Goal: Task Accomplishment & Management: Manage account settings

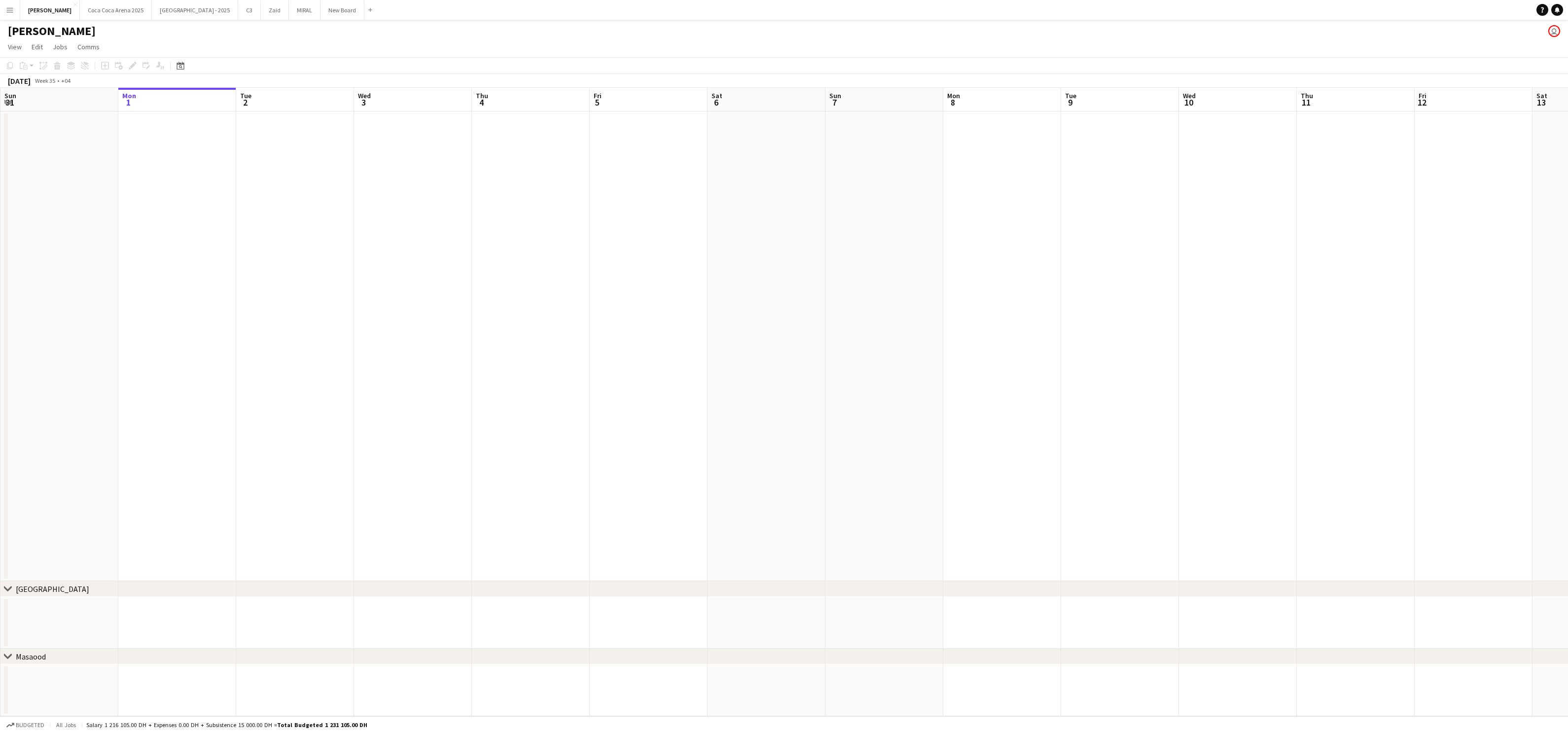
click at [15, 5] on button "Menu" at bounding box center [10, 10] width 20 height 20
click at [125, 58] on link "My Workforce" at bounding box center [150, 53] width 99 height 20
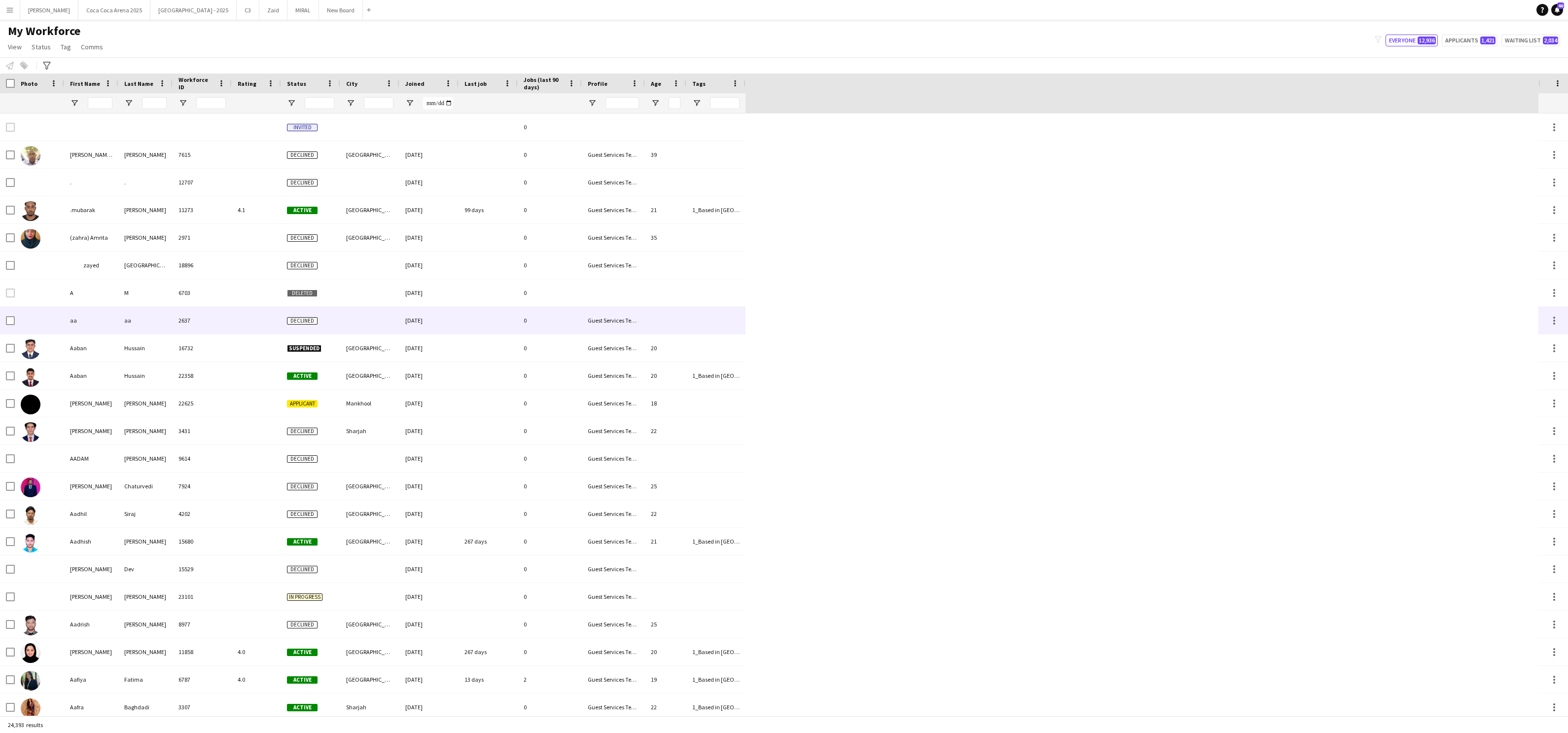
type input "****"
type input "***"
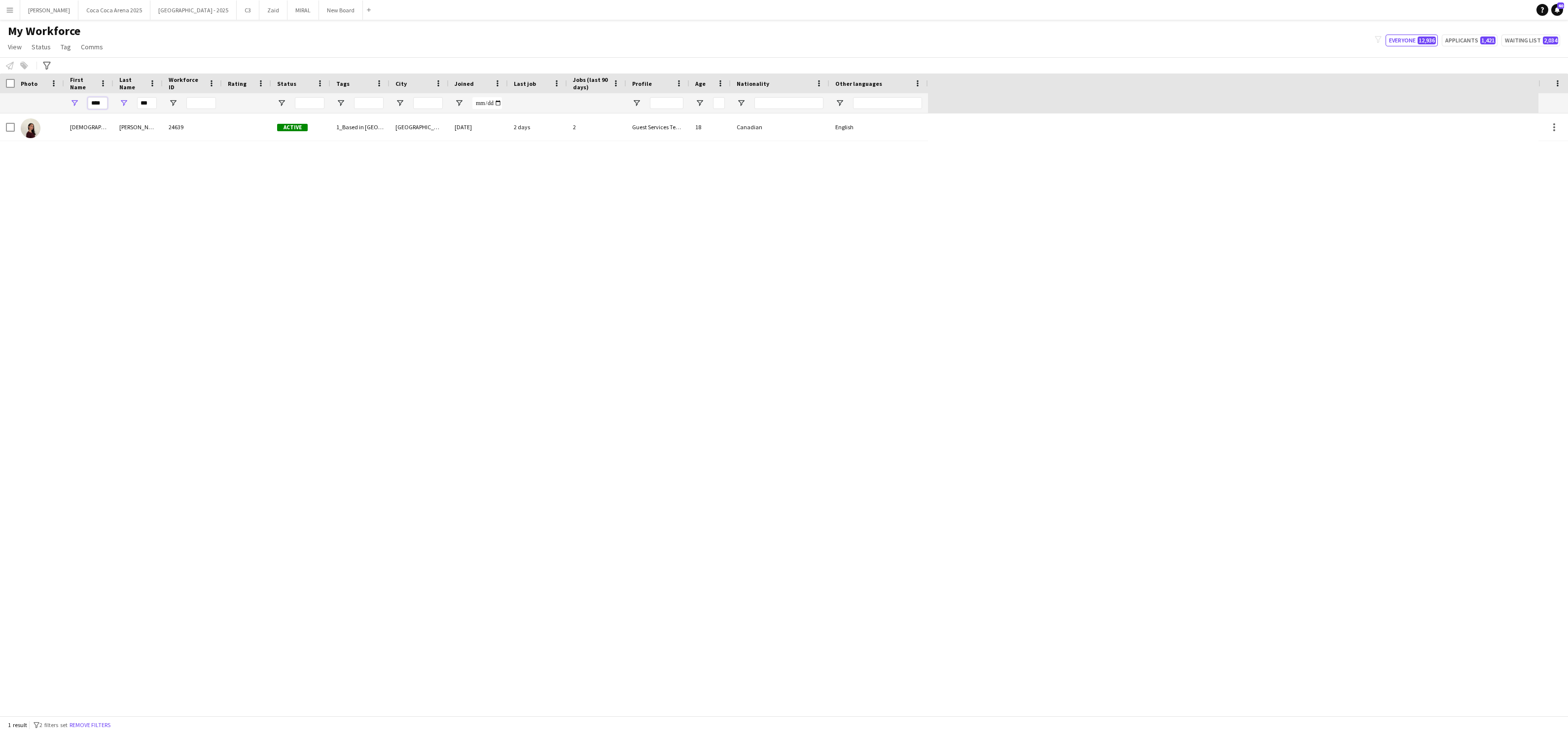
click at [104, 106] on input "****" at bounding box center [97, 103] width 20 height 11
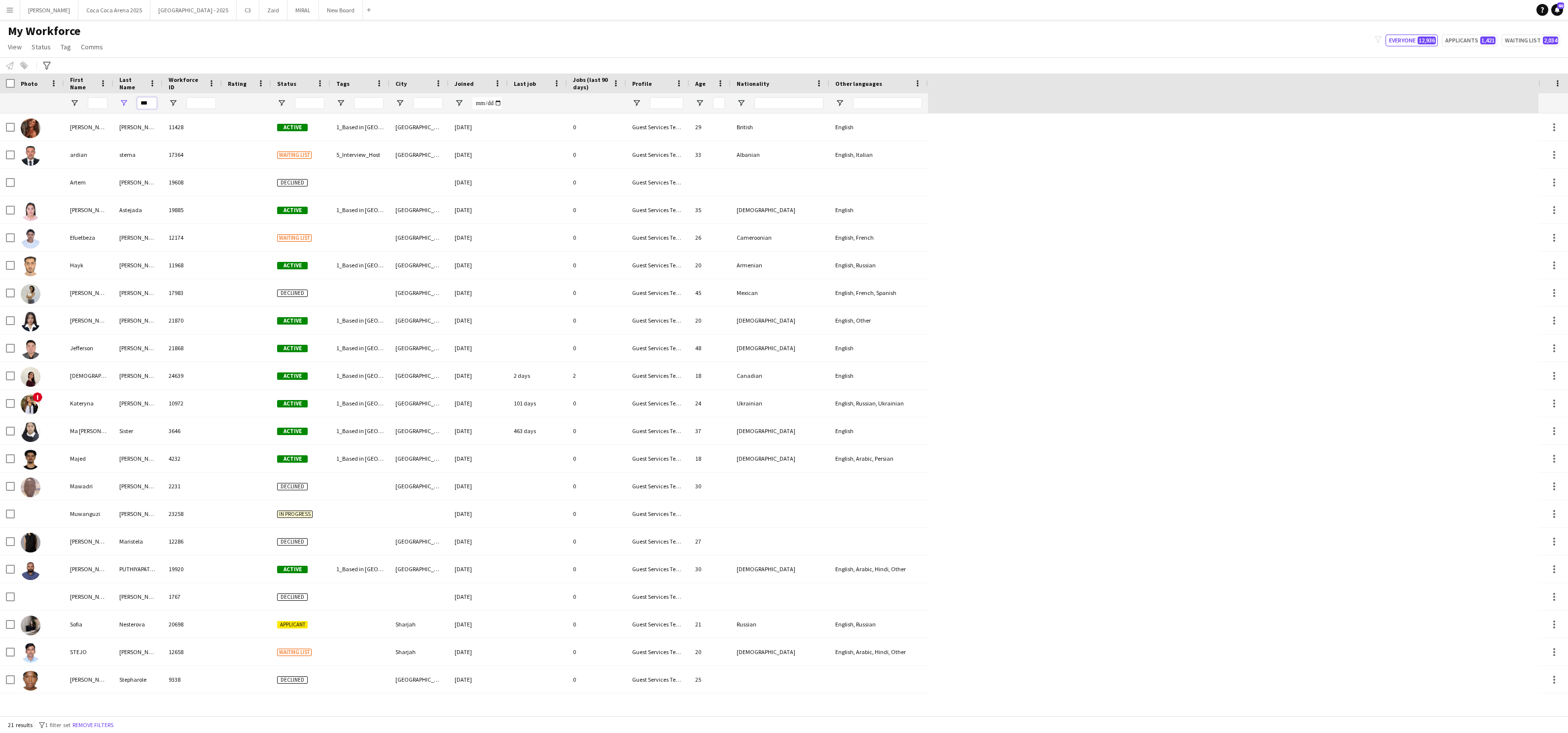
click at [151, 103] on input "***" at bounding box center [147, 103] width 20 height 11
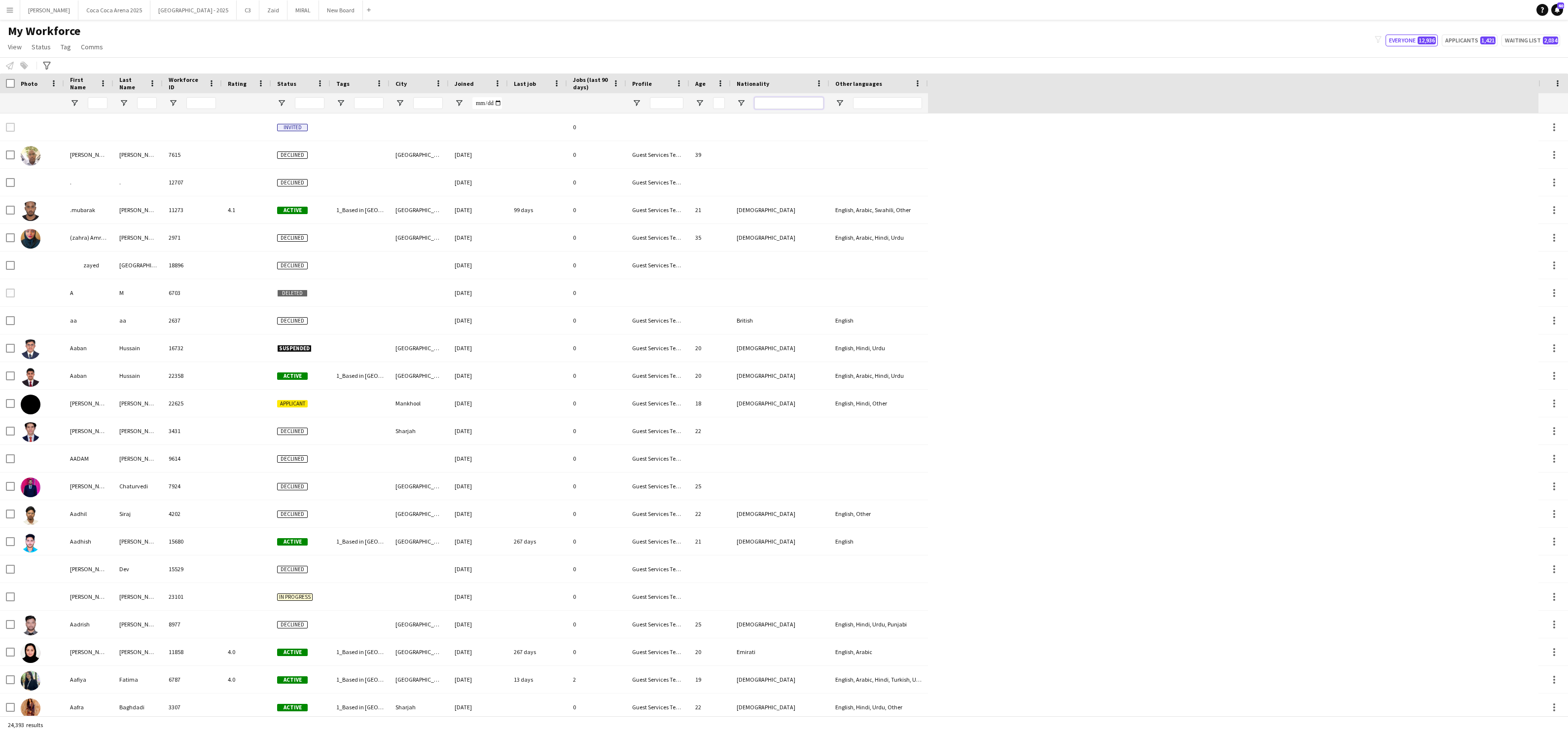
click at [774, 101] on input "Nationality Filter Input" at bounding box center [789, 103] width 69 height 11
click at [867, 97] on input "Other languages Filter Input" at bounding box center [887, 103] width 69 height 11
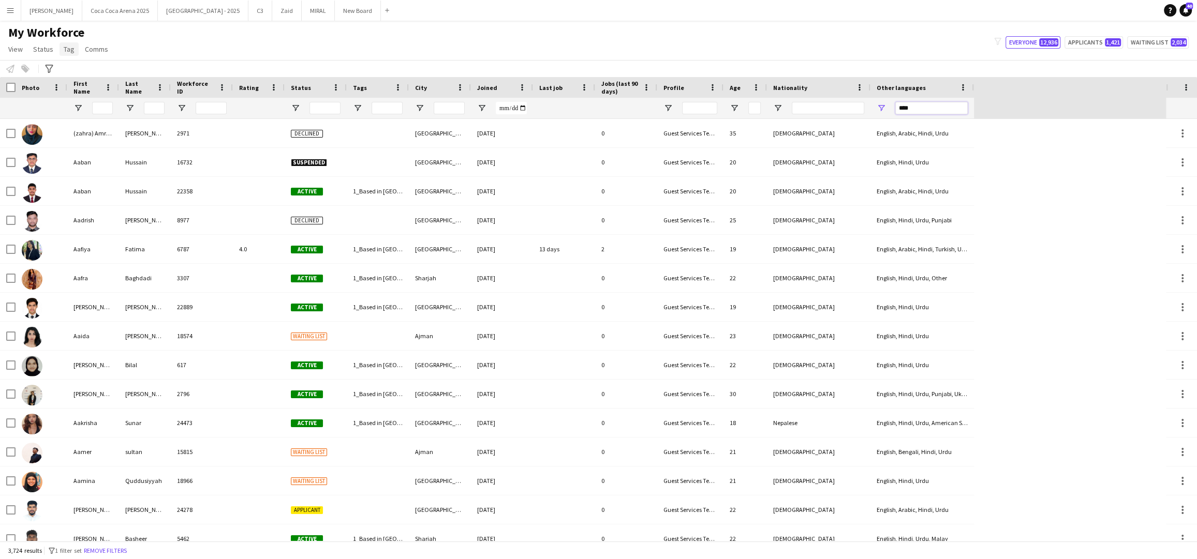
type input "****"
click at [67, 50] on span "Tag" at bounding box center [69, 49] width 11 height 9
click at [74, 66] on link "New tag" at bounding box center [94, 72] width 72 height 22
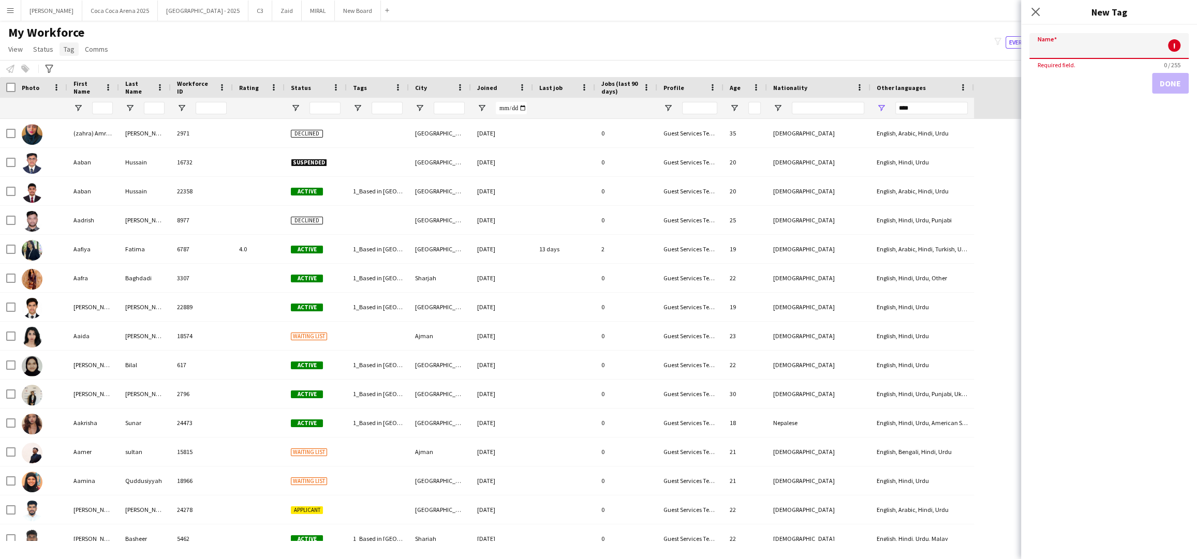
click at [69, 52] on span "Tag" at bounding box center [69, 49] width 11 height 9
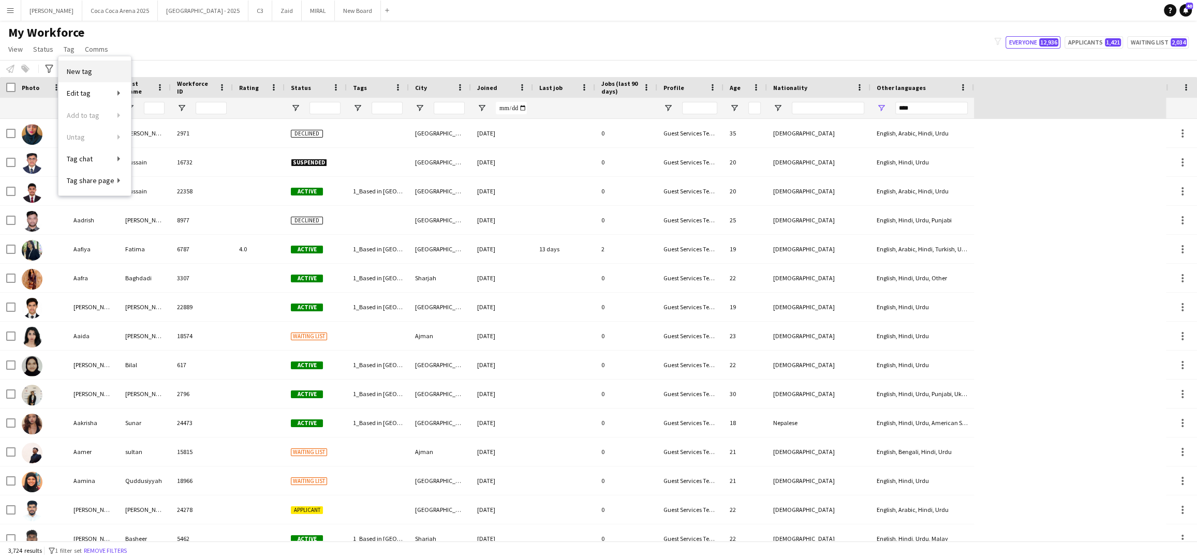
click at [87, 72] on span "New tag" at bounding box center [79, 71] width 25 height 9
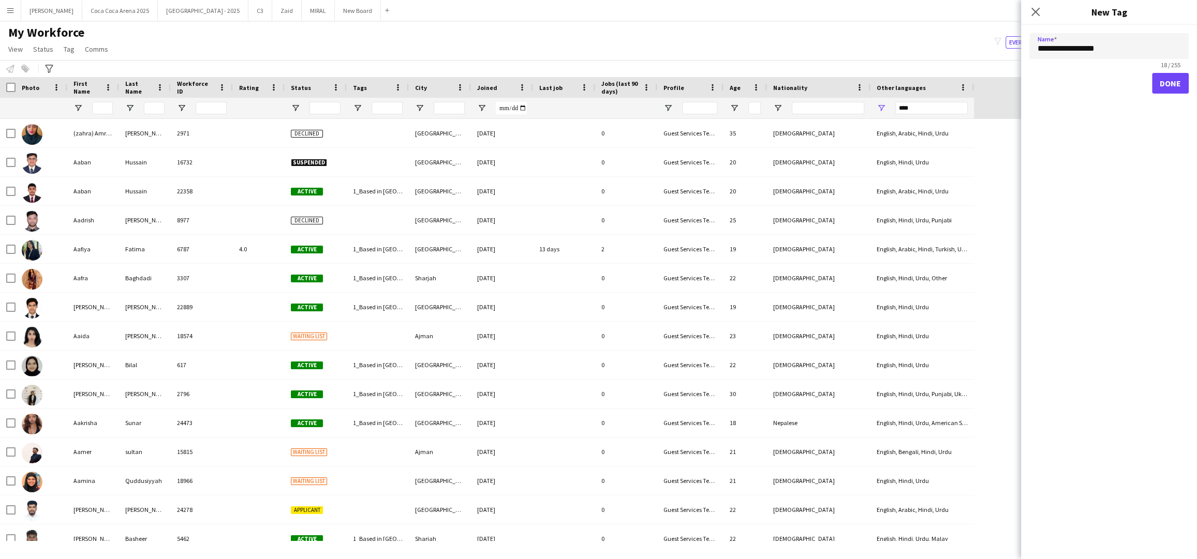
type input "**********"
click at [1175, 85] on button "Done" at bounding box center [1170, 83] width 37 height 21
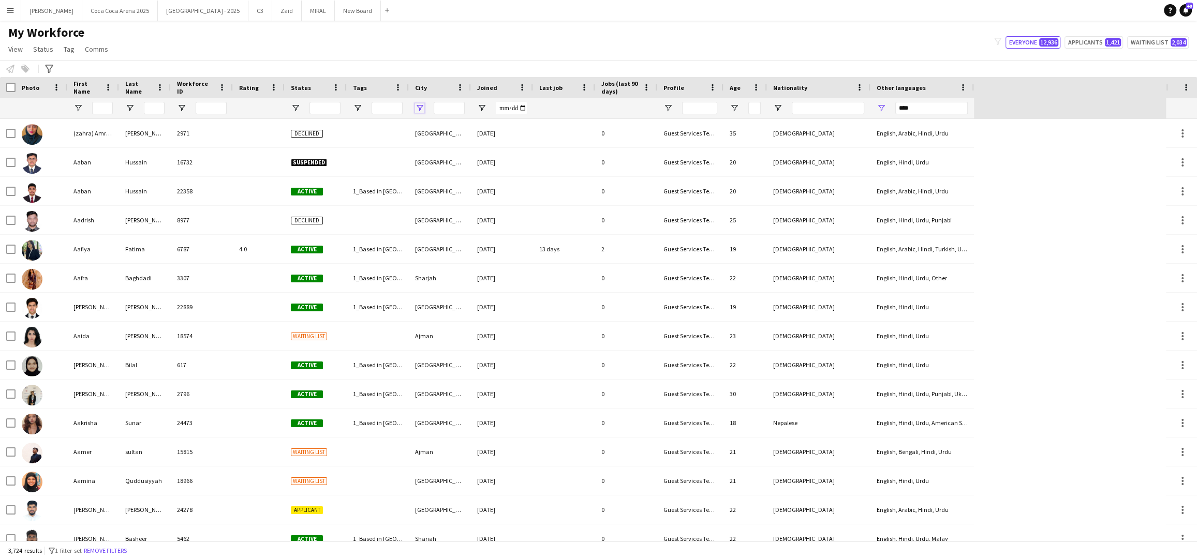
click at [424, 104] on span "Open Filter Menu" at bounding box center [419, 108] width 9 height 9
type input "***"
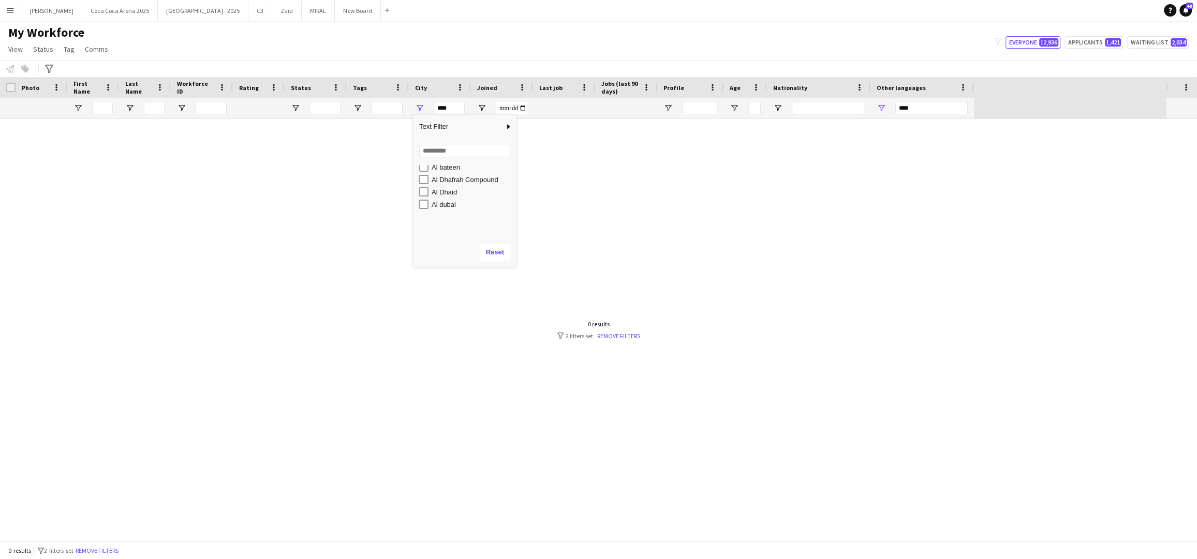
scroll to position [599, 0]
click at [451, 150] on input "Search filter values" at bounding box center [464, 151] width 91 height 12
click at [469, 147] on input "Search filter values" at bounding box center [464, 151] width 91 height 12
type input "*****"
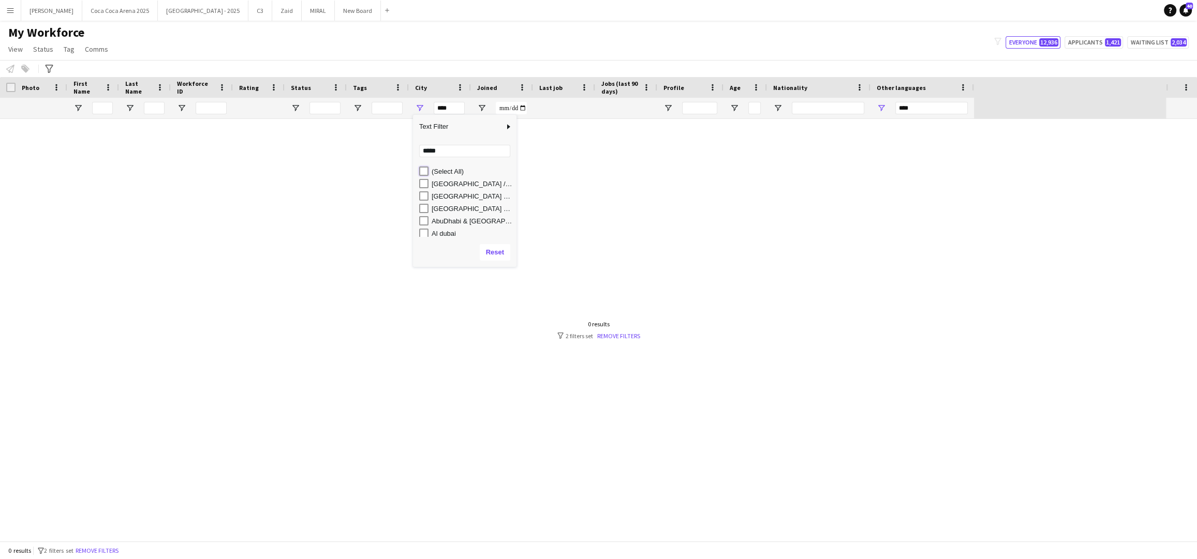
type input "**********"
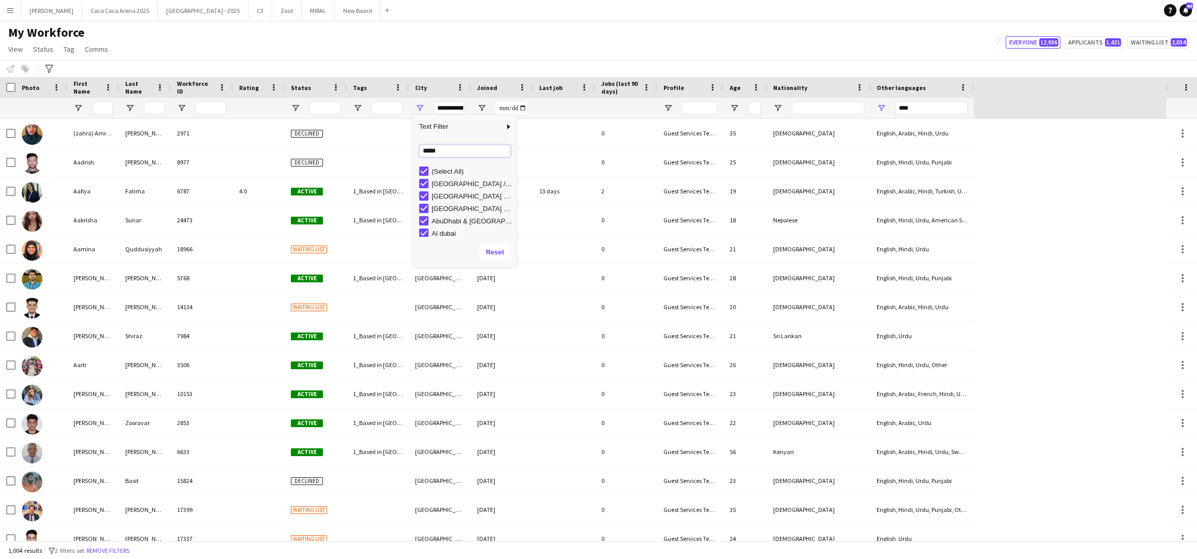
click at [448, 152] on input "*****" at bounding box center [464, 151] width 91 height 12
type input "******"
type input "**********"
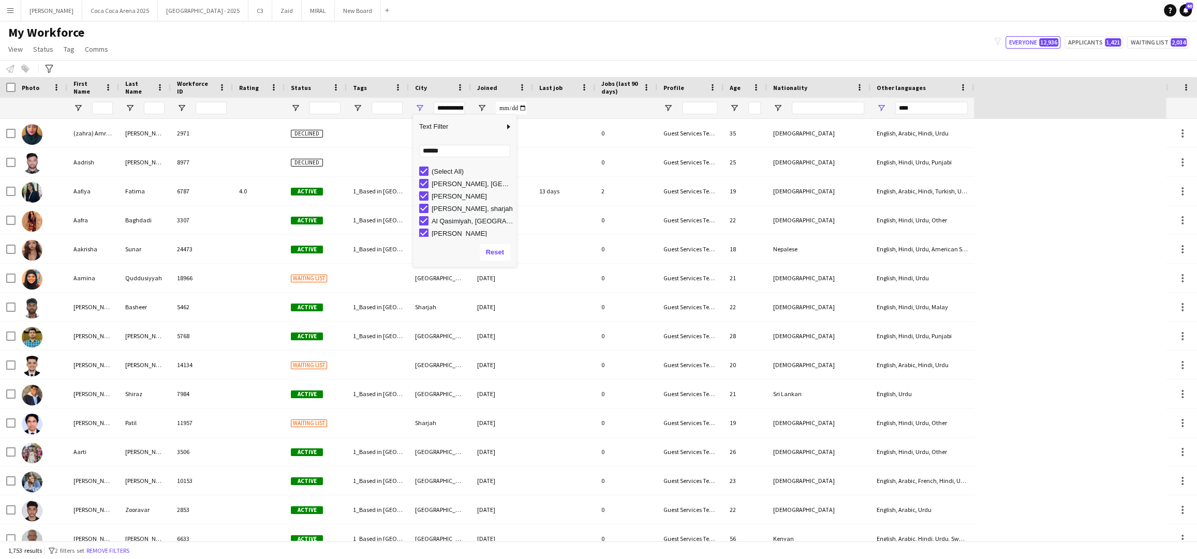
click at [443, 157] on div "Loading... ****** No matches. (Select All) Abu Shagara, Sharjah Al Ghubaiba Sha…" at bounding box center [465, 188] width 104 height 99
click at [446, 155] on input "******" at bounding box center [464, 151] width 91 height 12
type input "*****"
type input "**********"
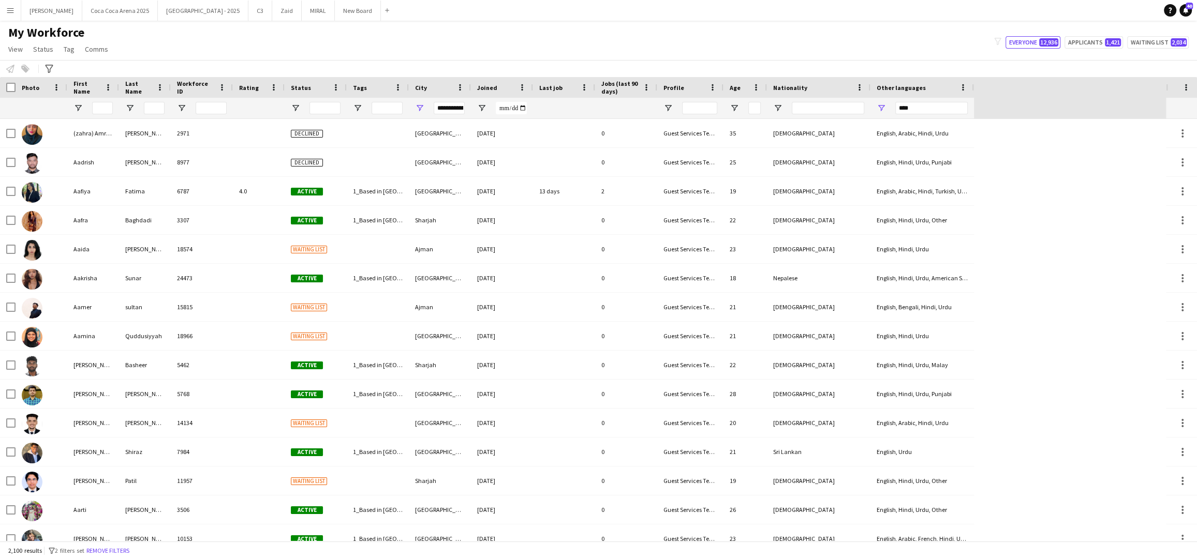
click at [555, 63] on div "Notify workforce Add to tag Select at least one crew to tag him or her. Advance…" at bounding box center [598, 68] width 1197 height 17
click at [300, 100] on div at bounding box center [316, 108] width 62 height 21
click at [298, 106] on span "Open Filter Menu" at bounding box center [295, 108] width 9 height 9
type input "***"
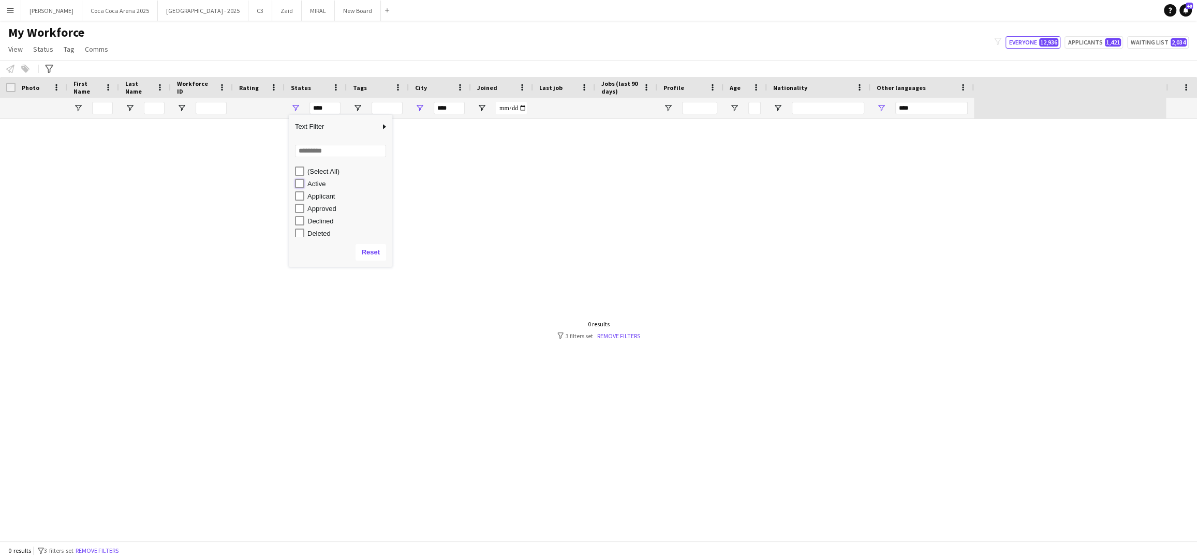
type input "**********"
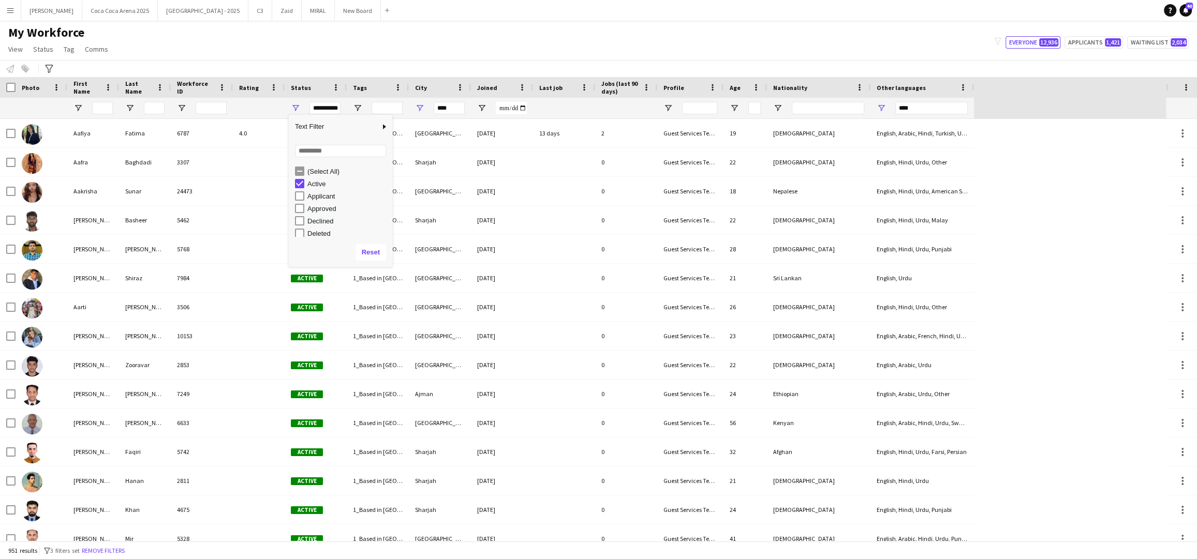
type input "**********"
click at [315, 55] on div "My Workforce View Views Default view New view Update view Delete view Edit name…" at bounding box center [598, 42] width 1197 height 35
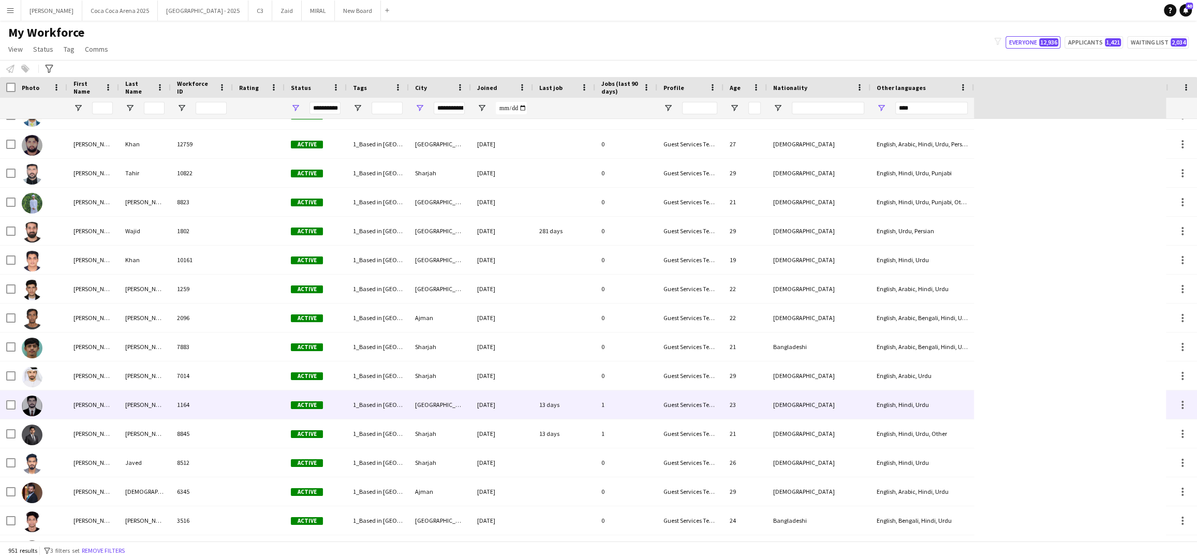
click at [35, 408] on img at bounding box center [32, 406] width 21 height 21
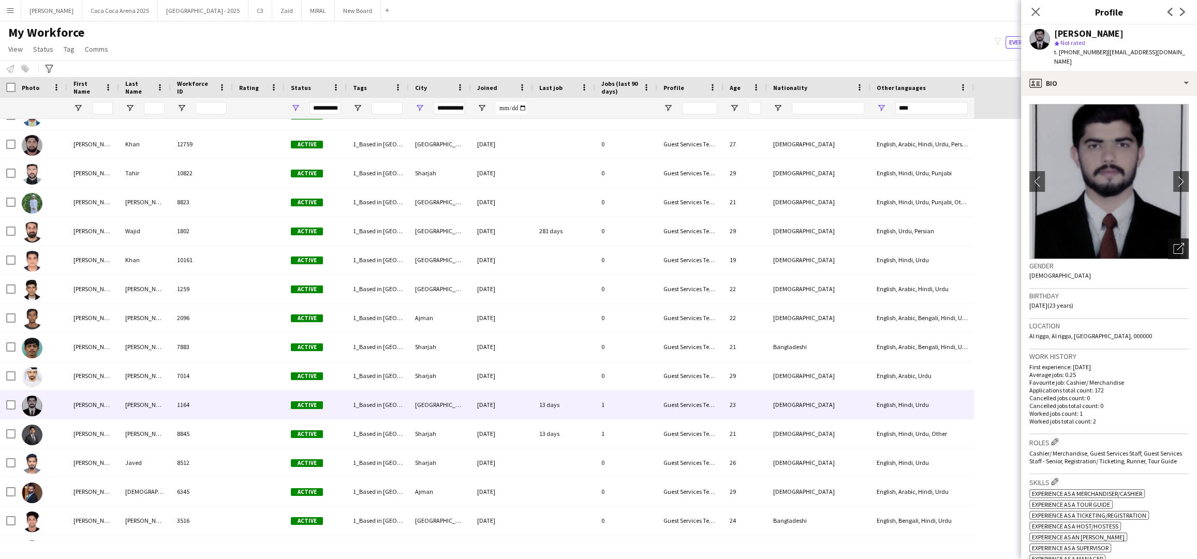
click at [1174, 243] on icon "Open photos pop-in" at bounding box center [1178, 248] width 11 height 11
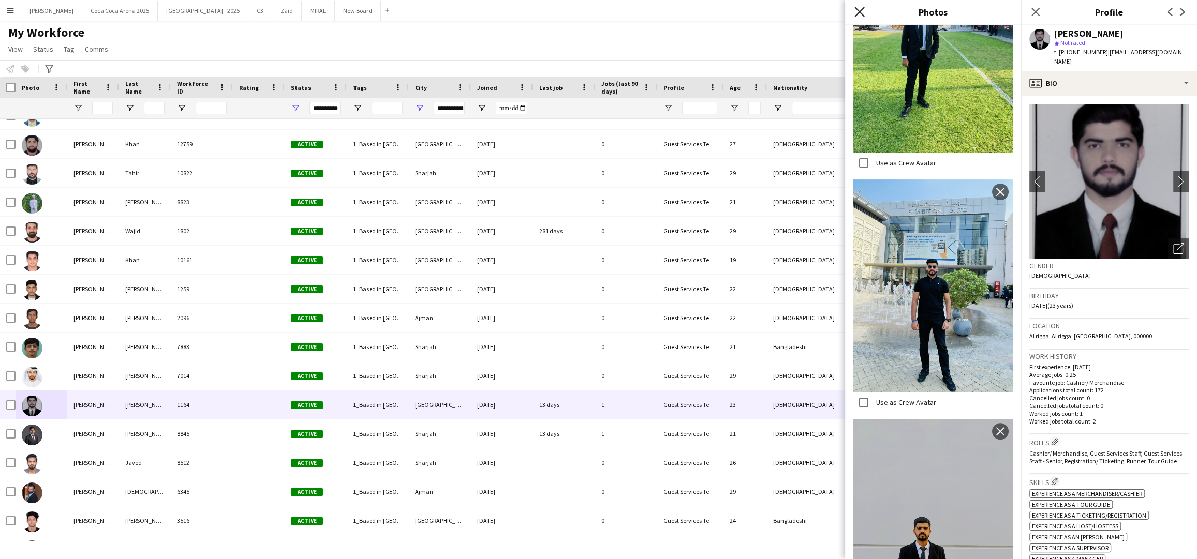
click at [858, 13] on icon at bounding box center [859, 12] width 10 height 10
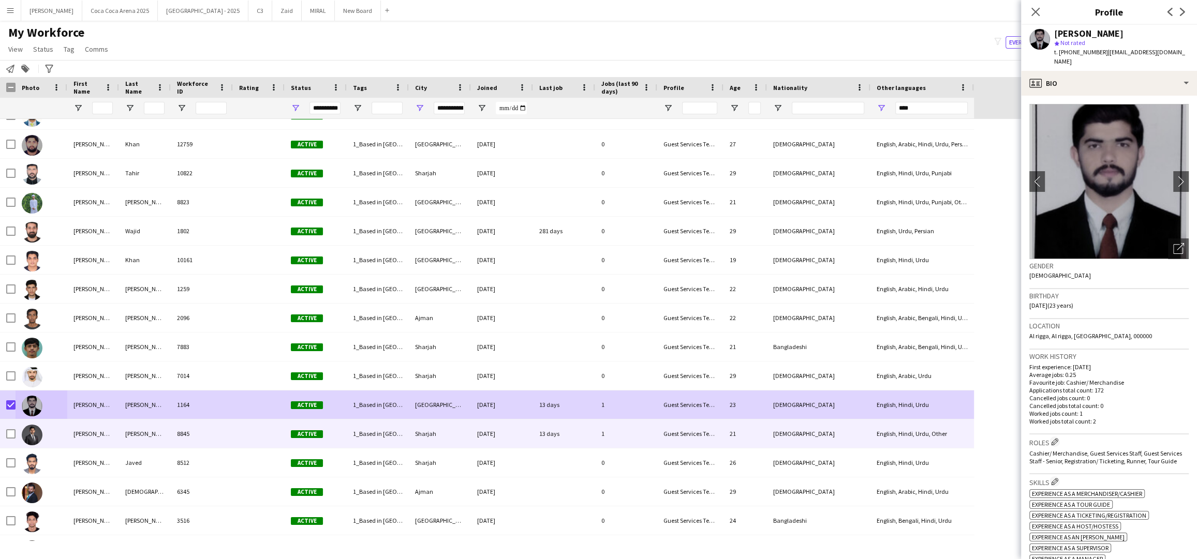
click at [38, 435] on img at bounding box center [32, 435] width 21 height 21
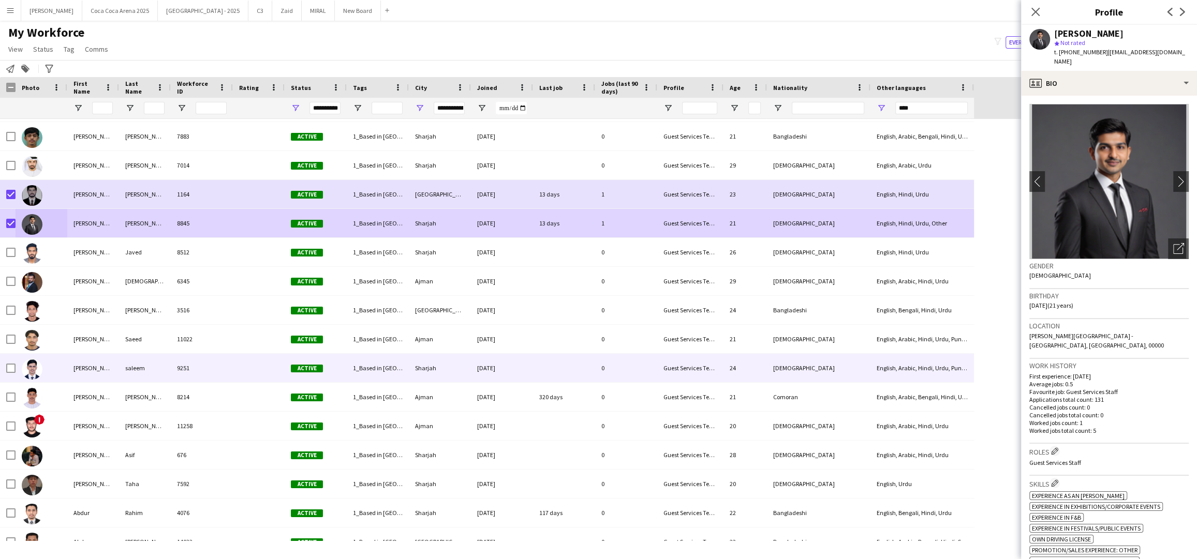
click at [47, 373] on div at bounding box center [42, 368] width 52 height 28
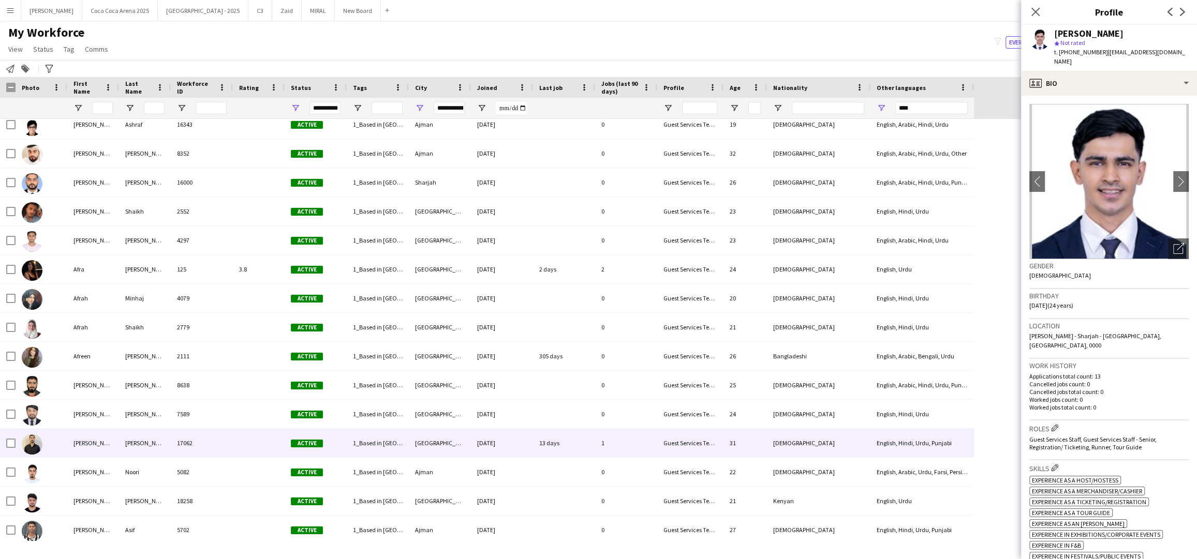
click at [33, 442] on img at bounding box center [32, 444] width 21 height 21
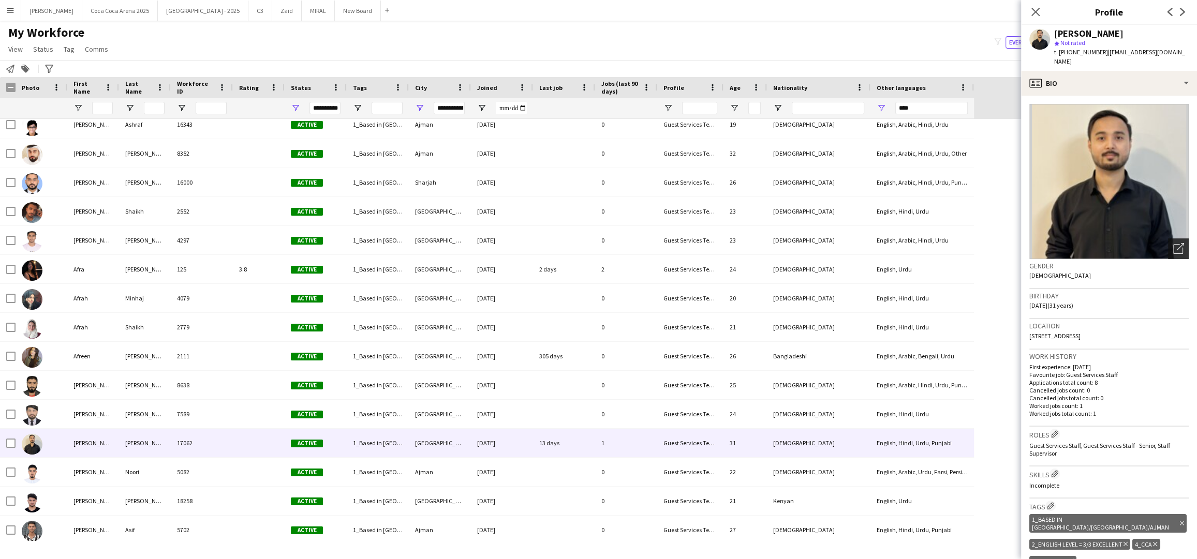
click at [1180, 245] on icon "Open photos pop-in" at bounding box center [1178, 248] width 11 height 11
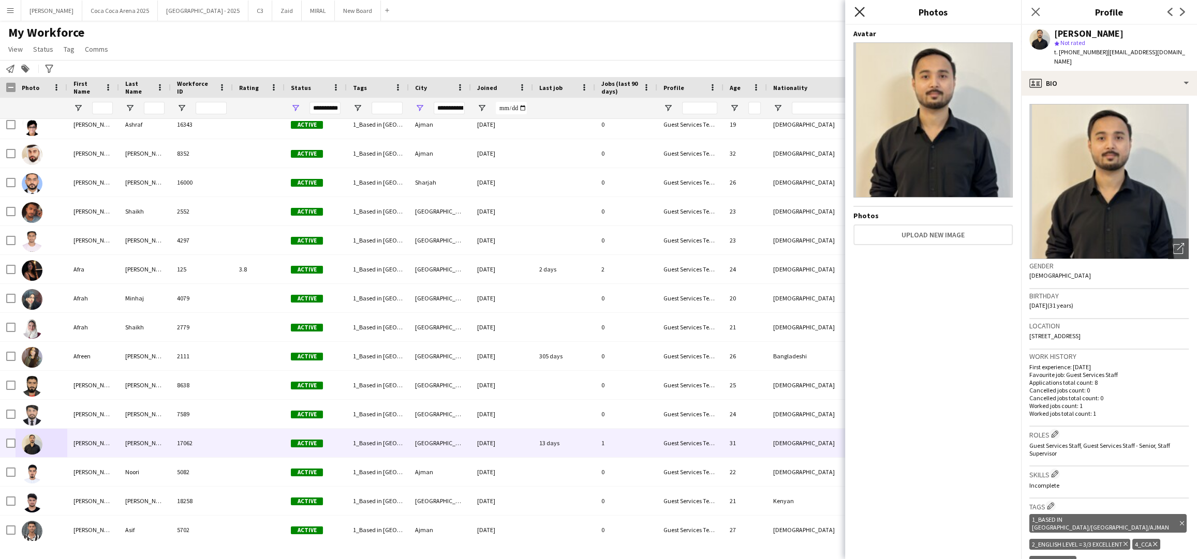
click at [860, 13] on icon "Close pop-in" at bounding box center [859, 12] width 10 height 10
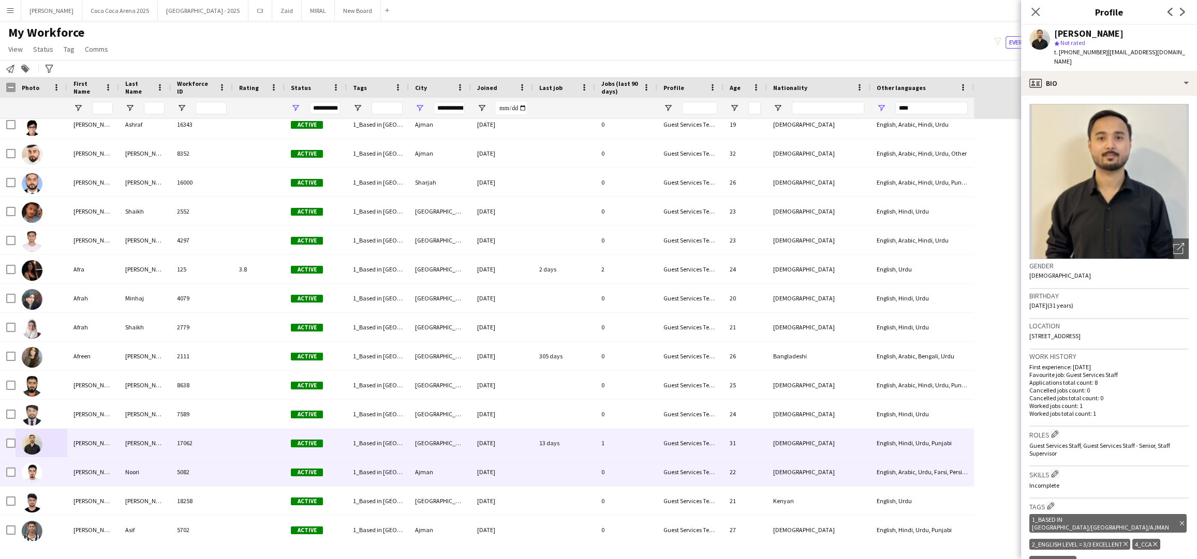
click at [76, 469] on div "Ahmad" at bounding box center [93, 472] width 52 height 28
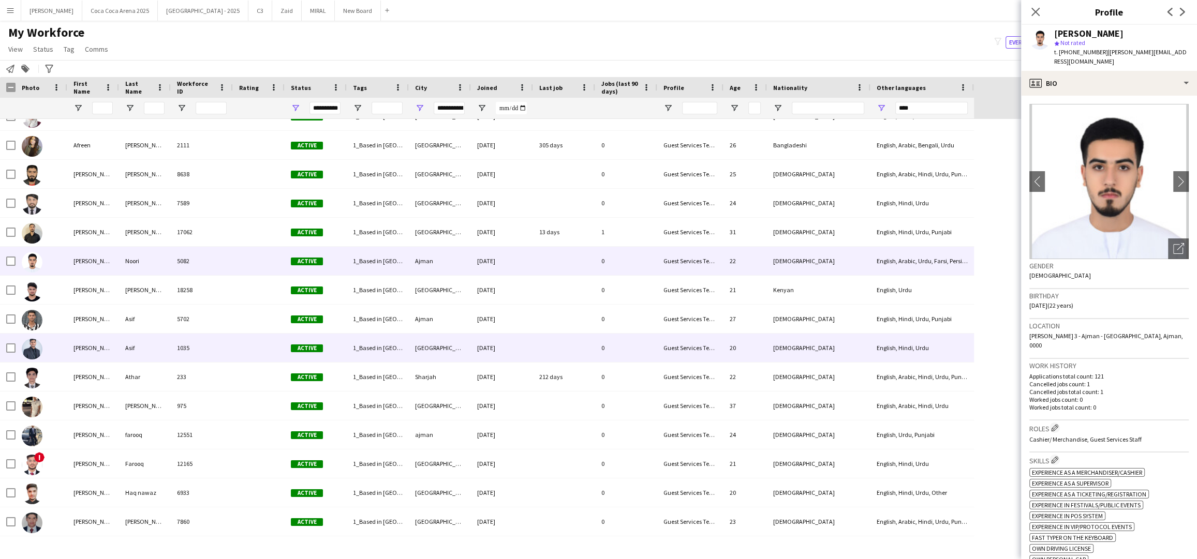
click at [81, 349] on div "[PERSON_NAME]" at bounding box center [93, 348] width 52 height 28
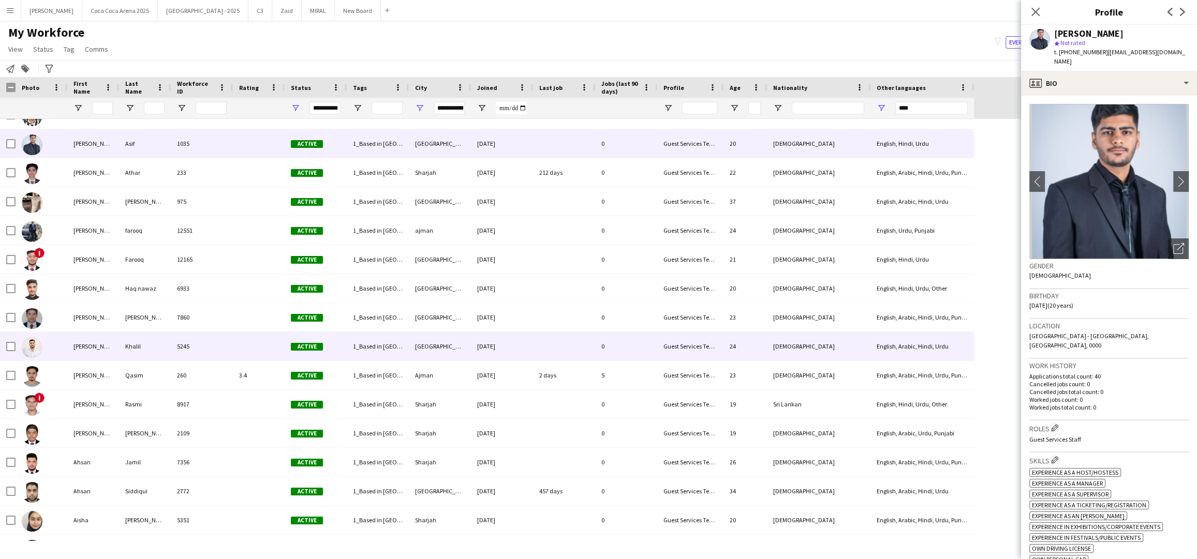
click at [72, 347] on div "[PERSON_NAME]" at bounding box center [93, 346] width 52 height 28
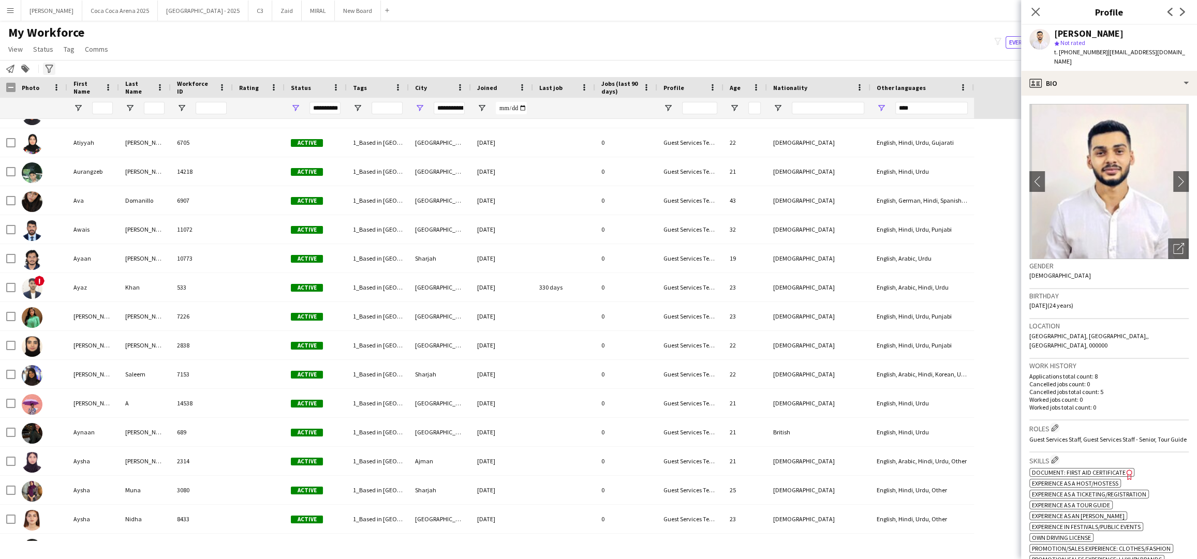
click at [48, 70] on icon at bounding box center [49, 69] width 8 height 8
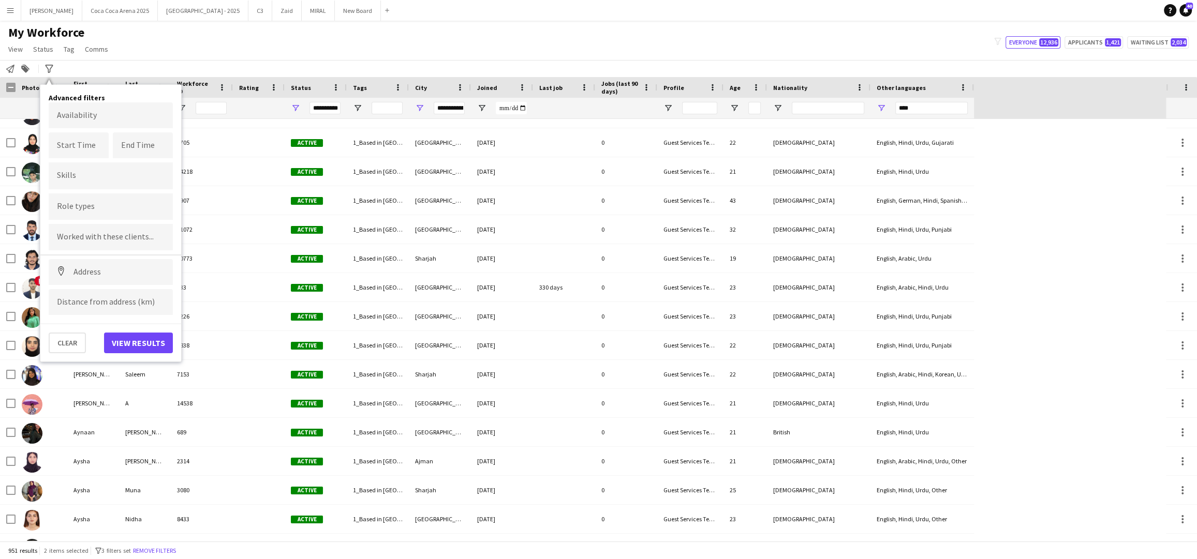
click at [152, 51] on div "My Workforce View Views Default view New view Update view Delete view Edit name…" at bounding box center [598, 42] width 1197 height 35
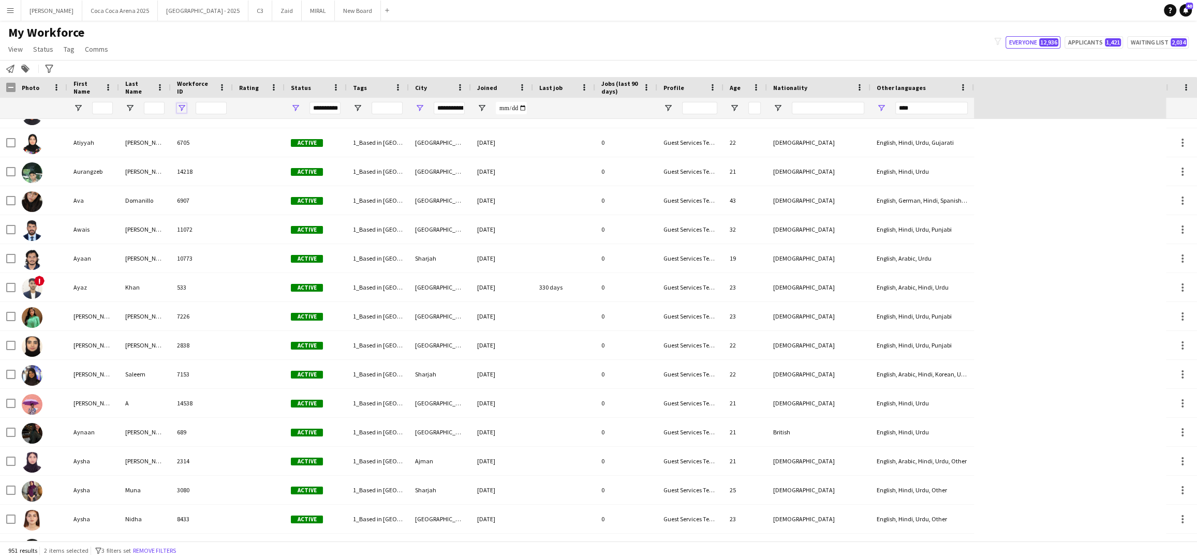
click at [181, 106] on span "Open Filter Menu" at bounding box center [181, 108] width 9 height 9
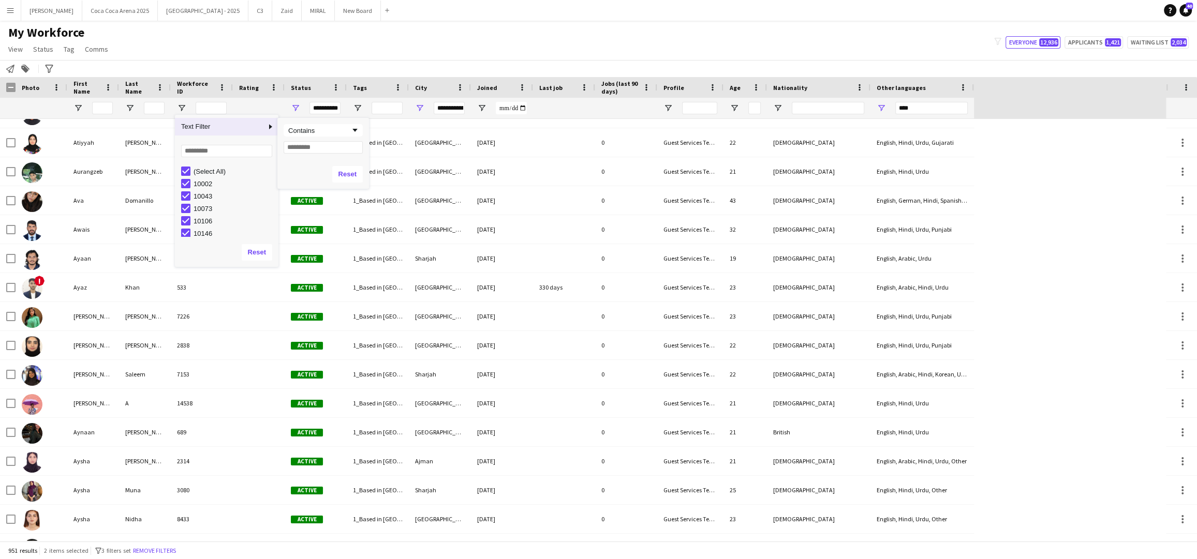
click at [269, 123] on span "Column Filter" at bounding box center [270, 126] width 9 height 9
click at [326, 144] on input "Filter Value" at bounding box center [323, 147] width 79 height 12
type input "*"
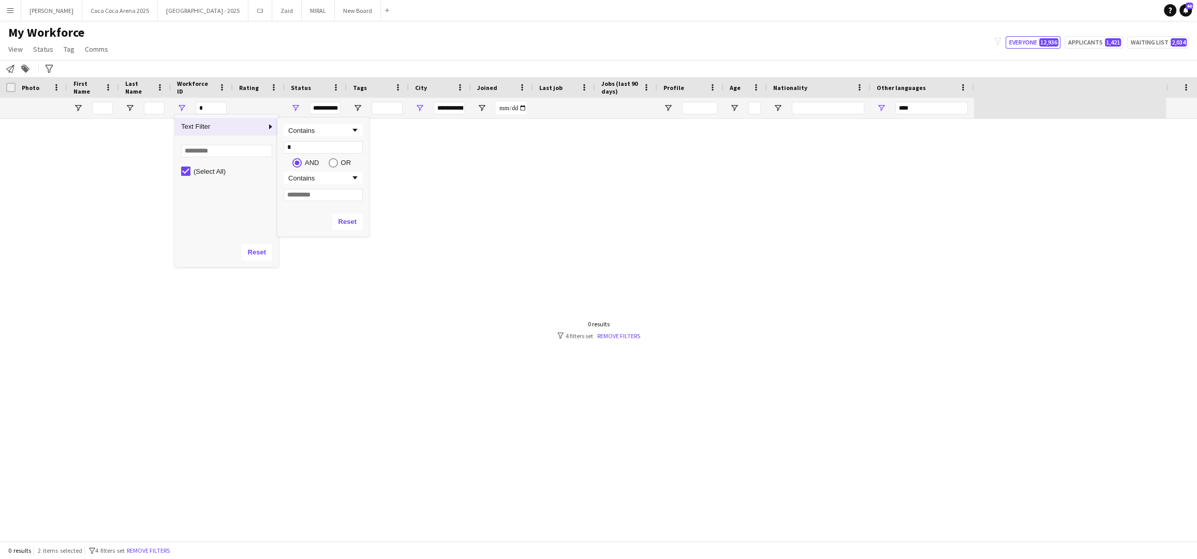
type input "***"
type input "**"
click at [383, 145] on div at bounding box center [583, 330] width 1166 height 422
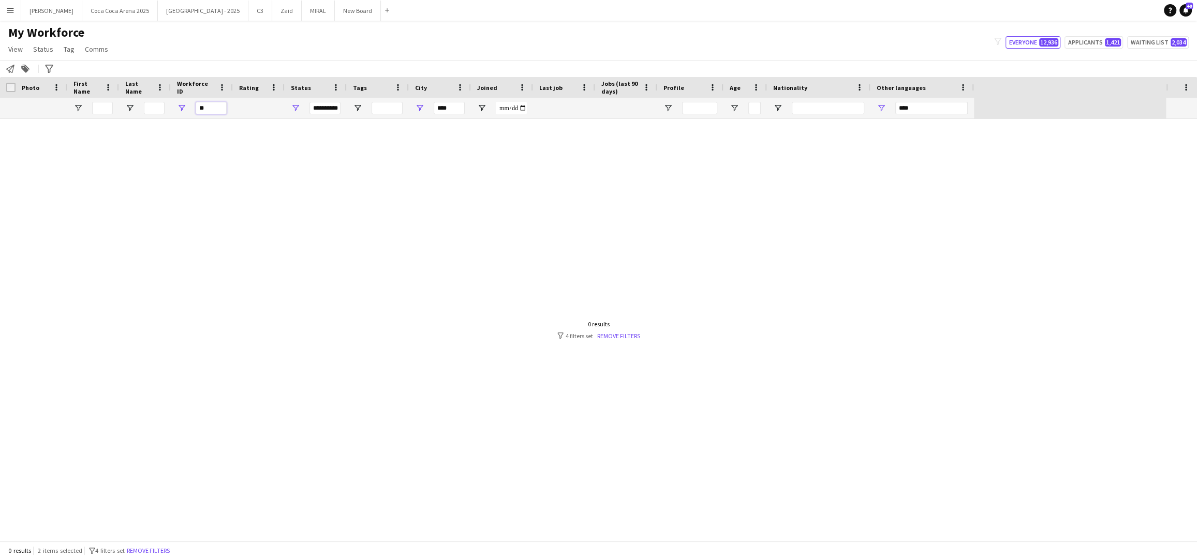
click at [217, 110] on input "**" at bounding box center [211, 108] width 31 height 12
type input "*"
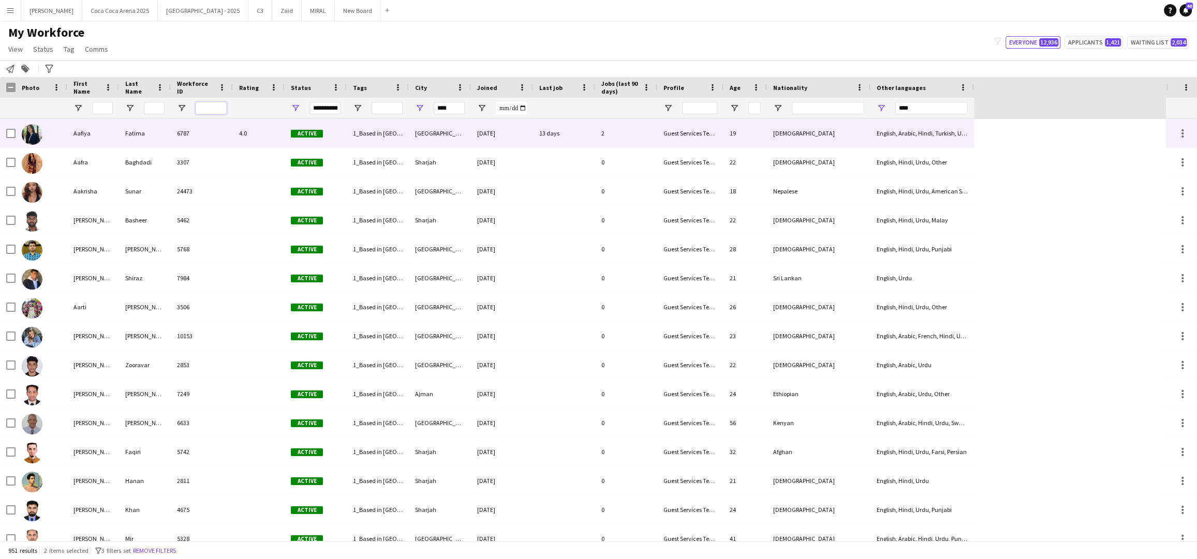
type input "**********"
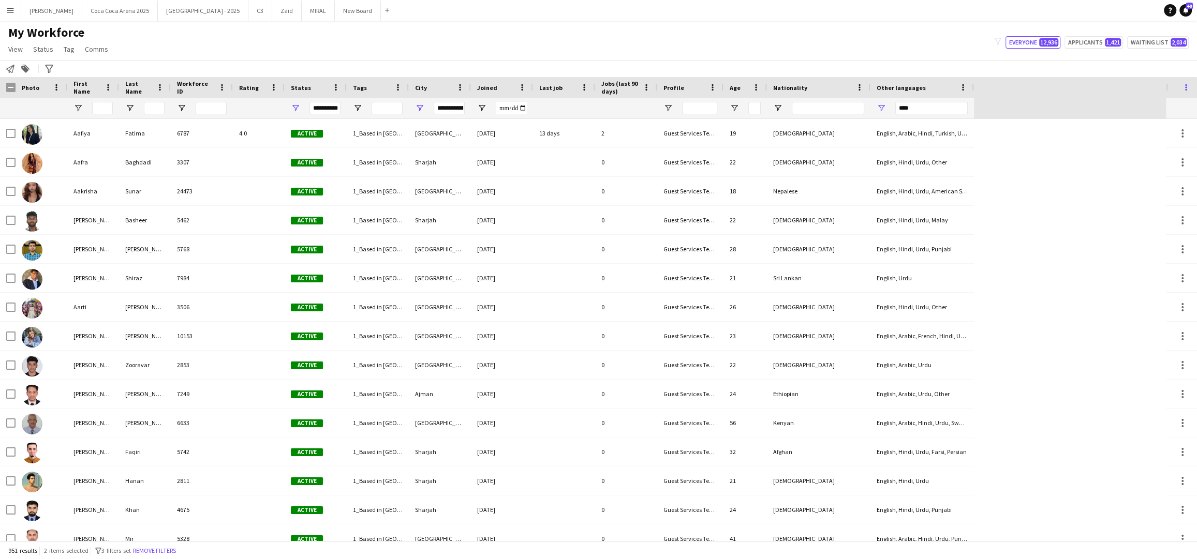
click at [1188, 85] on span at bounding box center [1185, 87] width 9 height 9
click at [1022, 87] on div "Workforce Details Crew Attributes Photo First Name" at bounding box center [583, 98] width 1166 height 42
click at [983, 88] on div "Workforce Details Crew Attributes Photo First Name" at bounding box center [583, 98] width 1166 height 42
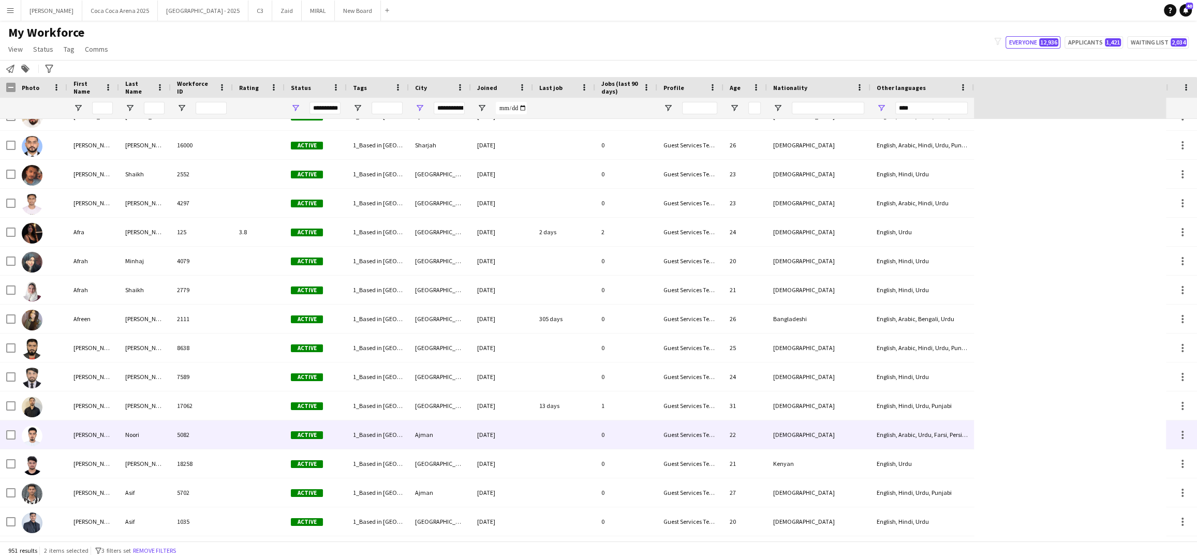
click at [31, 437] on img at bounding box center [32, 436] width 21 height 21
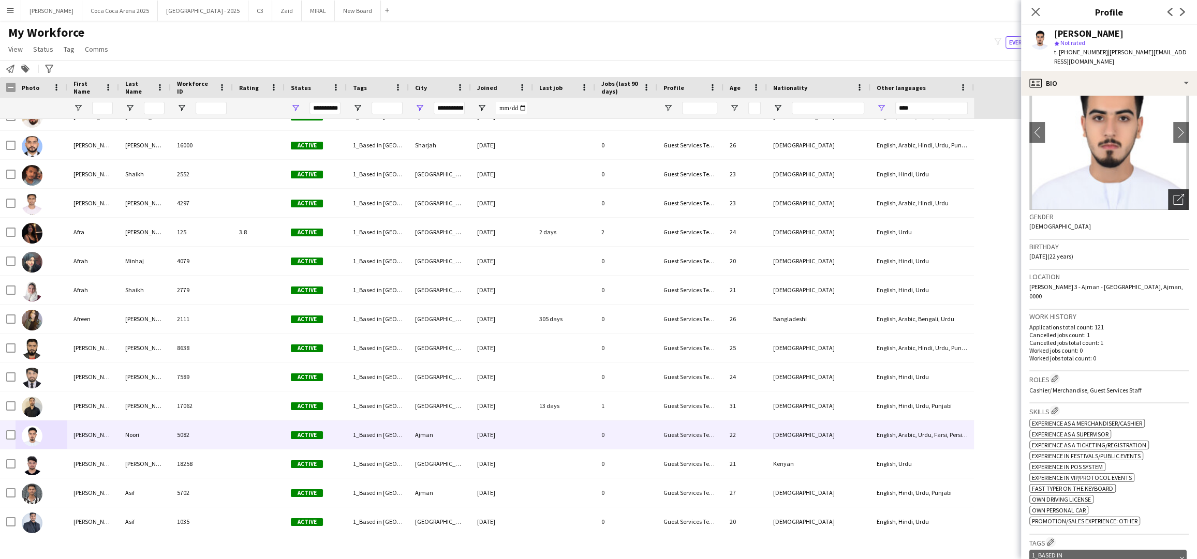
click at [1177, 194] on icon at bounding box center [1180, 197] width 7 height 7
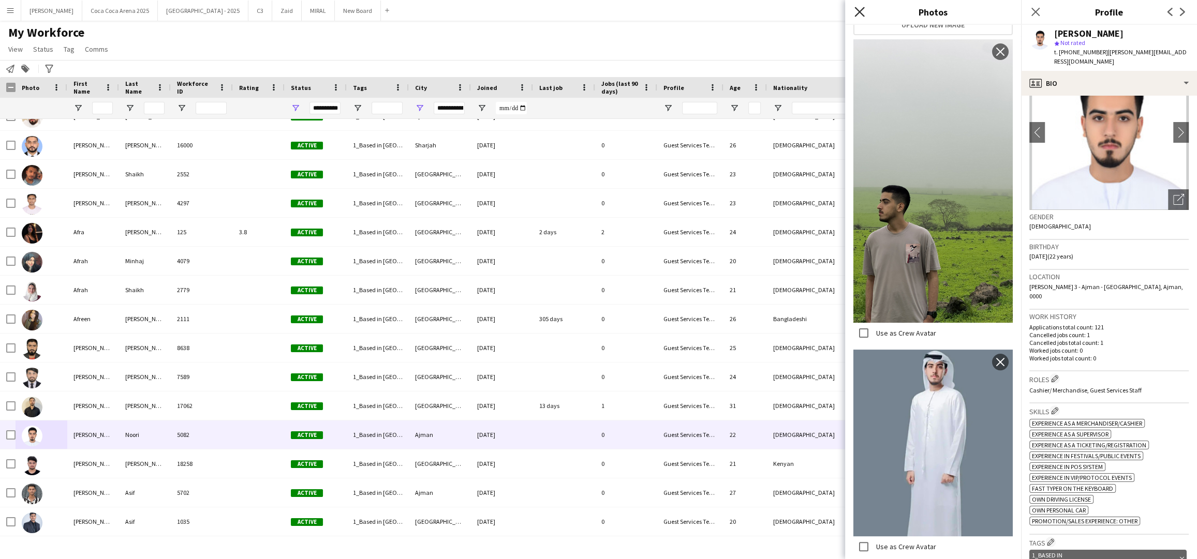
click at [863, 9] on icon "Close pop-in" at bounding box center [859, 12] width 10 height 10
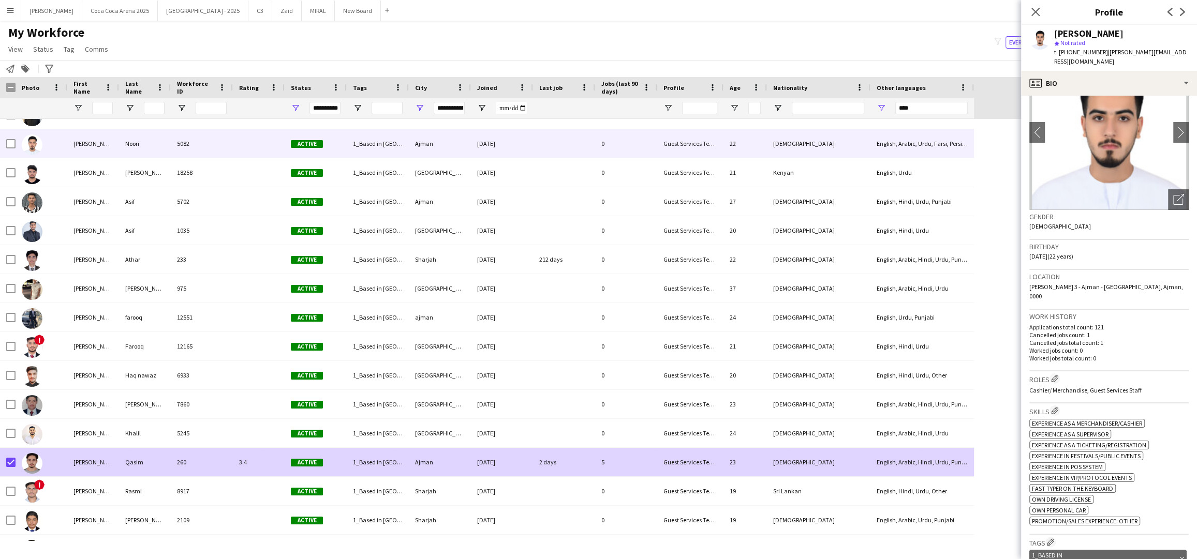
click at [81, 461] on div "[PERSON_NAME]" at bounding box center [93, 462] width 52 height 28
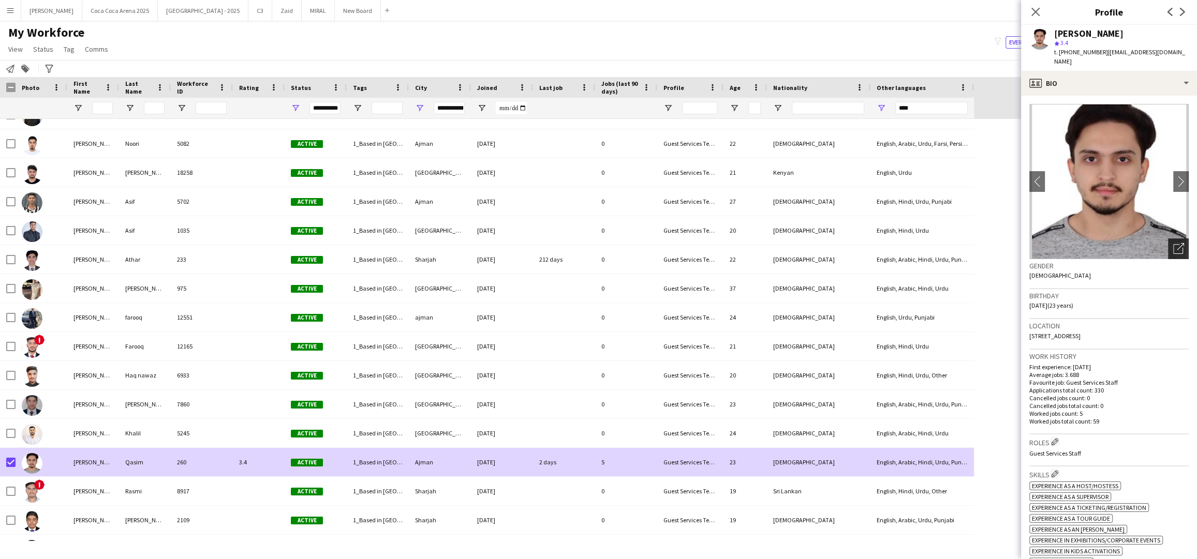
click at [1177, 243] on icon "Open photos pop-in" at bounding box center [1178, 248] width 11 height 11
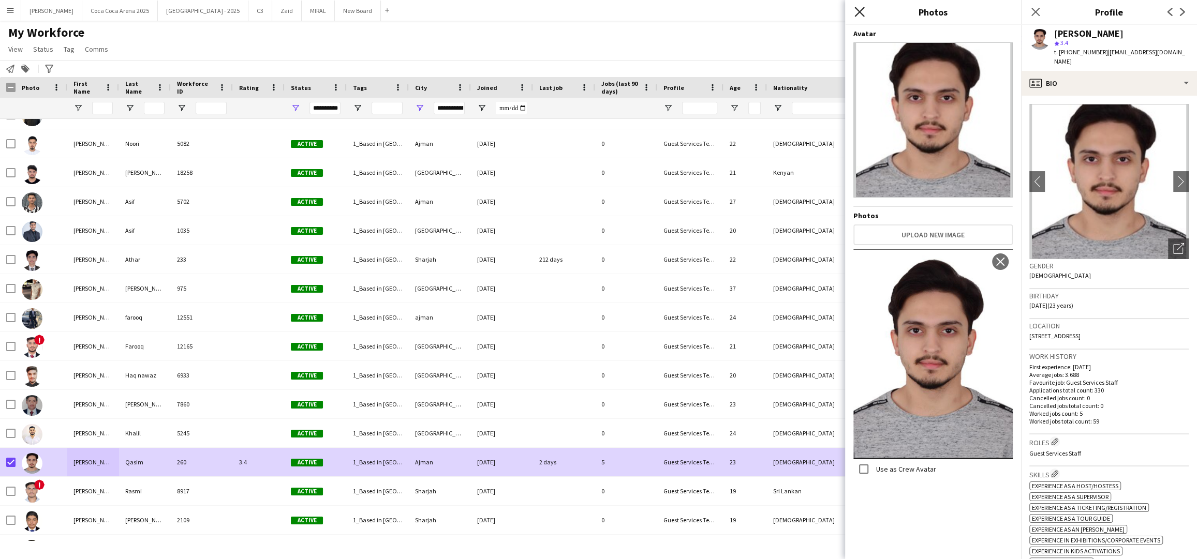
click at [861, 10] on icon at bounding box center [859, 12] width 10 height 10
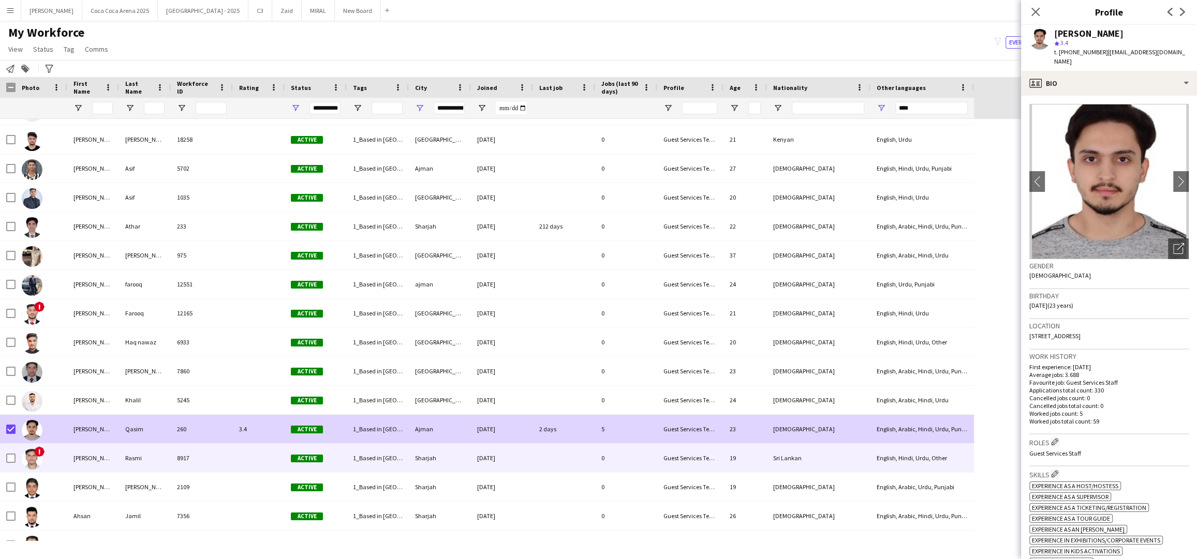
click at [83, 460] on div "[PERSON_NAME]" at bounding box center [93, 458] width 52 height 28
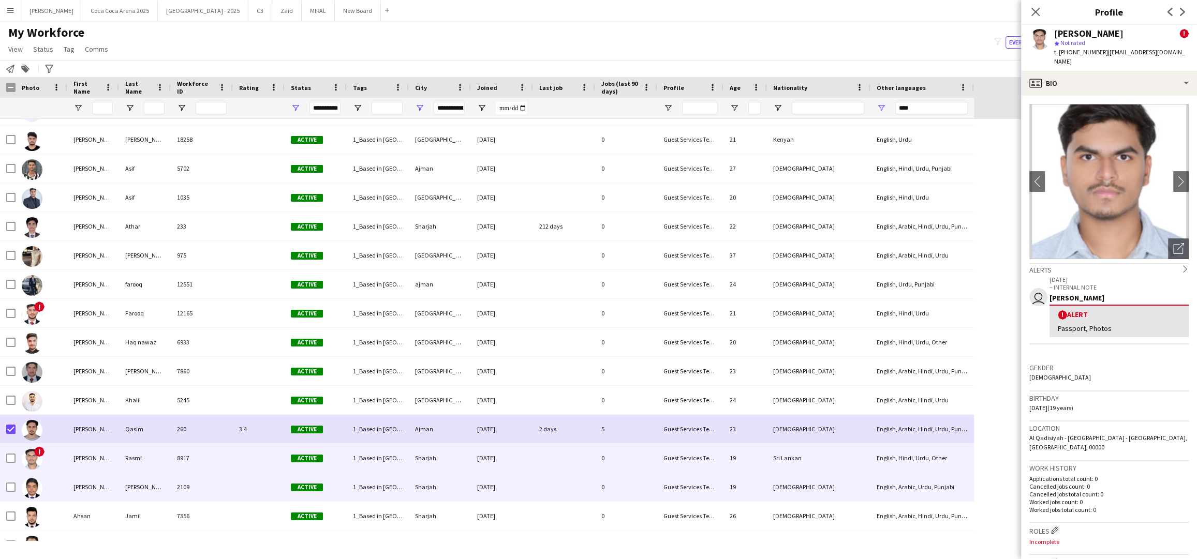
click at [82, 483] on div "[PERSON_NAME]" at bounding box center [93, 487] width 52 height 28
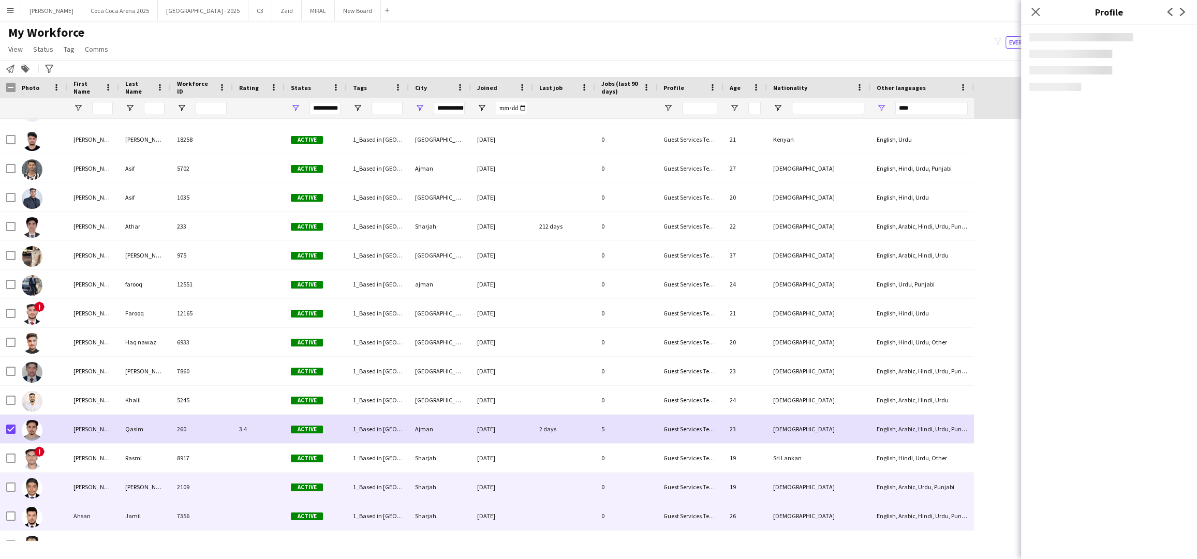
click at [82, 513] on div "Ahsan" at bounding box center [93, 516] width 52 height 28
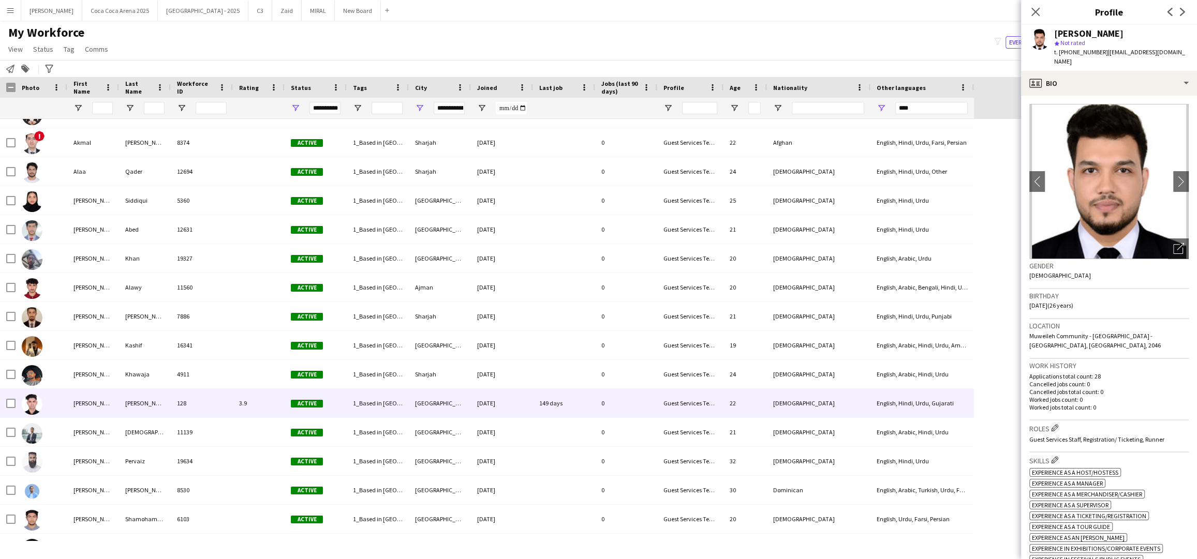
click at [32, 404] on img at bounding box center [32, 404] width 21 height 21
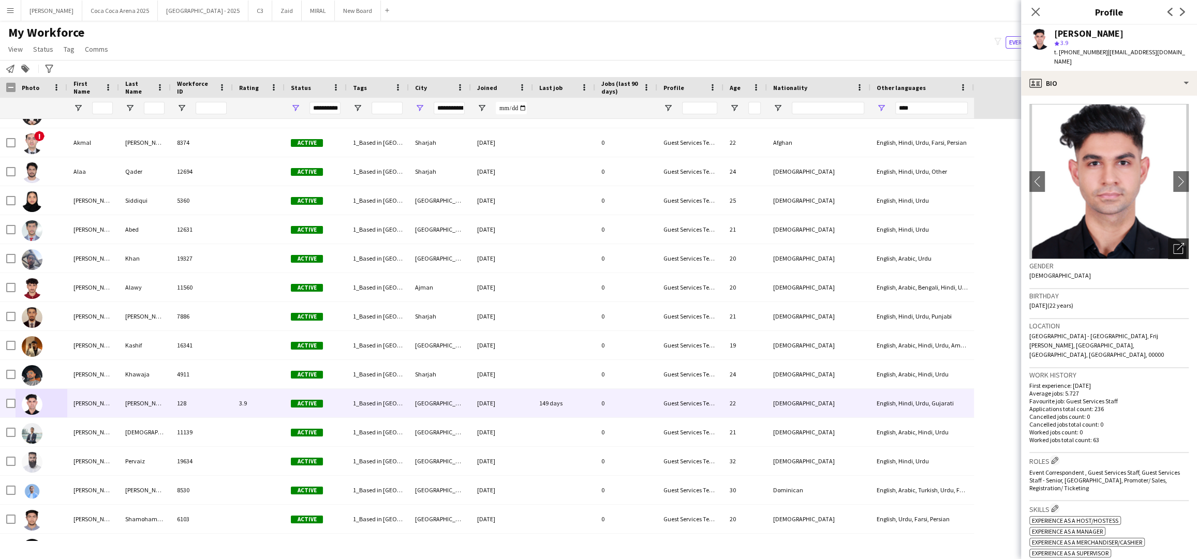
click at [1184, 239] on div "Open photos pop-in" at bounding box center [1178, 249] width 21 height 21
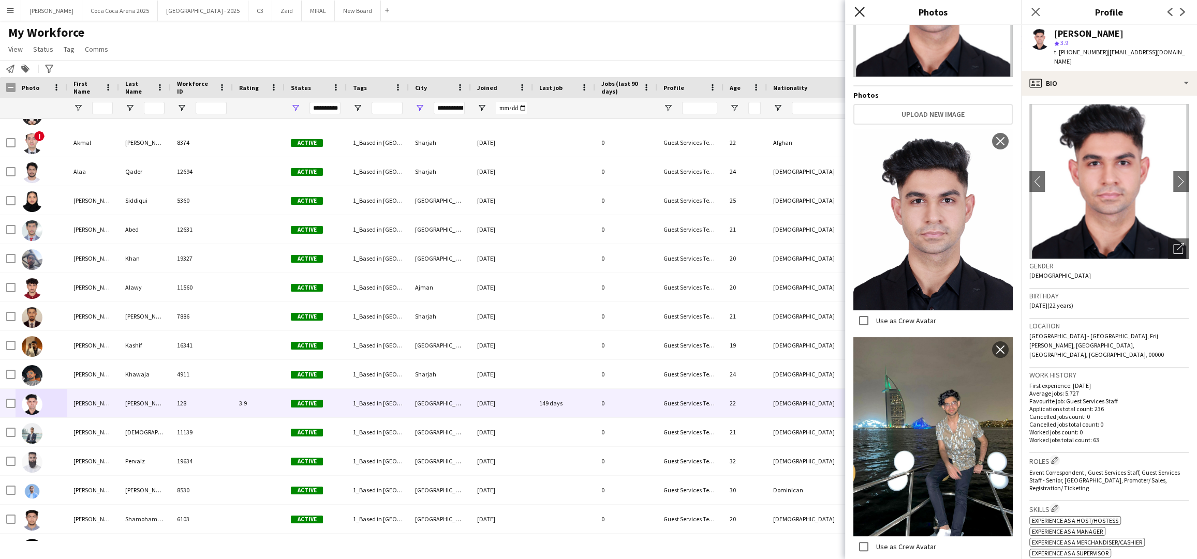
click at [858, 8] on icon "Close pop-in" at bounding box center [859, 12] width 10 height 10
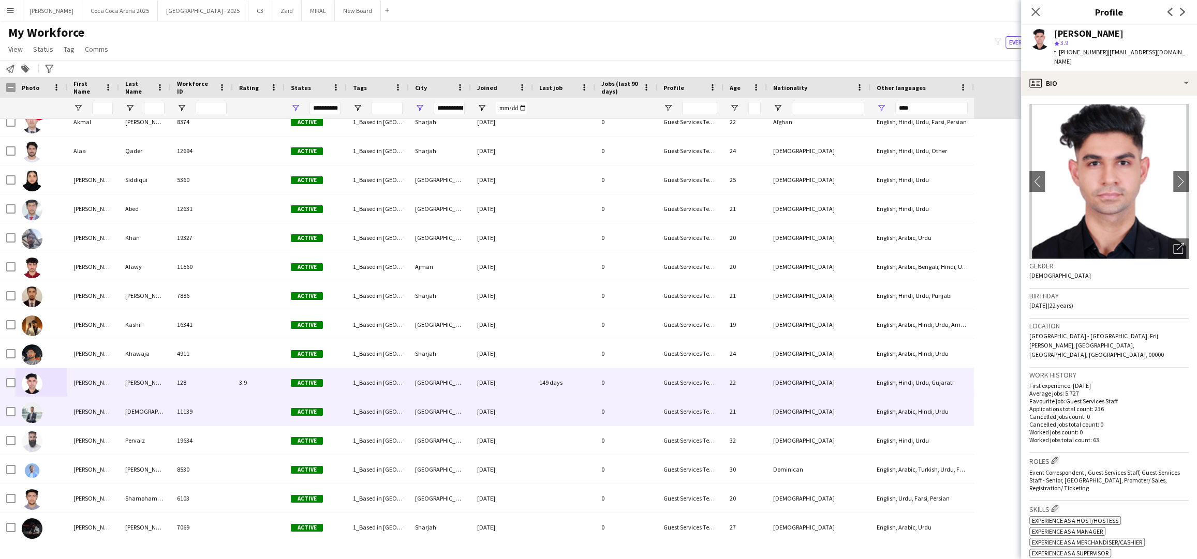
click at [31, 416] on img at bounding box center [32, 413] width 21 height 21
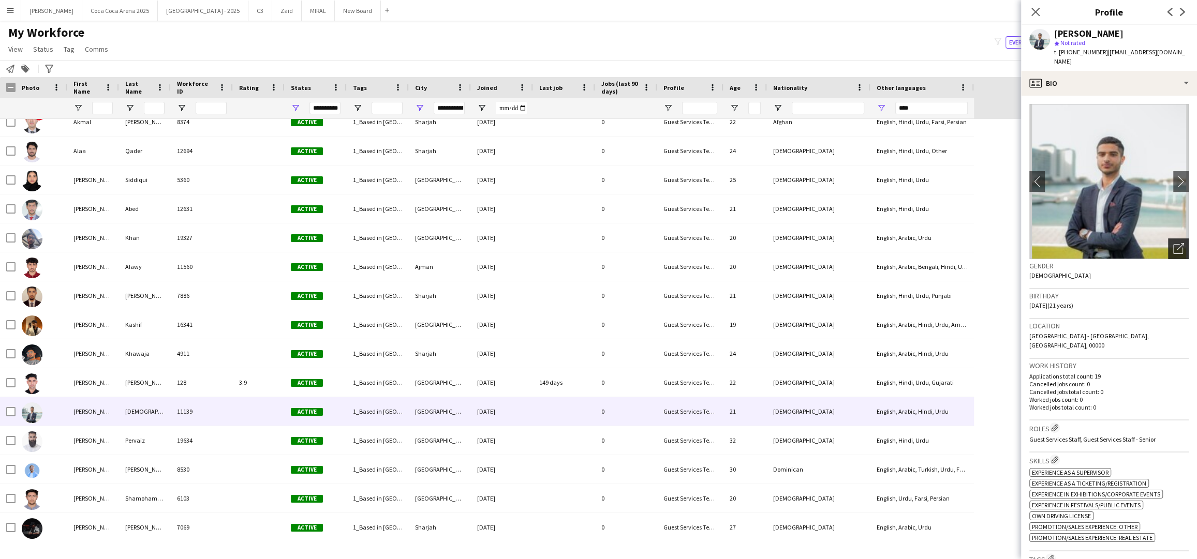
click at [1172, 240] on div "Open photos pop-in" at bounding box center [1178, 249] width 21 height 21
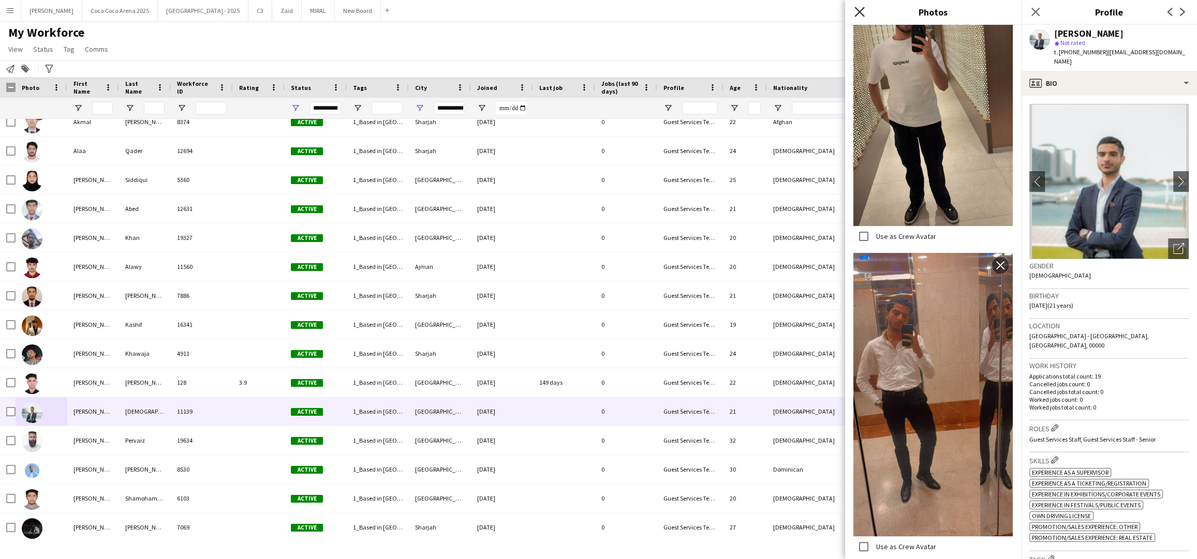
click at [859, 15] on icon "Close pop-in" at bounding box center [859, 12] width 10 height 10
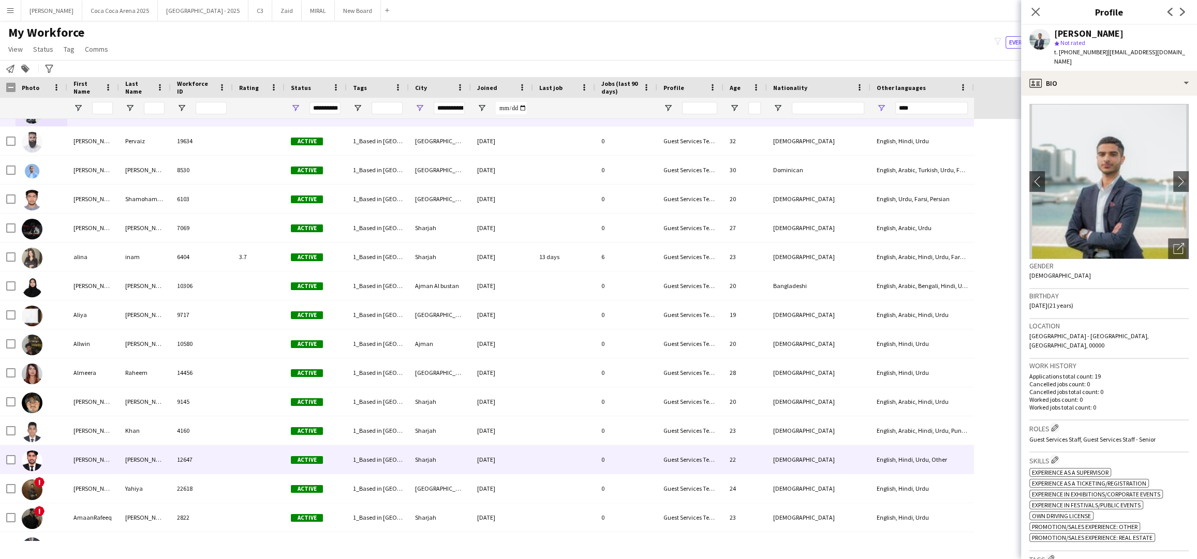
click at [72, 463] on div "[PERSON_NAME]" at bounding box center [93, 460] width 52 height 28
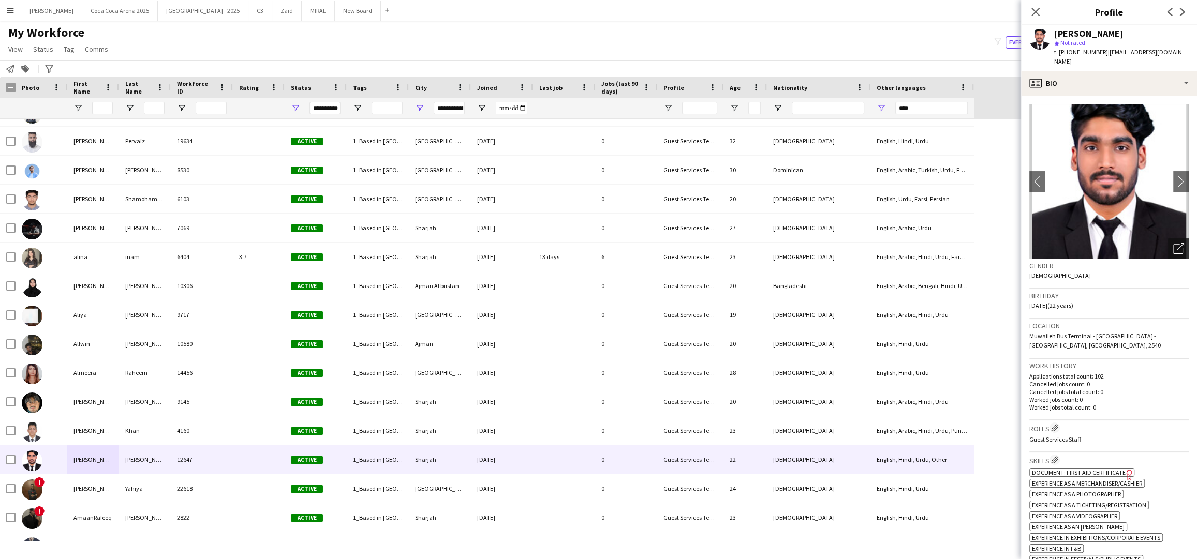
click at [1175, 243] on icon "Open photos pop-in" at bounding box center [1178, 248] width 11 height 11
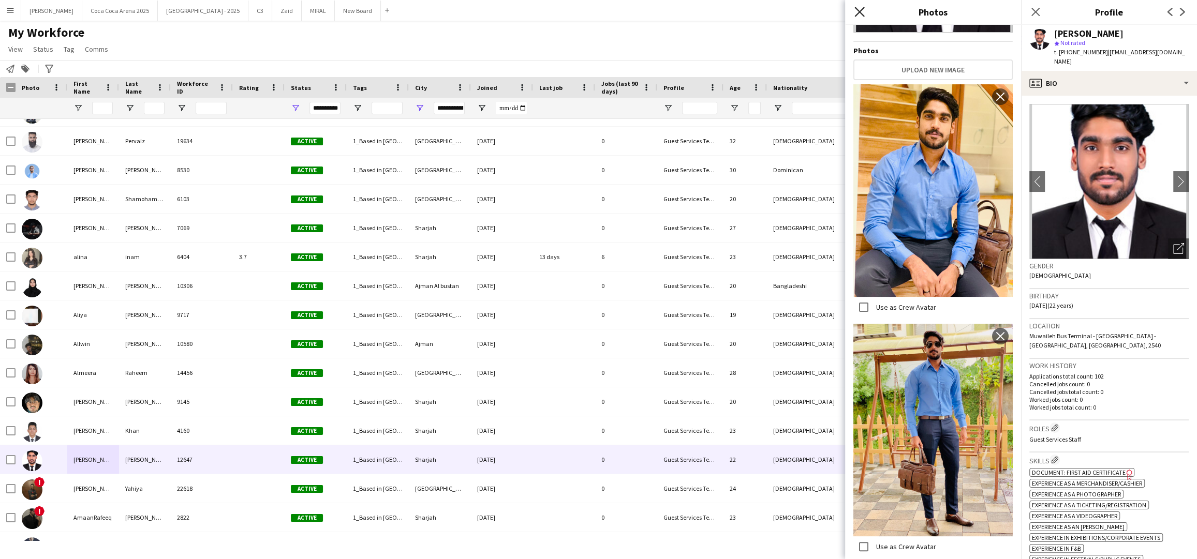
click at [861, 13] on icon at bounding box center [859, 12] width 10 height 10
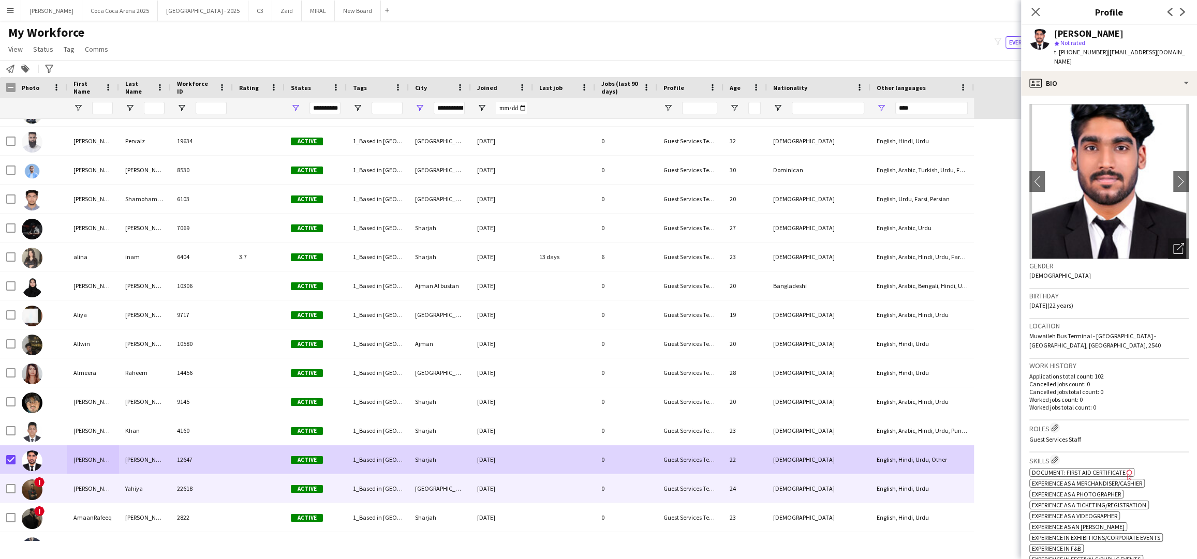
click at [78, 485] on div "[PERSON_NAME]" at bounding box center [93, 489] width 52 height 28
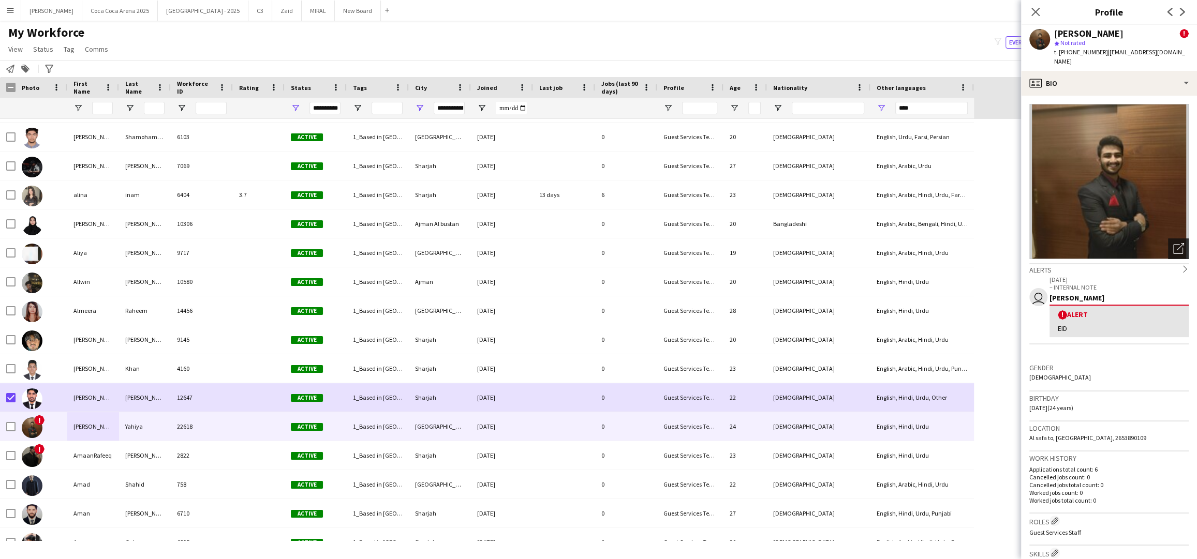
click at [1173, 244] on icon at bounding box center [1178, 249] width 10 height 10
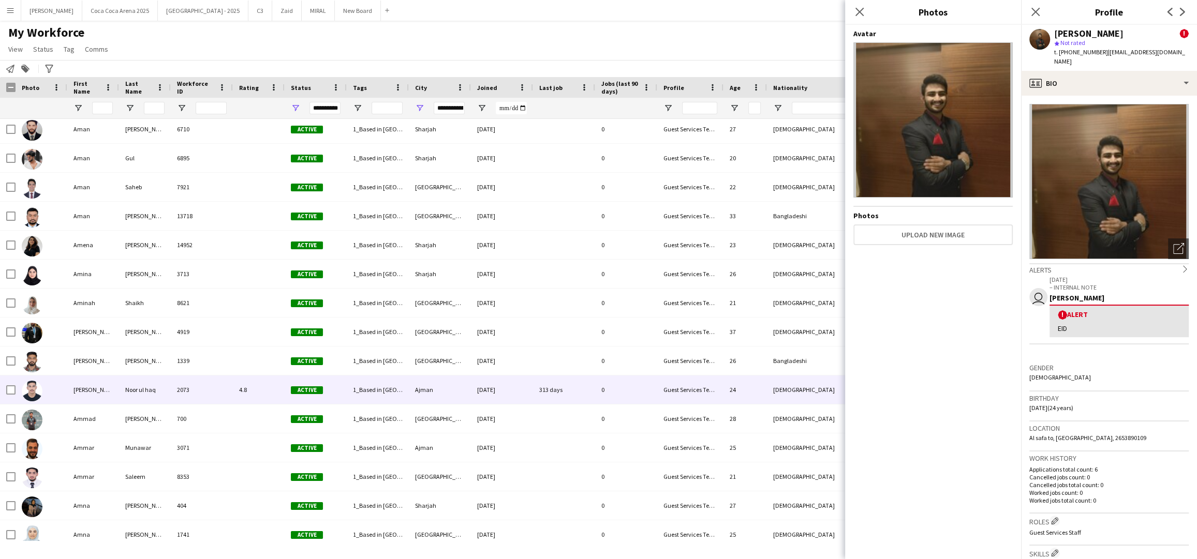
click at [72, 390] on div "Amir" at bounding box center [93, 390] width 52 height 28
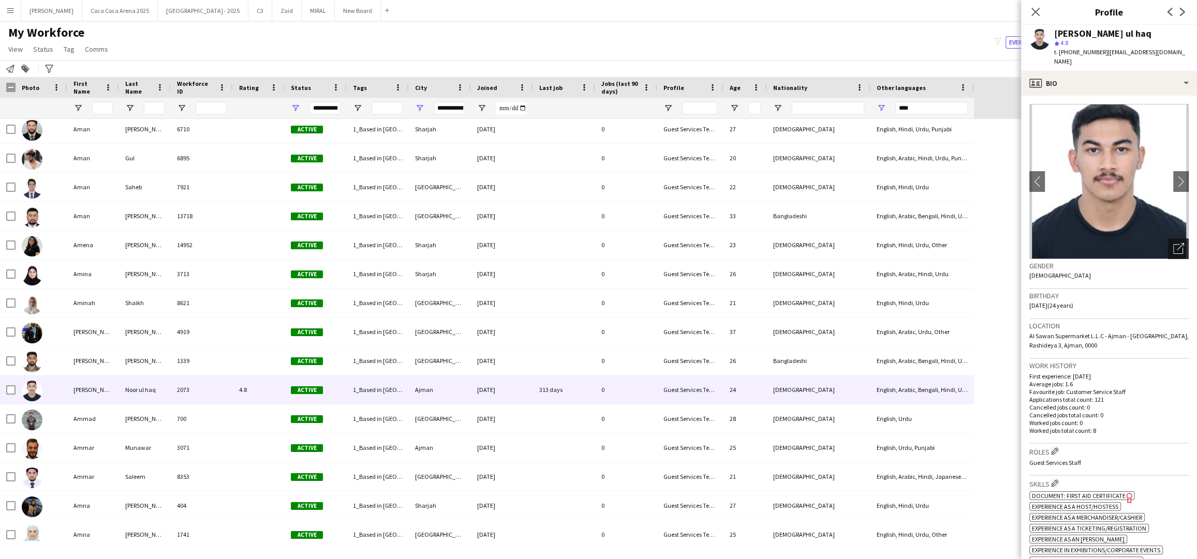
click at [1177, 243] on icon "Open photos pop-in" at bounding box center [1178, 248] width 11 height 11
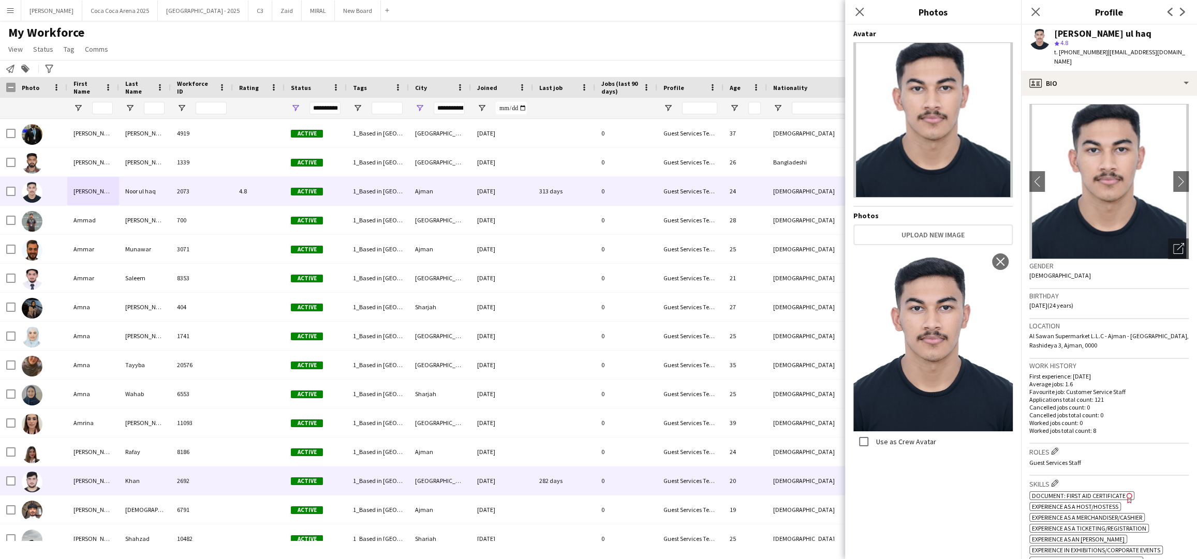
click at [73, 483] on div "Anas" at bounding box center [93, 481] width 52 height 28
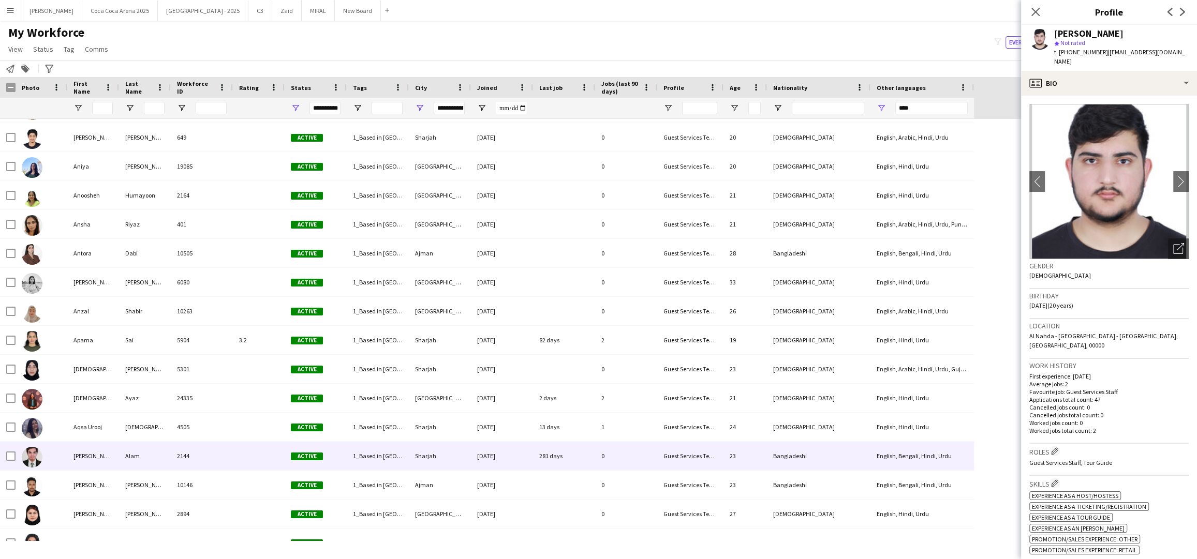
click at [80, 452] on div "Arafat" at bounding box center [93, 456] width 52 height 28
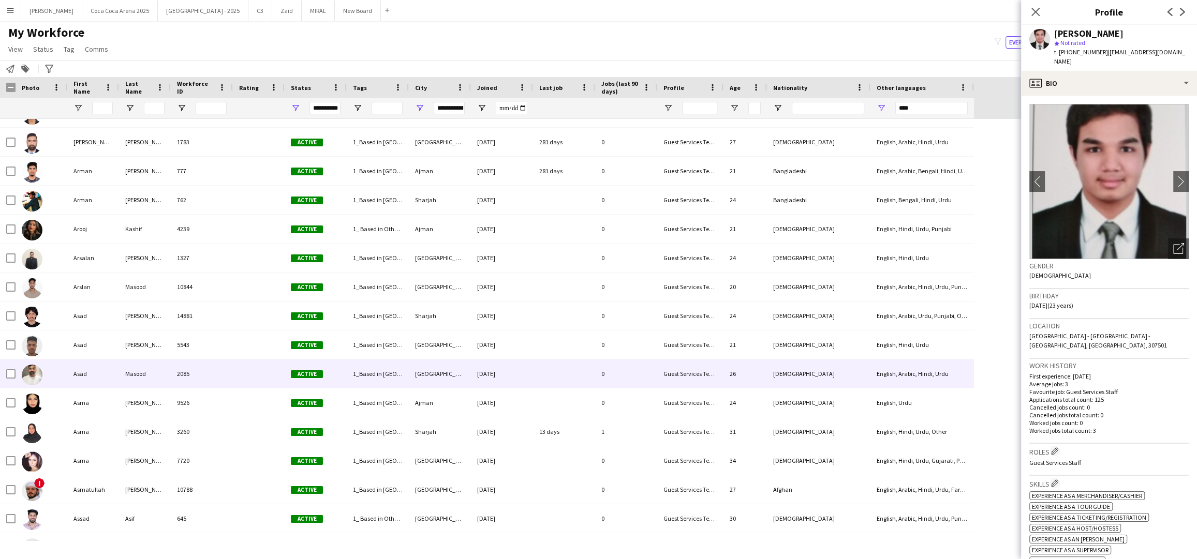
click at [36, 374] on img at bounding box center [32, 375] width 21 height 21
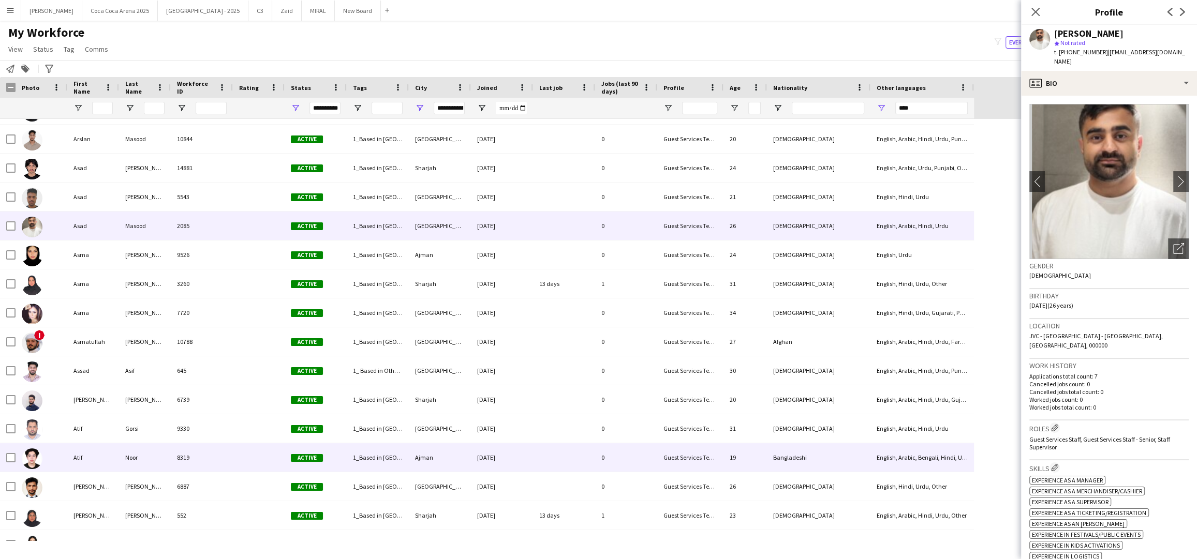
click at [45, 457] on div at bounding box center [42, 458] width 52 height 28
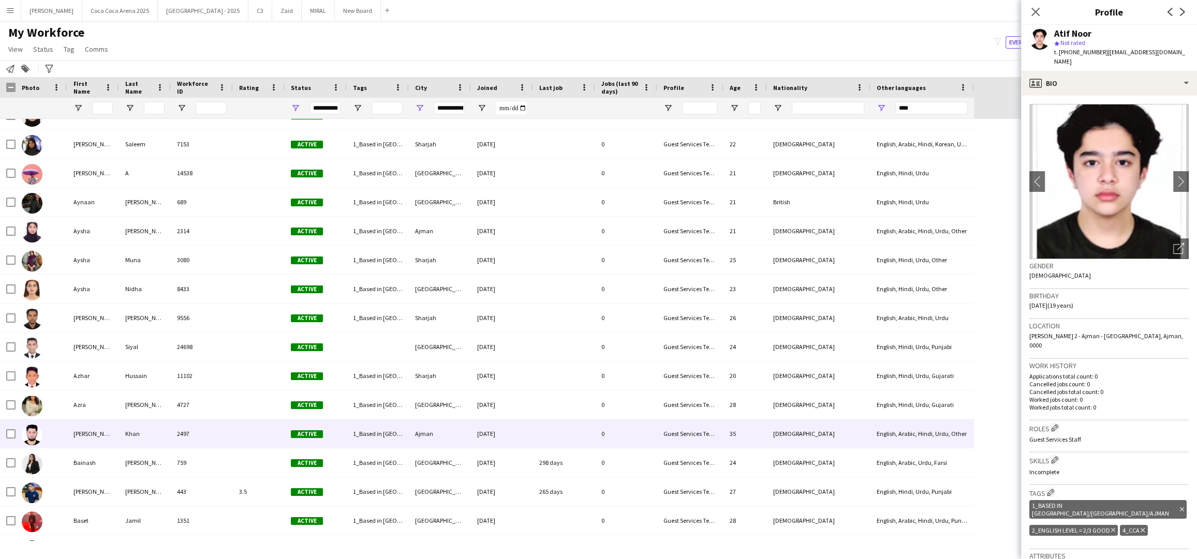
click at [61, 438] on div at bounding box center [42, 434] width 52 height 28
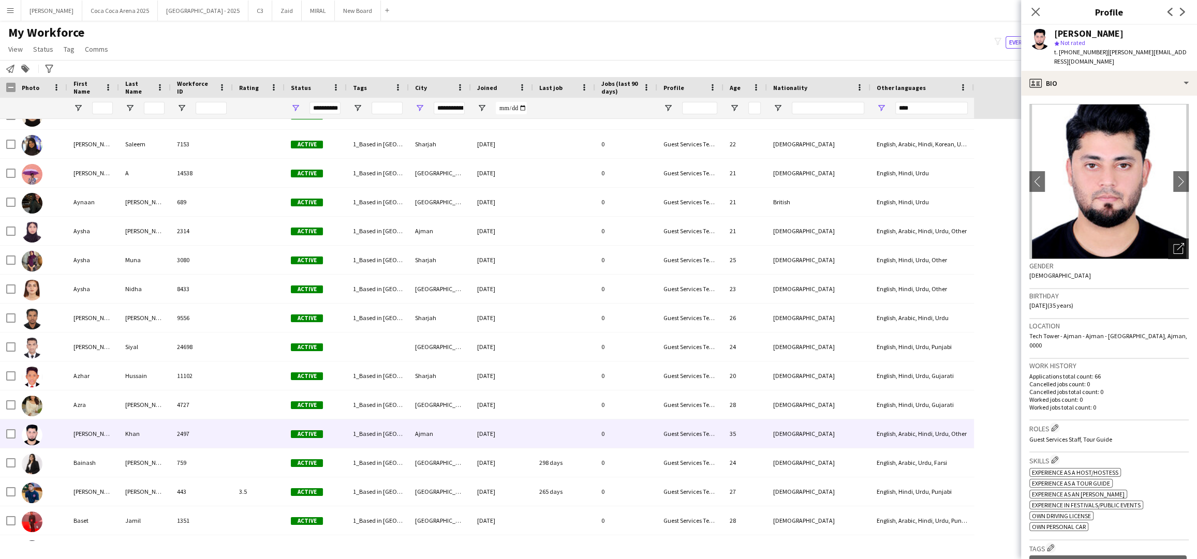
click at [1178, 243] on icon "Open photos pop-in" at bounding box center [1178, 248] width 11 height 11
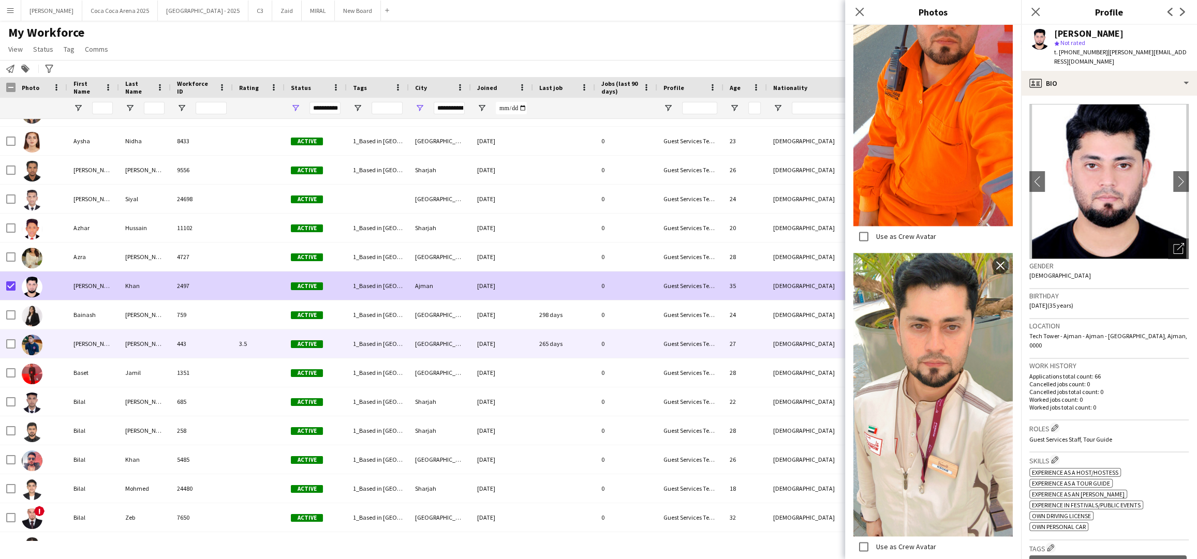
click at [42, 345] on img at bounding box center [32, 345] width 21 height 21
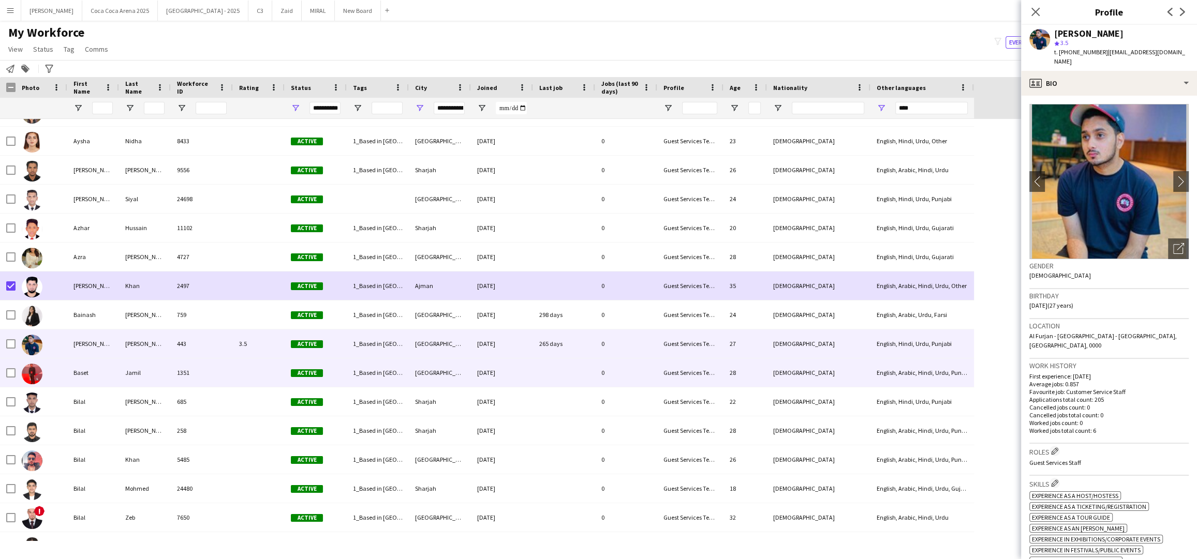
click at [39, 368] on img at bounding box center [32, 374] width 21 height 21
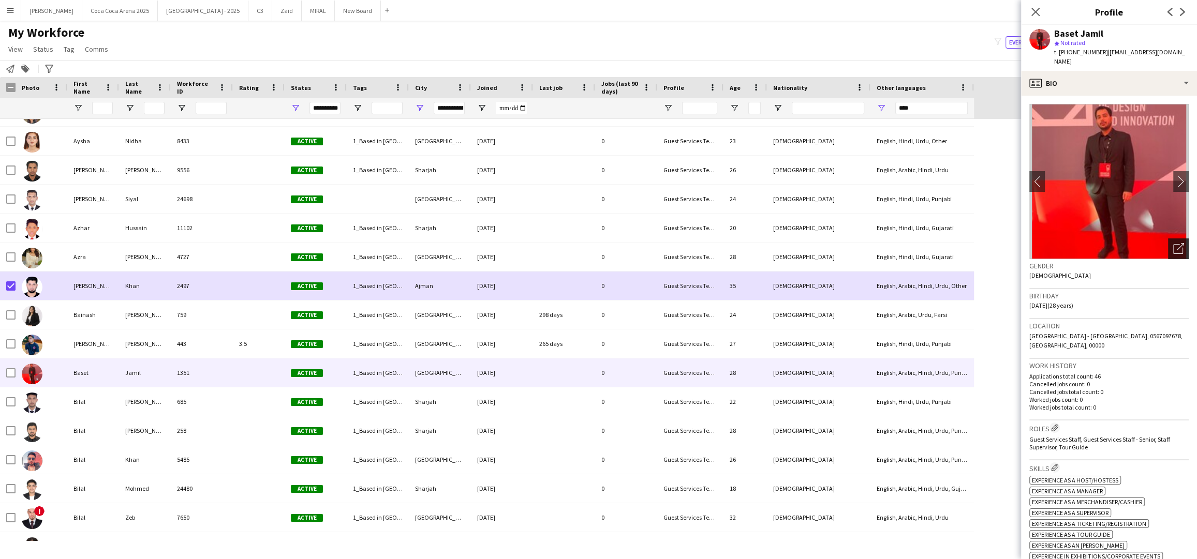
click at [1175, 239] on div "Open photos pop-in" at bounding box center [1178, 249] width 21 height 21
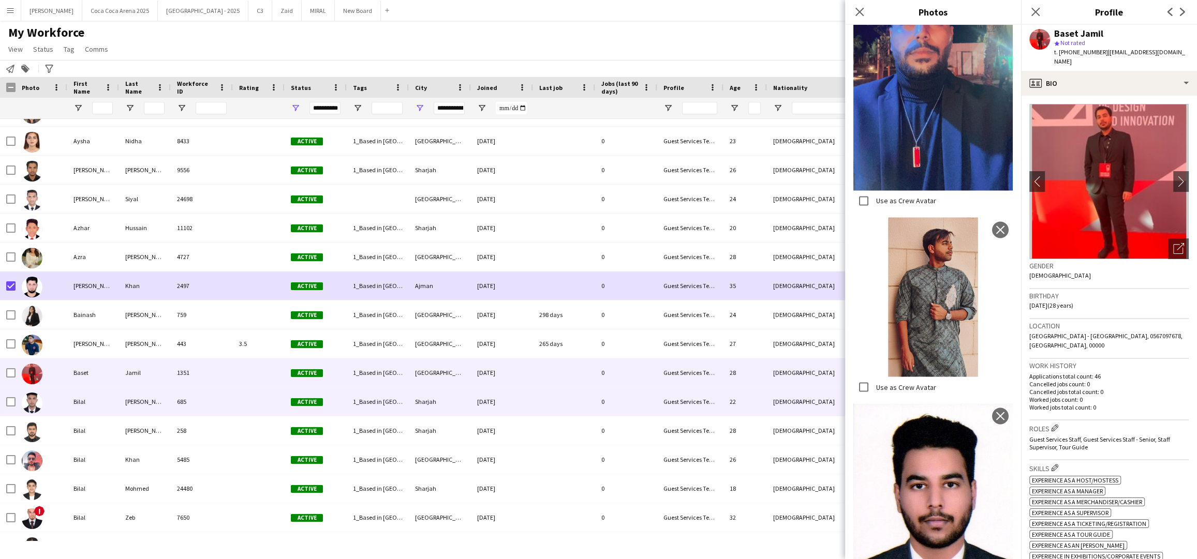
click at [73, 401] on div "Bilal" at bounding box center [93, 402] width 52 height 28
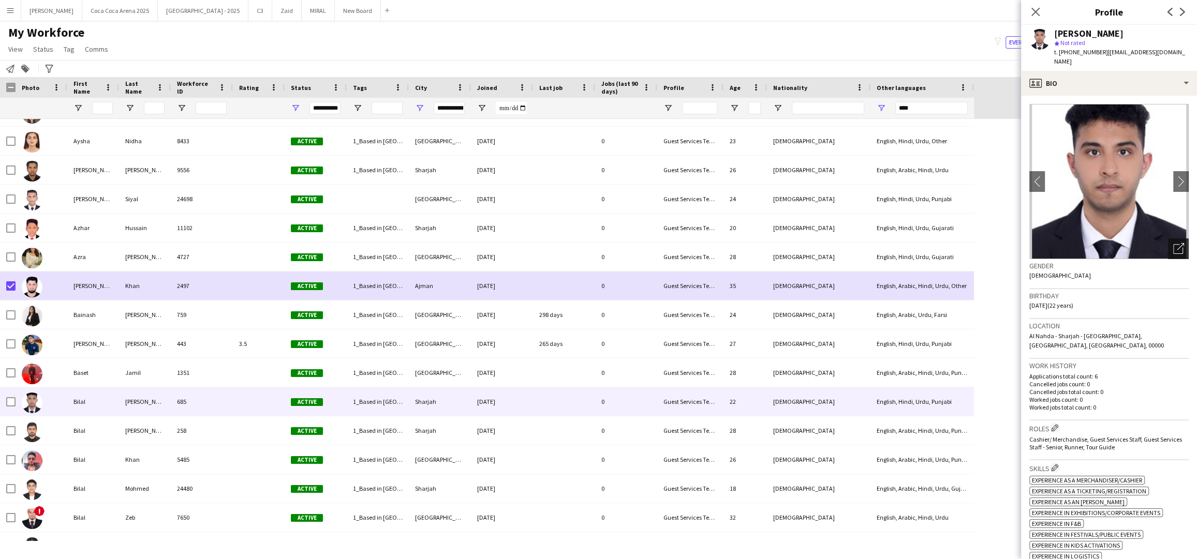
click at [1179, 243] on icon "Open photos pop-in" at bounding box center [1178, 248] width 11 height 11
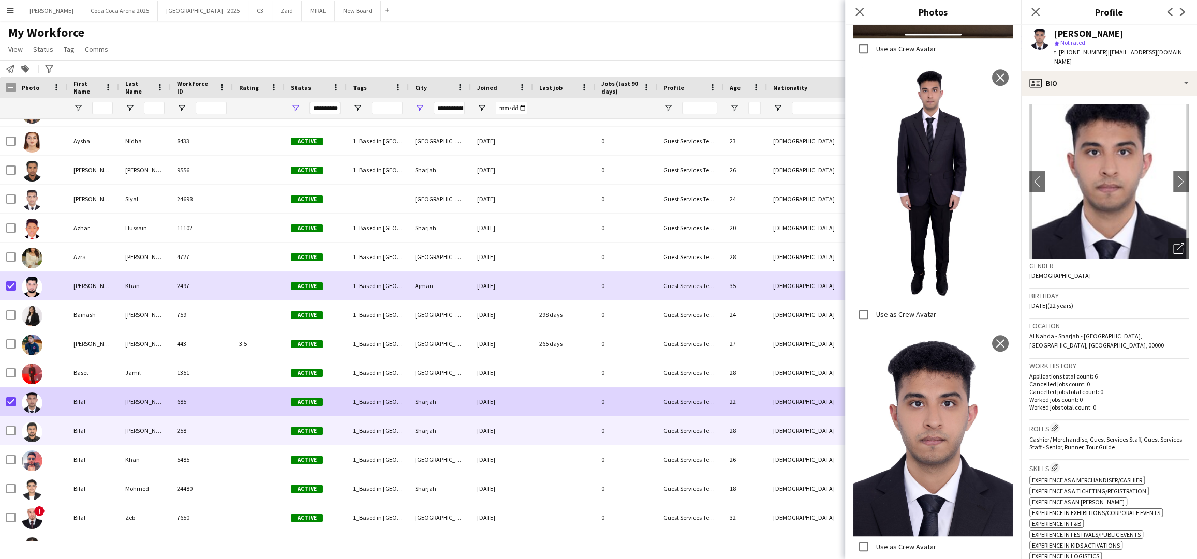
click at [72, 427] on div "Bilal" at bounding box center [93, 431] width 52 height 28
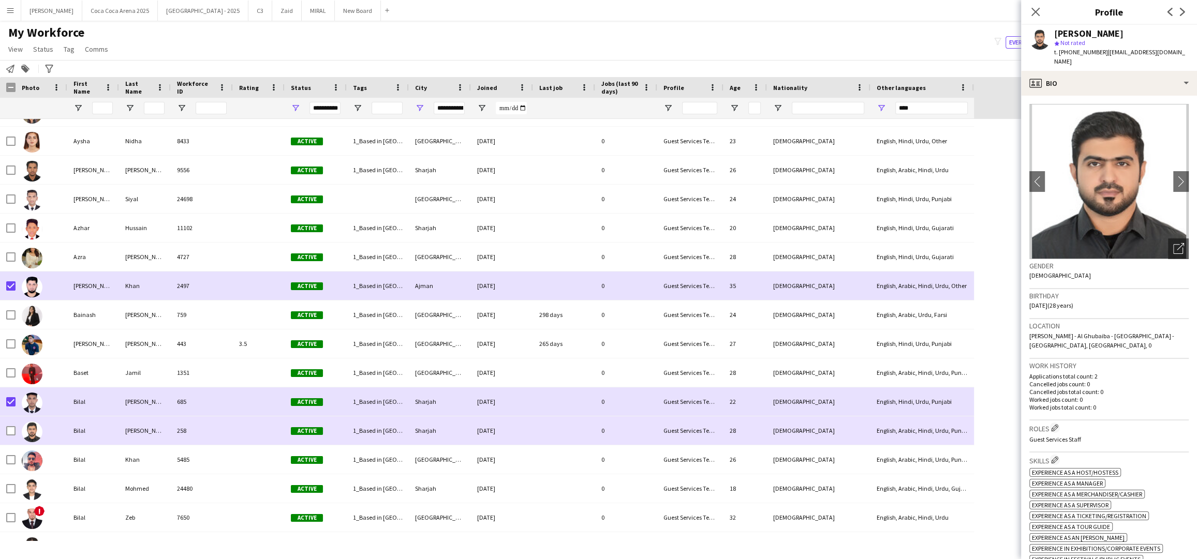
click at [72, 427] on div "Bilal" at bounding box center [93, 431] width 52 height 28
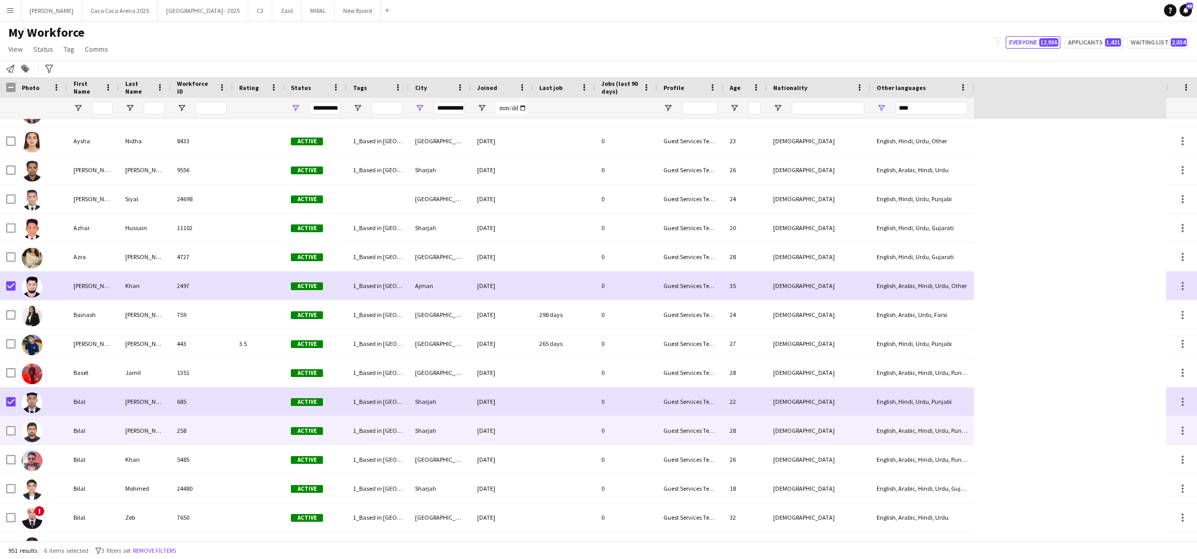
click at [84, 429] on div "Bilal" at bounding box center [93, 431] width 52 height 28
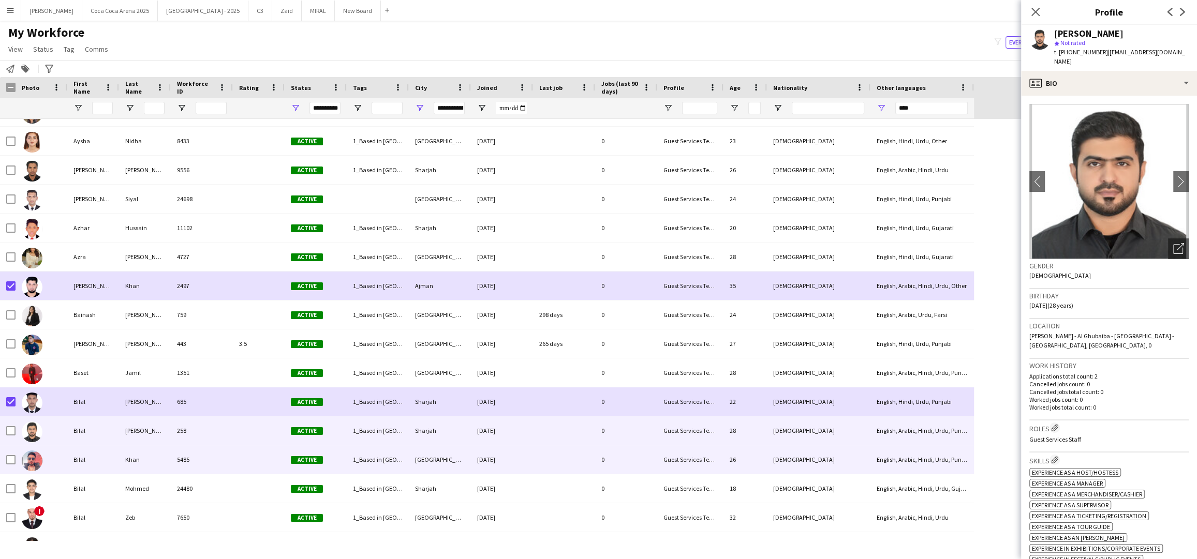
click at [79, 459] on div "Bilal" at bounding box center [93, 460] width 52 height 28
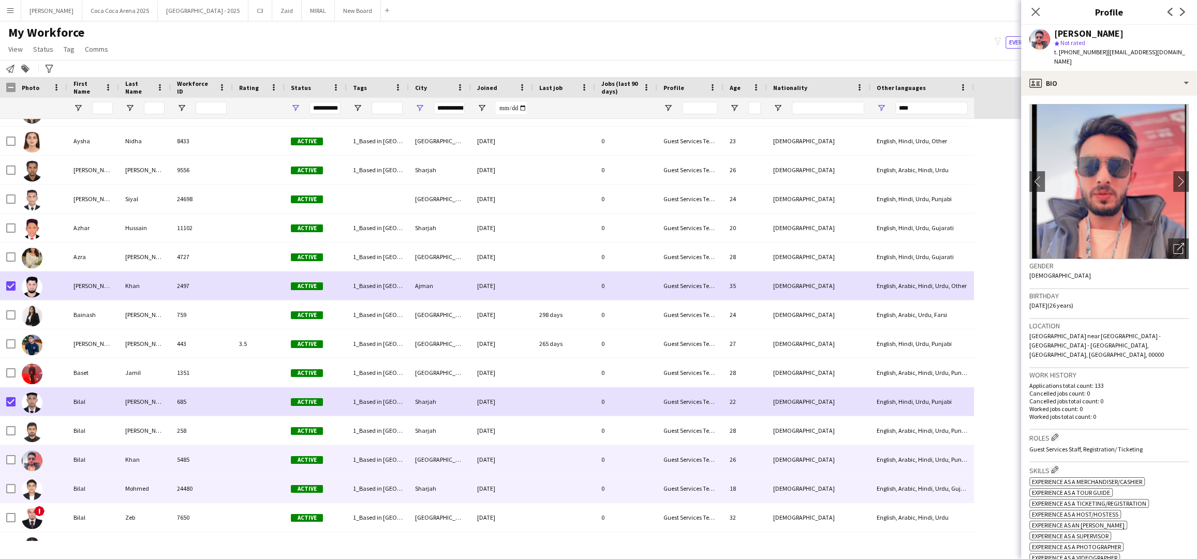
click at [83, 494] on div "Bilal" at bounding box center [93, 489] width 52 height 28
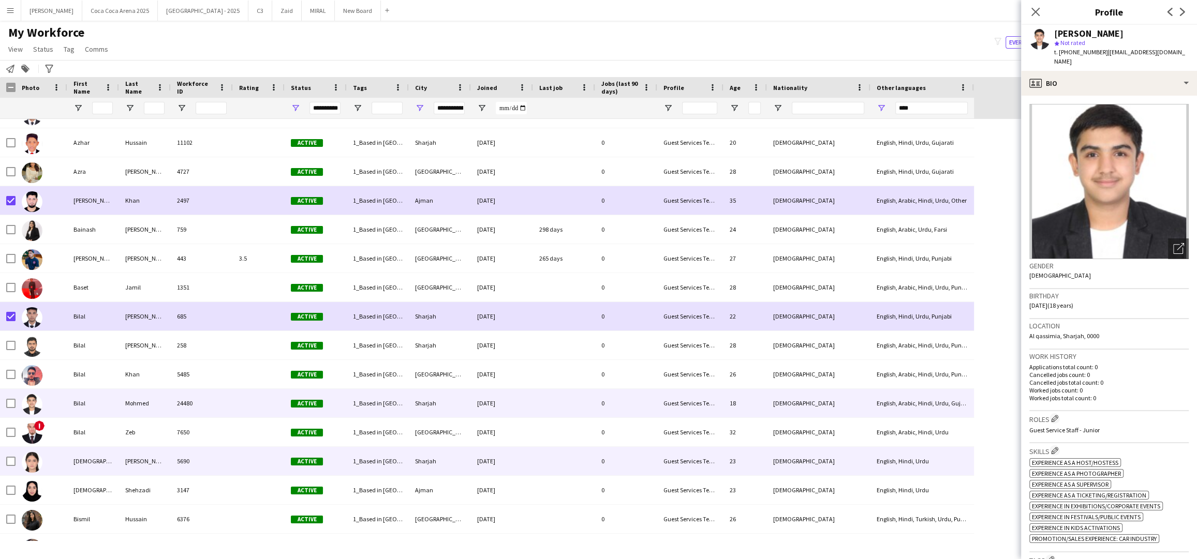
scroll to position [5789, 0]
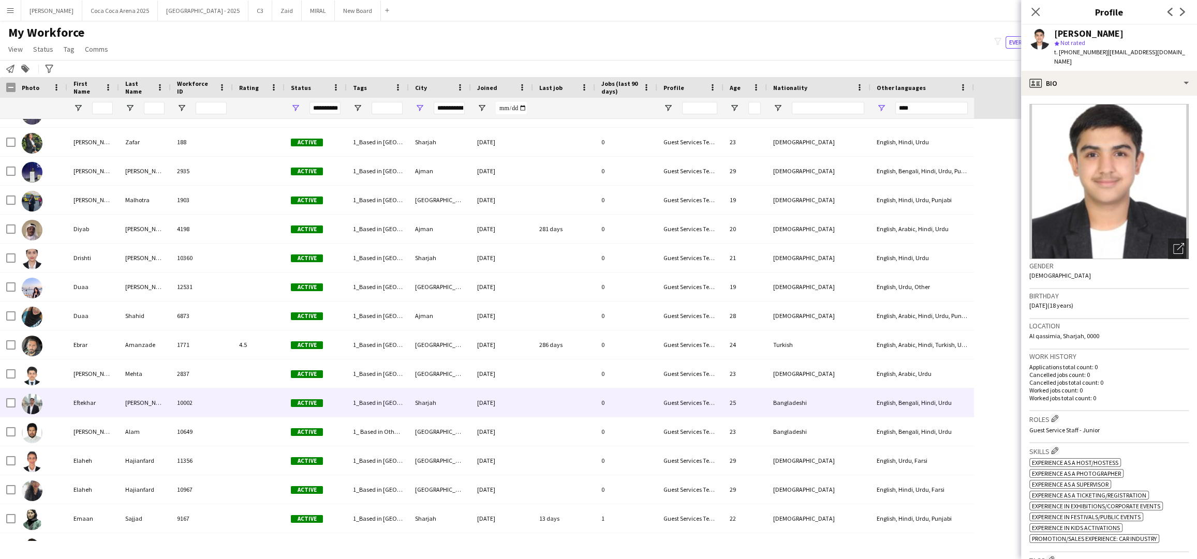
click at [93, 410] on div "Eftekhar" at bounding box center [93, 403] width 52 height 28
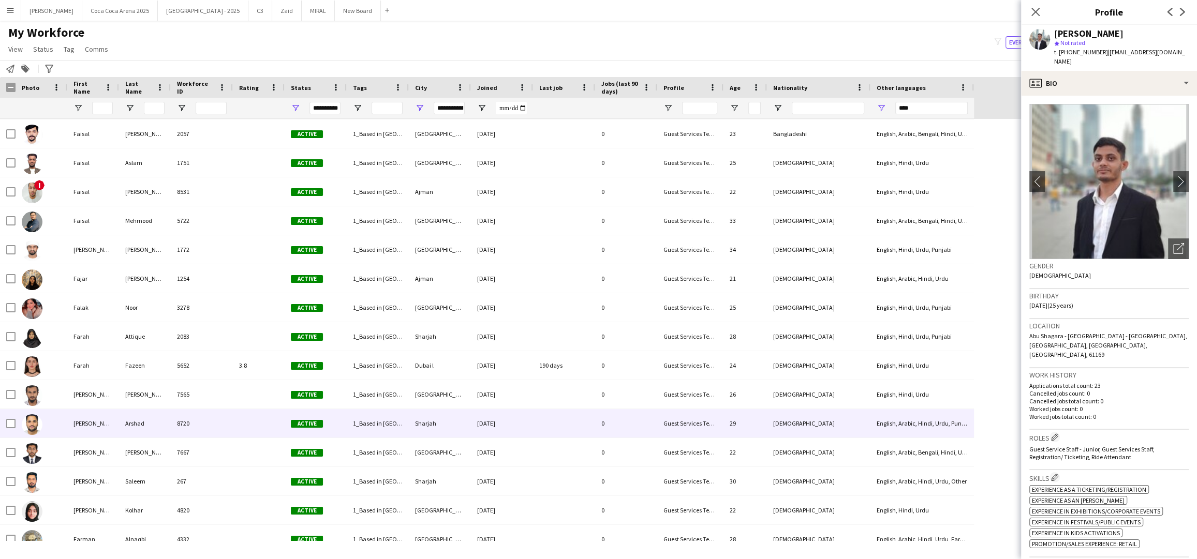
click at [80, 423] on div "Fareed" at bounding box center [93, 423] width 52 height 28
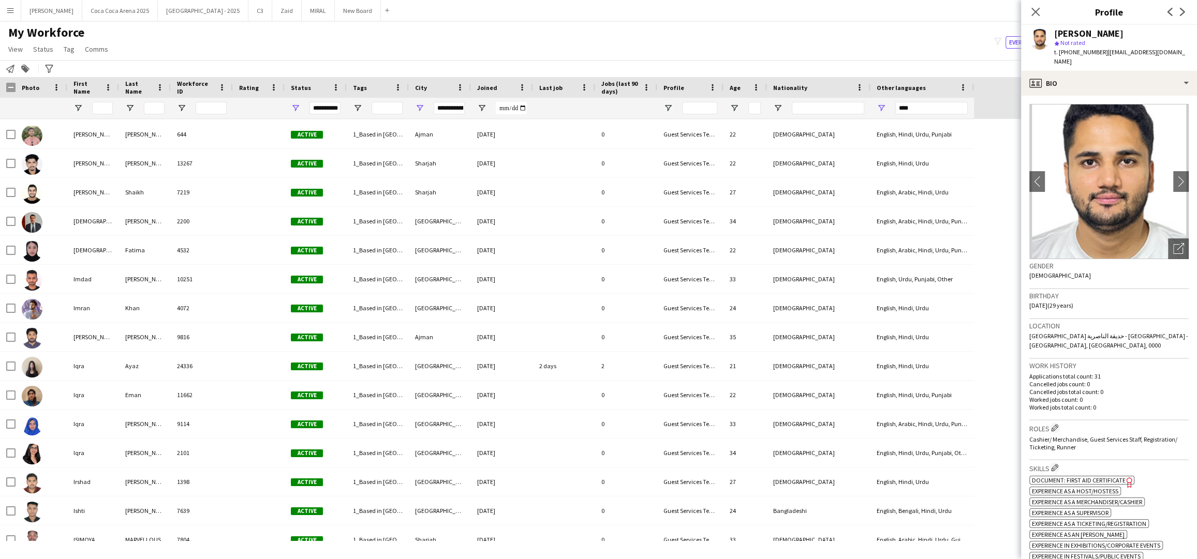
click at [1042, 8] on div "Close pop-in" at bounding box center [1035, 12] width 29 height 24
click at [1036, 10] on icon "Close pop-in" at bounding box center [1035, 12] width 10 height 10
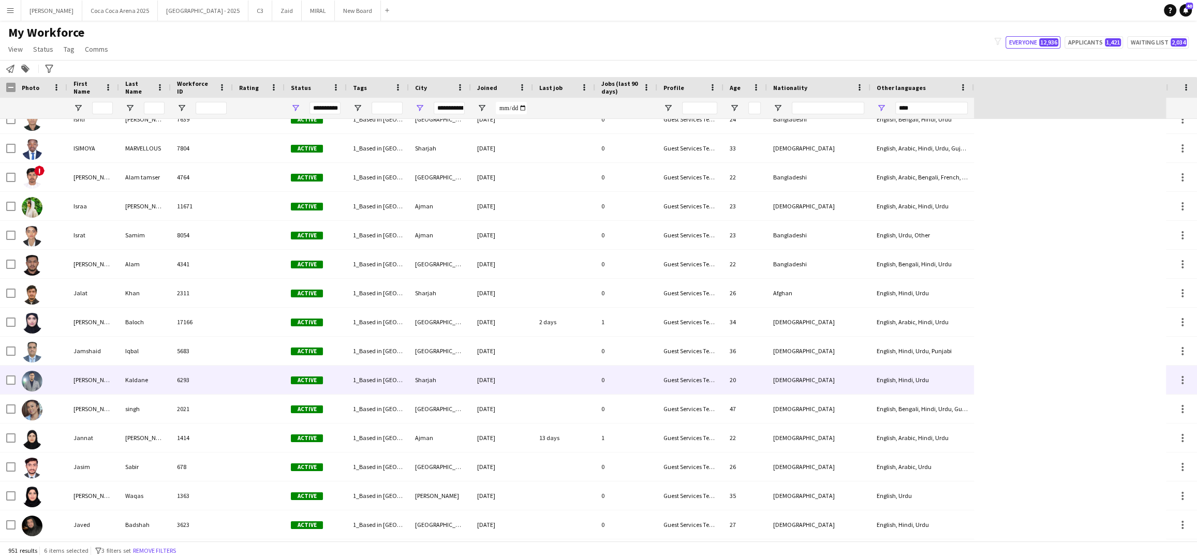
click at [55, 379] on div at bounding box center [42, 380] width 52 height 28
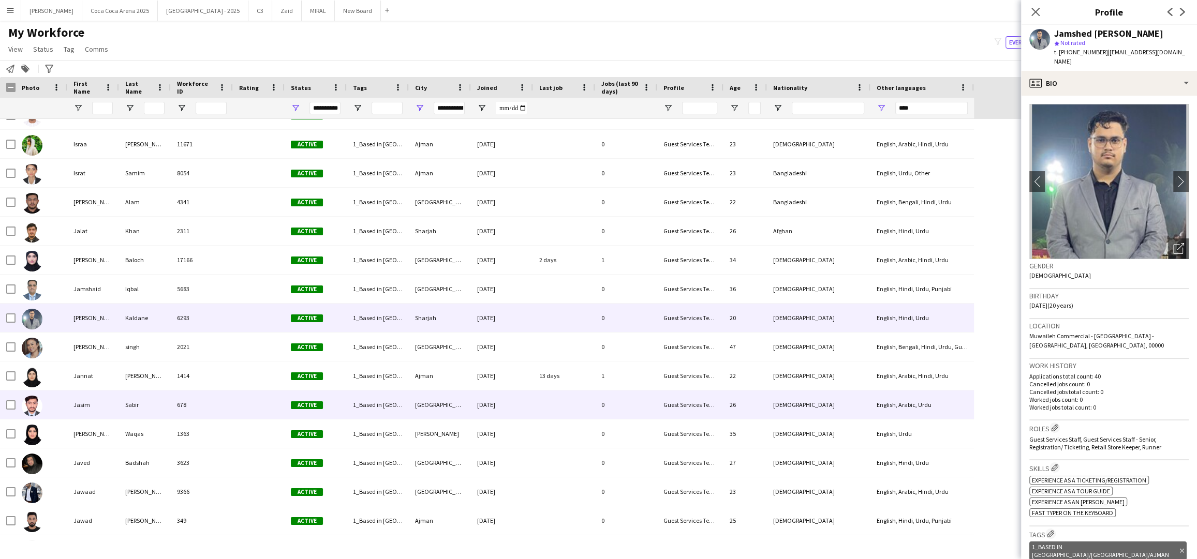
click at [66, 402] on div at bounding box center [42, 405] width 52 height 28
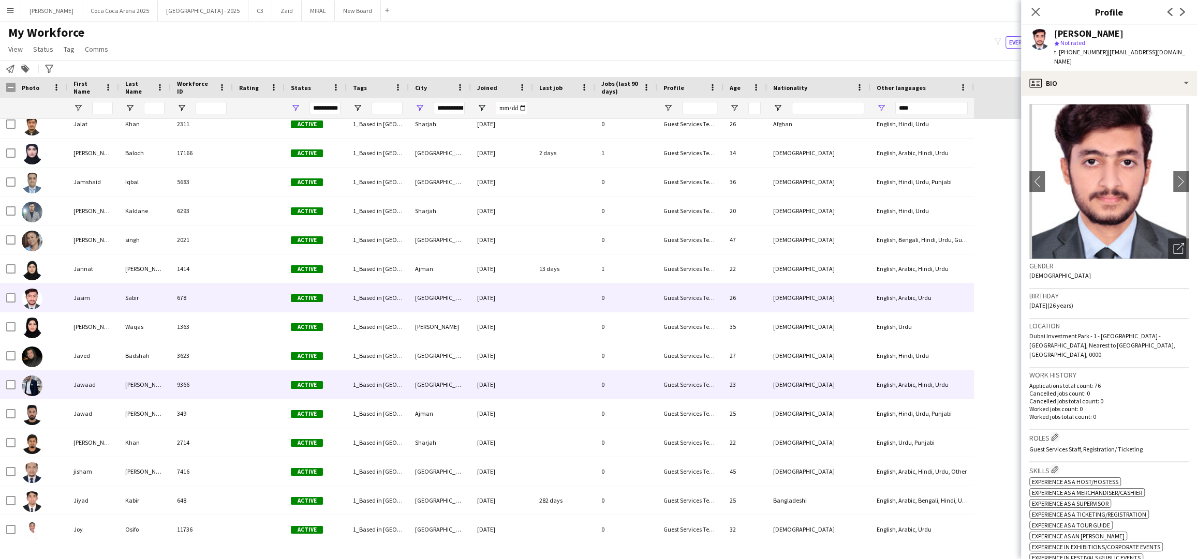
click at [53, 386] on div at bounding box center [42, 385] width 52 height 28
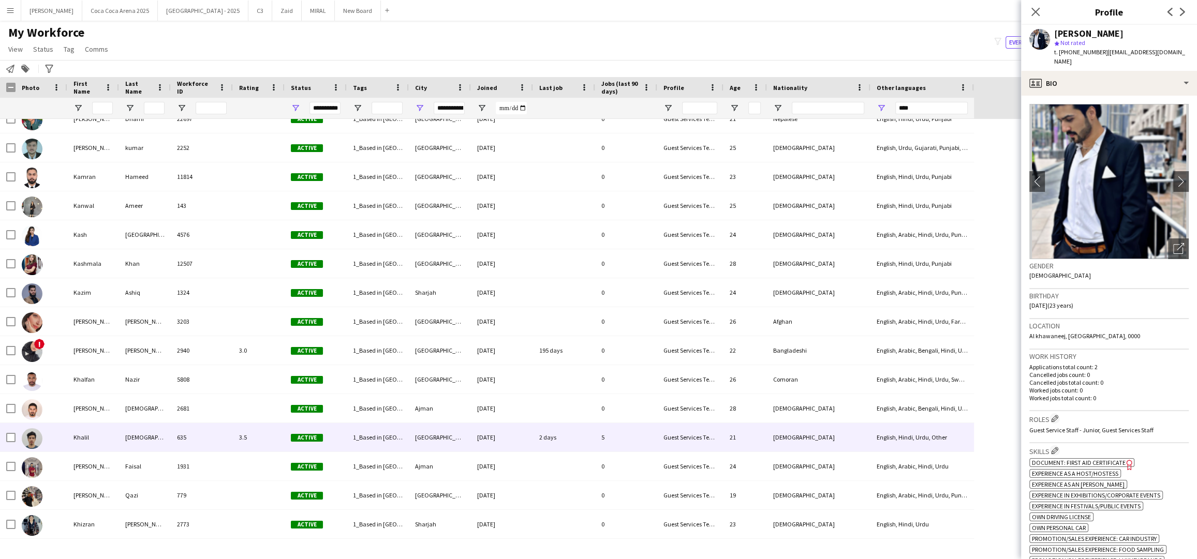
click at [68, 437] on div "Khalil" at bounding box center [93, 437] width 52 height 28
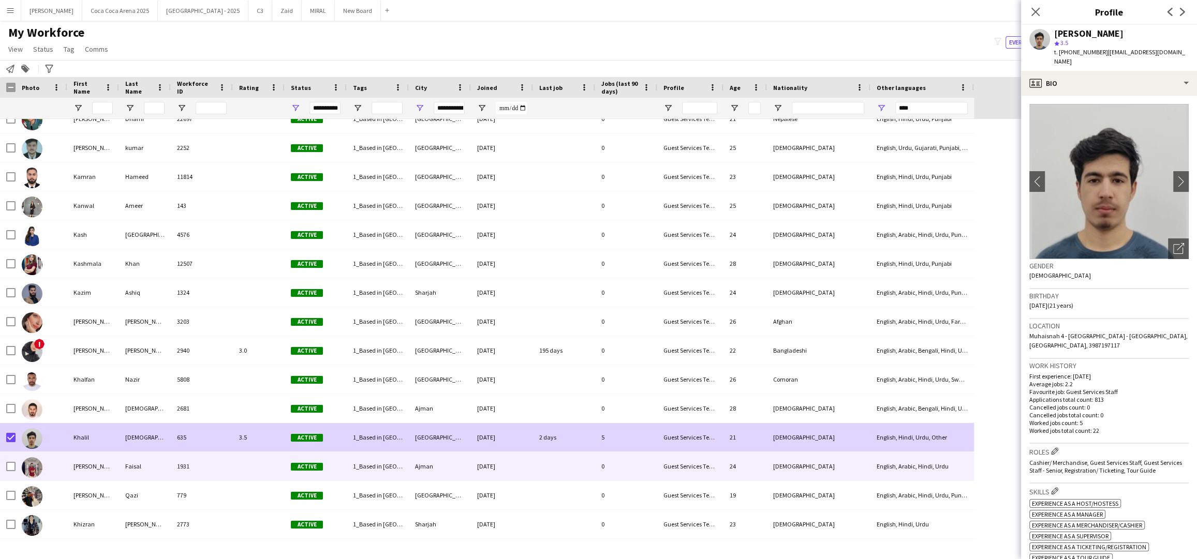
click at [70, 464] on div "Khizar" at bounding box center [93, 466] width 52 height 28
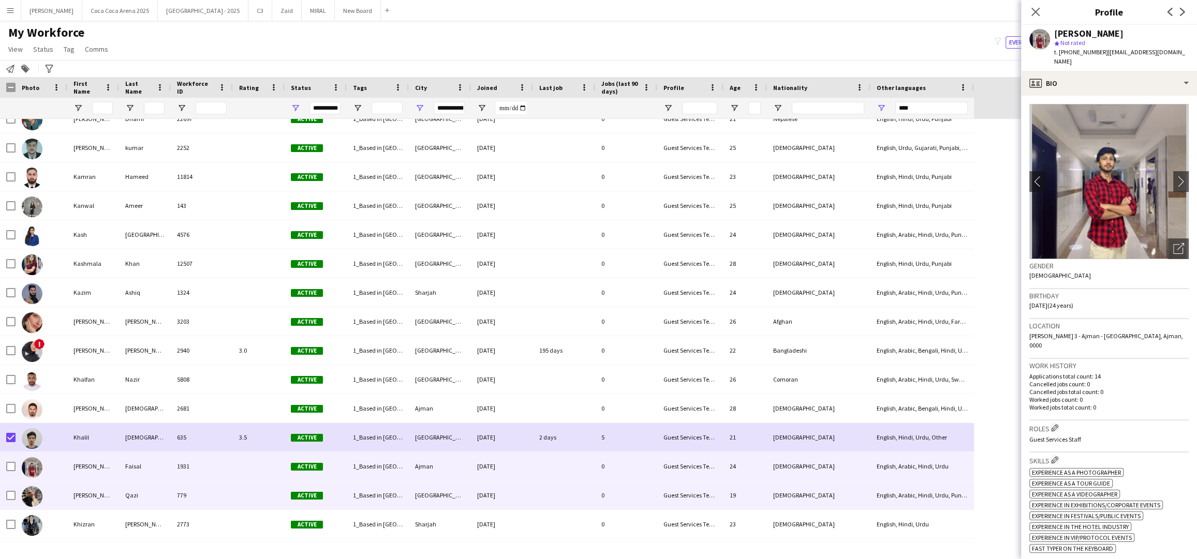
click at [54, 492] on div at bounding box center [42, 495] width 52 height 28
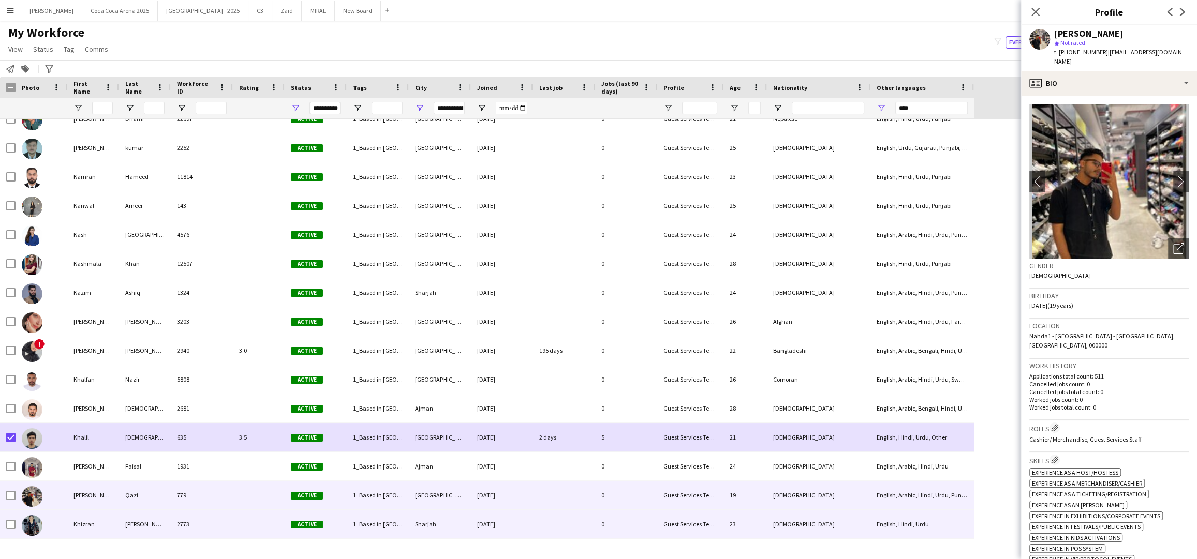
click at [54, 524] on div at bounding box center [42, 524] width 52 height 28
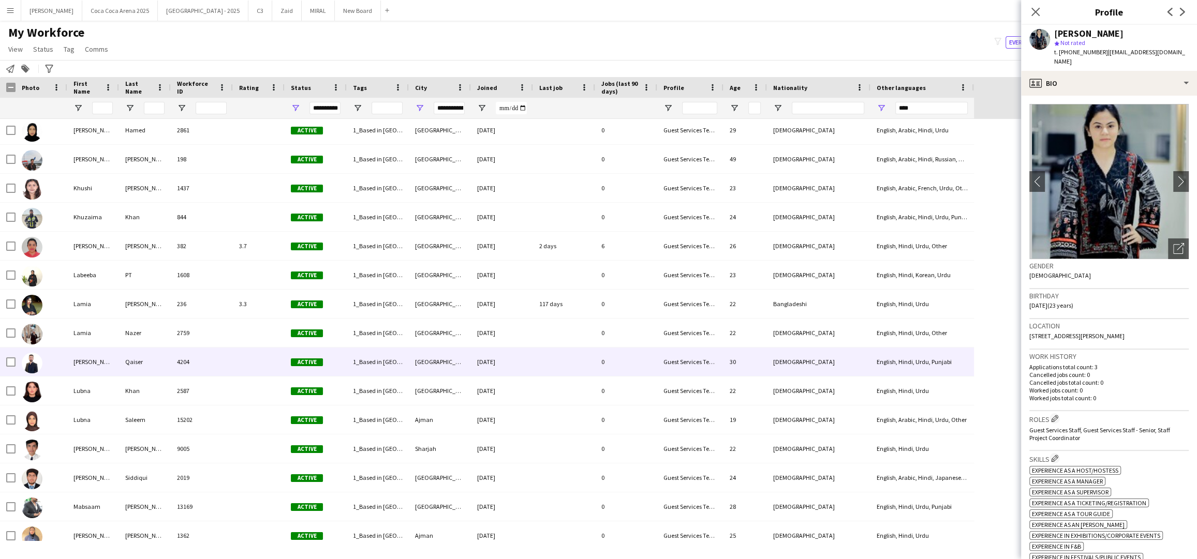
click at [85, 367] on div "Laraib Shaban" at bounding box center [93, 362] width 52 height 28
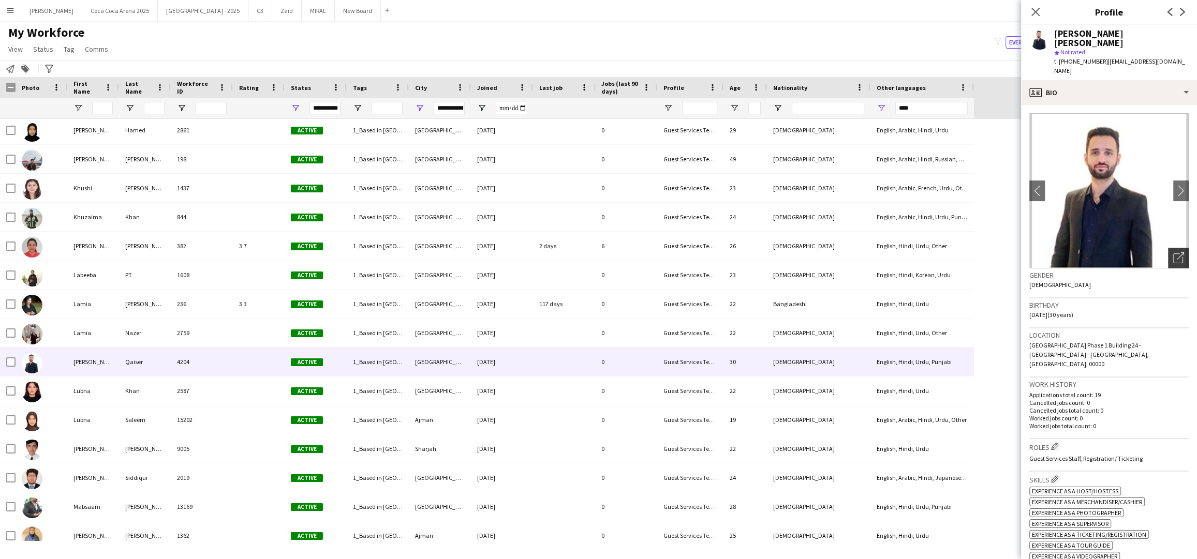
click at [1176, 253] on icon "Open photos pop-in" at bounding box center [1178, 258] width 11 height 11
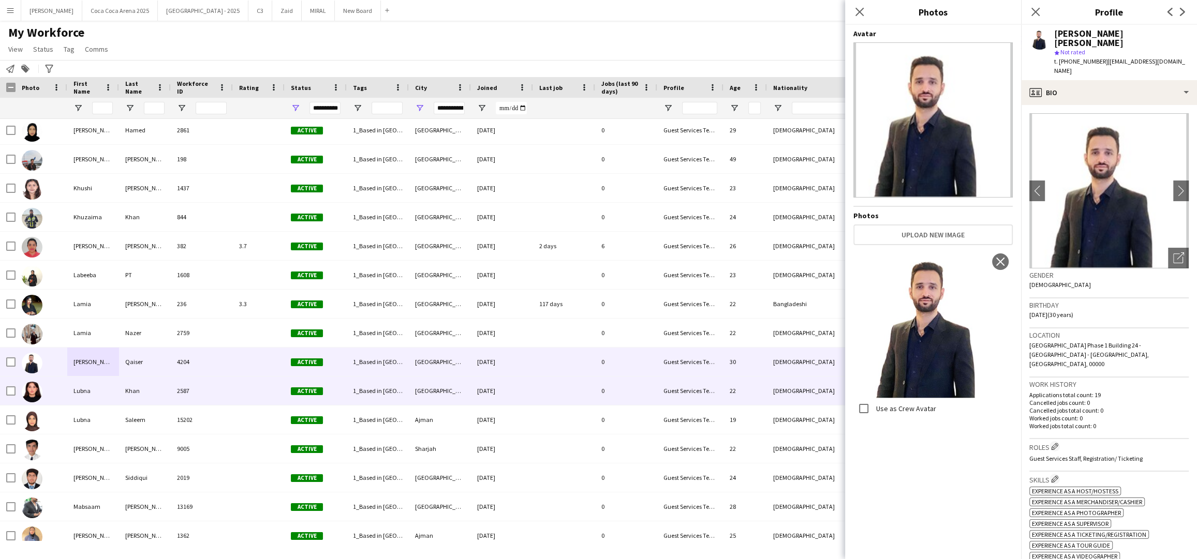
click at [82, 395] on div "Lubna" at bounding box center [93, 391] width 52 height 28
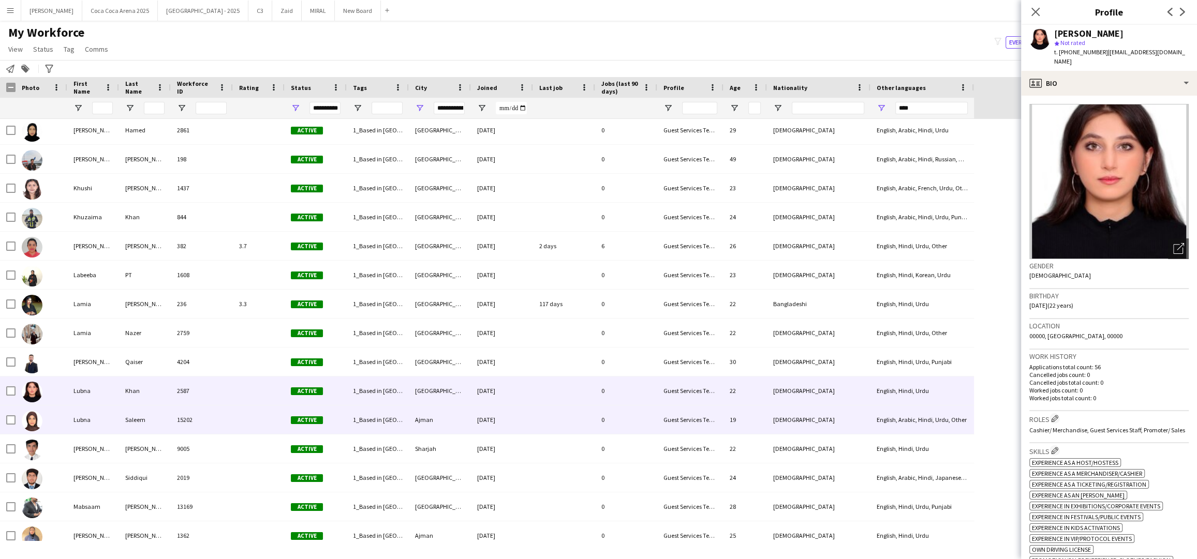
click at [85, 419] on div "Lubna" at bounding box center [93, 420] width 52 height 28
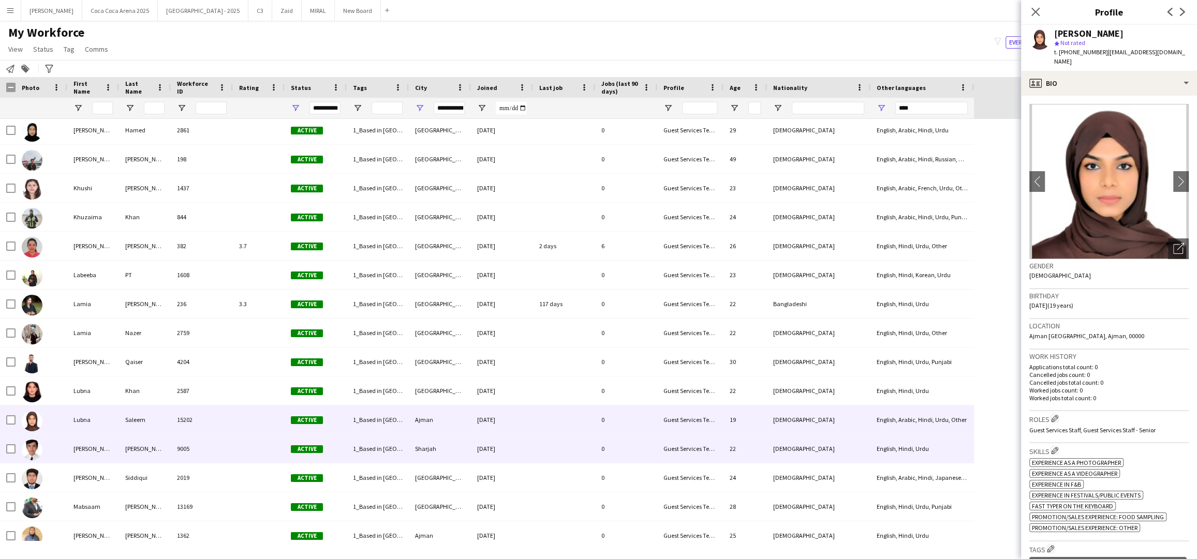
click at [84, 456] on div "Maaz" at bounding box center [93, 449] width 52 height 28
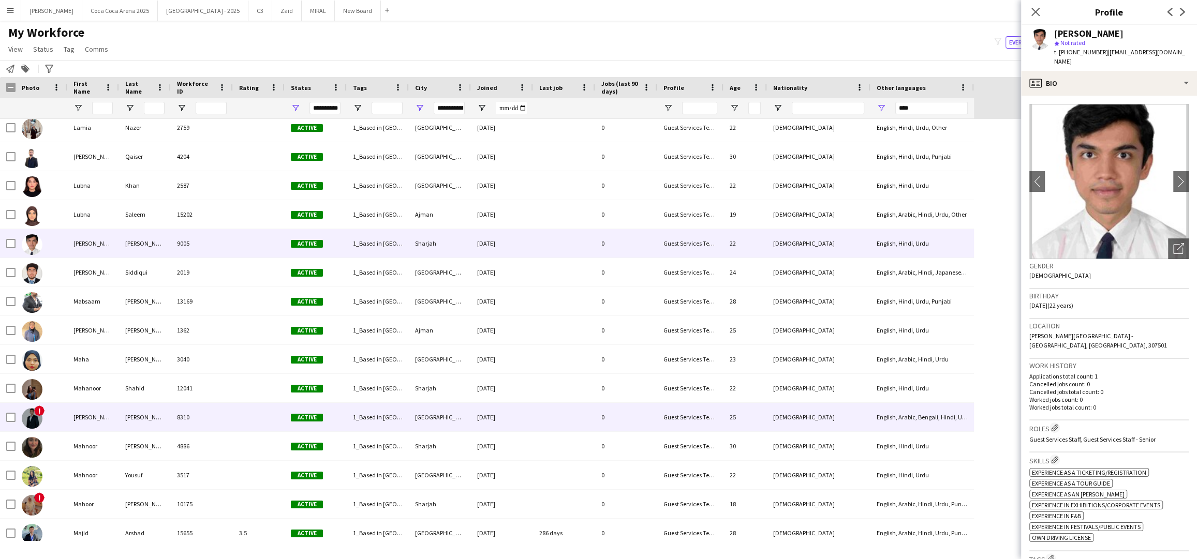
click at [84, 419] on div "Mahmoud Hossain" at bounding box center [93, 417] width 52 height 28
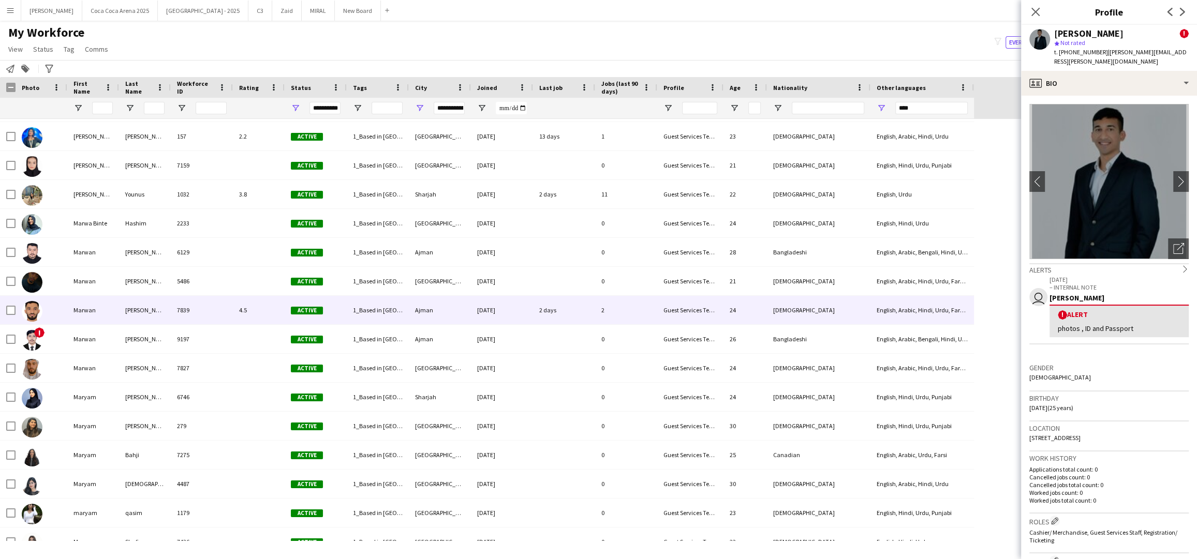
click at [76, 308] on div "Marwan" at bounding box center [93, 310] width 52 height 28
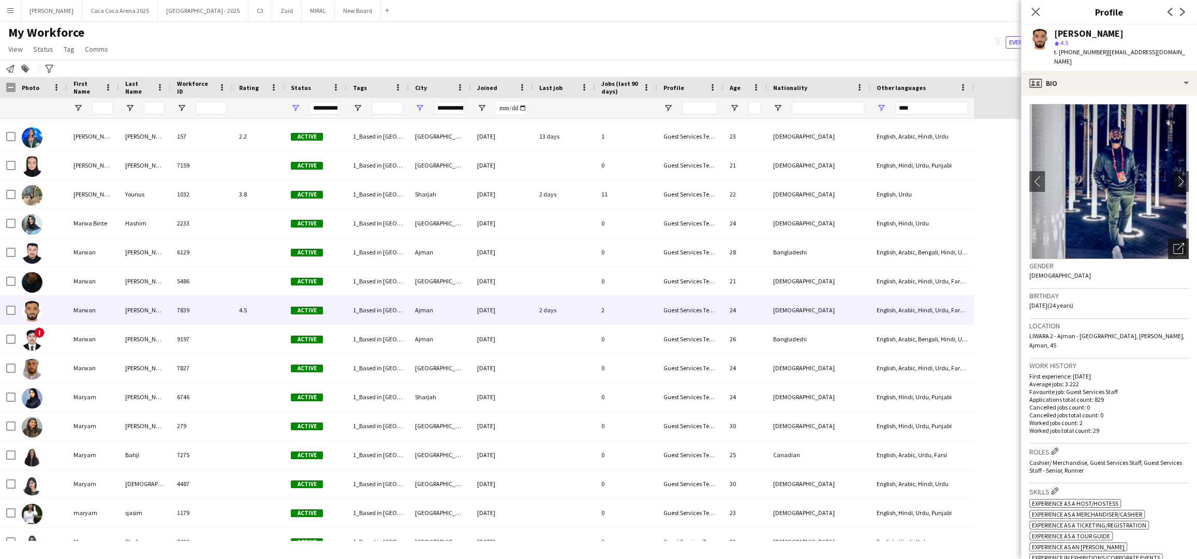
click at [1180, 243] on icon "Open photos pop-in" at bounding box center [1178, 248] width 11 height 11
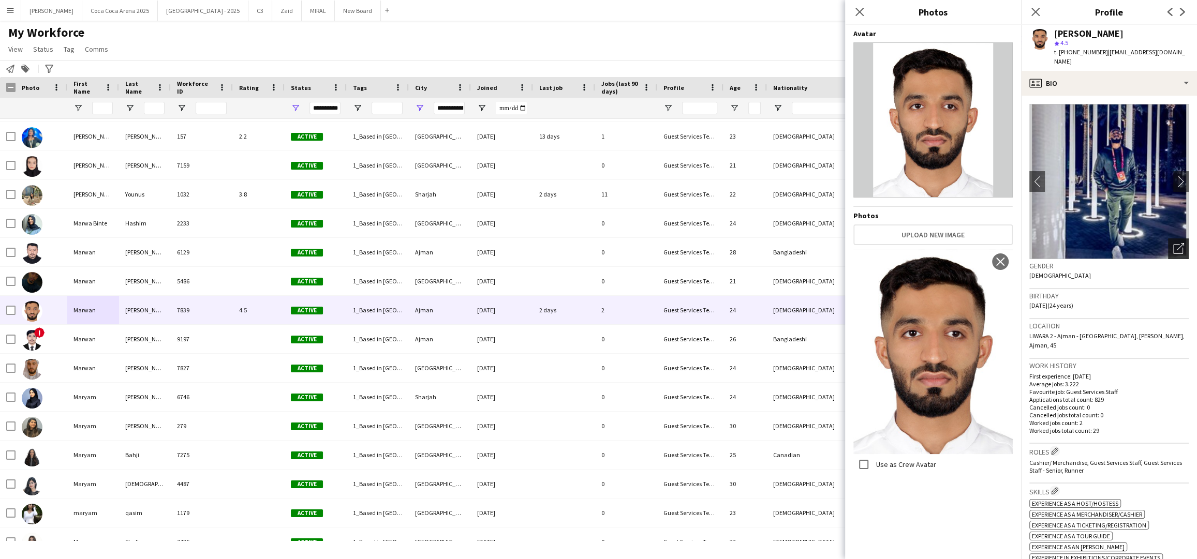
click at [1181, 243] on icon at bounding box center [1180, 246] width 7 height 7
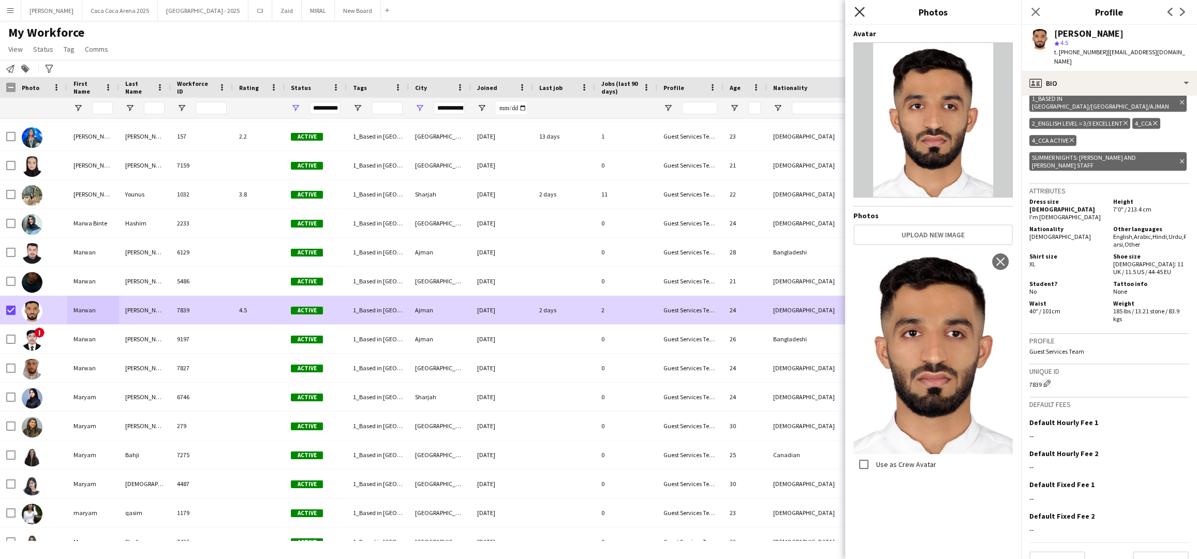
click at [863, 14] on icon at bounding box center [859, 12] width 10 height 10
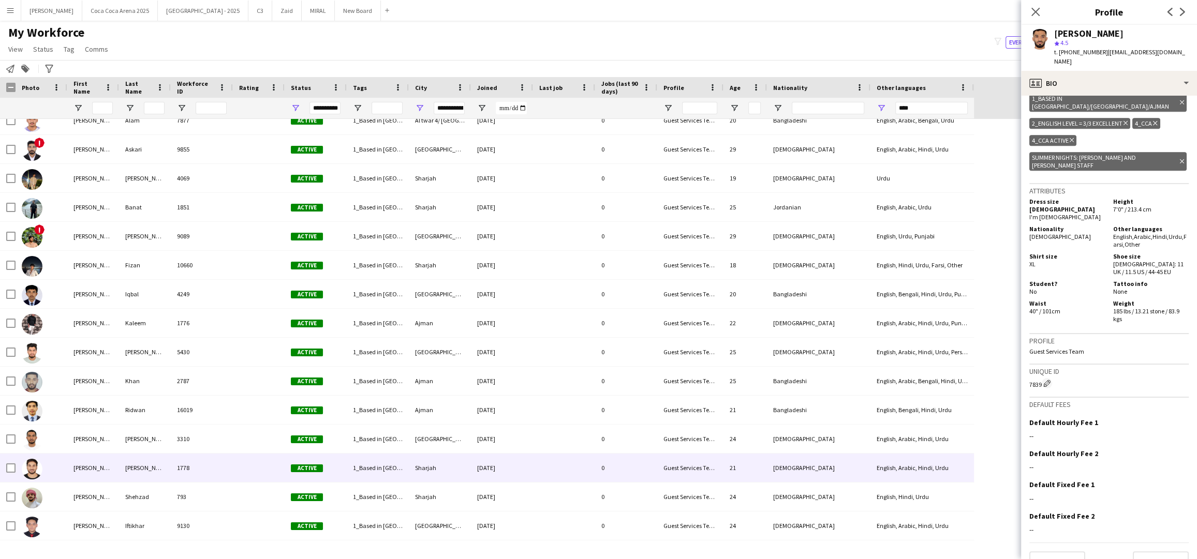
click at [85, 463] on div "[PERSON_NAME]" at bounding box center [93, 468] width 52 height 28
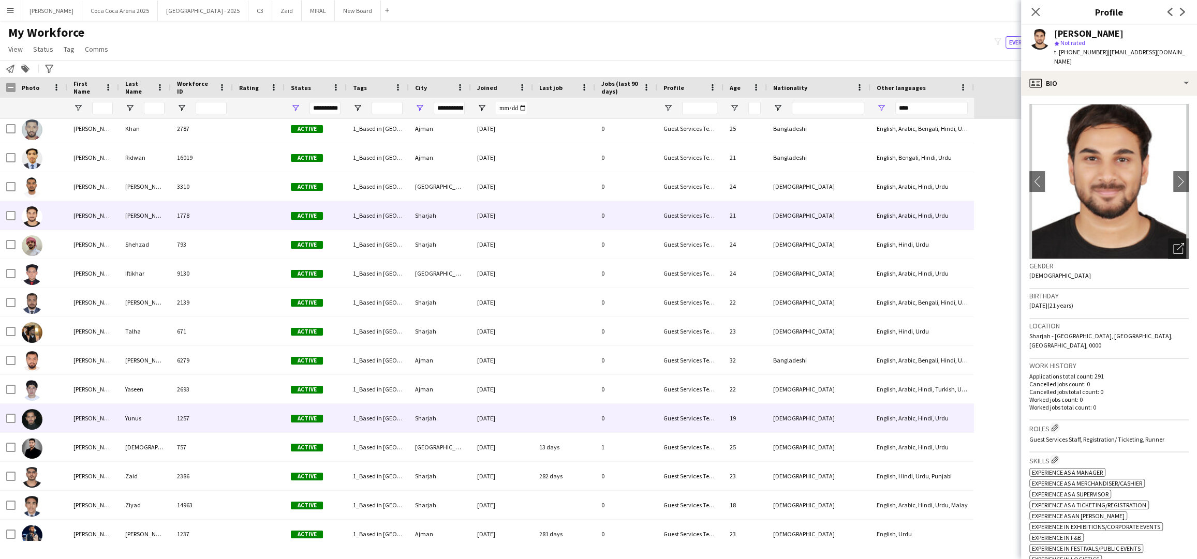
click at [96, 420] on div "[PERSON_NAME]" at bounding box center [93, 418] width 52 height 28
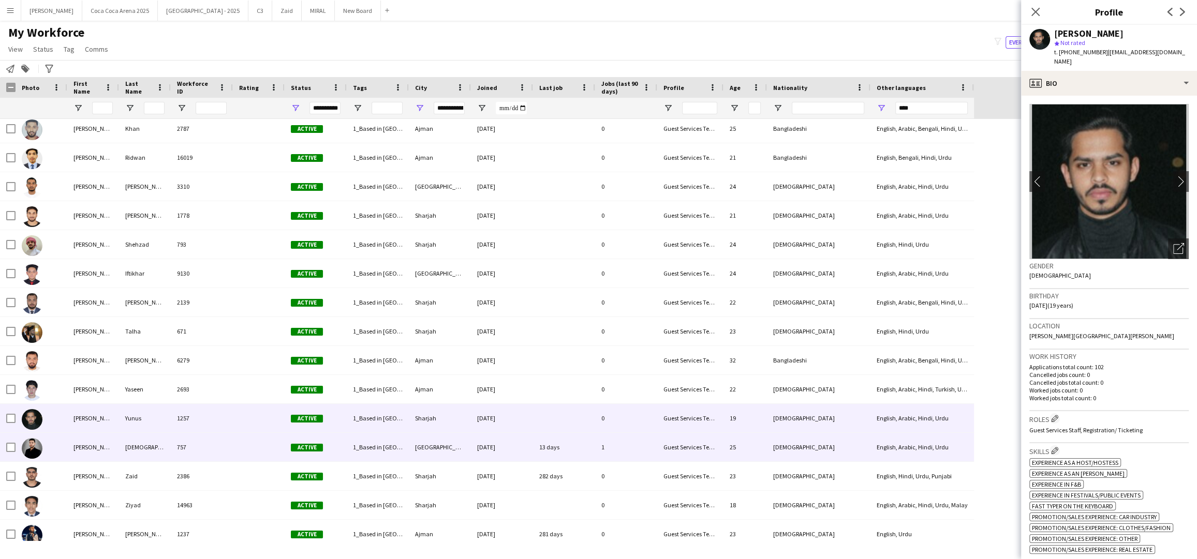
click at [86, 456] on div "[PERSON_NAME]" at bounding box center [93, 447] width 52 height 28
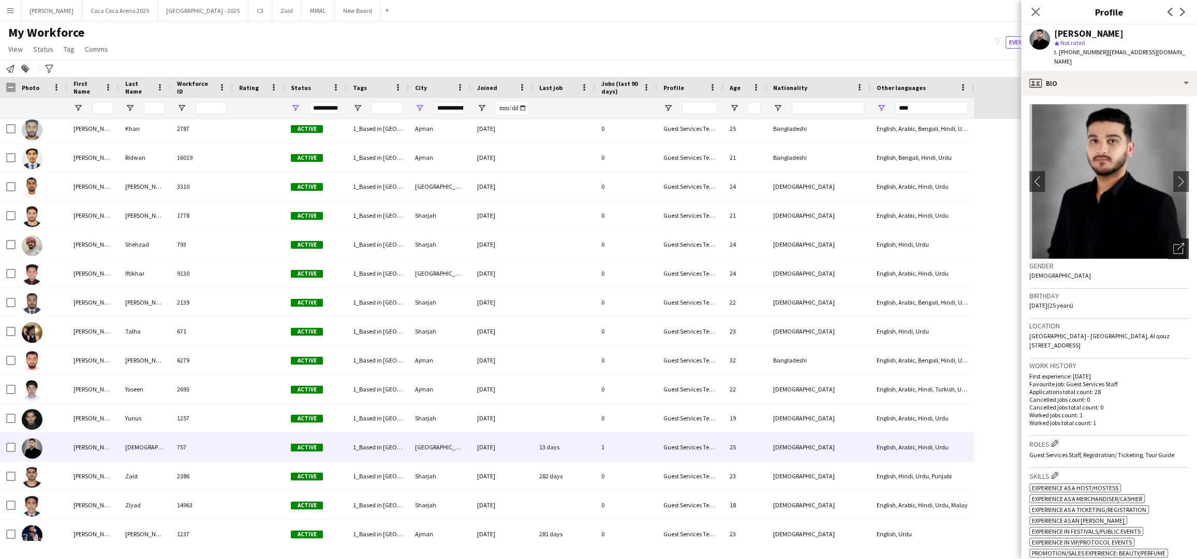
click at [1179, 243] on icon "Open photos pop-in" at bounding box center [1178, 248] width 11 height 11
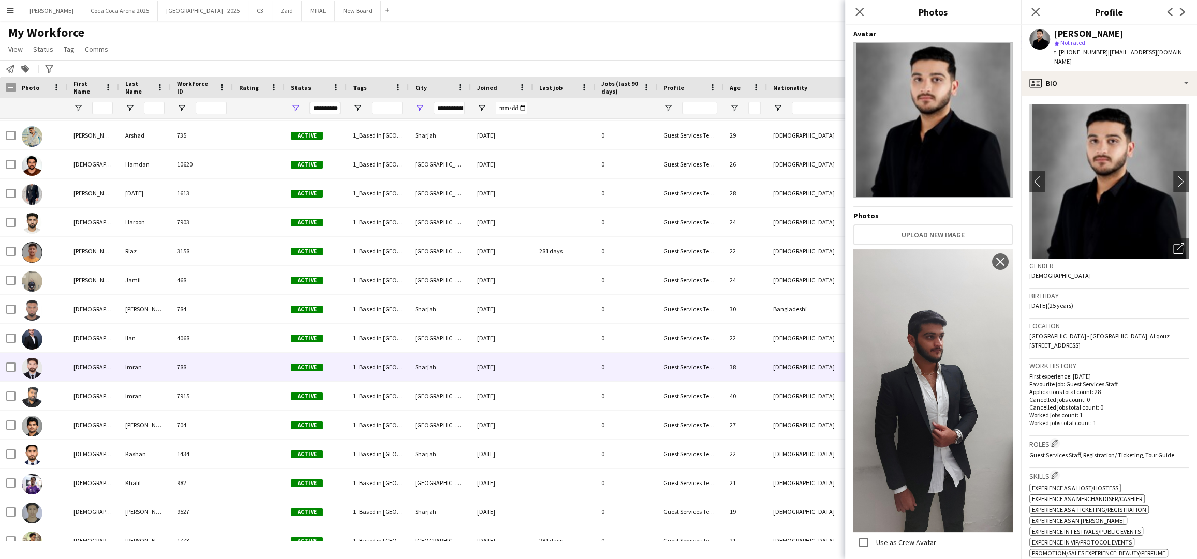
click at [35, 377] on img at bounding box center [32, 368] width 21 height 21
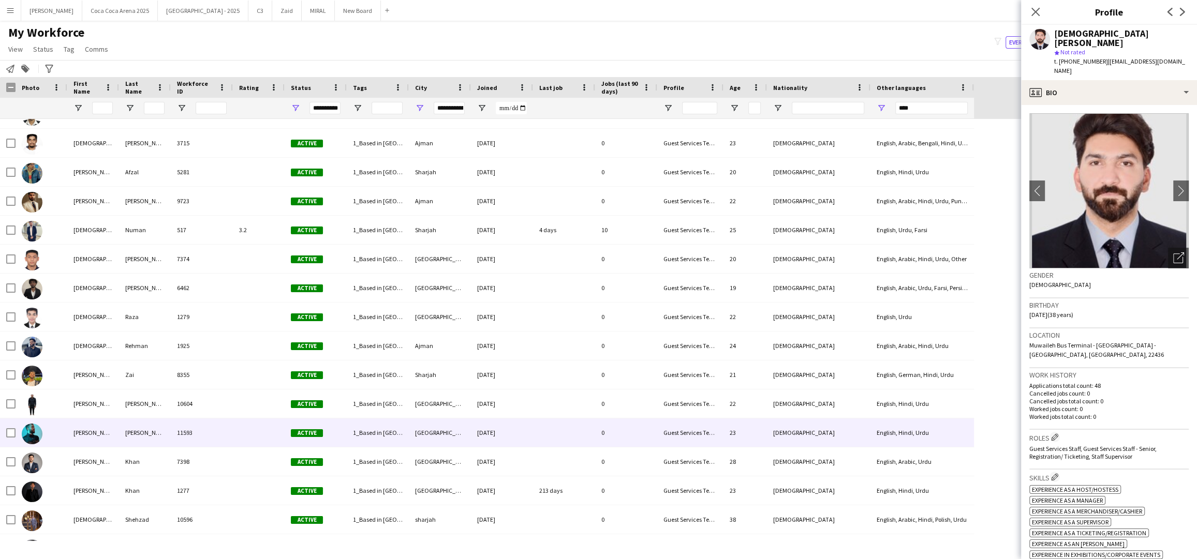
click at [39, 435] on img at bounding box center [32, 434] width 21 height 21
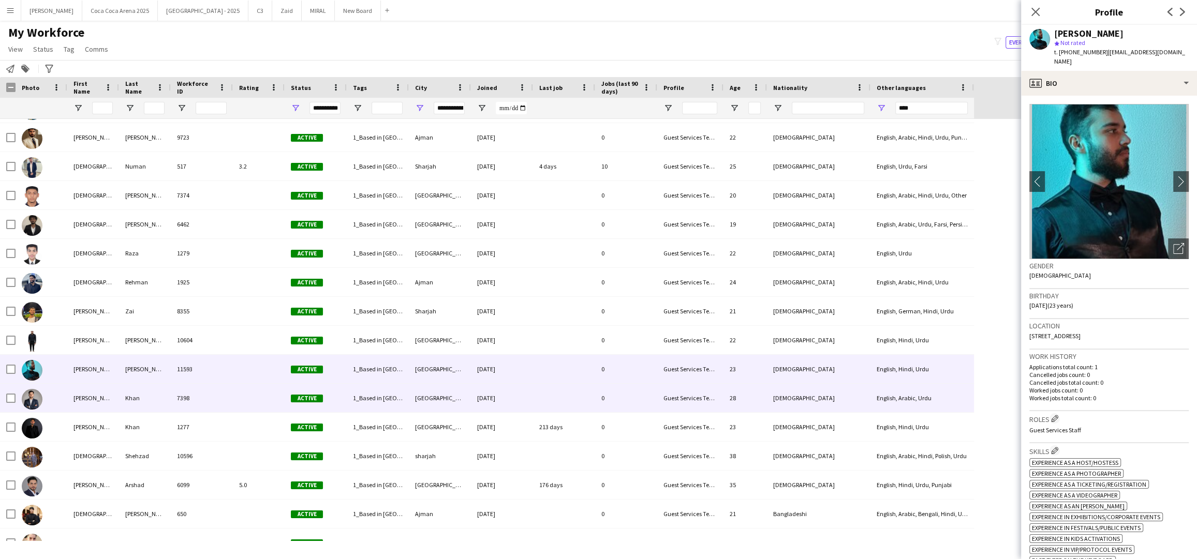
click at [34, 405] on img at bounding box center [32, 399] width 21 height 21
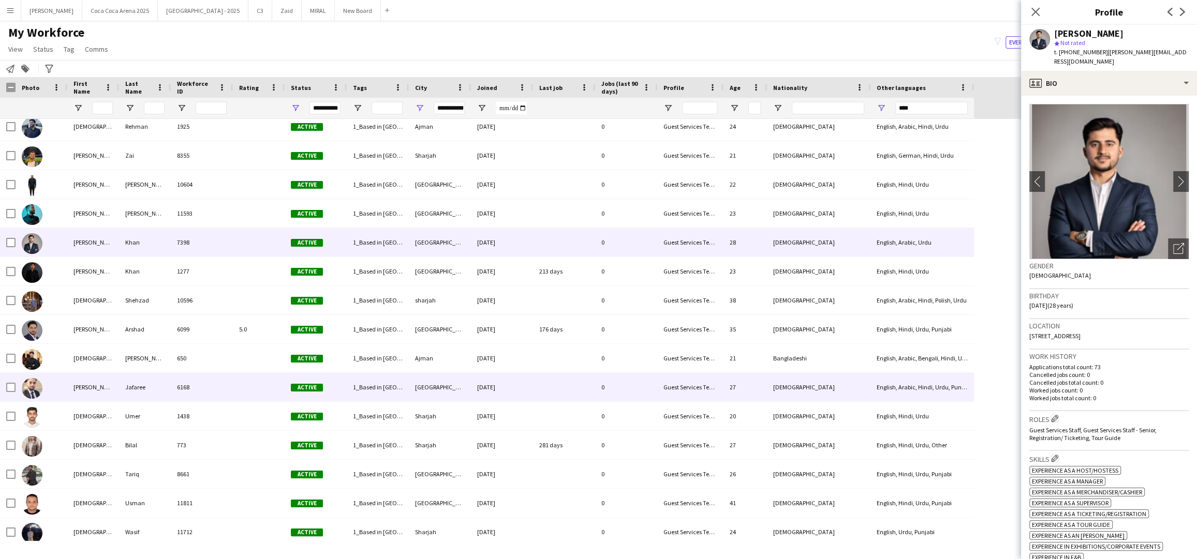
click at [29, 393] on img at bounding box center [32, 388] width 21 height 21
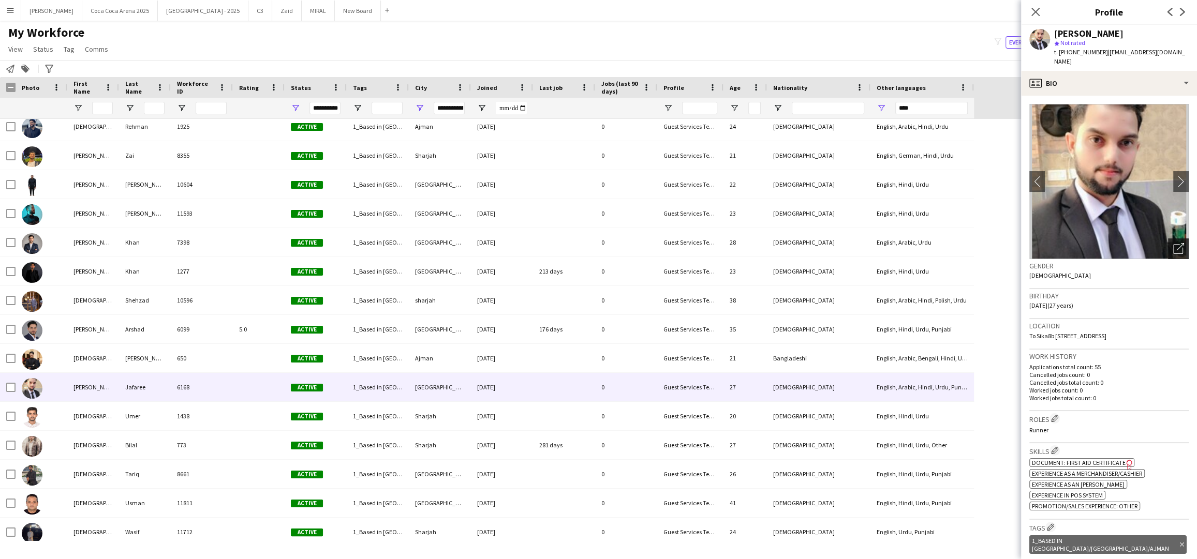
click at [1180, 243] on icon "Open photos pop-in" at bounding box center [1178, 248] width 11 height 11
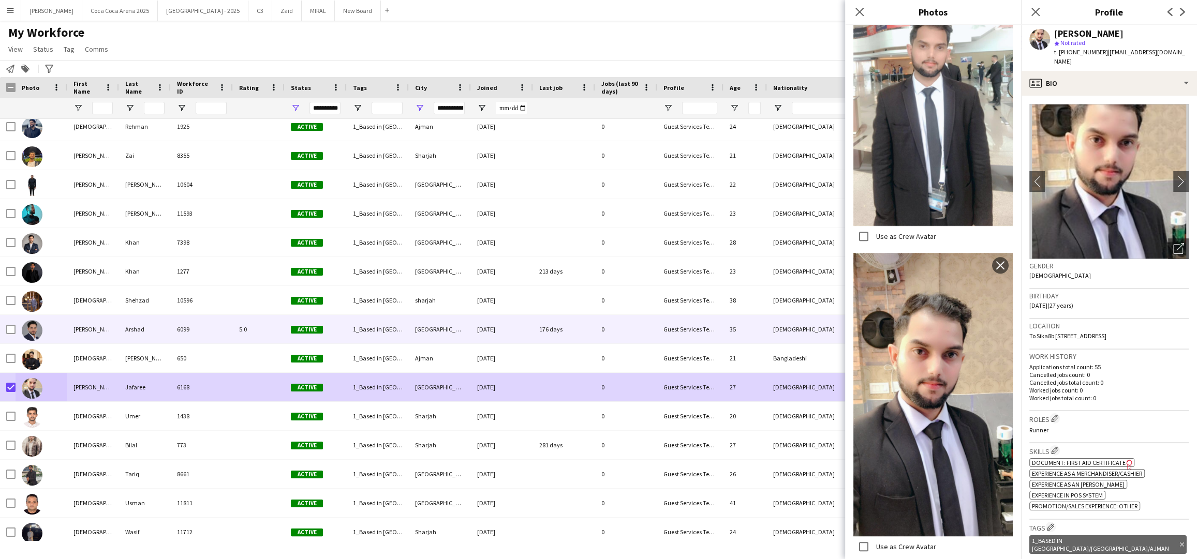
click at [81, 333] on div "[PERSON_NAME]" at bounding box center [93, 329] width 52 height 28
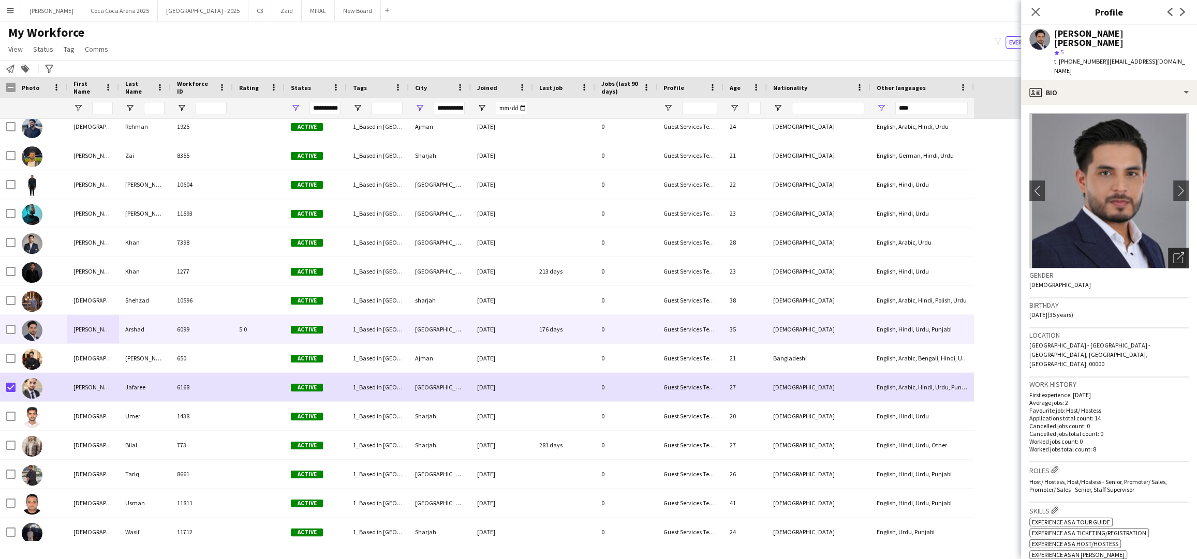
click at [1178, 253] on icon "Open photos pop-in" at bounding box center [1178, 258] width 11 height 11
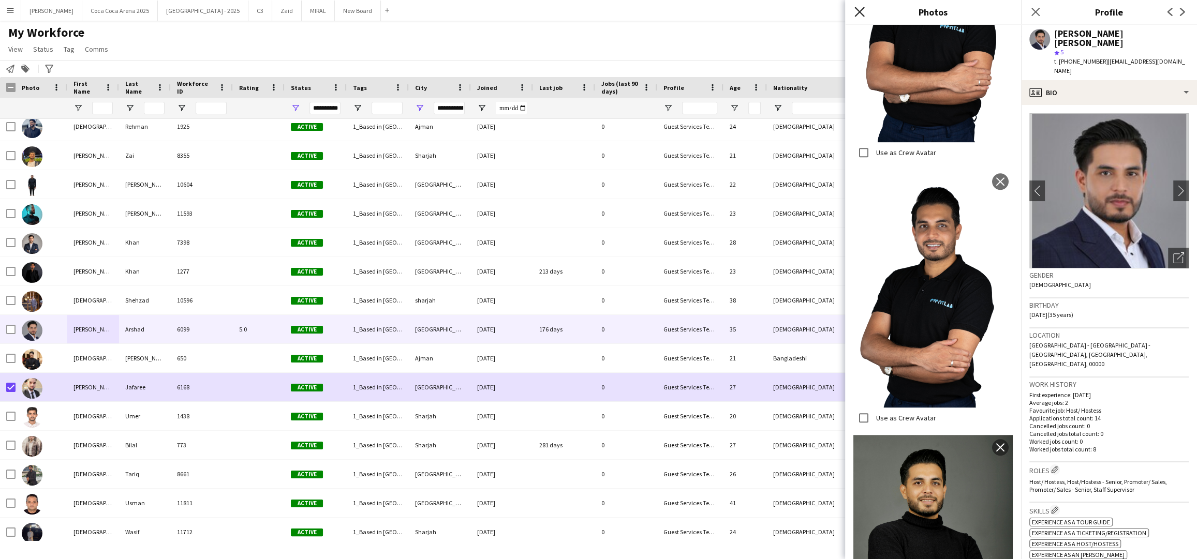
click at [860, 13] on icon "Close pop-in" at bounding box center [859, 12] width 10 height 10
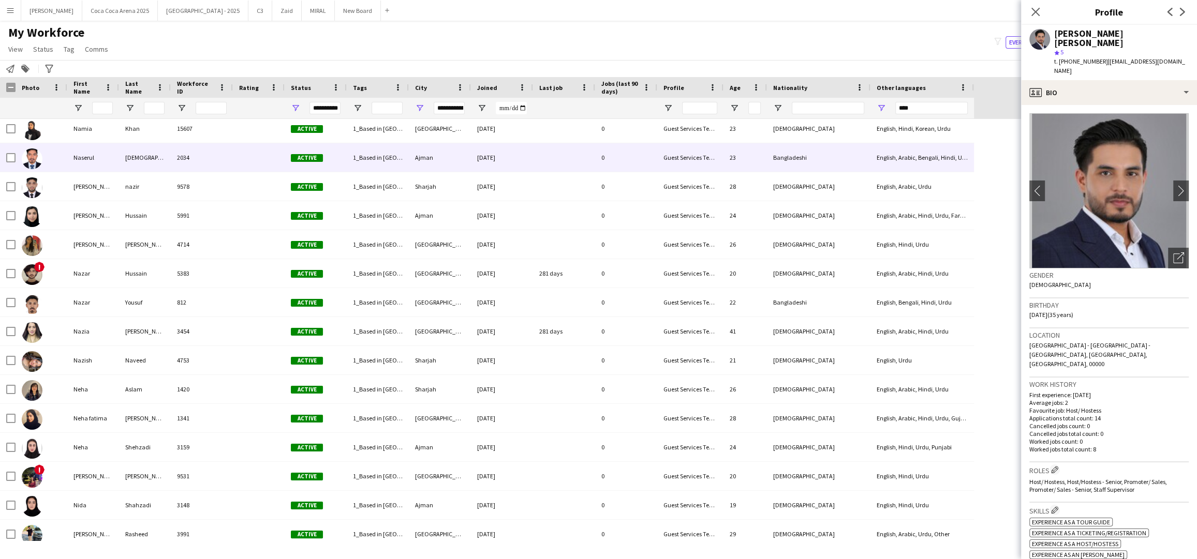
click at [38, 164] on img at bounding box center [32, 159] width 21 height 21
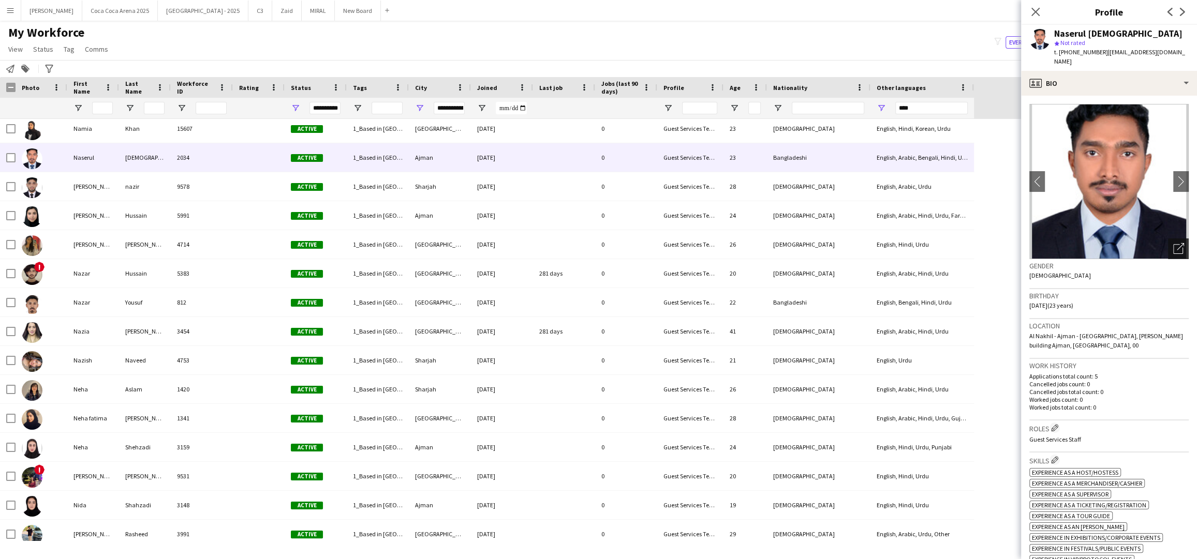
click at [1175, 243] on icon "Open photos pop-in" at bounding box center [1178, 248] width 11 height 11
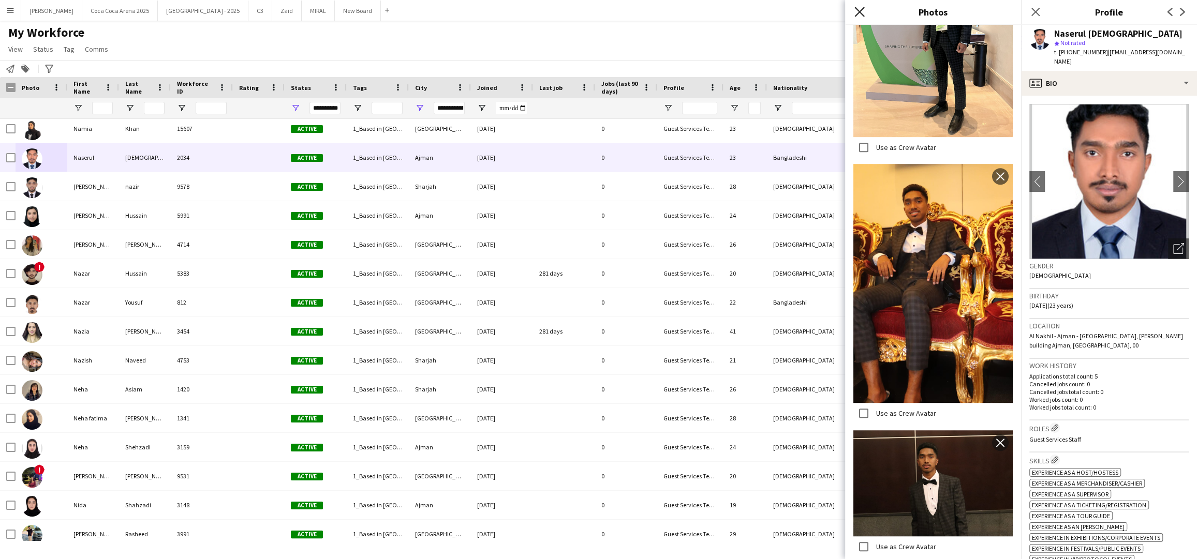
click at [857, 12] on icon "Close pop-in" at bounding box center [859, 12] width 10 height 10
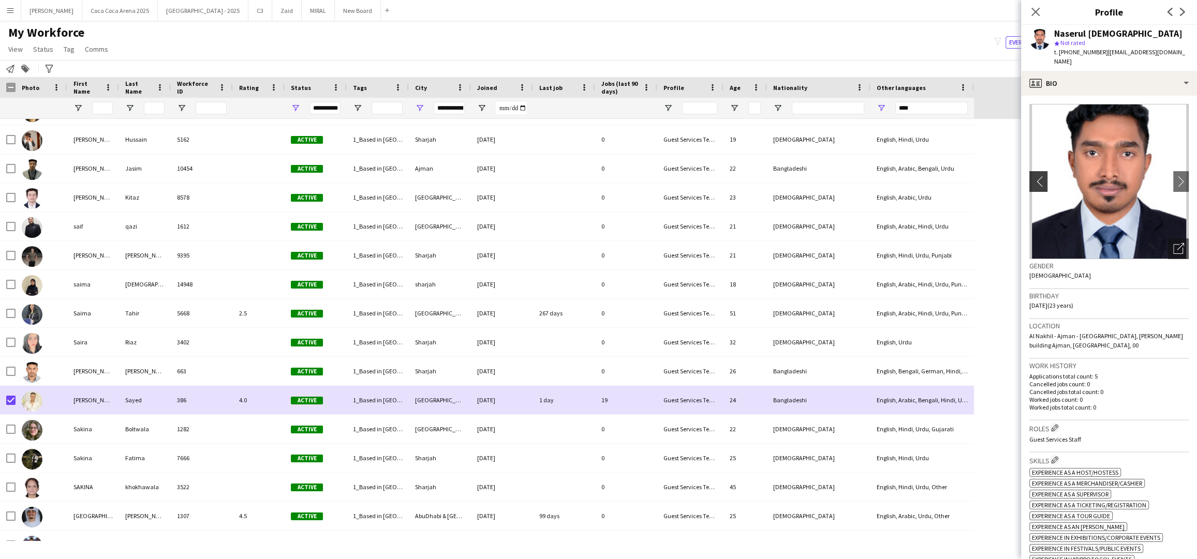
click at [1039, 176] on app-icon "chevron-left" at bounding box center [1037, 181] width 16 height 11
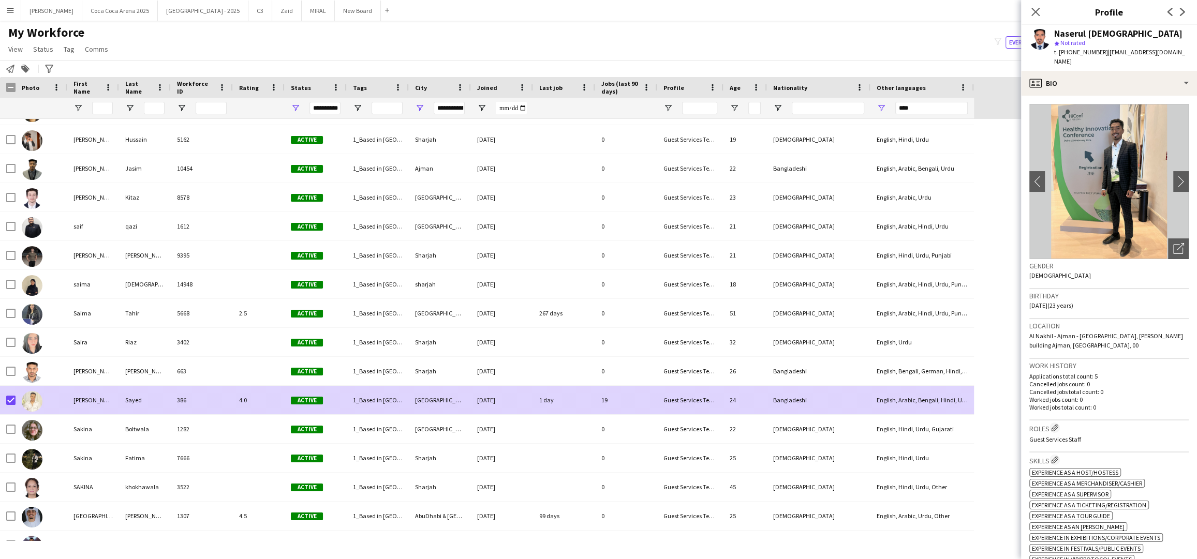
click at [91, 399] on div "Sakib" at bounding box center [93, 400] width 52 height 28
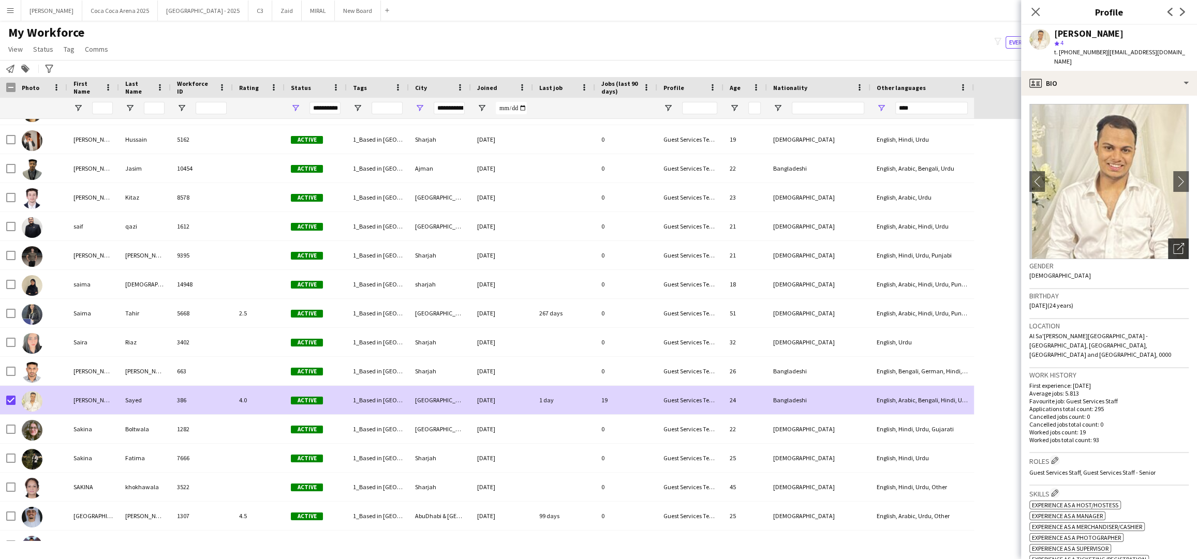
click at [1180, 243] on icon "Open photos pop-in" at bounding box center [1178, 248] width 11 height 11
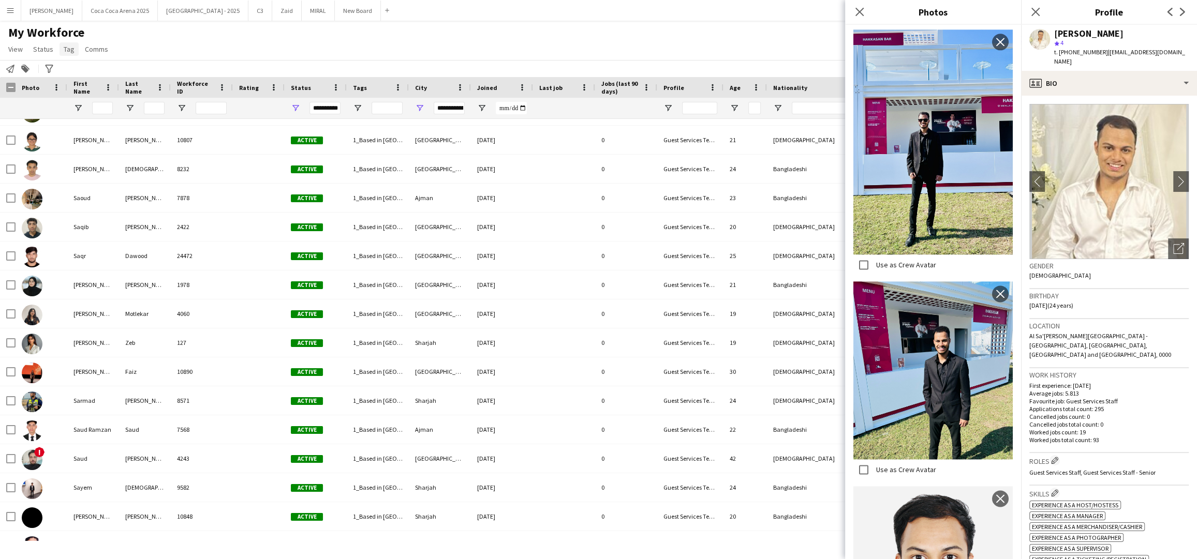
click at [65, 49] on span "Tag" at bounding box center [69, 49] width 11 height 9
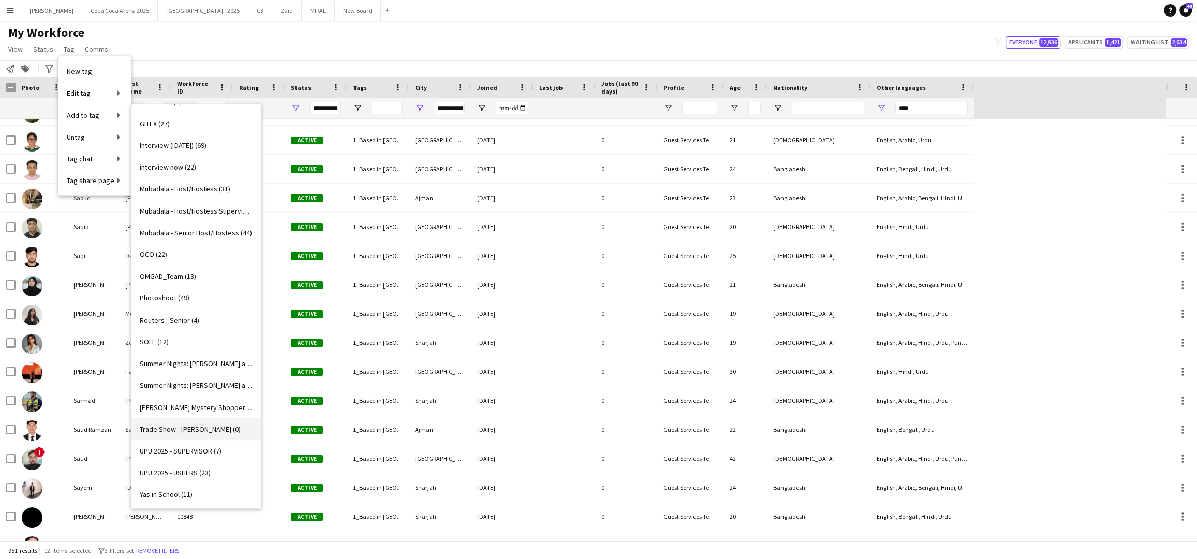
click at [173, 428] on span "Trade Show - Usher (0)" at bounding box center [190, 429] width 101 height 9
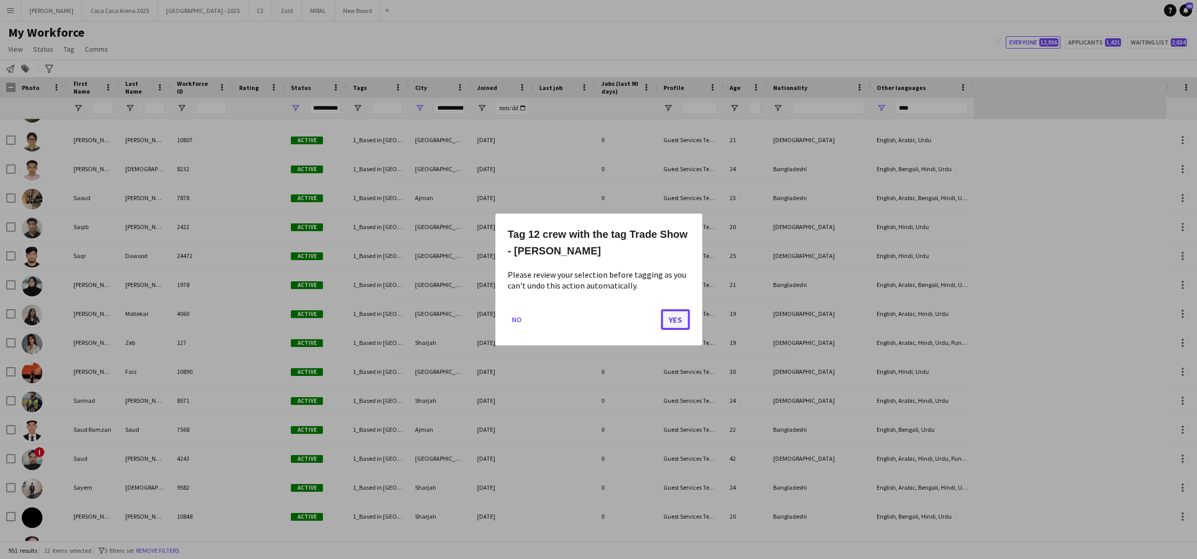
click at [673, 315] on button "Yes" at bounding box center [675, 319] width 29 height 21
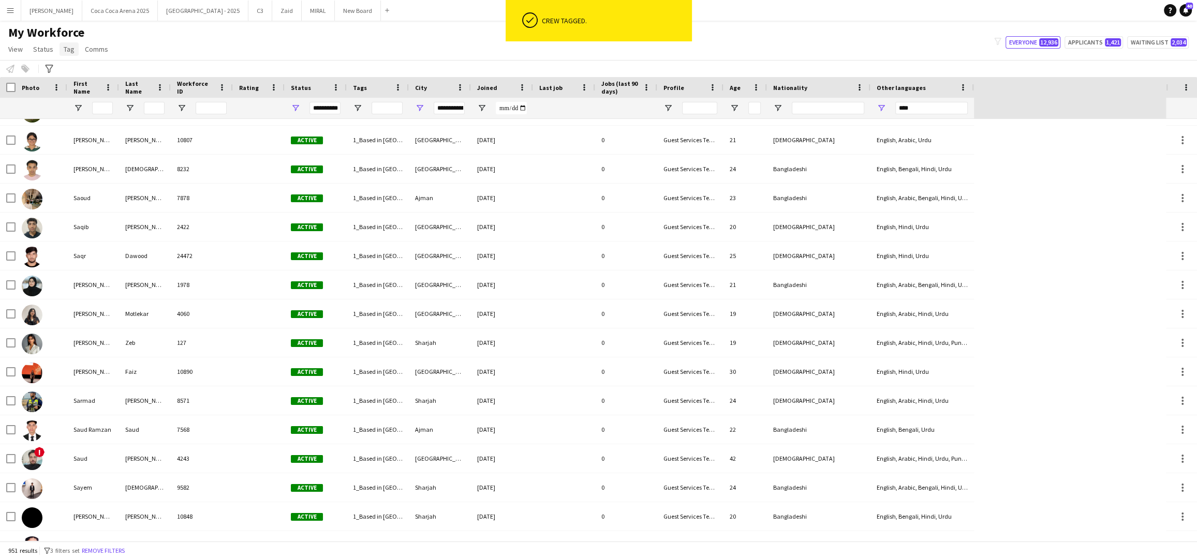
click at [68, 49] on span "Tag" at bounding box center [69, 49] width 11 height 9
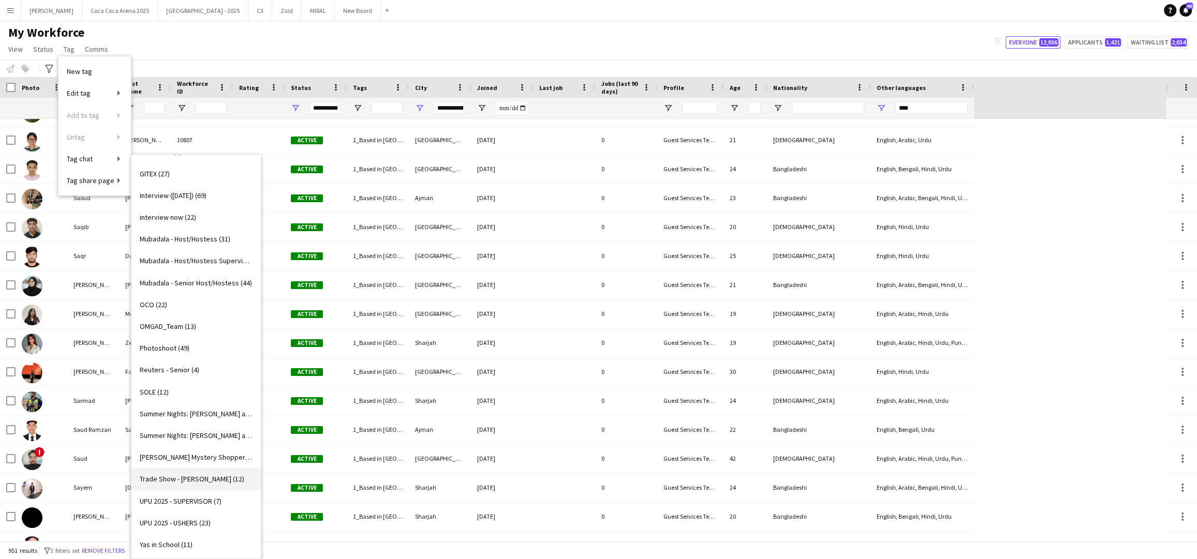
click at [186, 476] on span "Trade Show - Usher (12)" at bounding box center [192, 479] width 105 height 9
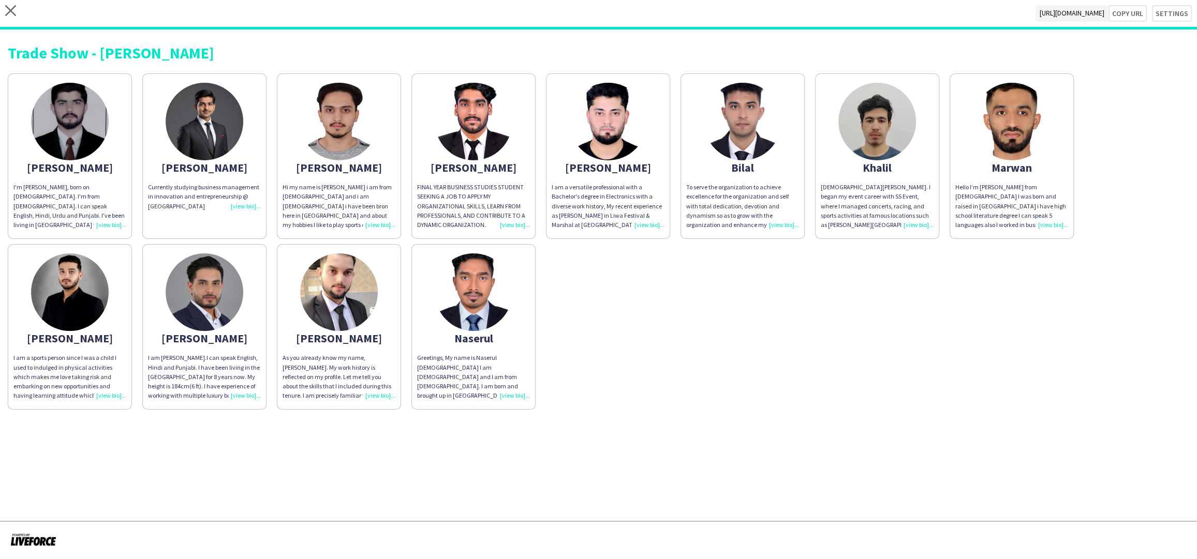
click at [114, 225] on div "I'm [PERSON_NAME], born on [DEMOGRAPHIC_DATA]. I'm from [DEMOGRAPHIC_DATA]. I c…" at bounding box center [69, 206] width 113 height 47
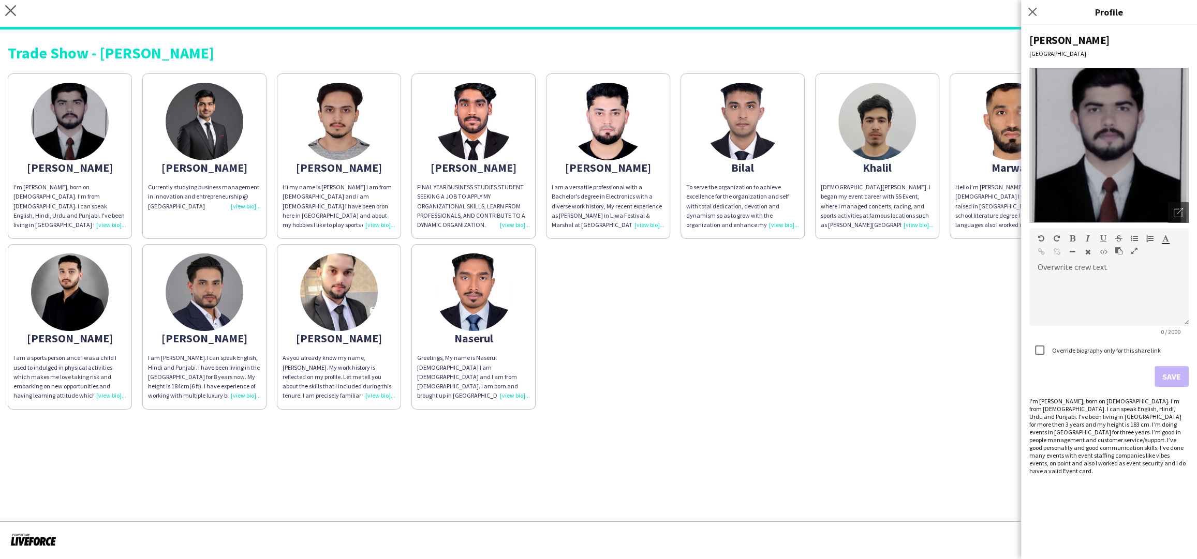
click at [1190, 208] on div "Abdullah Dubai Open photos pop-in Overwrite crew text default Heading 1 Heading…" at bounding box center [1109, 292] width 176 height 535
click at [1179, 214] on icon "Open photos pop-in" at bounding box center [1178, 212] width 9 height 9
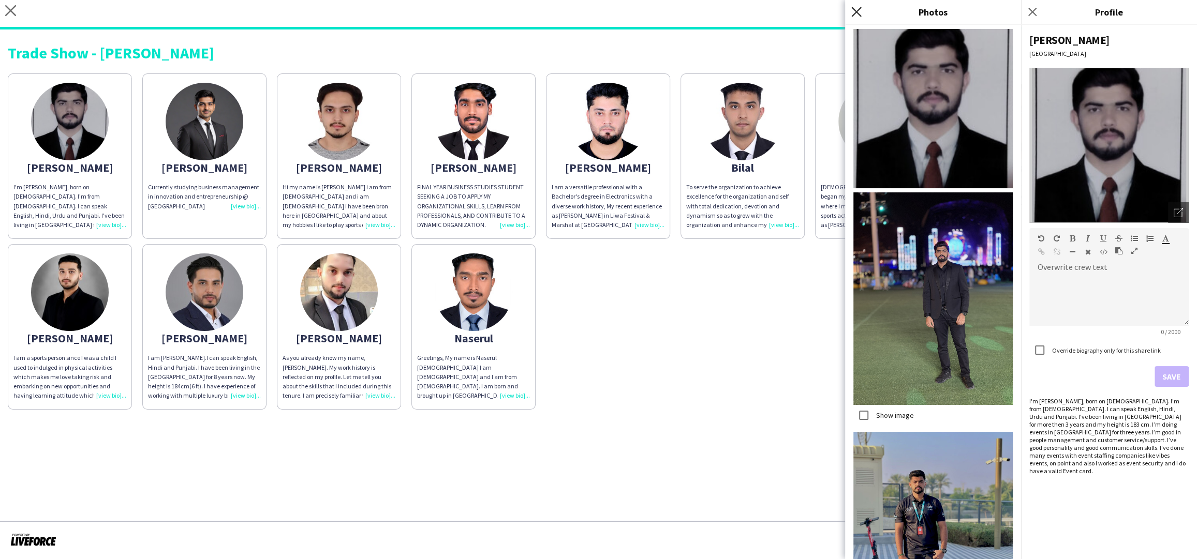
click at [856, 13] on icon at bounding box center [856, 12] width 10 height 10
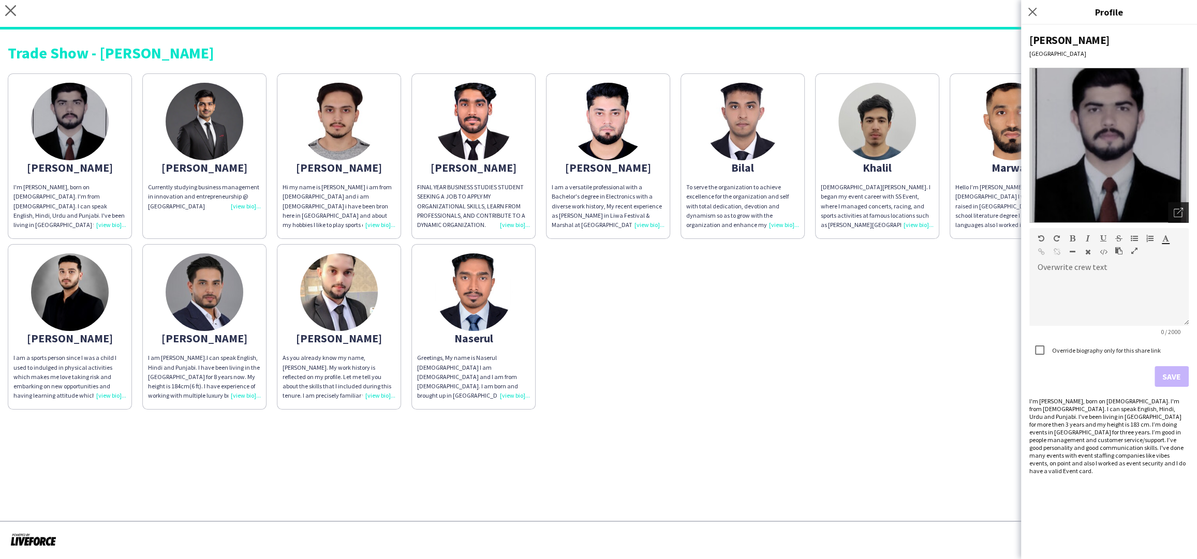
click at [1180, 214] on icon "Open photos pop-in" at bounding box center [1178, 212] width 9 height 9
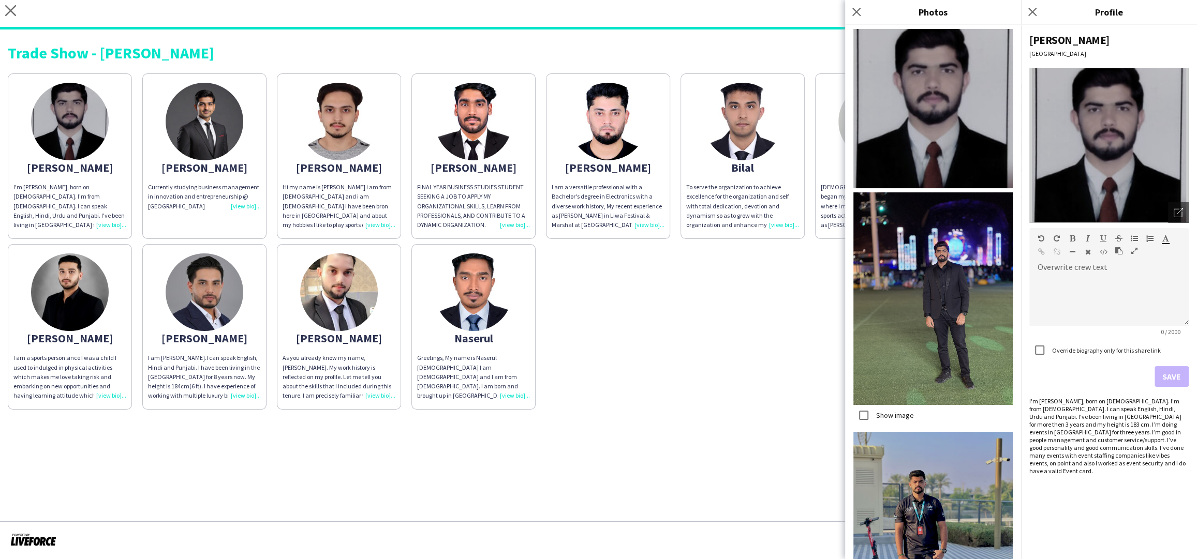
click at [878, 108] on img at bounding box center [932, 108] width 159 height 159
click at [858, 15] on icon "Close pop-in" at bounding box center [856, 12] width 10 height 10
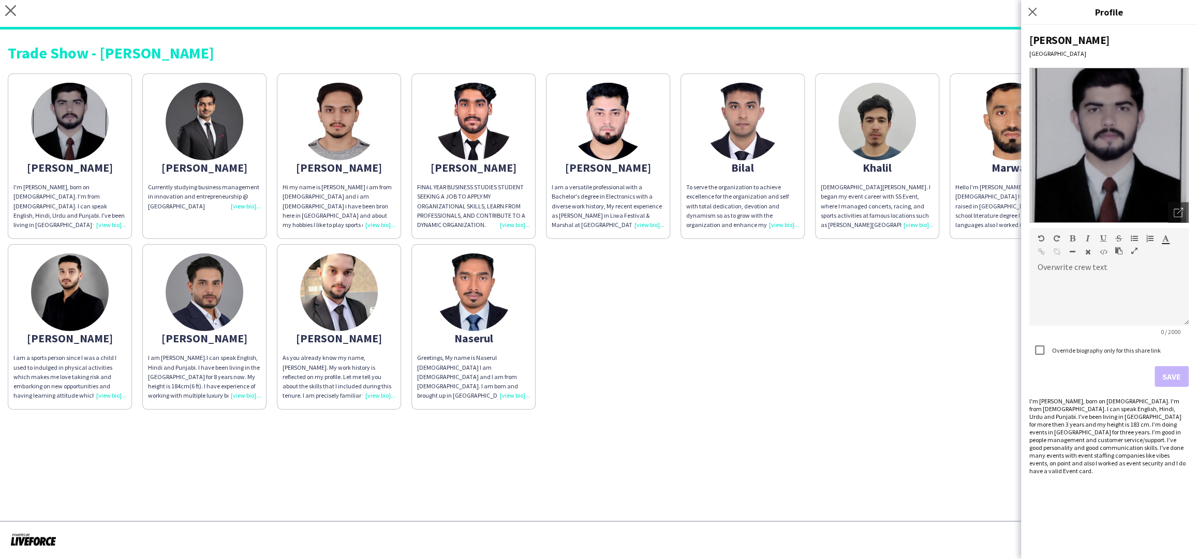
click at [845, 64] on div "Trade Show - Usher Abdullah I'm Abdullah Ejaz, born on 09th of September 2001. …" at bounding box center [598, 223] width 1197 height 388
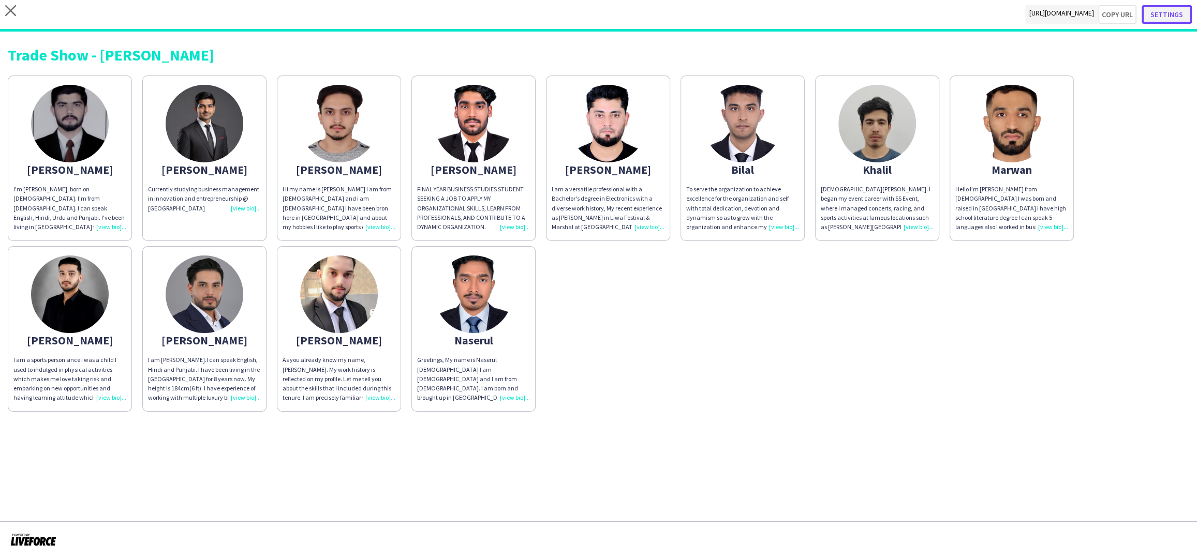
click at [1168, 13] on button "Settings" at bounding box center [1167, 14] width 50 height 19
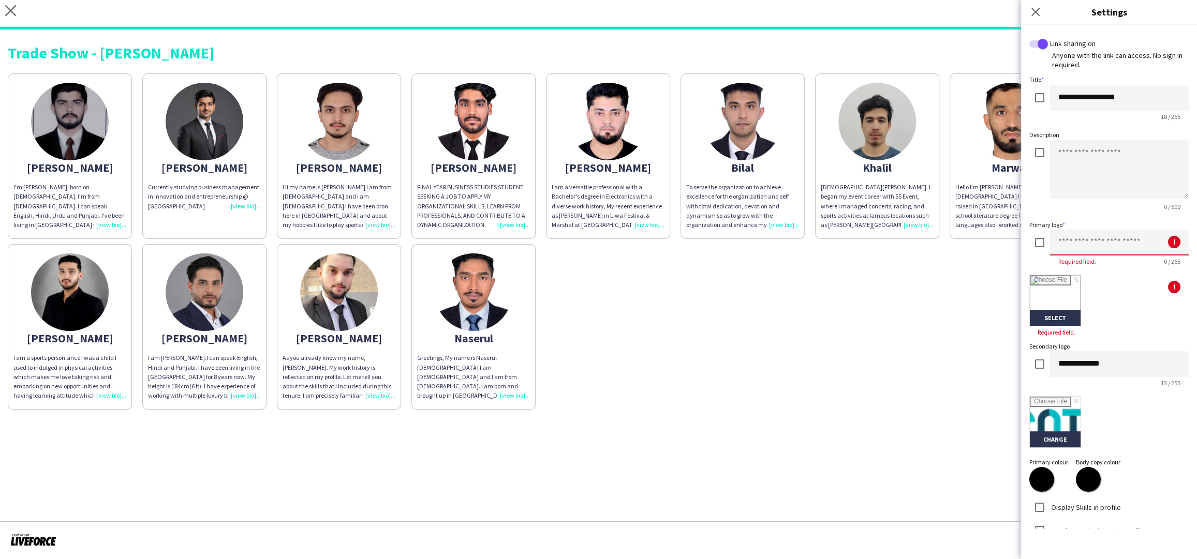
click at [1050, 246] on div "!" at bounding box center [1119, 243] width 139 height 26
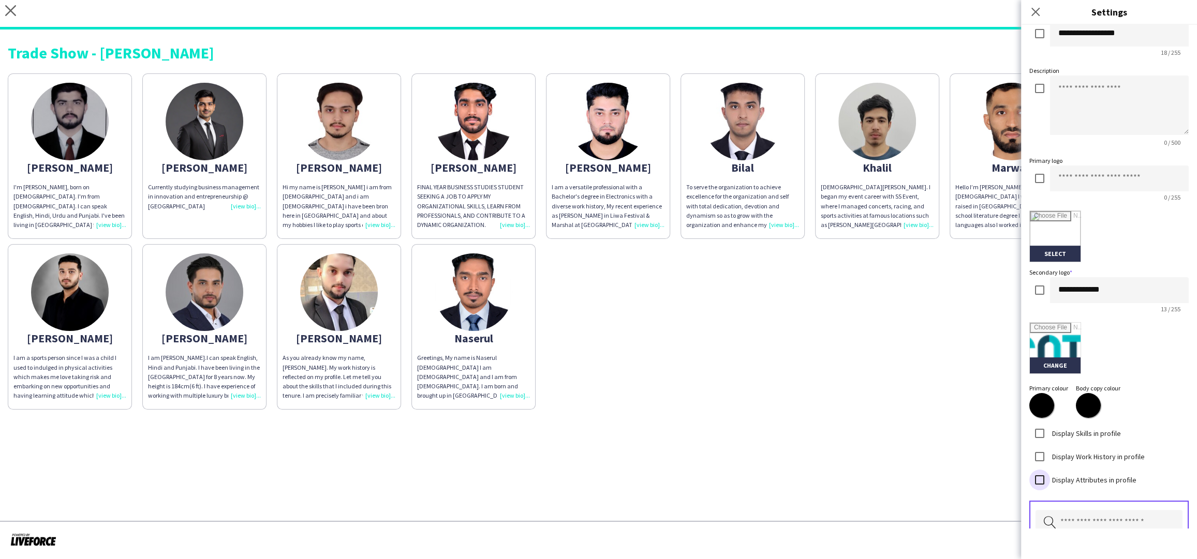
scroll to position [151, 0]
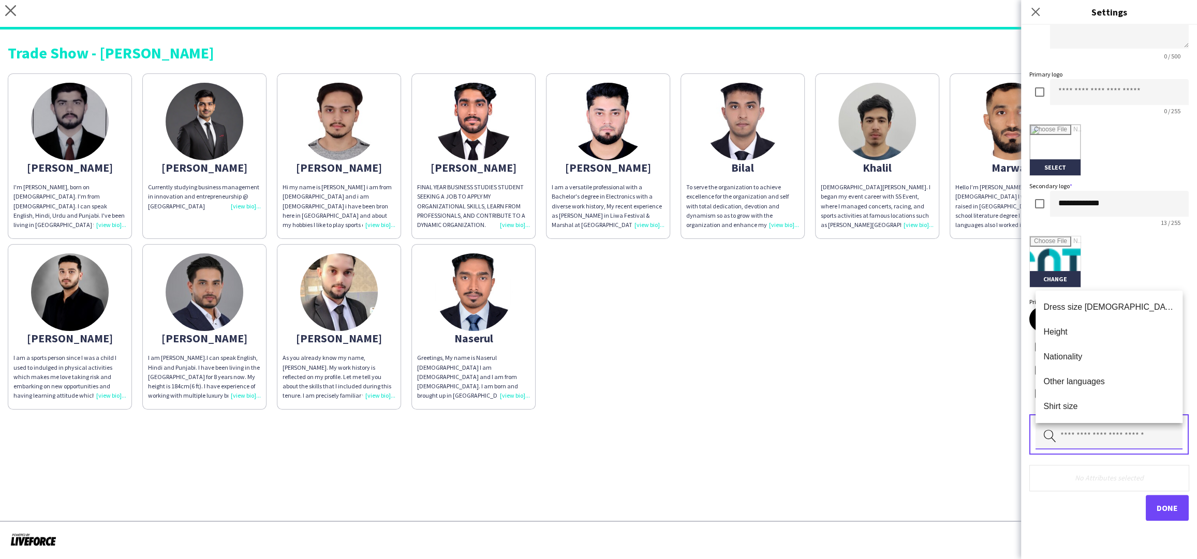
click at [1069, 442] on input "text" at bounding box center [1109, 437] width 147 height 26
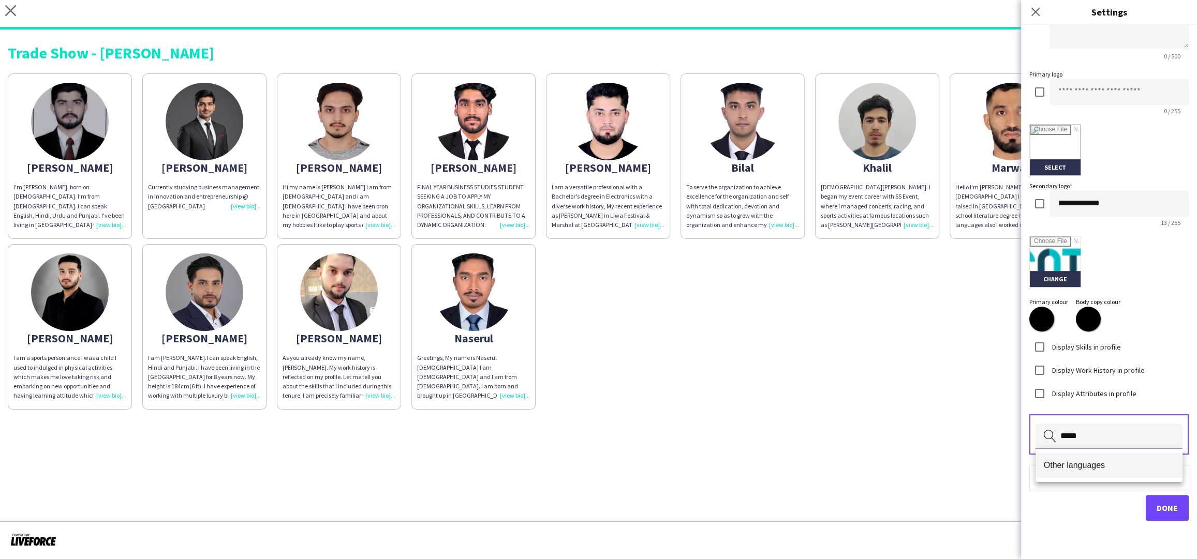
type input "*****"
click at [1069, 468] on span "Other languages" at bounding box center [1109, 466] width 130 height 10
type input "******"
click at [1077, 470] on mat-option "Nationality" at bounding box center [1109, 465] width 147 height 25
click at [1150, 505] on button "Done" at bounding box center [1167, 509] width 43 height 26
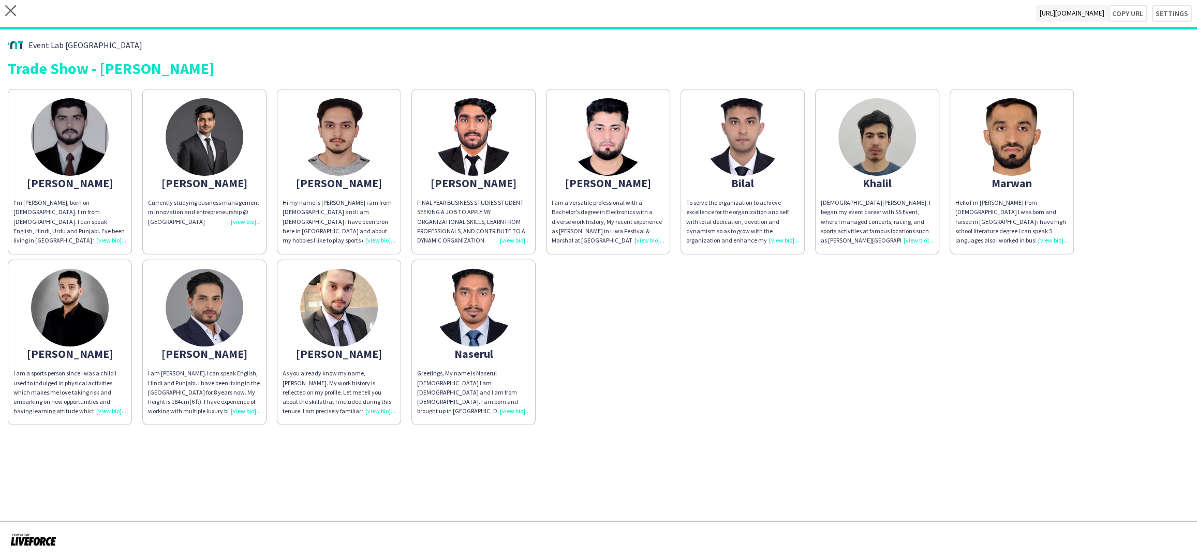
click at [110, 238] on div "I'm [PERSON_NAME], born on [DEMOGRAPHIC_DATA]. I'm from [DEMOGRAPHIC_DATA]. I c…" at bounding box center [69, 221] width 113 height 47
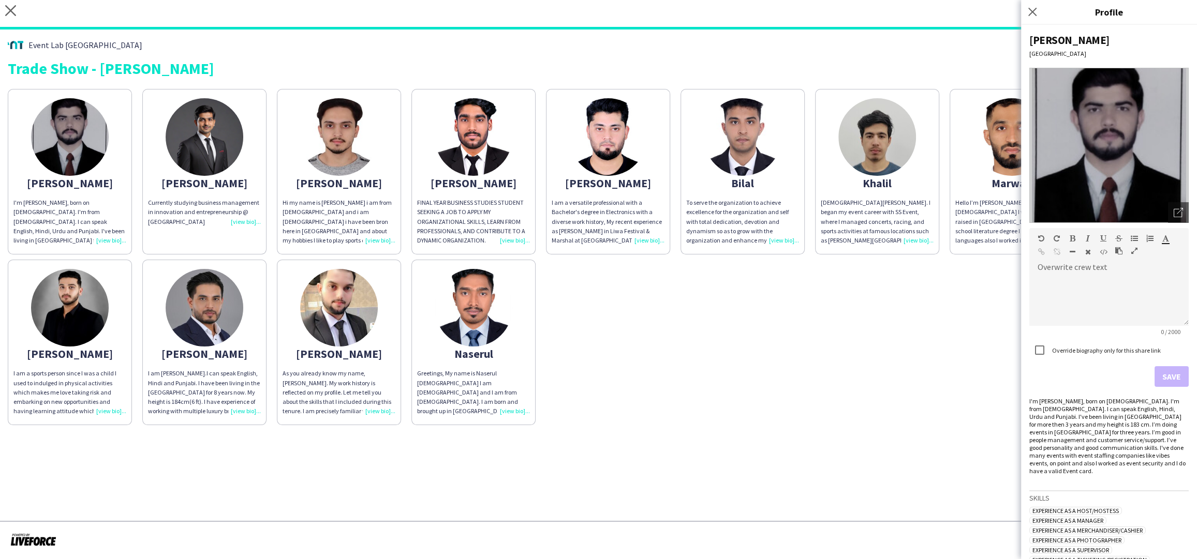
click at [955, 378] on div "Abdullah I'm Abdullah Ejaz, born on 09th of September 2001. I'm from Pakistan. …" at bounding box center [598, 255] width 1181 height 342
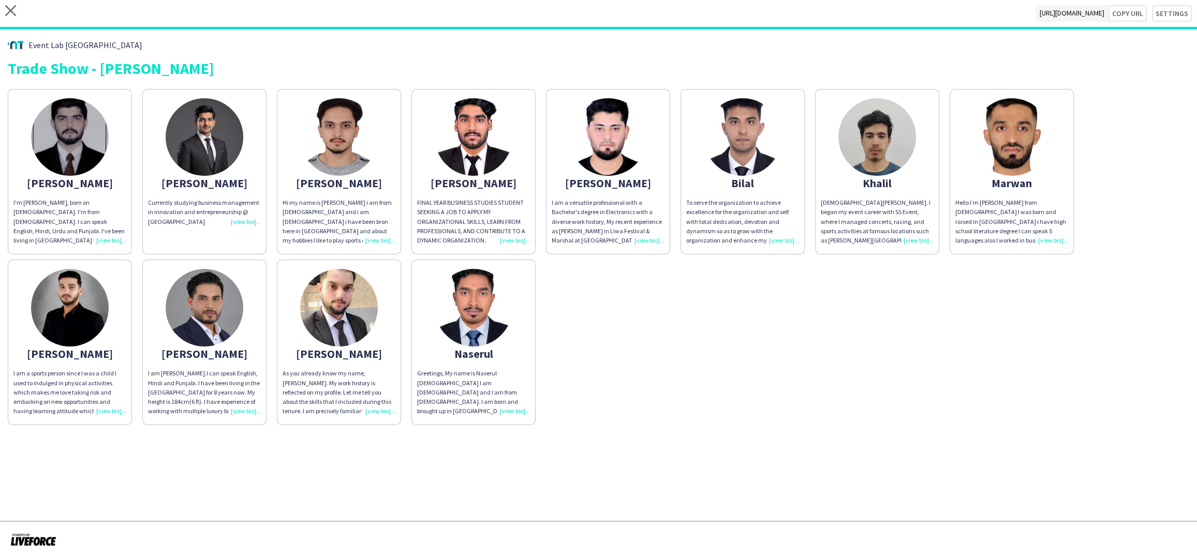
click at [242, 222] on div "Currently studying business management in innovation and entrepreneurship @ [GE…" at bounding box center [204, 212] width 113 height 28
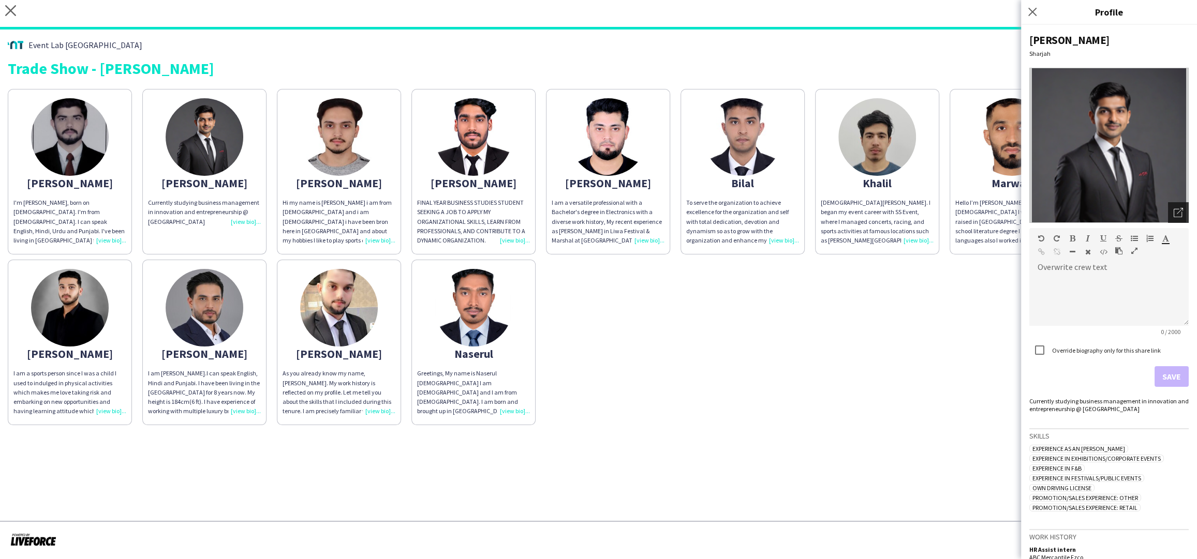
click at [1180, 212] on icon "Open photos pop-in" at bounding box center [1178, 212] width 9 height 9
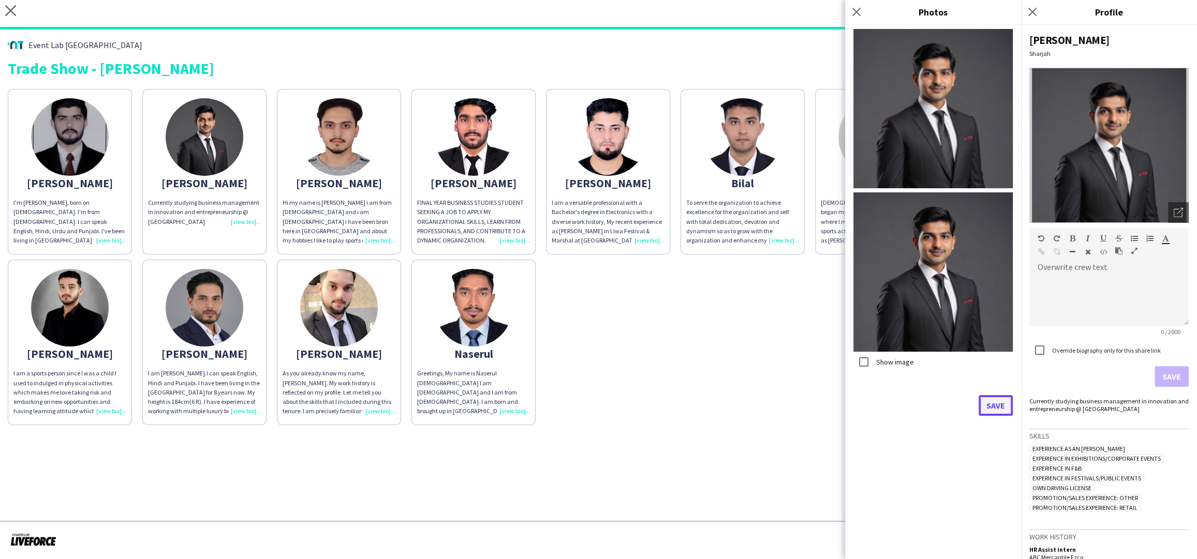
click at [995, 401] on button "Save" at bounding box center [996, 405] width 34 height 21
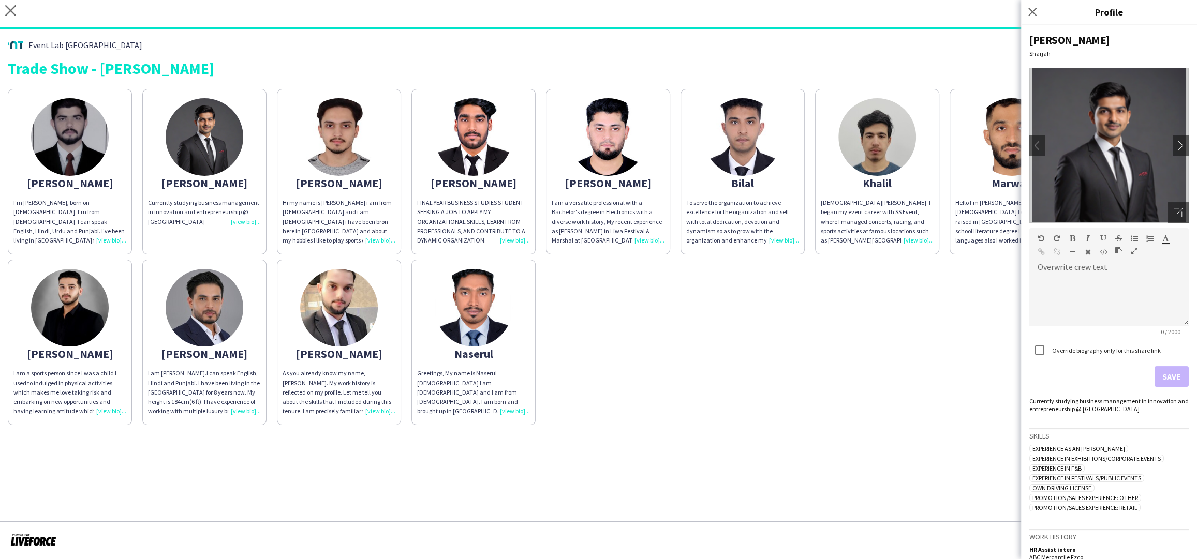
click at [108, 238] on div "I'm [PERSON_NAME], born on [DEMOGRAPHIC_DATA]. I'm from [DEMOGRAPHIC_DATA]. I c…" at bounding box center [69, 221] width 113 height 47
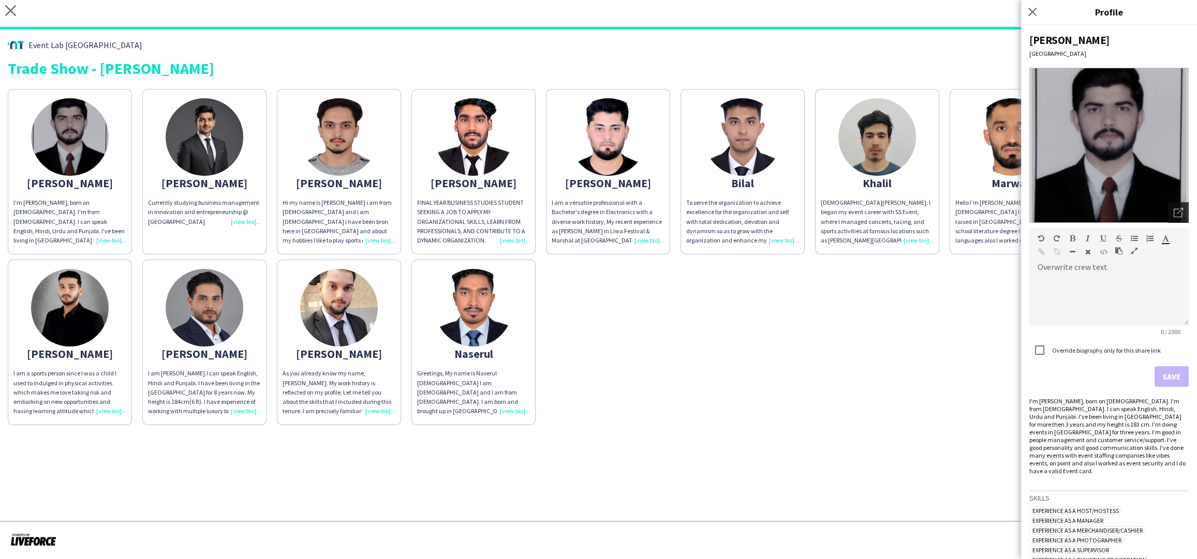
click at [1182, 211] on icon "Open photos pop-in" at bounding box center [1178, 212] width 9 height 9
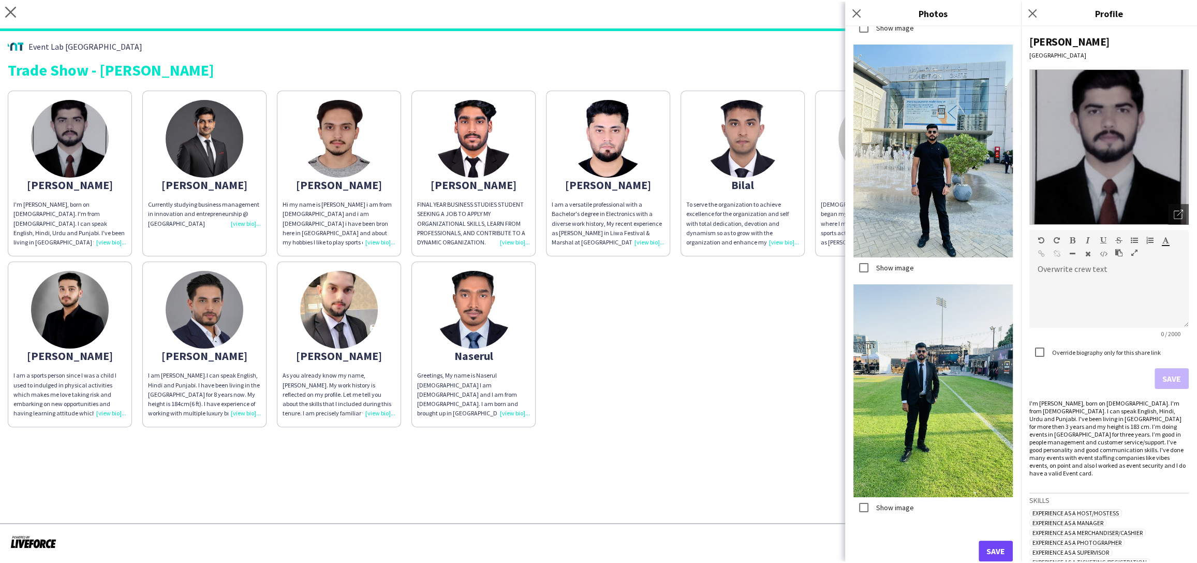
scroll to position [1415, 0]
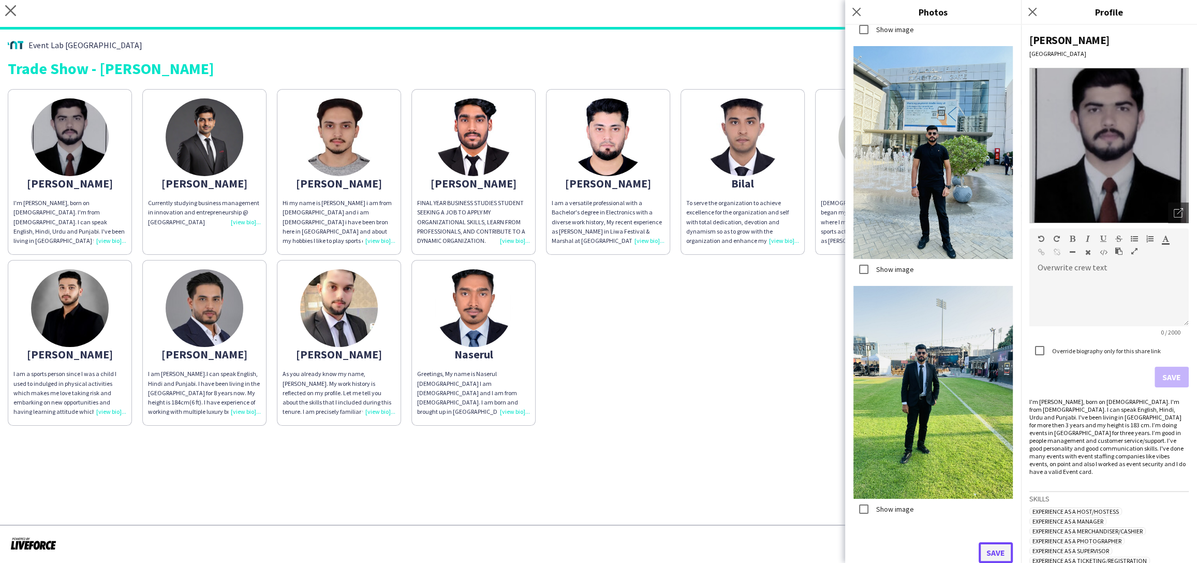
click at [1006, 557] on button "Save" at bounding box center [996, 552] width 34 height 21
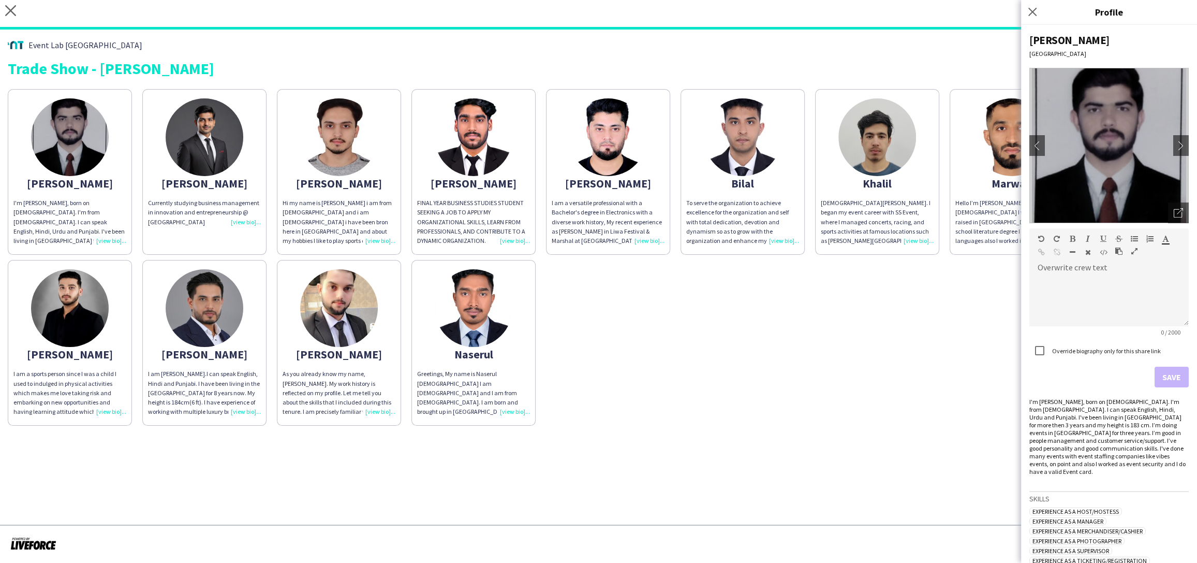
click at [384, 239] on div "Hi my name is [PERSON_NAME] i am from [DEMOGRAPHIC_DATA] and i am [DEMOGRAPHIC_…" at bounding box center [339, 221] width 113 height 47
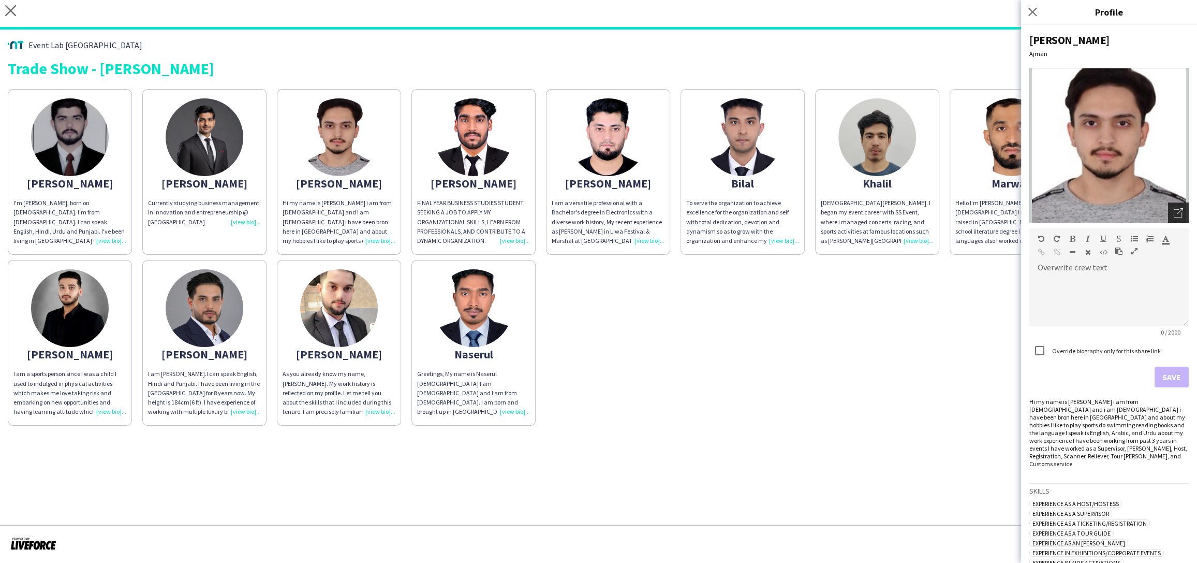
click at [1176, 213] on icon "Open photos pop-in" at bounding box center [1178, 212] width 9 height 9
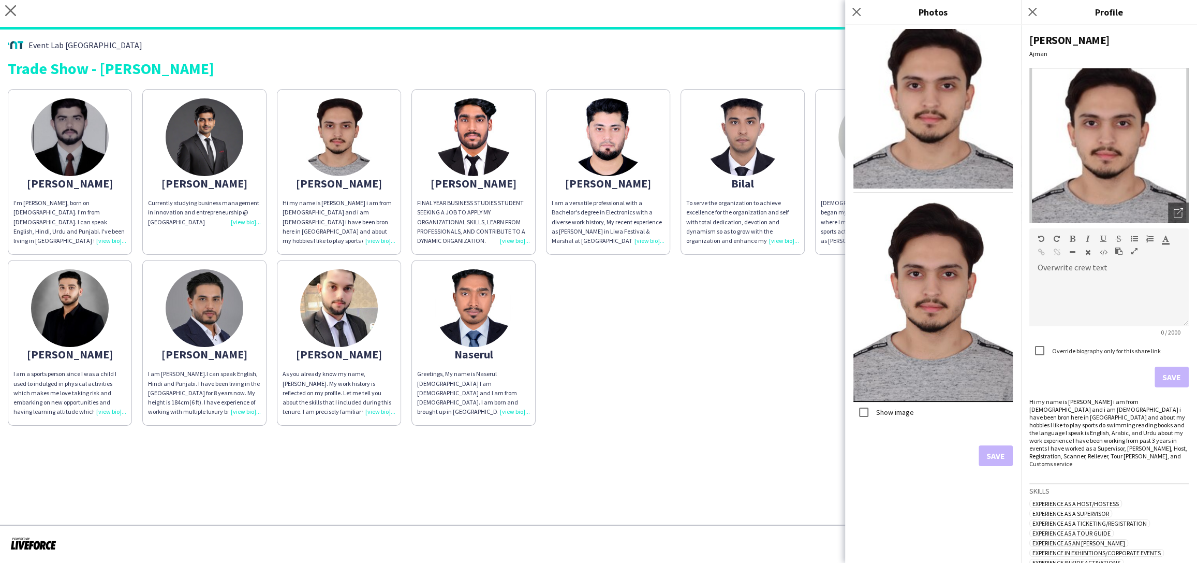
click at [519, 238] on div "FINAL YEAR BUSINESS STUDIES STUDENT SEEKING A JOB TO APPLY MY ORGANIZATIONAL SK…" at bounding box center [473, 221] width 113 height 47
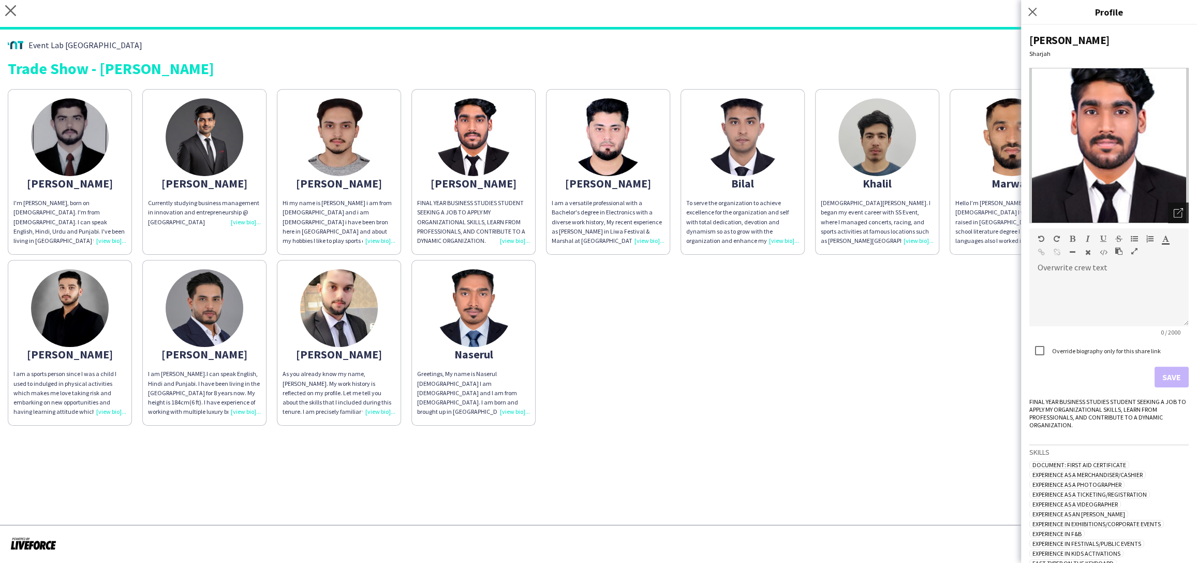
click at [1176, 215] on icon "Open photos pop-in" at bounding box center [1178, 212] width 9 height 9
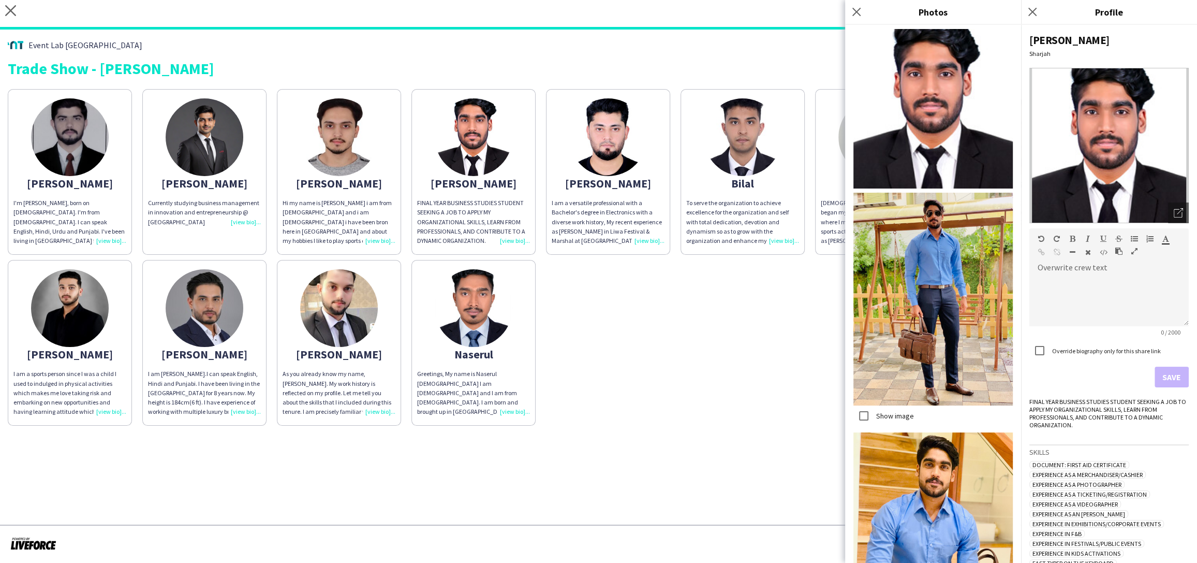
scroll to position [146, 0]
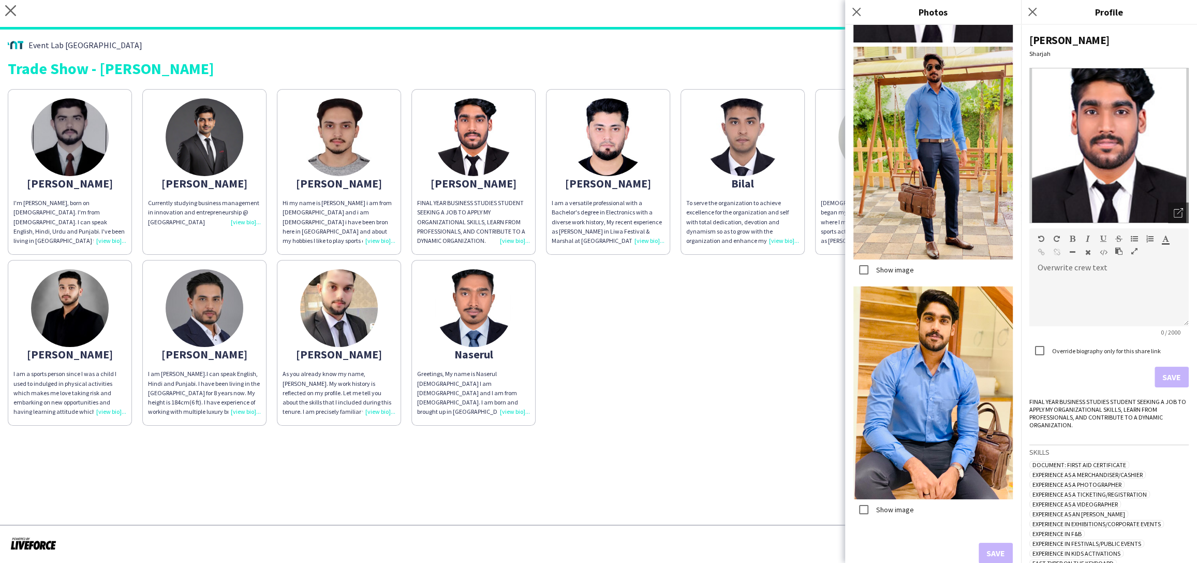
click at [644, 245] on div "I am a versatile professional with a Bachelor's degree in Electronics with a di…" at bounding box center [608, 221] width 113 height 47
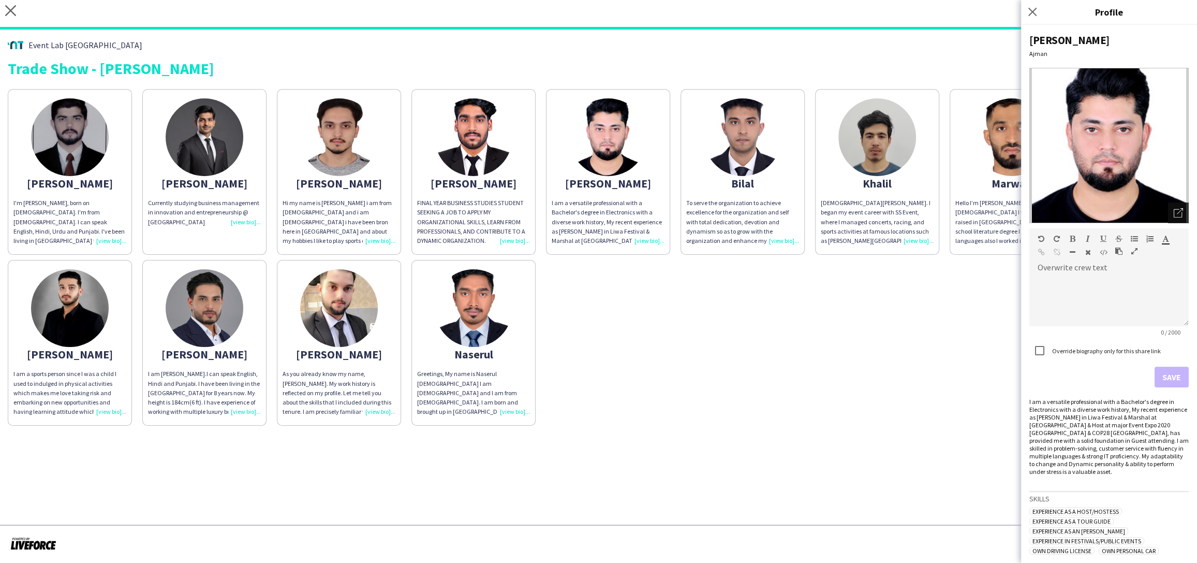
click at [1184, 217] on div "Open photos pop-in" at bounding box center [1178, 212] width 21 height 21
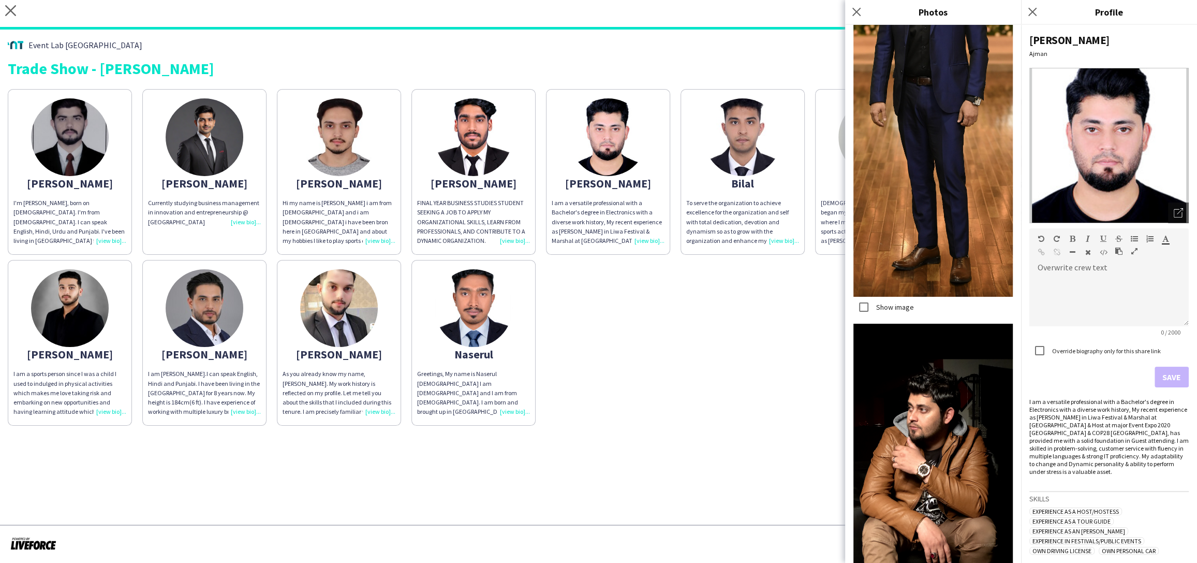
scroll to position [1498, 0]
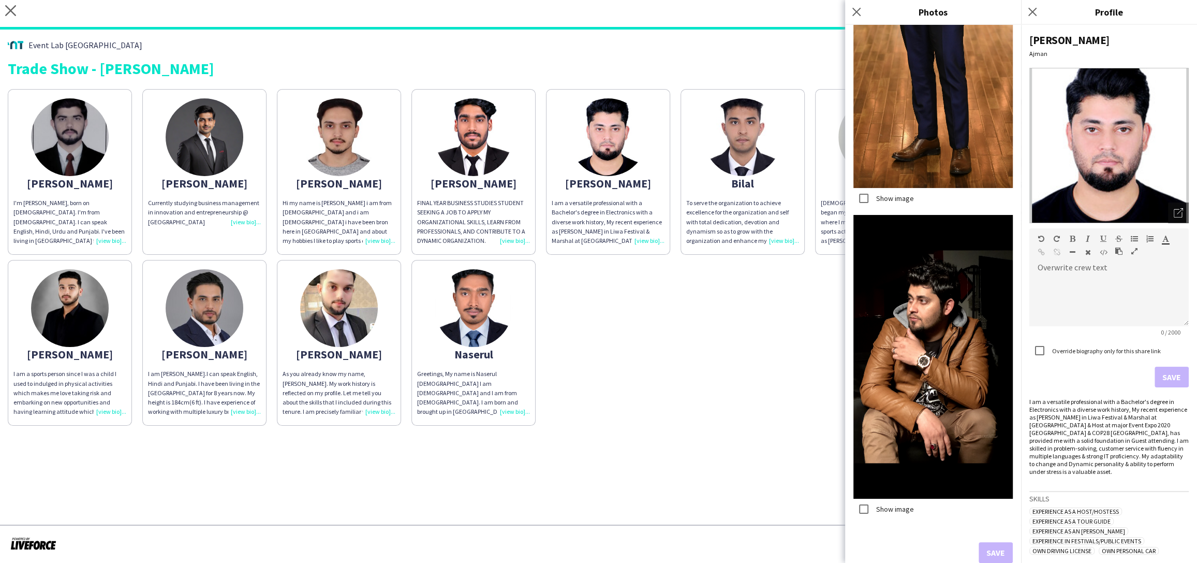
click at [719, 388] on div "Abdullah I'm Abdullah Ejaz, born on 09th of September 2001. I'm from Pakistan. …" at bounding box center [598, 255] width 1181 height 342
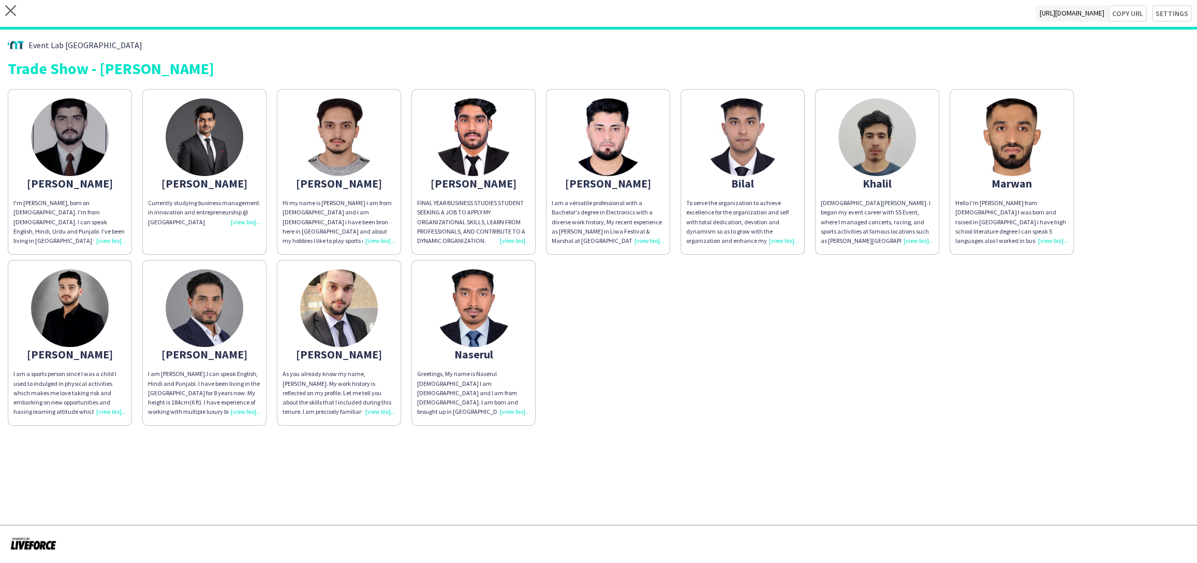
click at [785, 237] on div "To serve the organization to achieve excellence for the organization and self w…" at bounding box center [742, 221] width 113 height 47
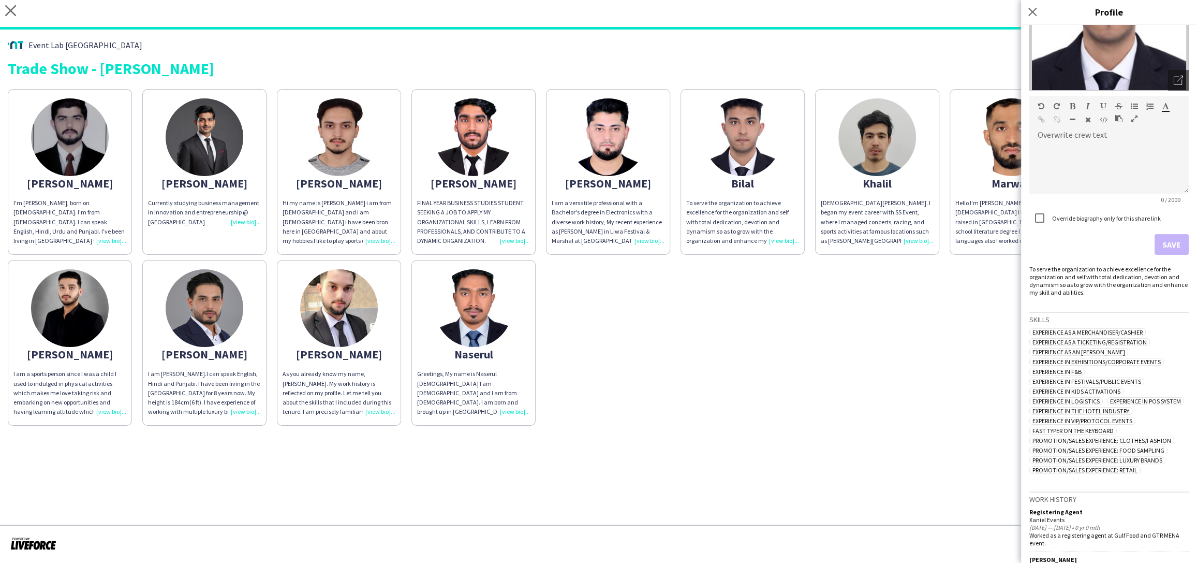
scroll to position [270, 0]
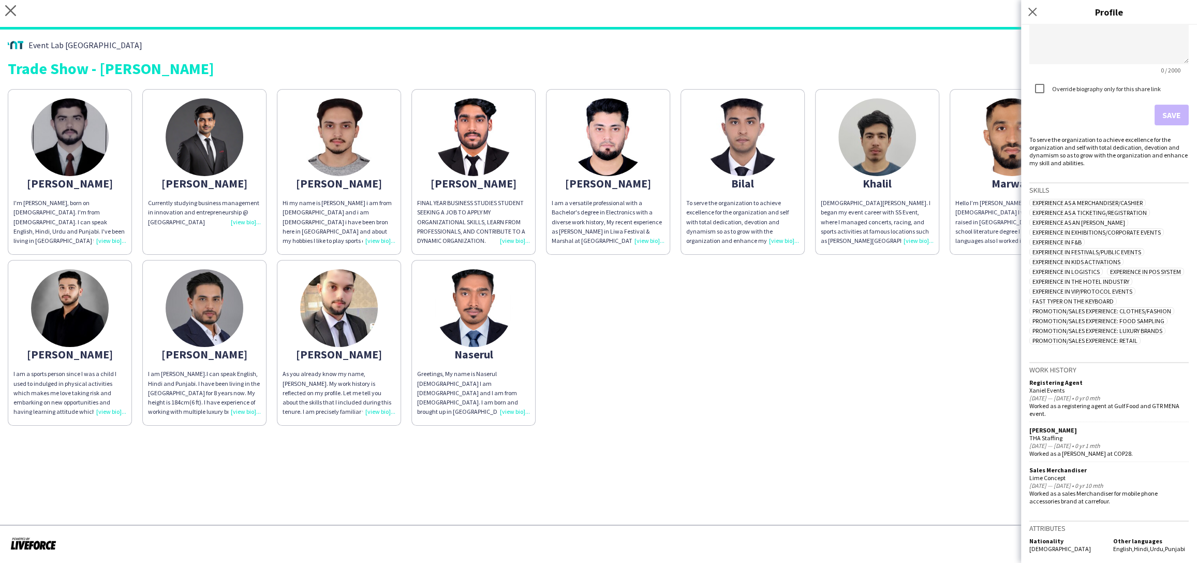
click at [907, 239] on div "[DEMOGRAPHIC_DATA][PERSON_NAME]. I began my event career with SS Event, where I…" at bounding box center [877, 221] width 113 height 47
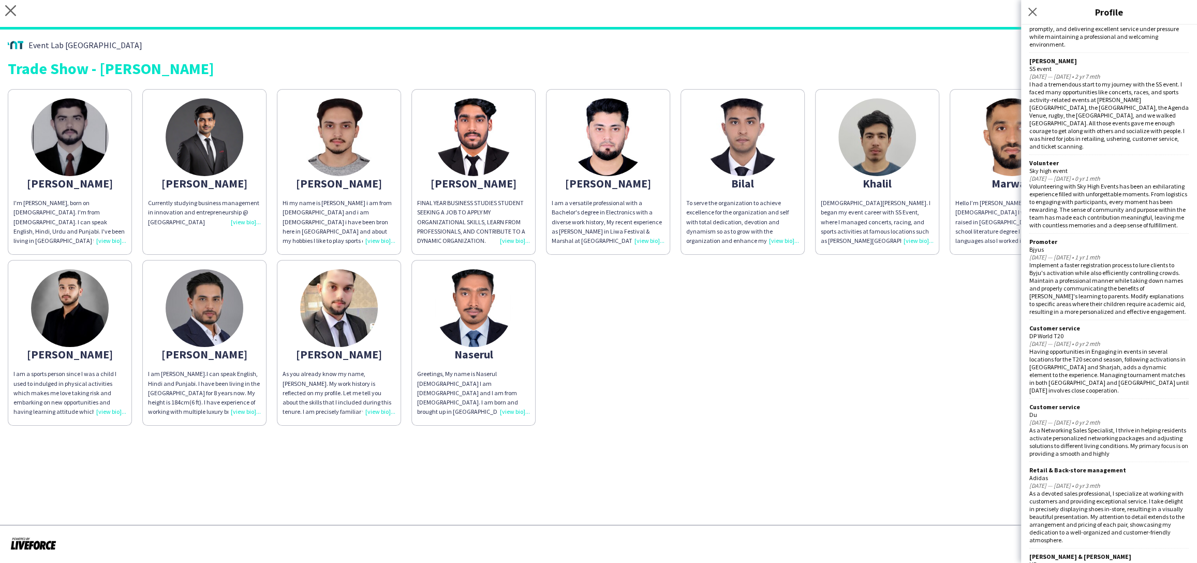
scroll to position [926, 0]
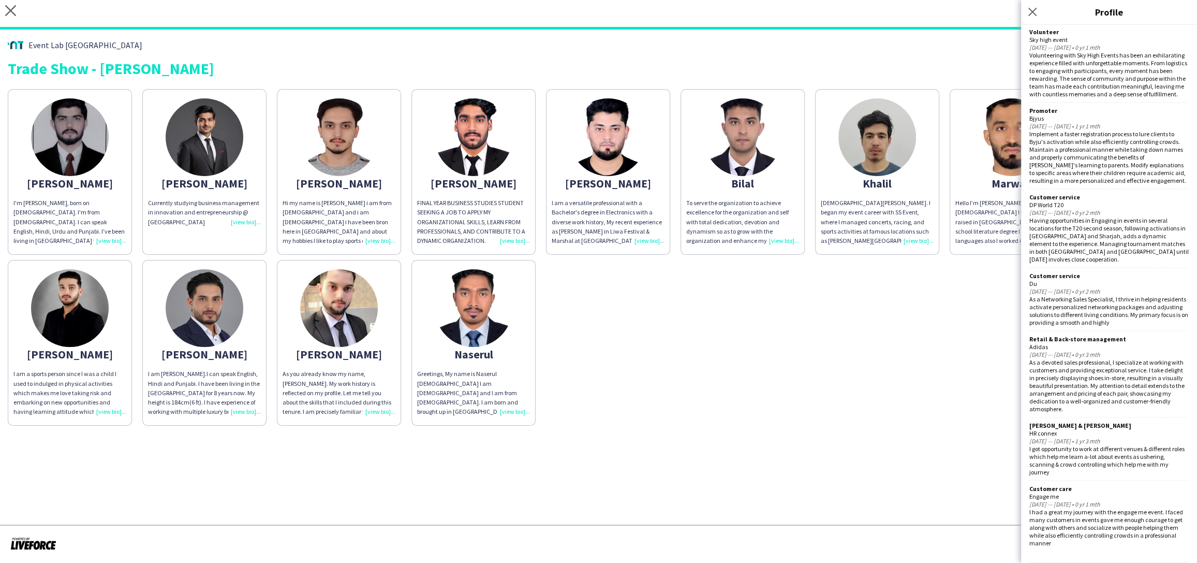
click at [941, 316] on div "Abdullah I'm Abdullah Ejaz, born on 09th of September 2001. I'm from Pakistan. …" at bounding box center [598, 255] width 1181 height 342
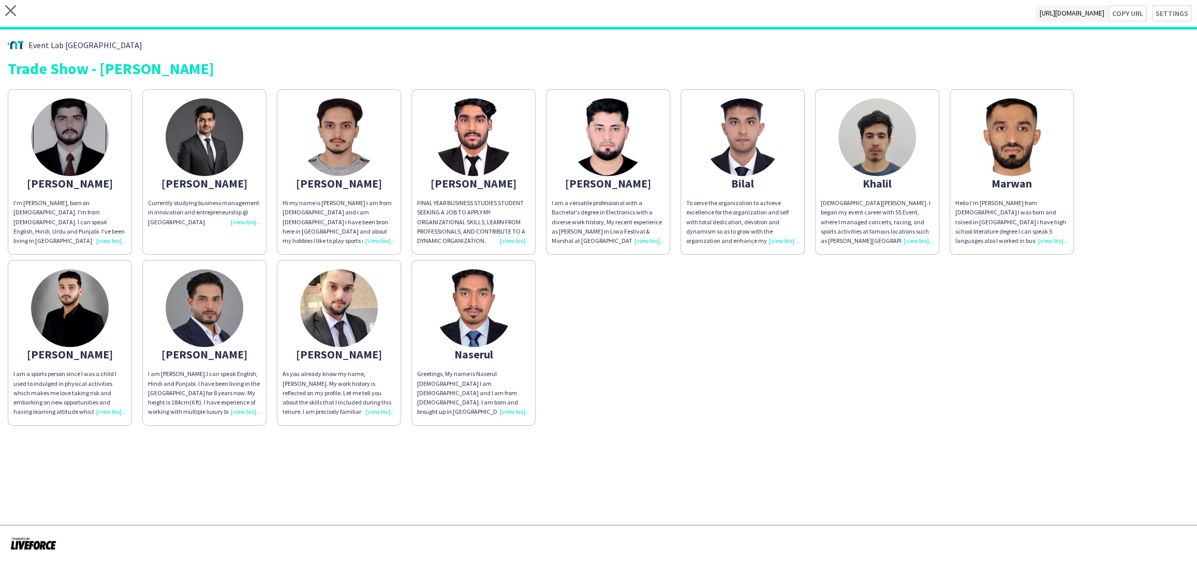
click at [1038, 238] on div "Hello I’m Marwan from Iran I was born and raised in UAE i have high school lite…" at bounding box center [1011, 221] width 113 height 47
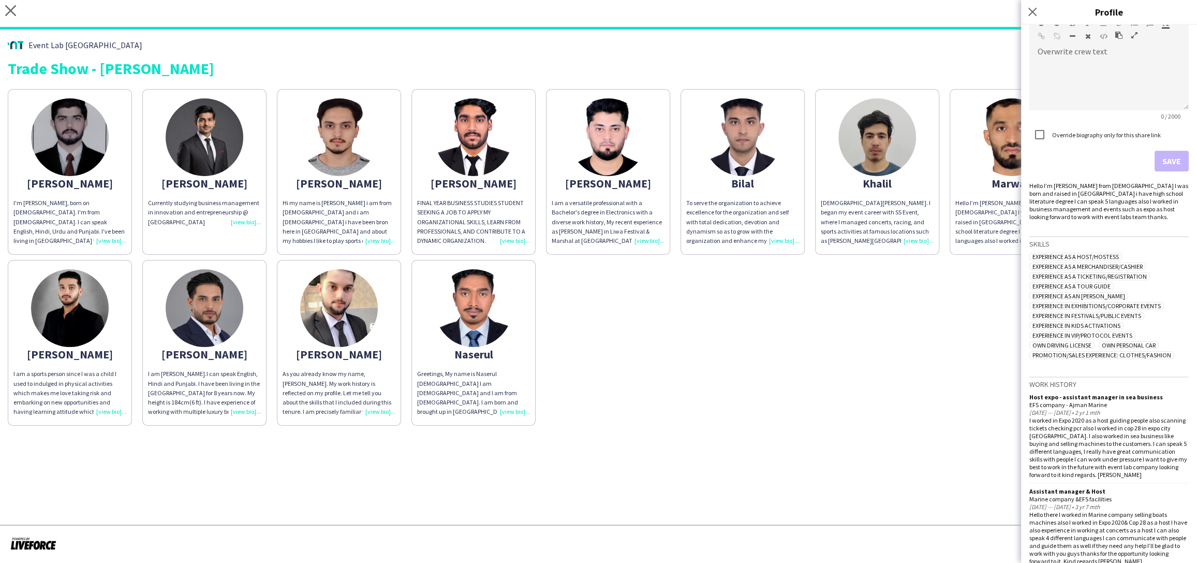
scroll to position [282, 0]
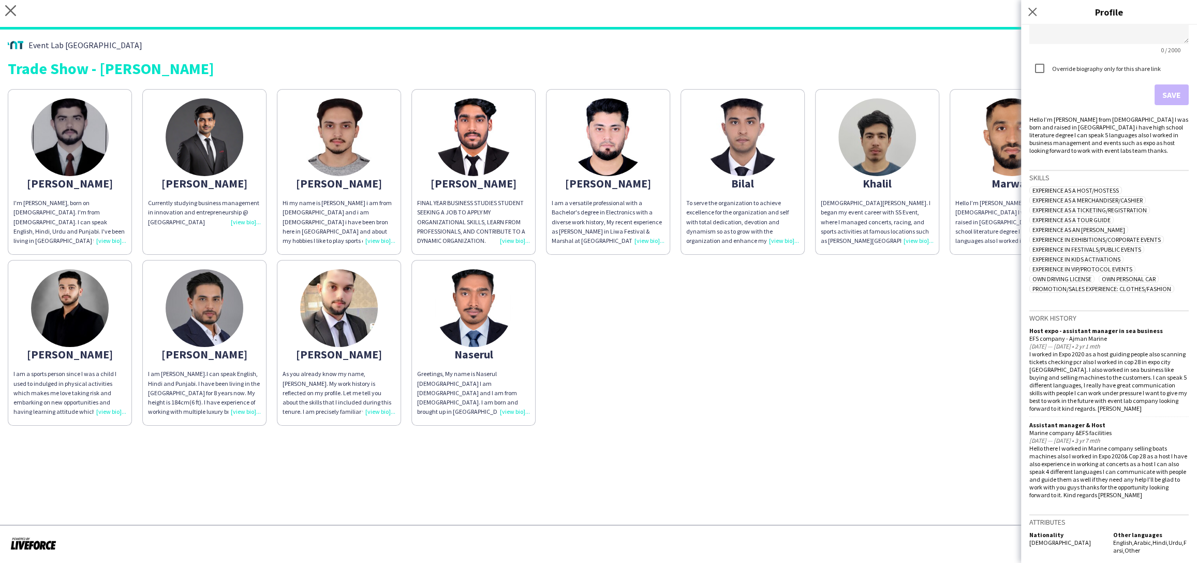
click at [105, 411] on div "I am a sports person since I was a child I used to indulged in physical activit…" at bounding box center [69, 392] width 113 height 47
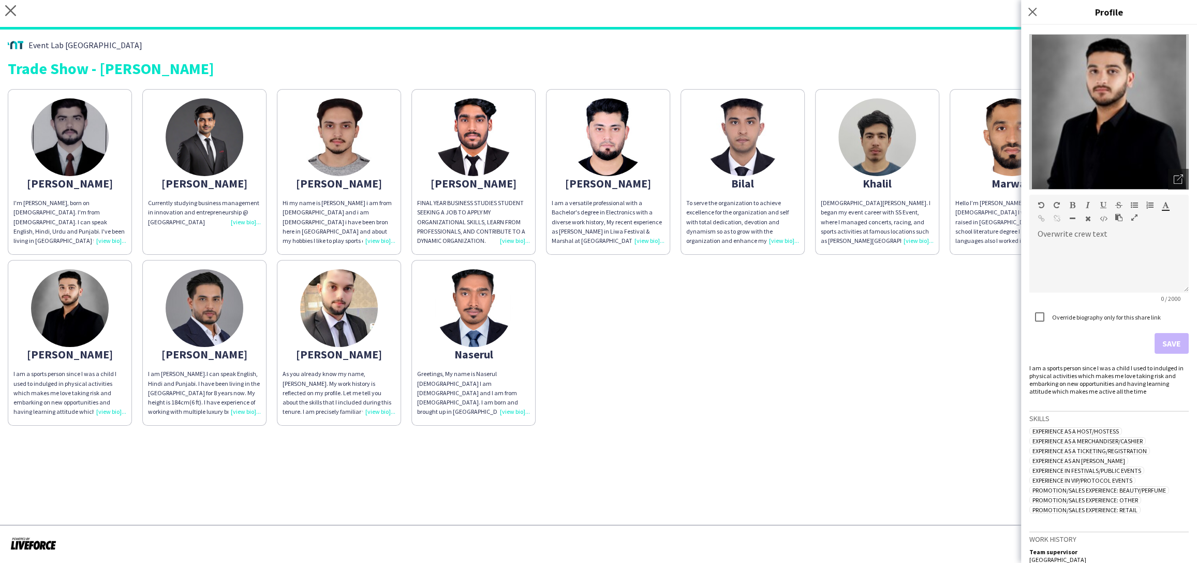
scroll to position [0, 0]
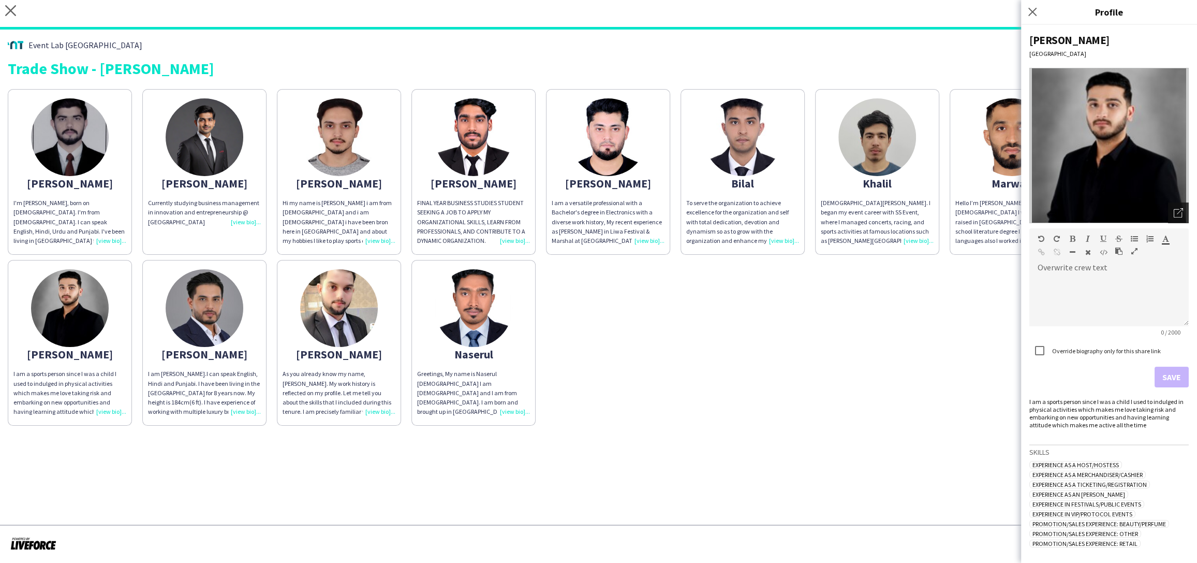
click at [1181, 212] on icon at bounding box center [1178, 213] width 8 height 8
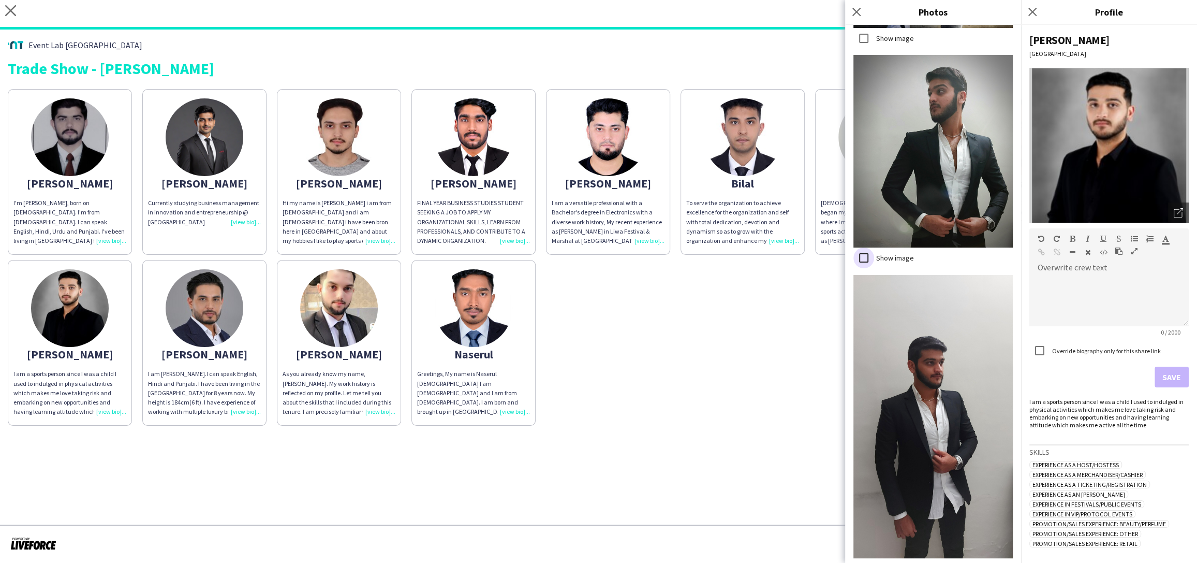
scroll to position [809, 0]
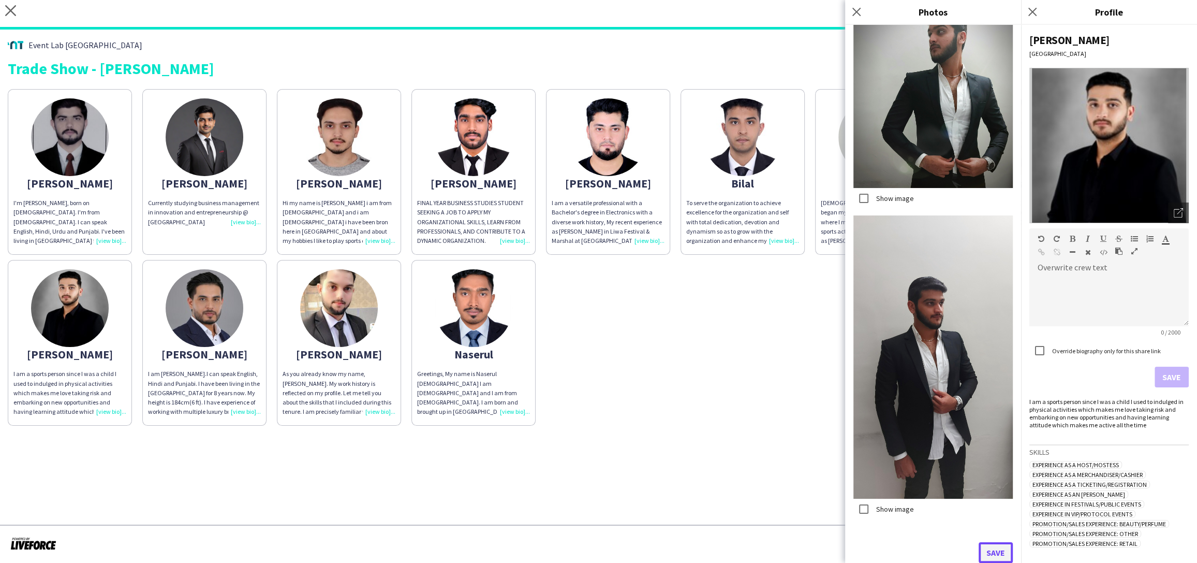
click at [1003, 547] on button "Save" at bounding box center [996, 552] width 34 height 21
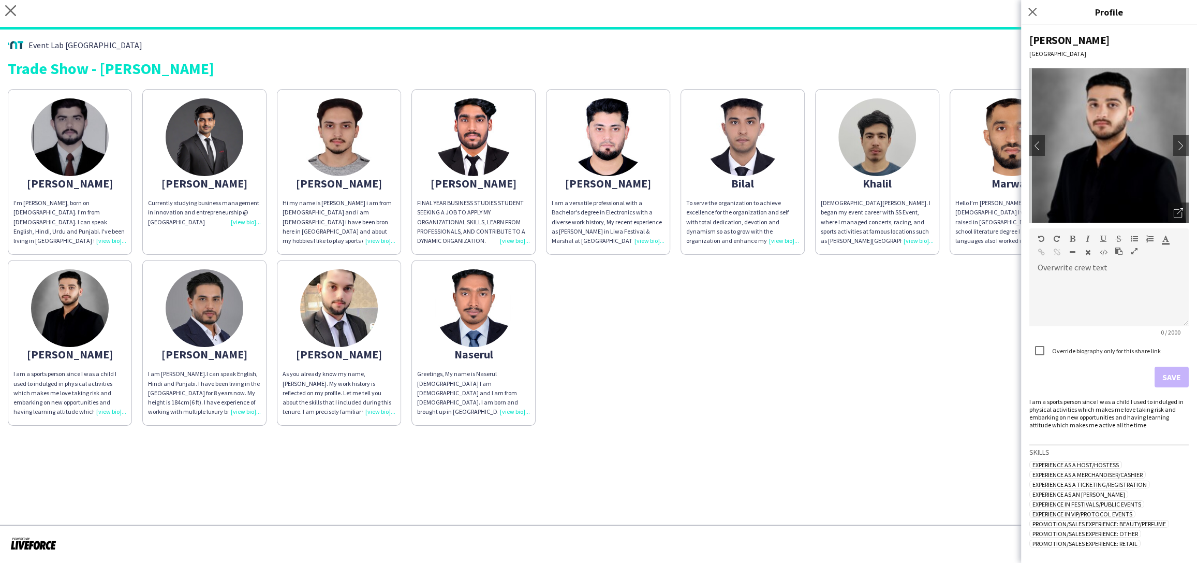
click at [232, 406] on div "I am [PERSON_NAME].I can speak English, Hindi and Punjabi. I have been living i…" at bounding box center [204, 392] width 113 height 47
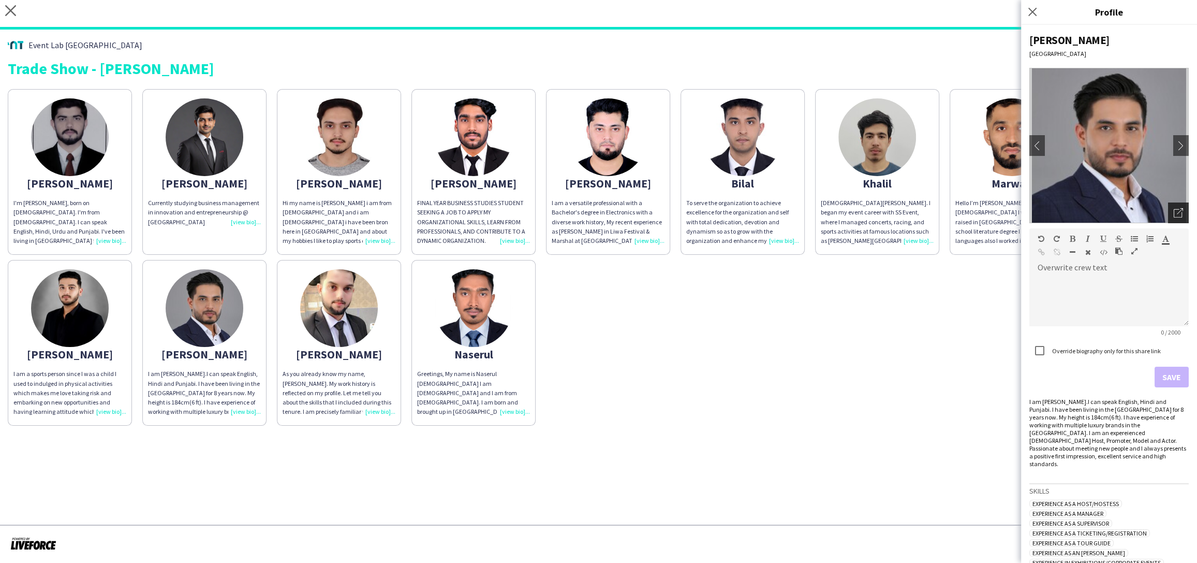
click at [1177, 211] on icon "Open photos pop-in" at bounding box center [1178, 212] width 9 height 9
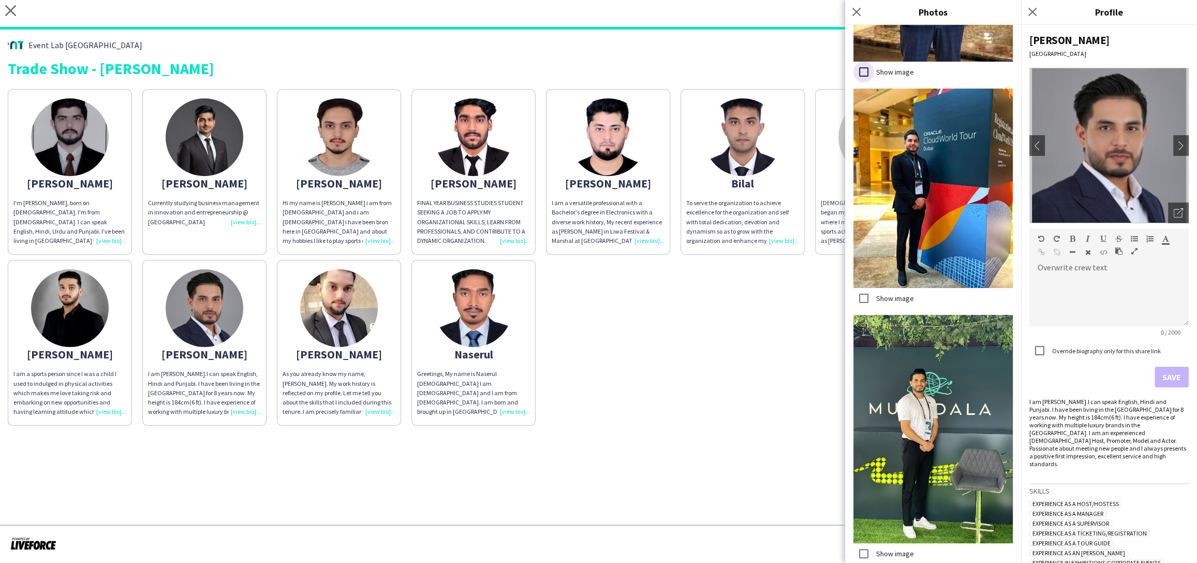
scroll to position [1925, 0]
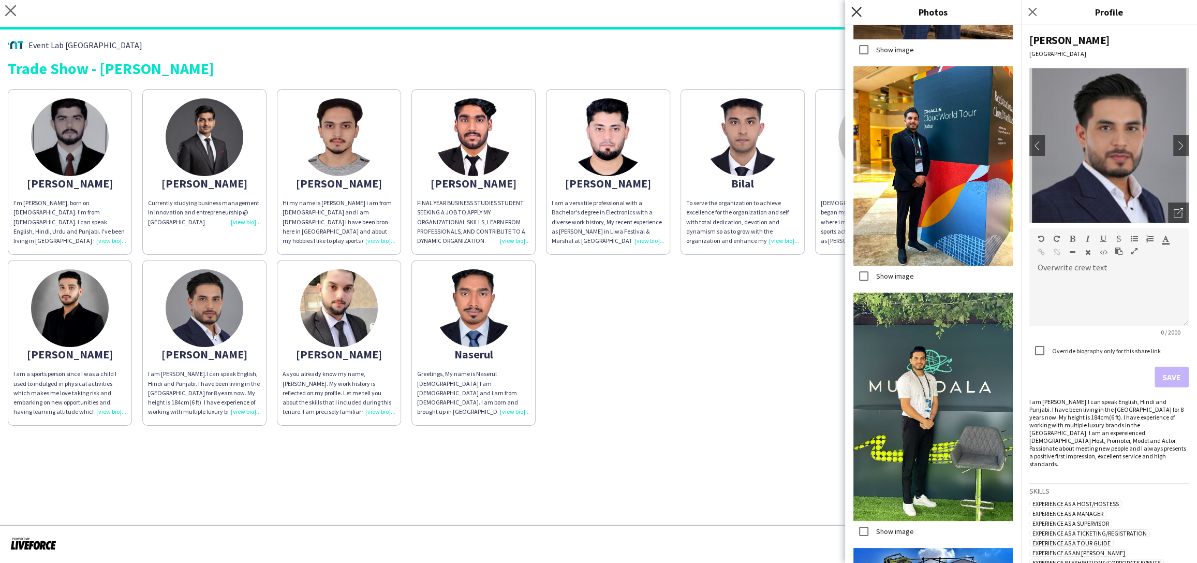
click at [852, 11] on icon "Close pop-in" at bounding box center [856, 12] width 10 height 10
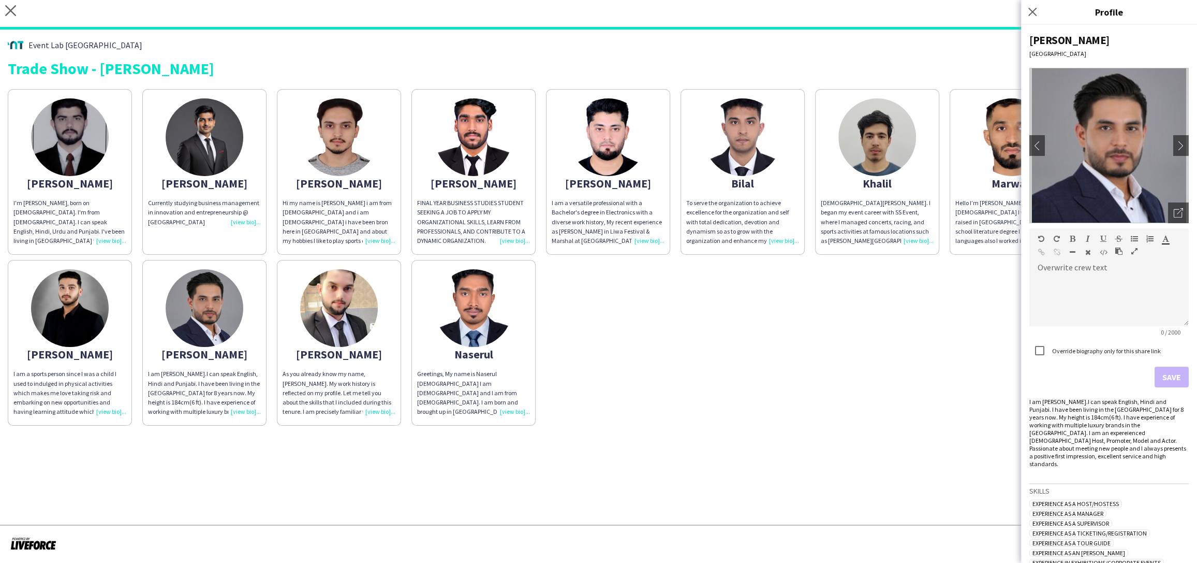
click at [685, 348] on div "Abdullah I'm Abdullah Ejaz, born on 09th of September 2001. I'm from Pakistan. …" at bounding box center [598, 255] width 1181 height 342
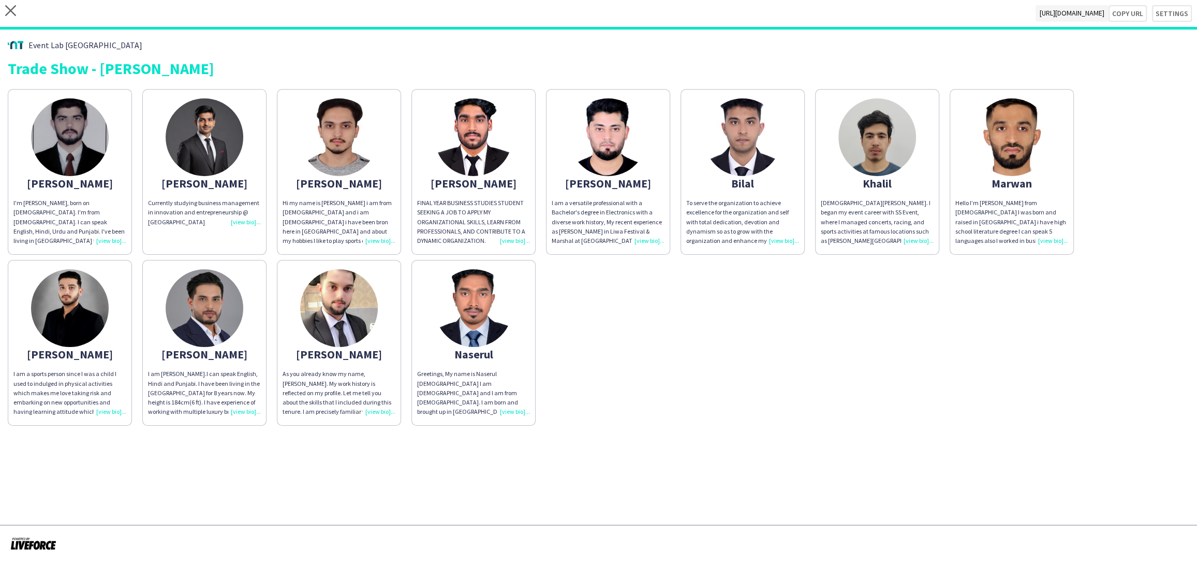
click at [214, 351] on div "[PERSON_NAME]" at bounding box center [204, 353] width 113 height 9
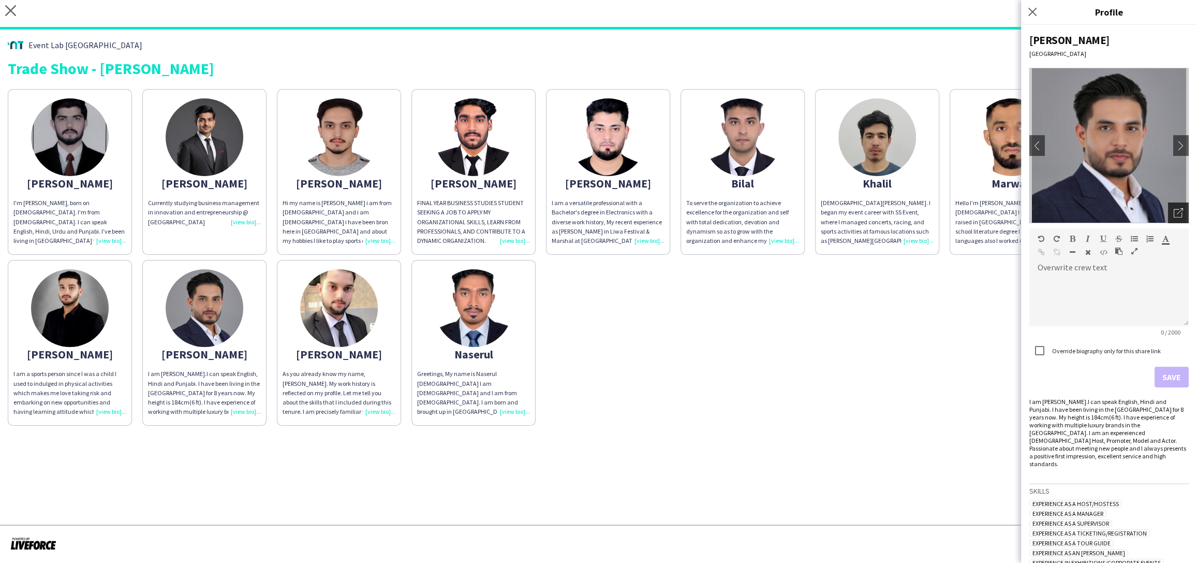
click at [1182, 208] on icon "Open photos pop-in" at bounding box center [1178, 212] width 9 height 9
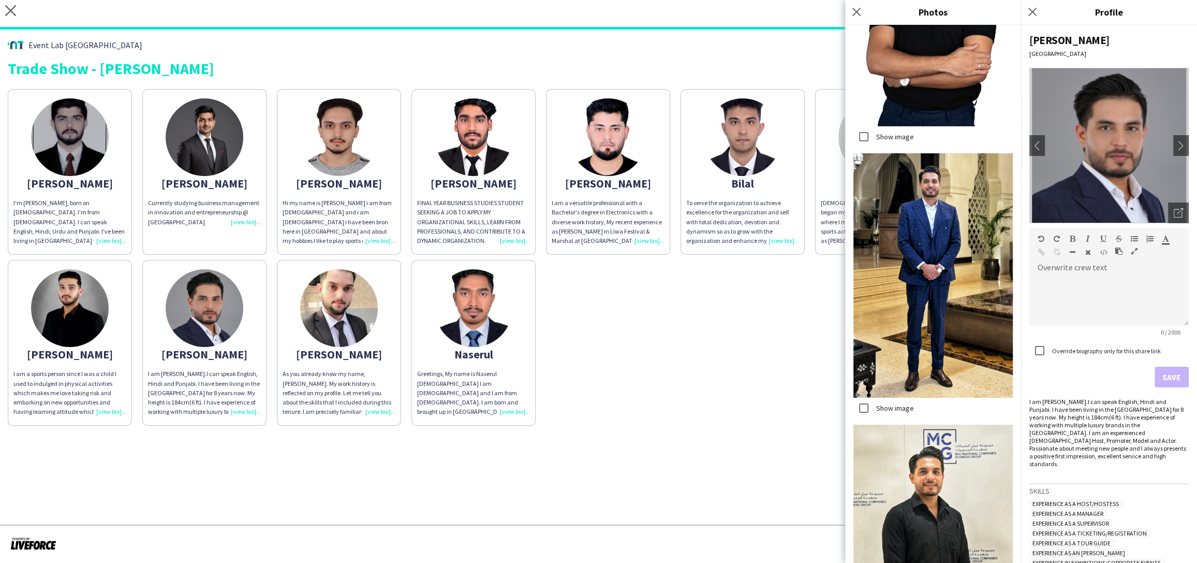
scroll to position [3467, 0]
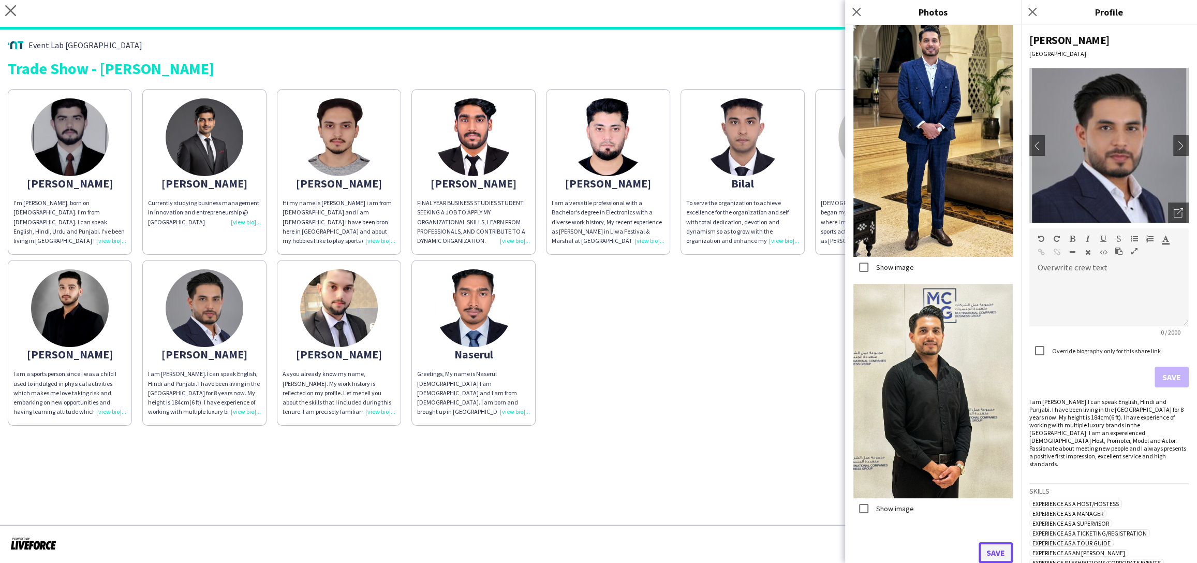
click at [997, 552] on button "Save" at bounding box center [996, 552] width 34 height 21
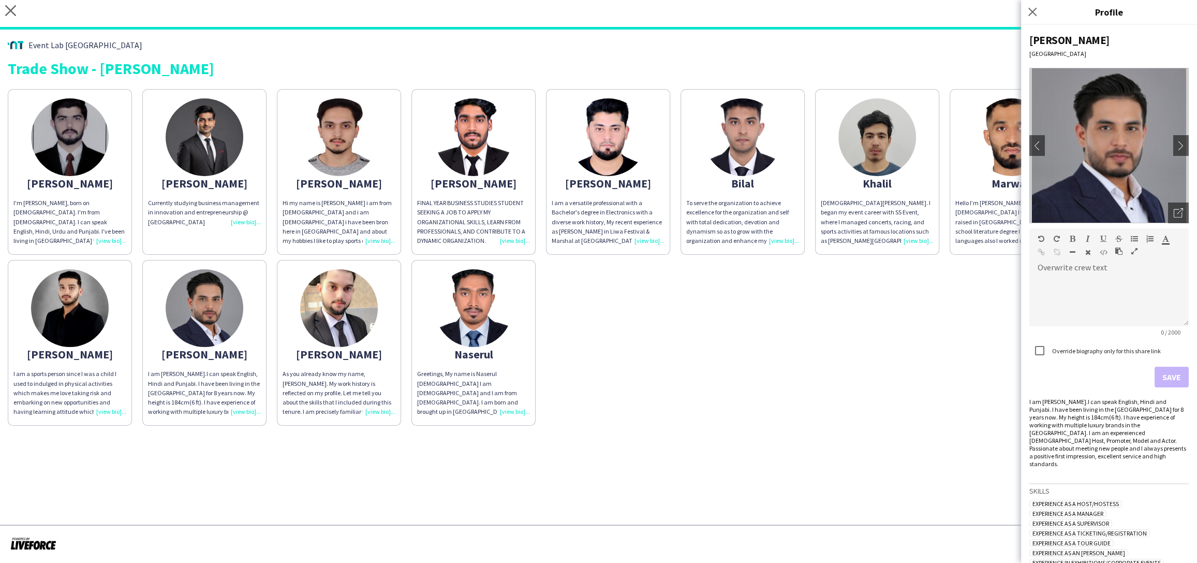
click at [382, 411] on div "As you already know my name, Muhammad Tayab. My work history is reflected on my…" at bounding box center [339, 392] width 113 height 47
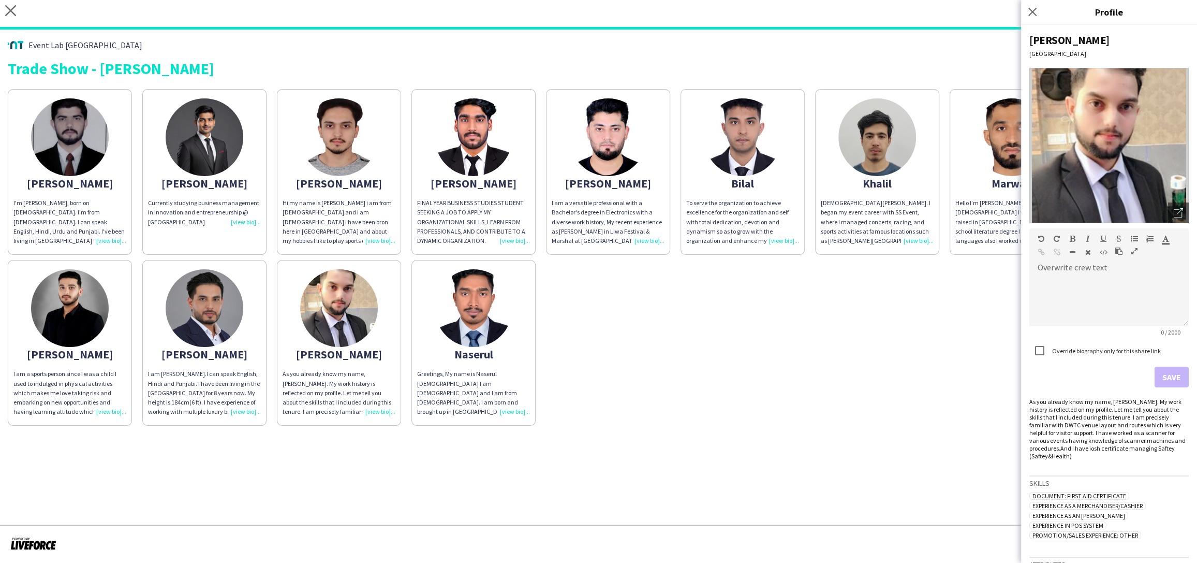
scroll to position [36, 0]
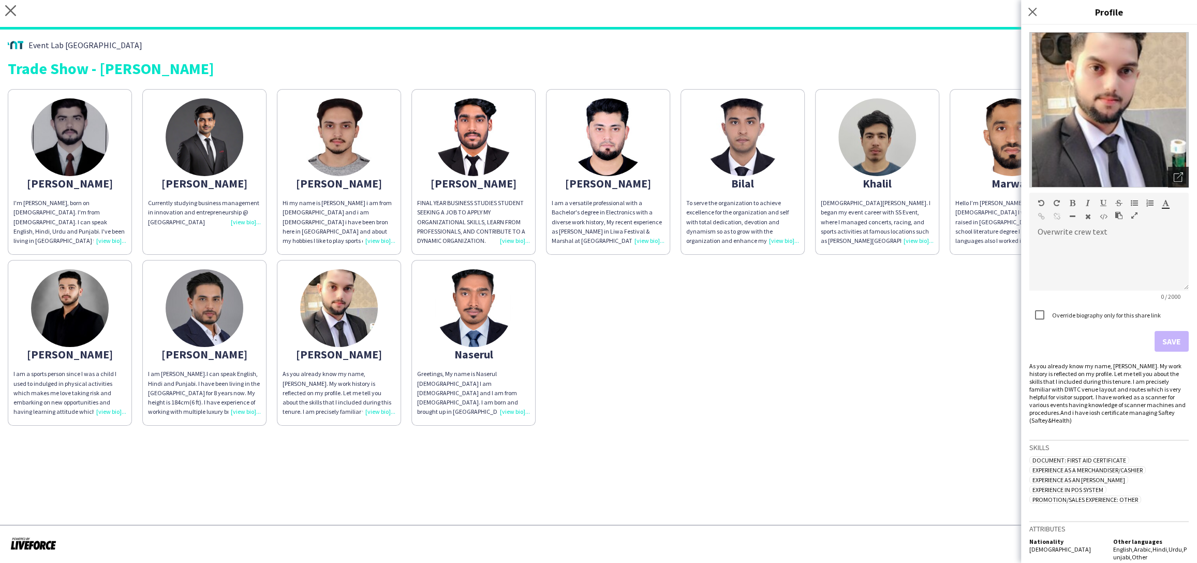
click at [1180, 176] on icon "Open photos pop-in" at bounding box center [1178, 176] width 9 height 9
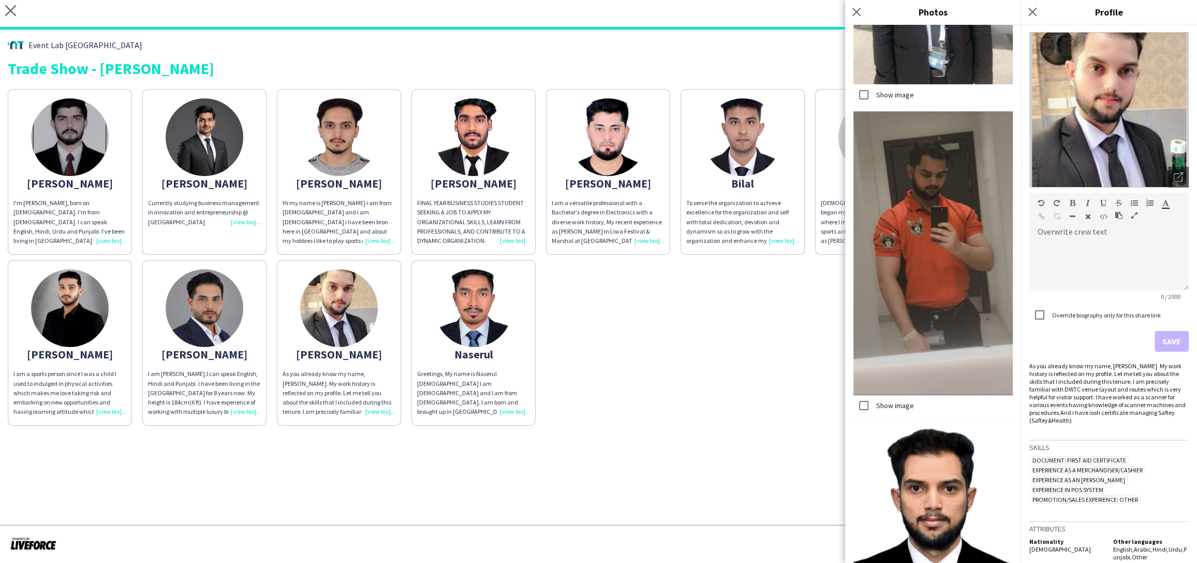
scroll to position [843, 0]
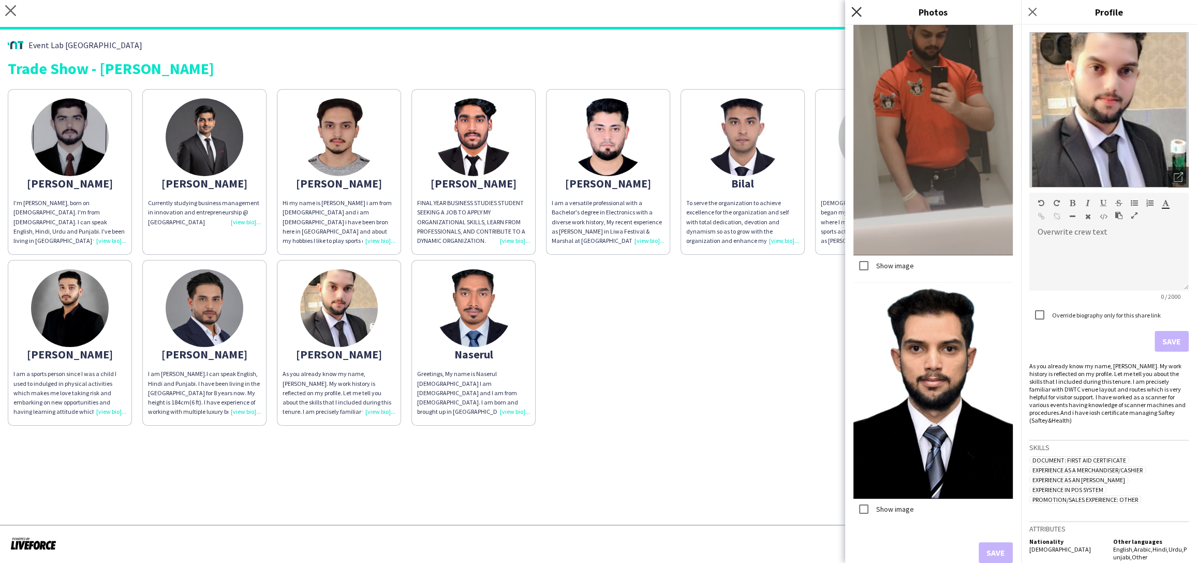
click at [855, 11] on icon at bounding box center [856, 12] width 10 height 10
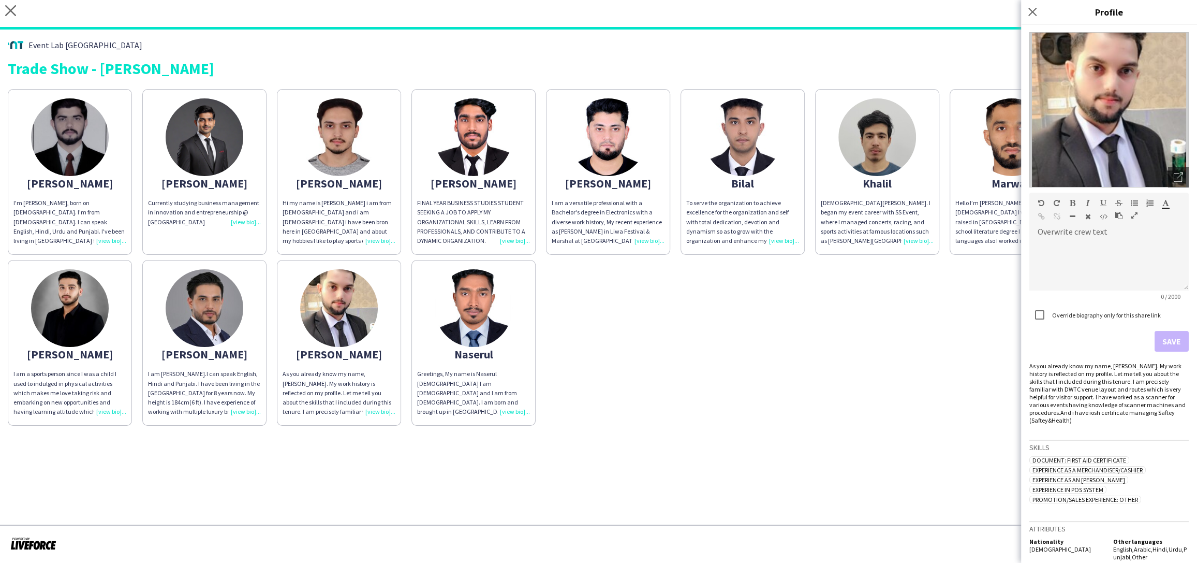
click at [517, 409] on div "Greetings, My name is Naserul [DEMOGRAPHIC_DATA] I am [DEMOGRAPHIC_DATA] and I …" at bounding box center [473, 392] width 113 height 47
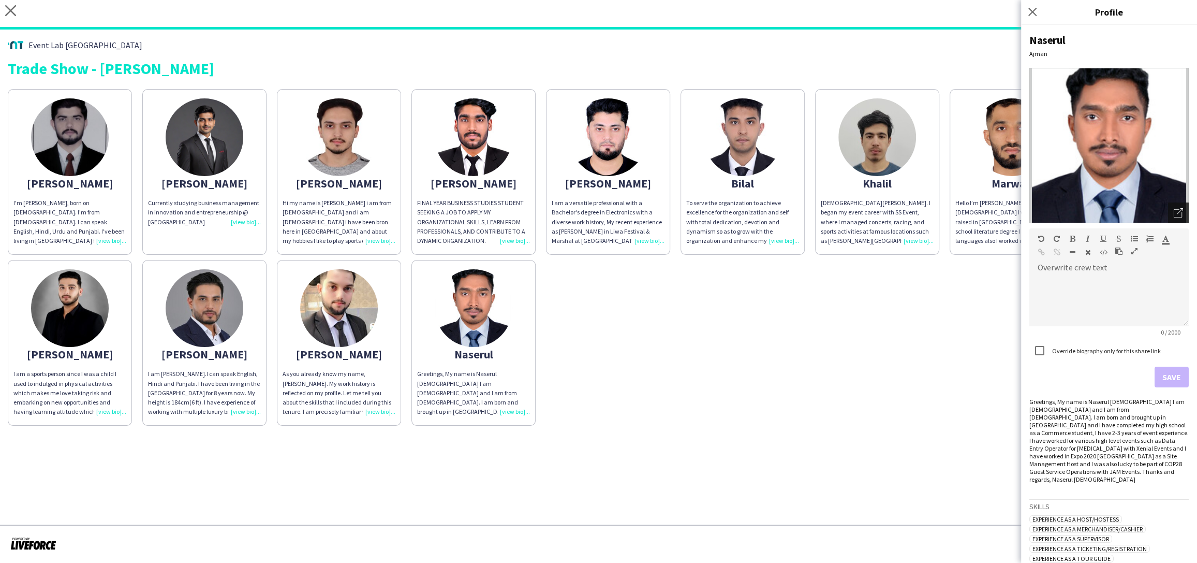
click at [1175, 216] on icon "Open photos pop-in" at bounding box center [1178, 212] width 9 height 9
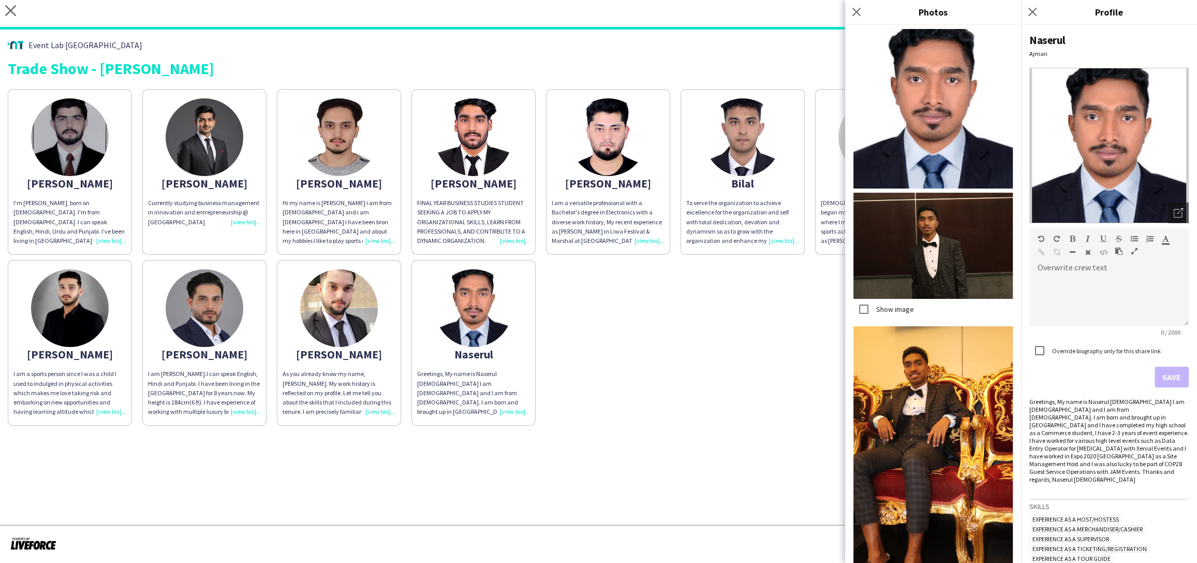
scroll to position [546, 0]
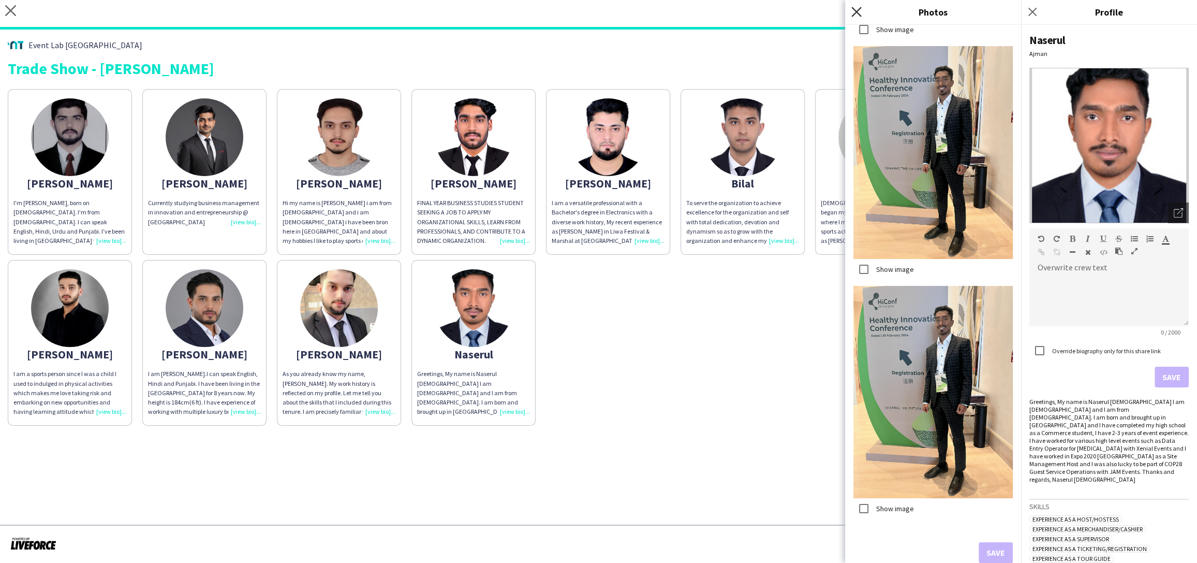
click at [856, 8] on icon "Close pop-in" at bounding box center [856, 12] width 10 height 10
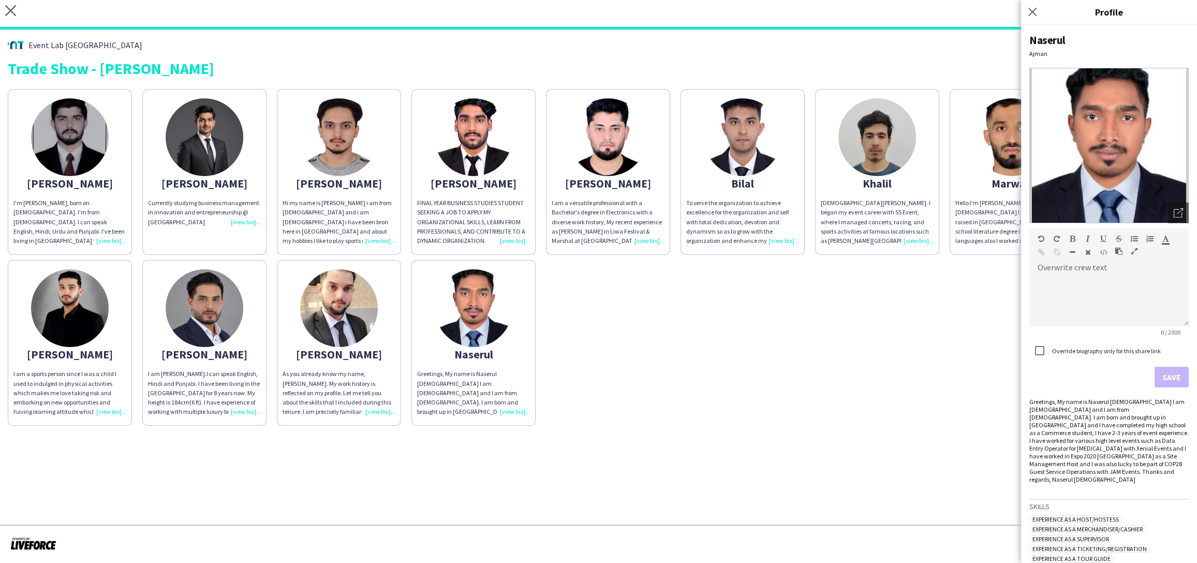
click at [984, 308] on div "Abdullah I'm Abdullah Ejaz, born on 09th of September 2001. I'm from Pakistan. …" at bounding box center [598, 255] width 1181 height 342
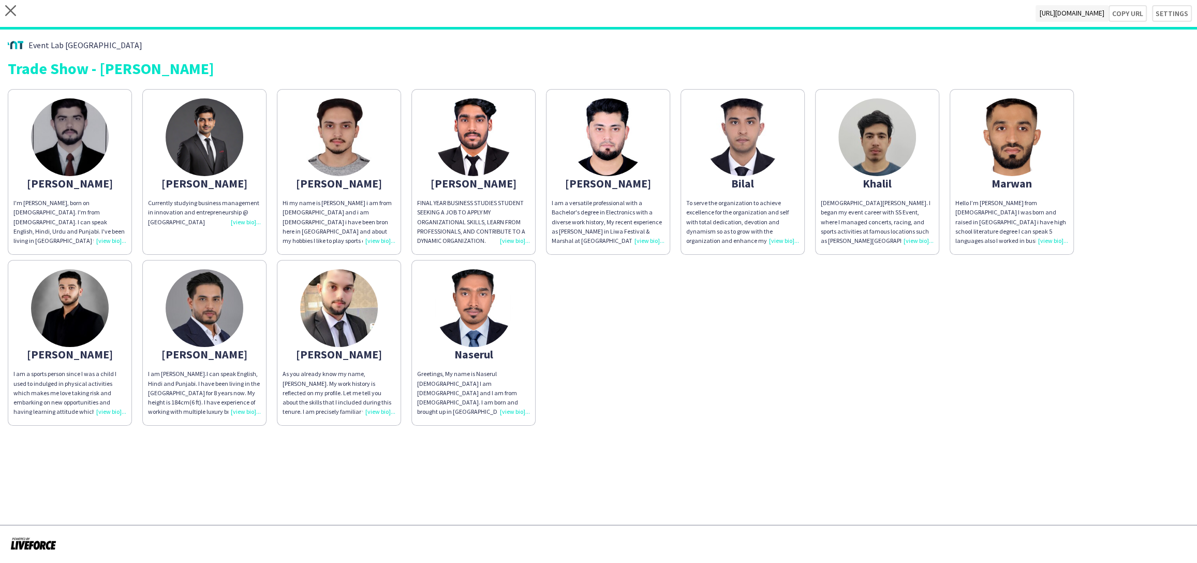
click at [524, 411] on div "Greetings, My name is Naserul [DEMOGRAPHIC_DATA] I am [DEMOGRAPHIC_DATA] and I …" at bounding box center [473, 392] width 113 height 47
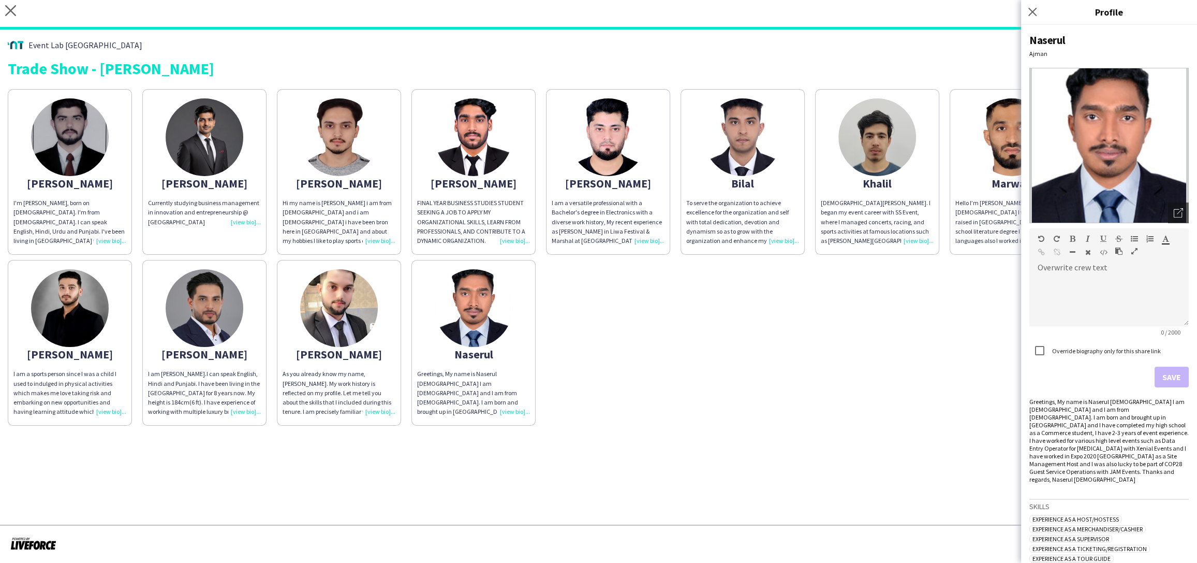
scroll to position [313, 0]
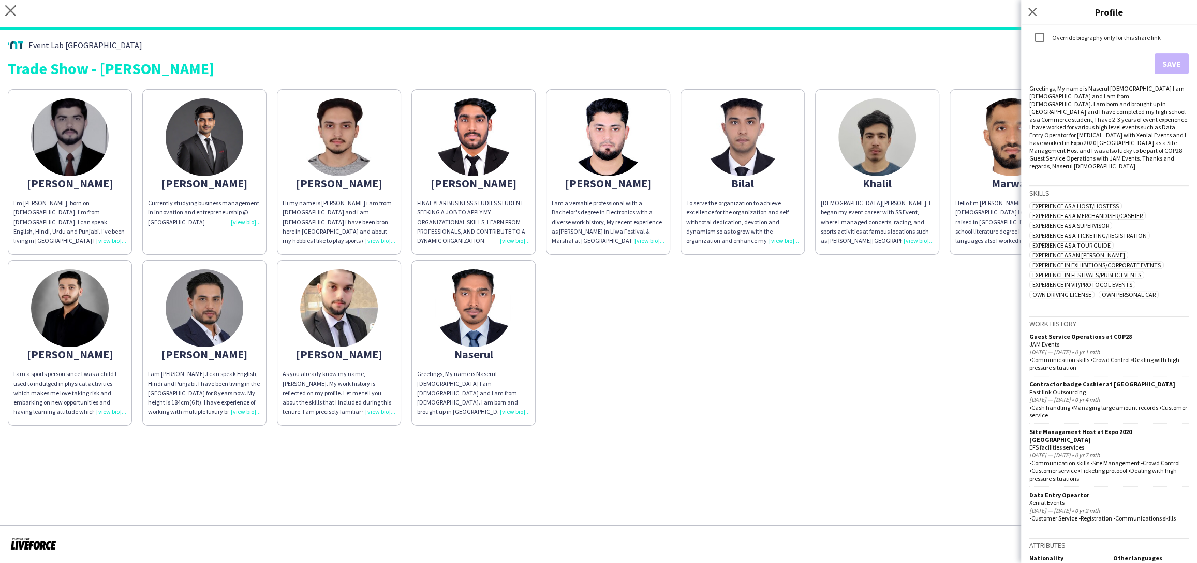
click at [381, 409] on div "As you already know my name, Muhammad Tayab. My work history is reflected on my…" at bounding box center [339, 392] width 113 height 47
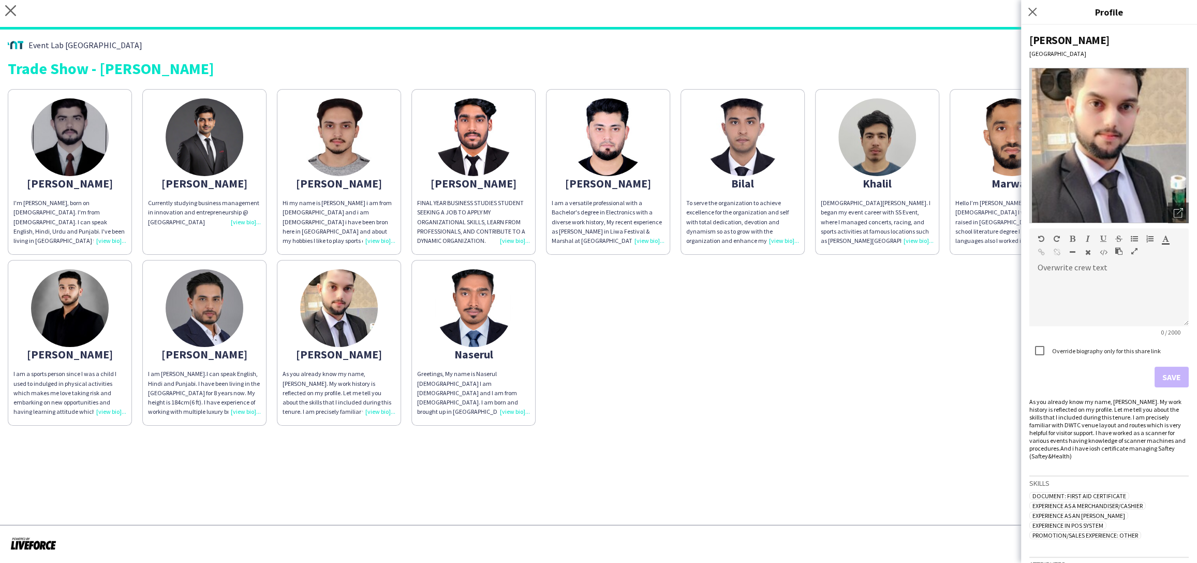
scroll to position [36, 0]
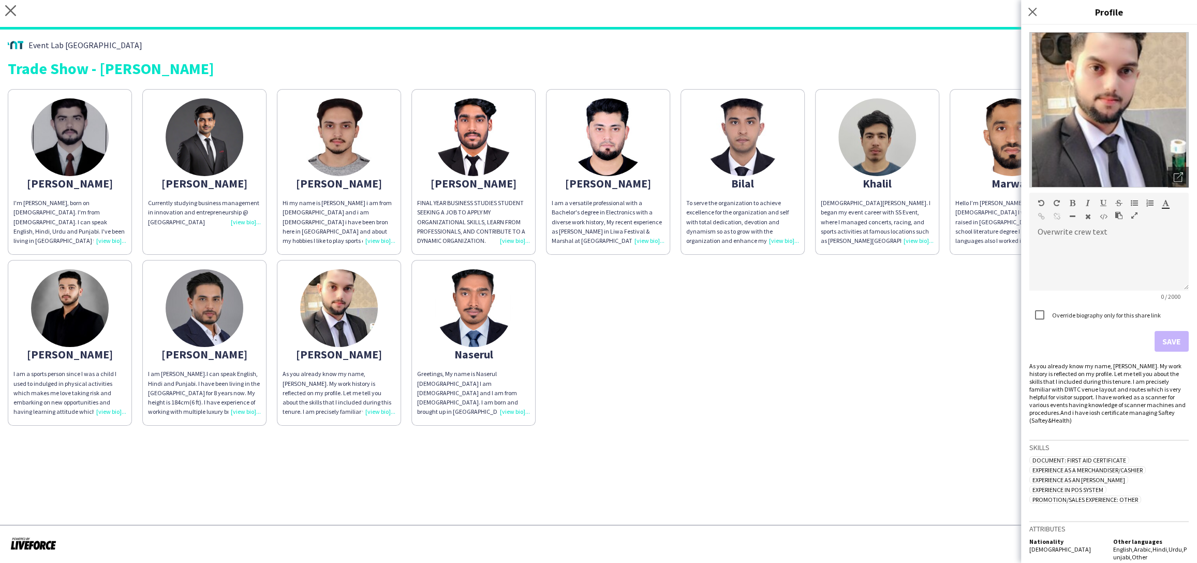
click at [897, 288] on div "Abdullah I'm Abdullah Ejaz, born on 09th of September 2001. I'm from Pakistan. …" at bounding box center [598, 255] width 1181 height 342
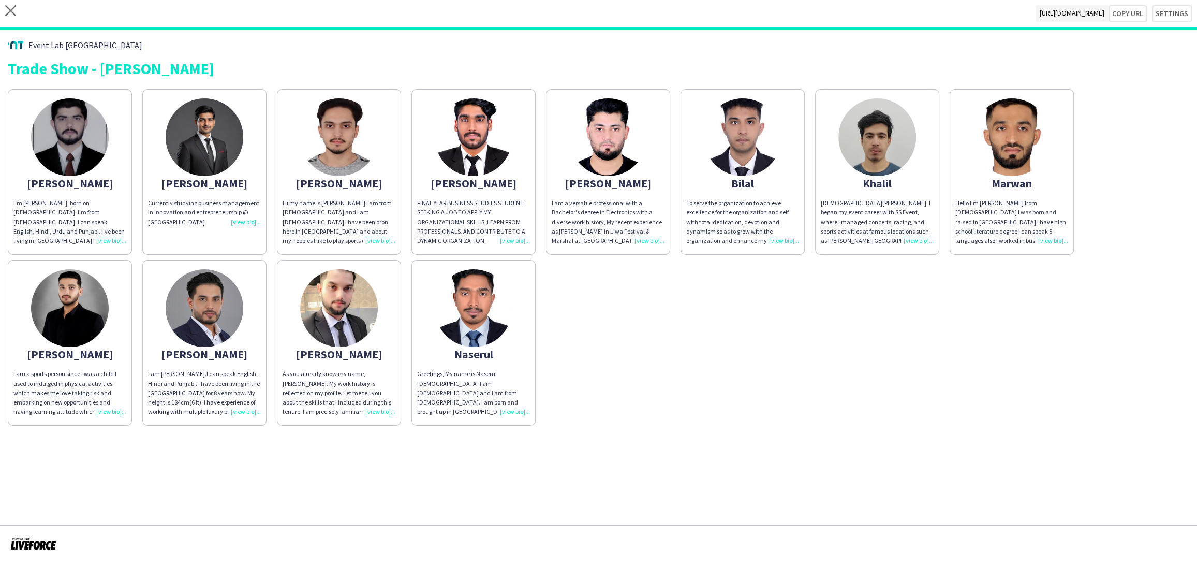
click at [913, 236] on div "[DEMOGRAPHIC_DATA][PERSON_NAME]. I began my event career with SS Event, where I…" at bounding box center [877, 221] width 113 height 47
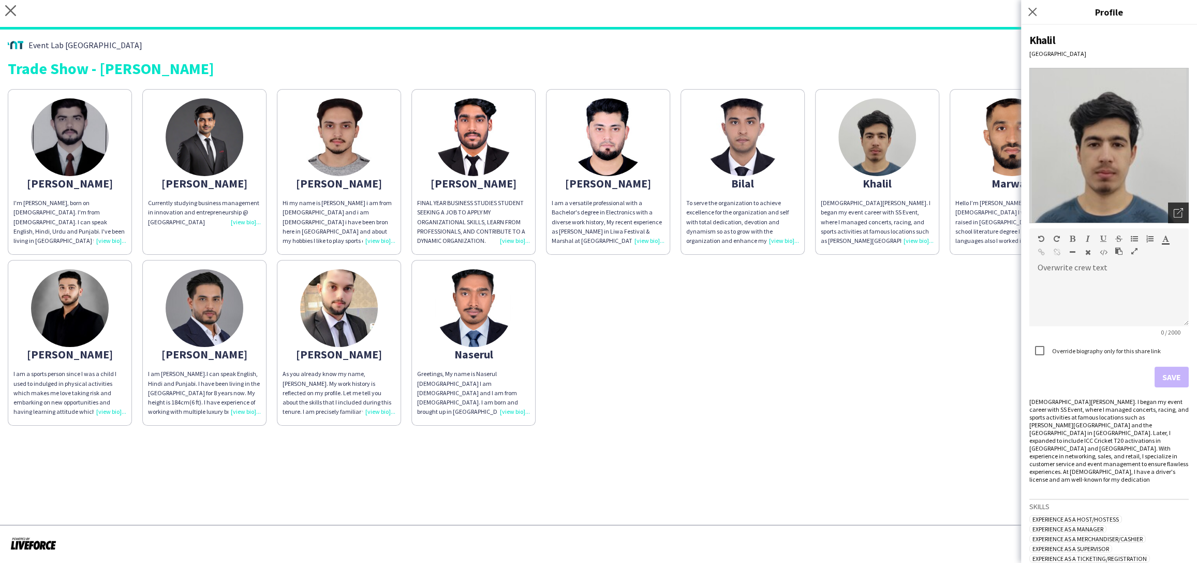
click at [1171, 213] on div "Open photos pop-in" at bounding box center [1178, 212] width 21 height 21
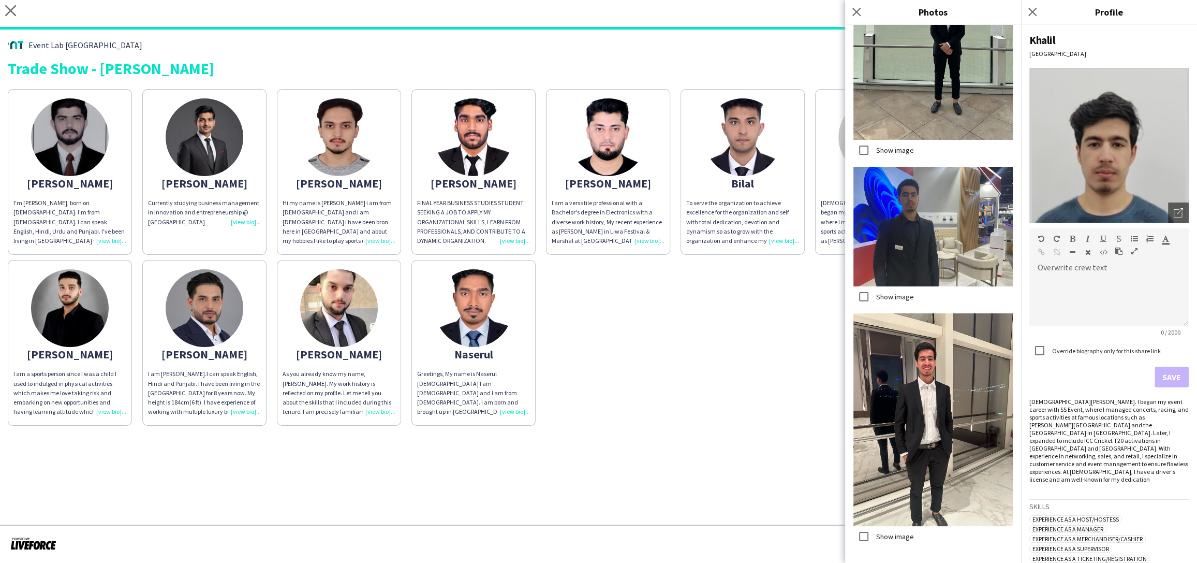
scroll to position [757, 0]
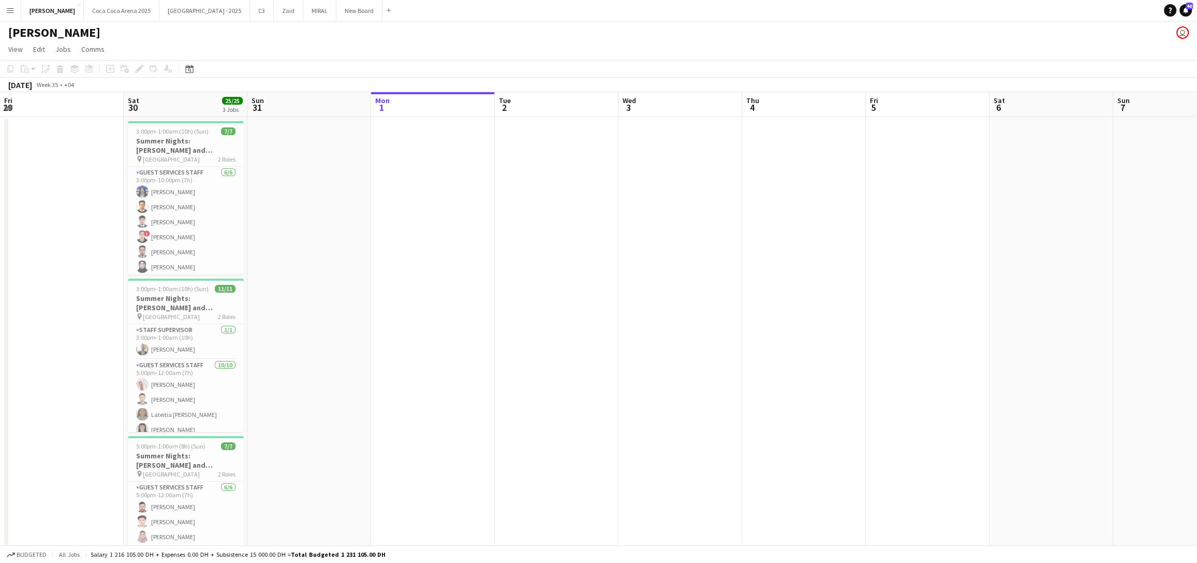
scroll to position [0, 247]
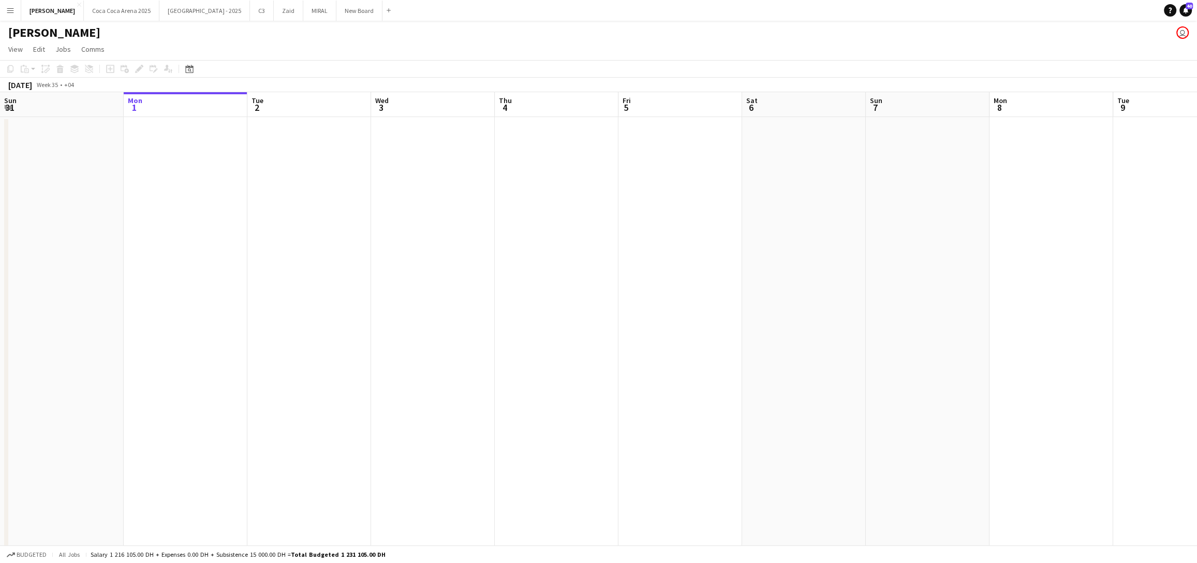
click at [13, 9] on app-icon "Menu" at bounding box center [10, 10] width 8 height 8
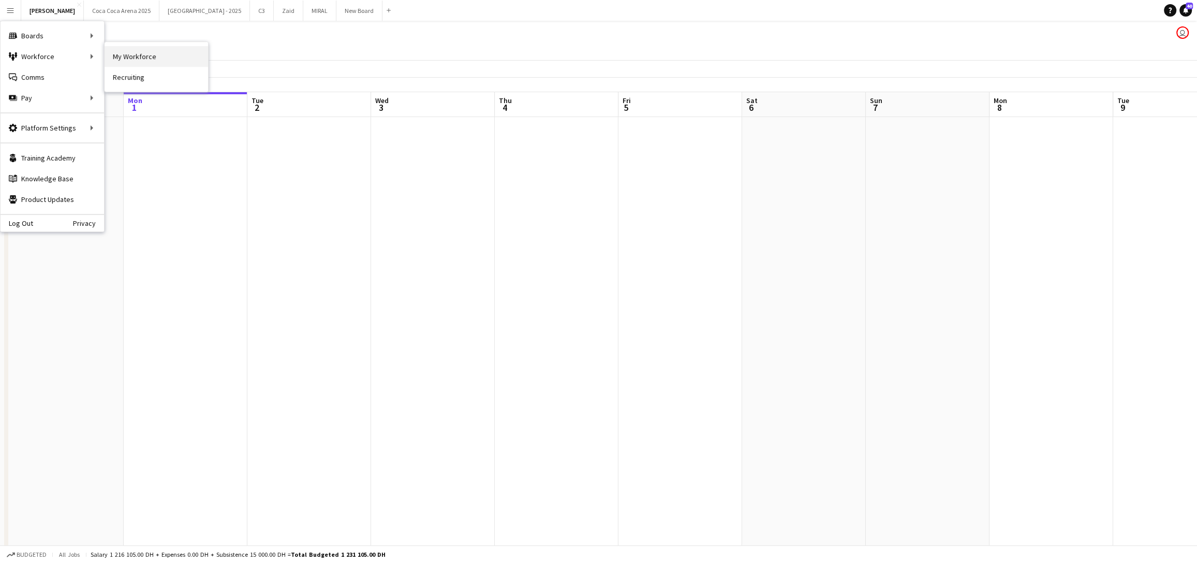
click at [111, 54] on link "My Workforce" at bounding box center [157, 56] width 104 height 21
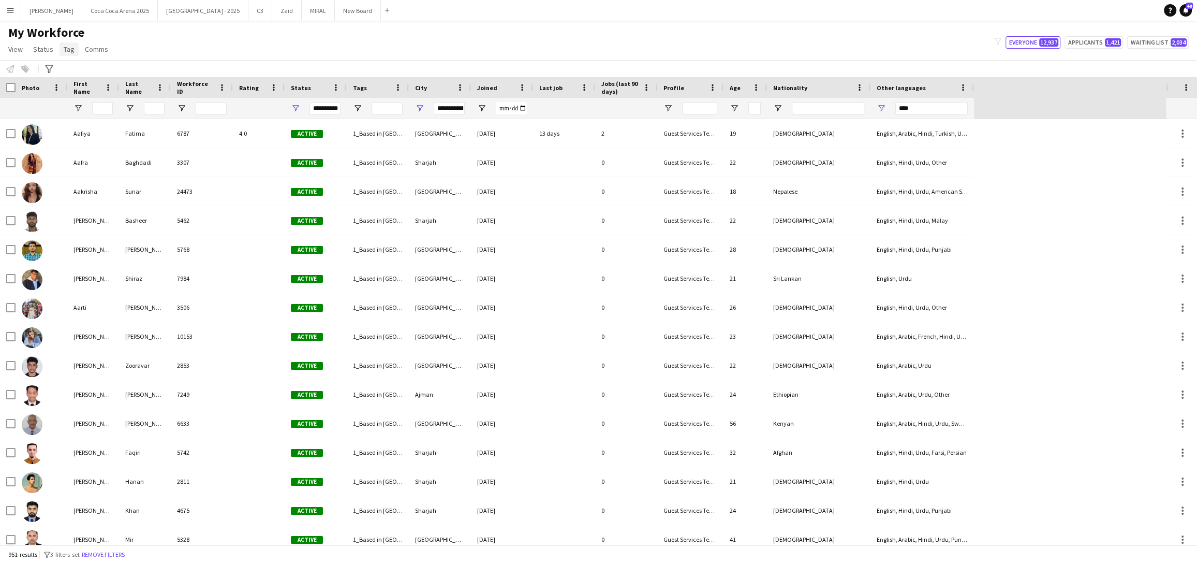
click at [70, 49] on span "Tag" at bounding box center [69, 49] width 11 height 9
click at [357, 106] on span "Open Filter Menu" at bounding box center [357, 108] width 9 height 9
type input "***"
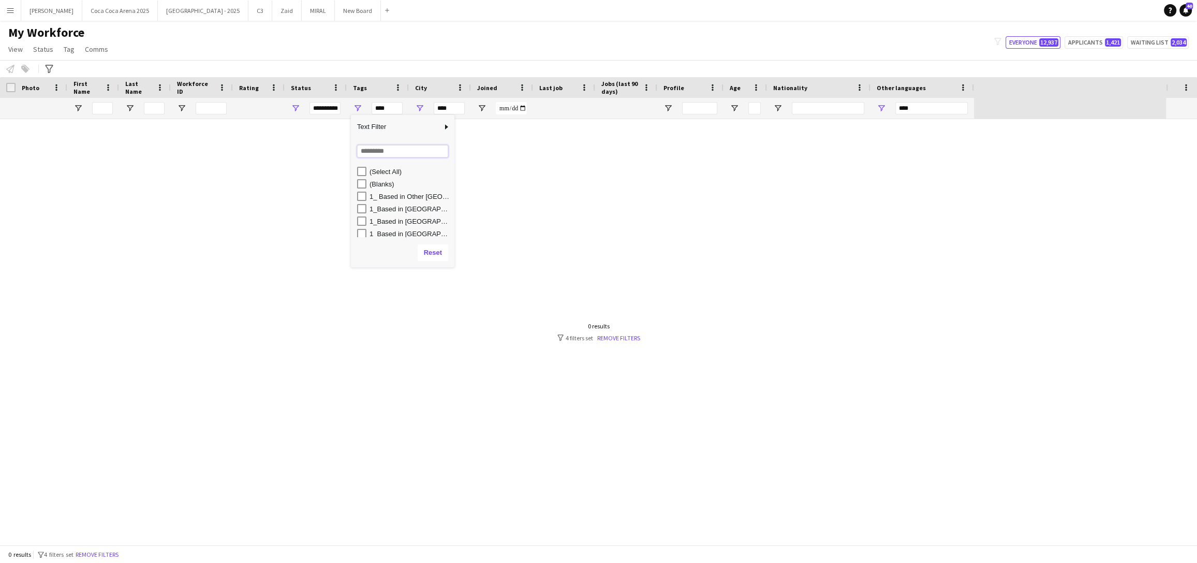
click at [377, 154] on input "Search filter values" at bounding box center [402, 151] width 91 height 12
type input "****"
type input "**********"
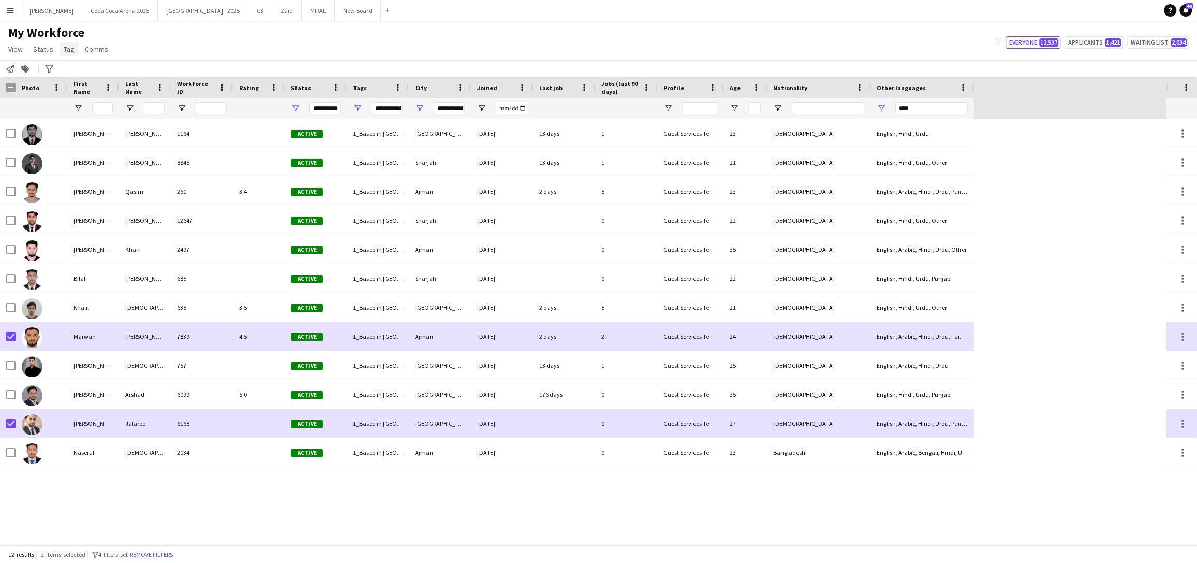
click at [72, 50] on span "Tag" at bounding box center [69, 49] width 11 height 9
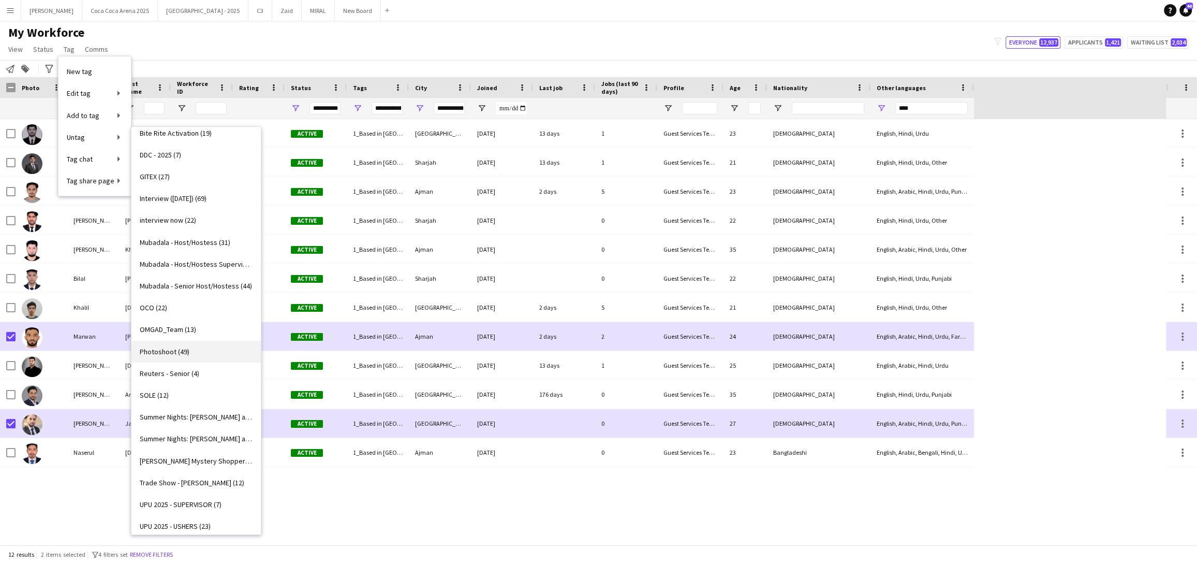
scroll to position [337, 0]
click at [170, 479] on span "Trade Show - Usher (12)" at bounding box center [192, 481] width 105 height 9
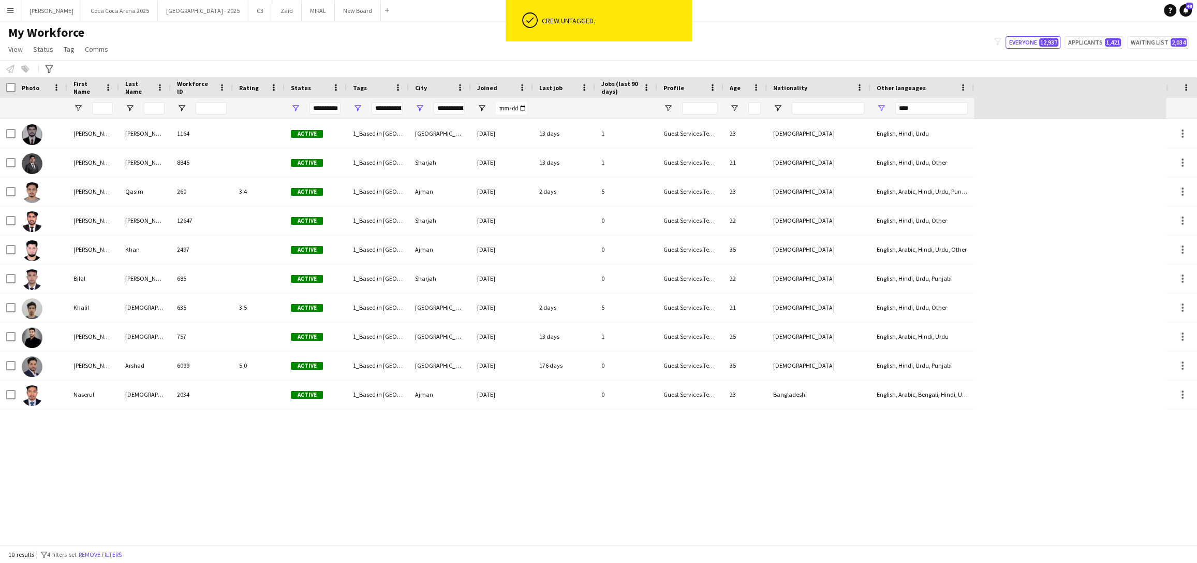
click at [411, 478] on div "Abdullah Ejaz 1164 Active 1_Based in Dubai/Sharjah/Ajman, 2_English Level = 3/3…" at bounding box center [583, 331] width 1166 height 425
click at [64, 50] on span "Tag" at bounding box center [69, 49] width 11 height 9
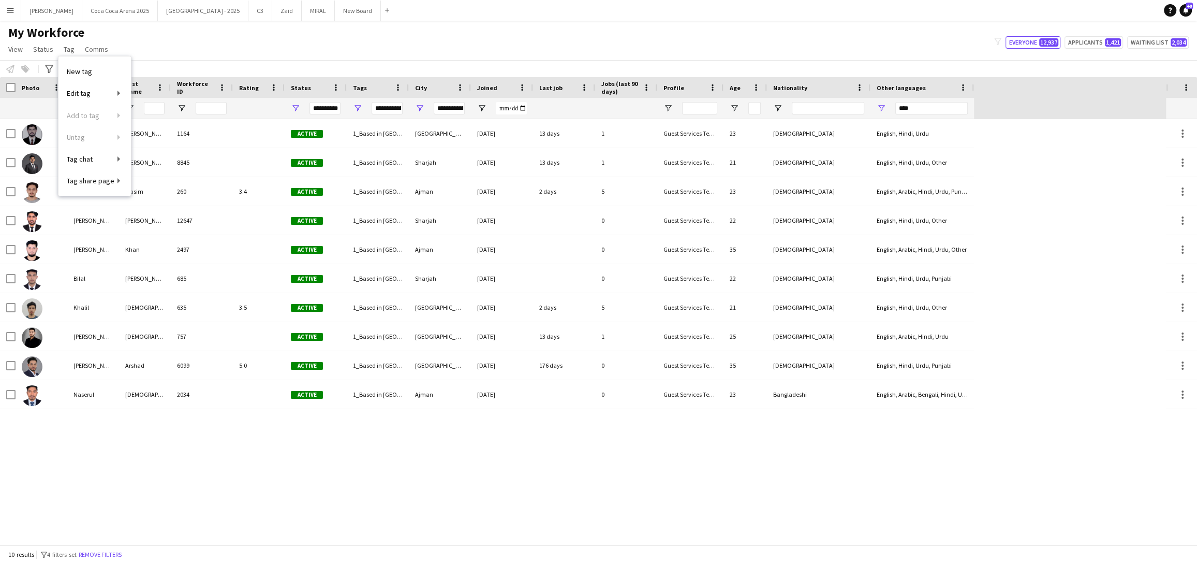
click at [207, 52] on div "My Workforce View Views Default view New view Update view Delete view Edit name…" at bounding box center [598, 42] width 1197 height 35
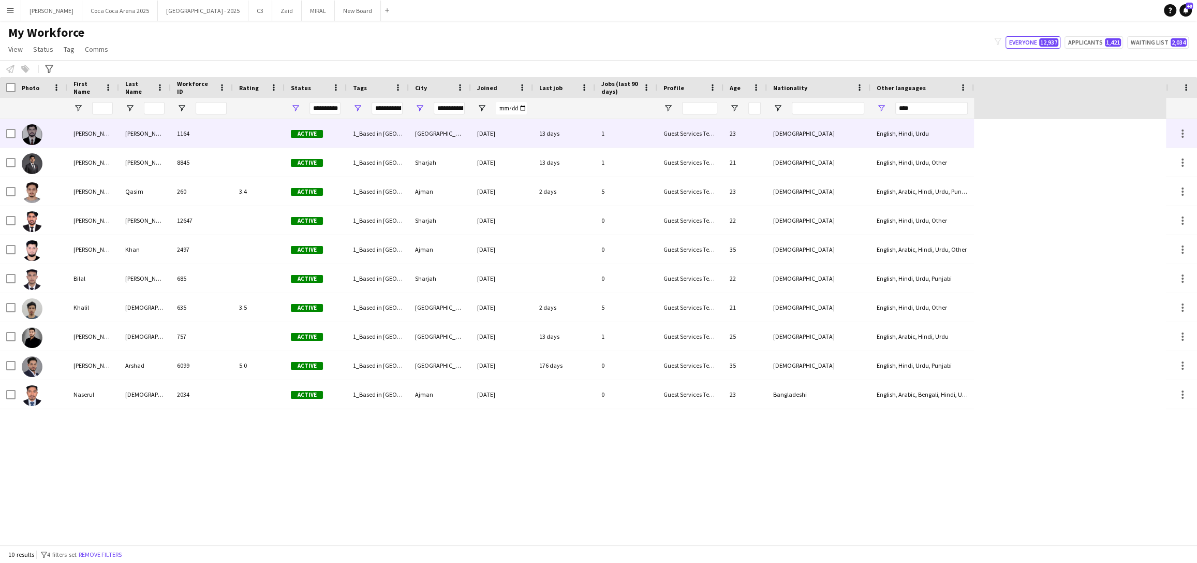
click at [38, 129] on img at bounding box center [32, 134] width 21 height 21
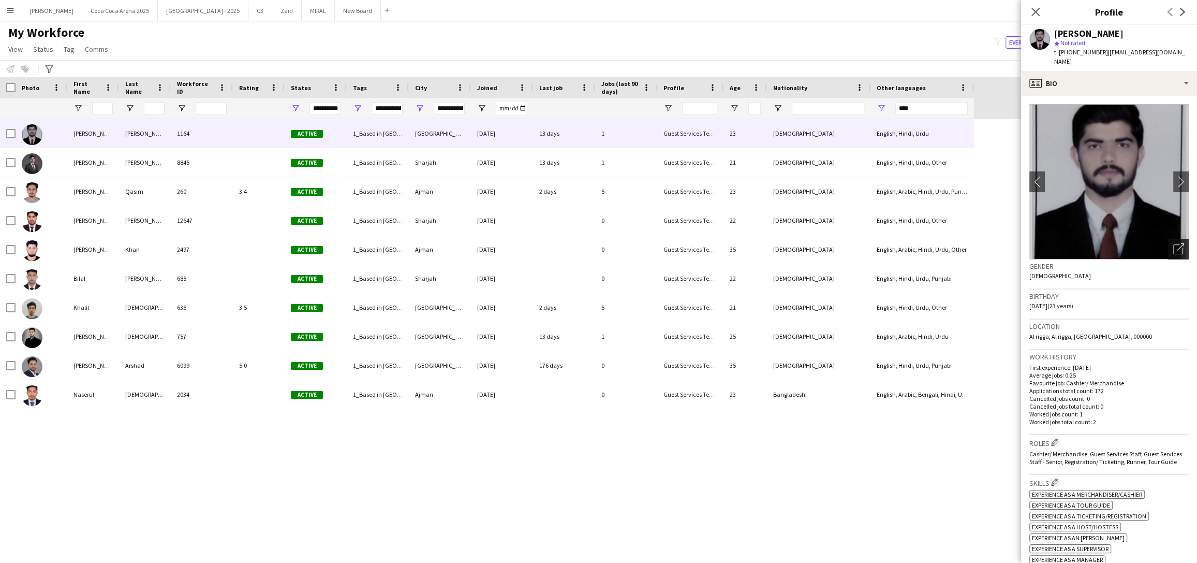
click at [1181, 243] on icon "Open photos pop-in" at bounding box center [1178, 248] width 11 height 11
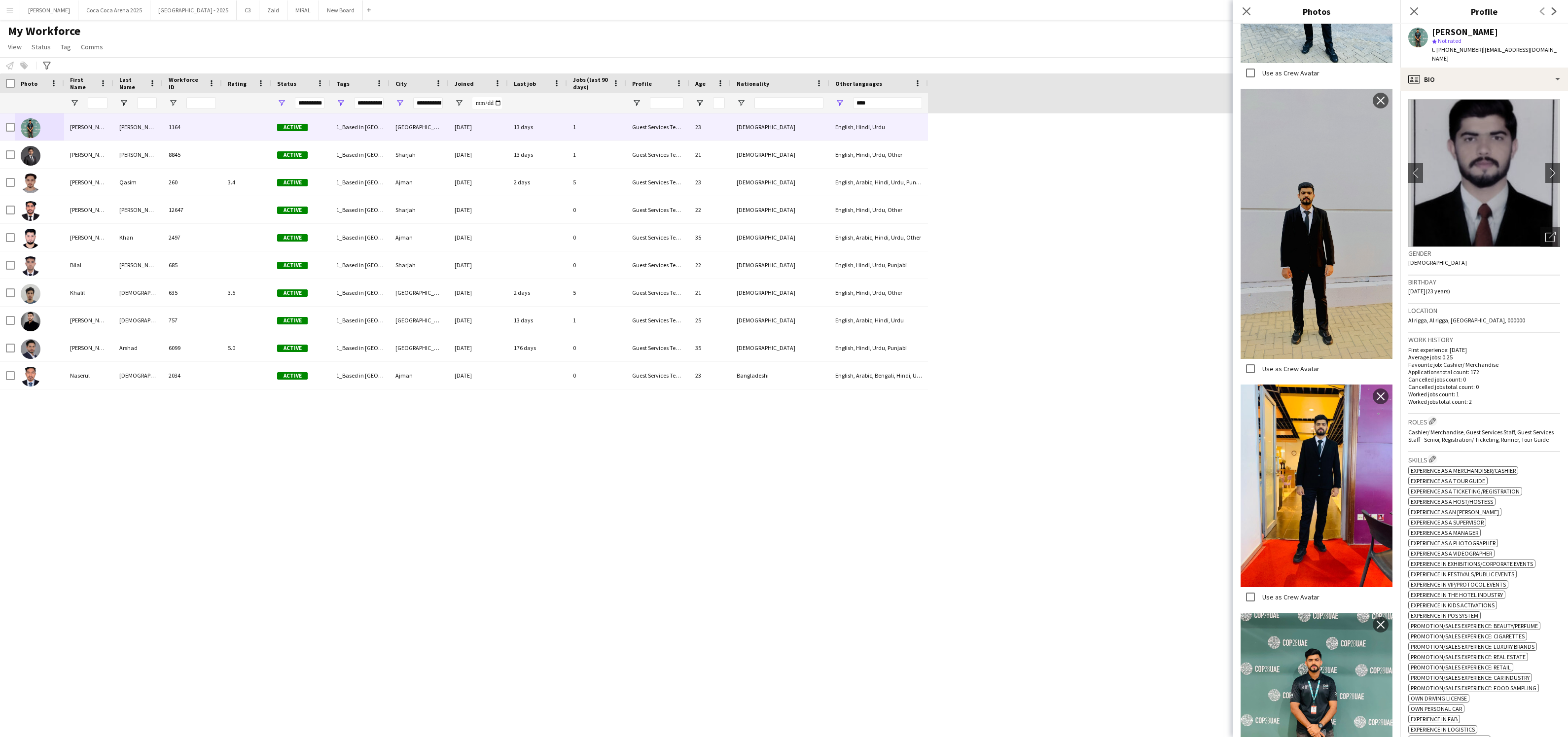
scroll to position [0, 0]
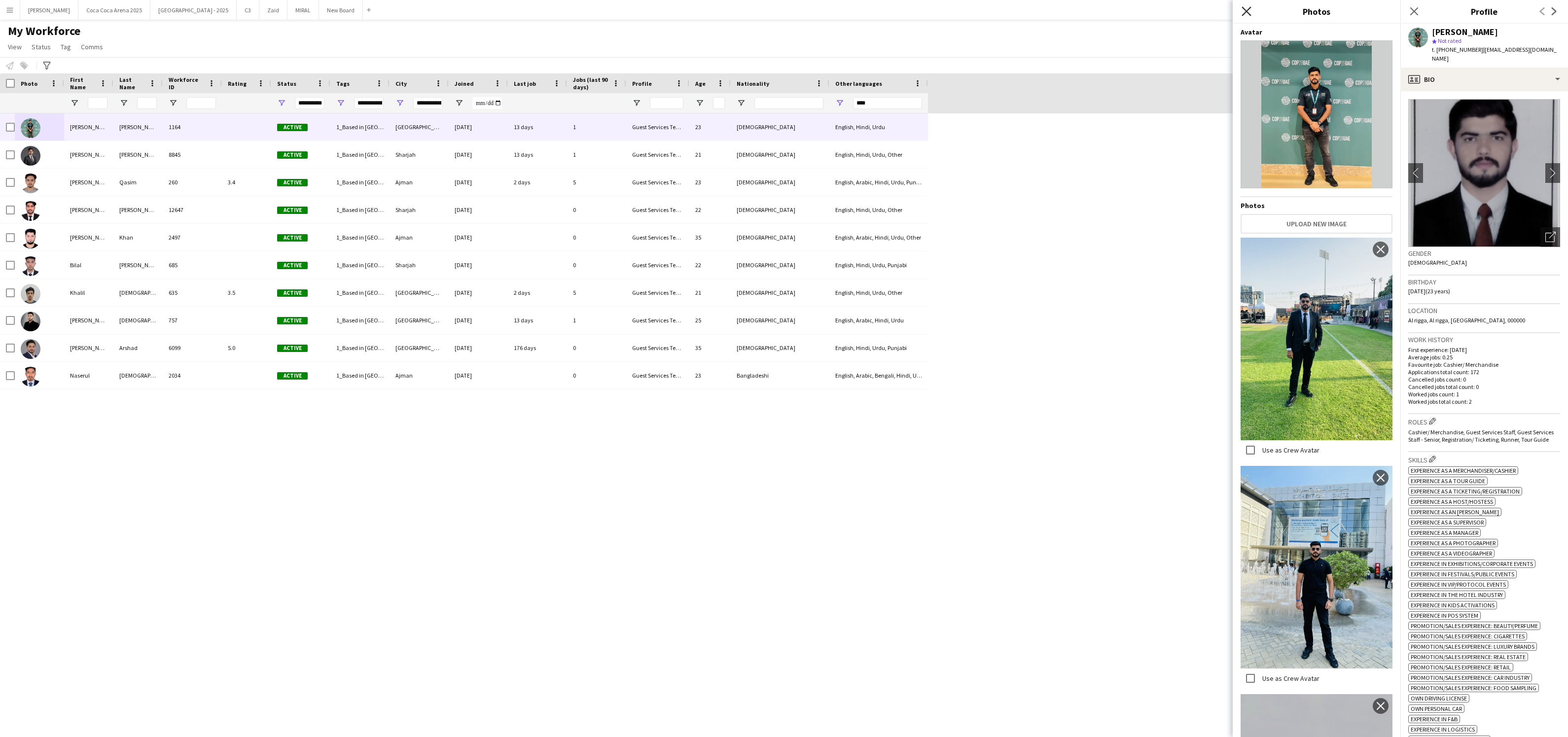
click at [1139, 15] on icon "Close pop-in" at bounding box center [1246, 11] width 10 height 10
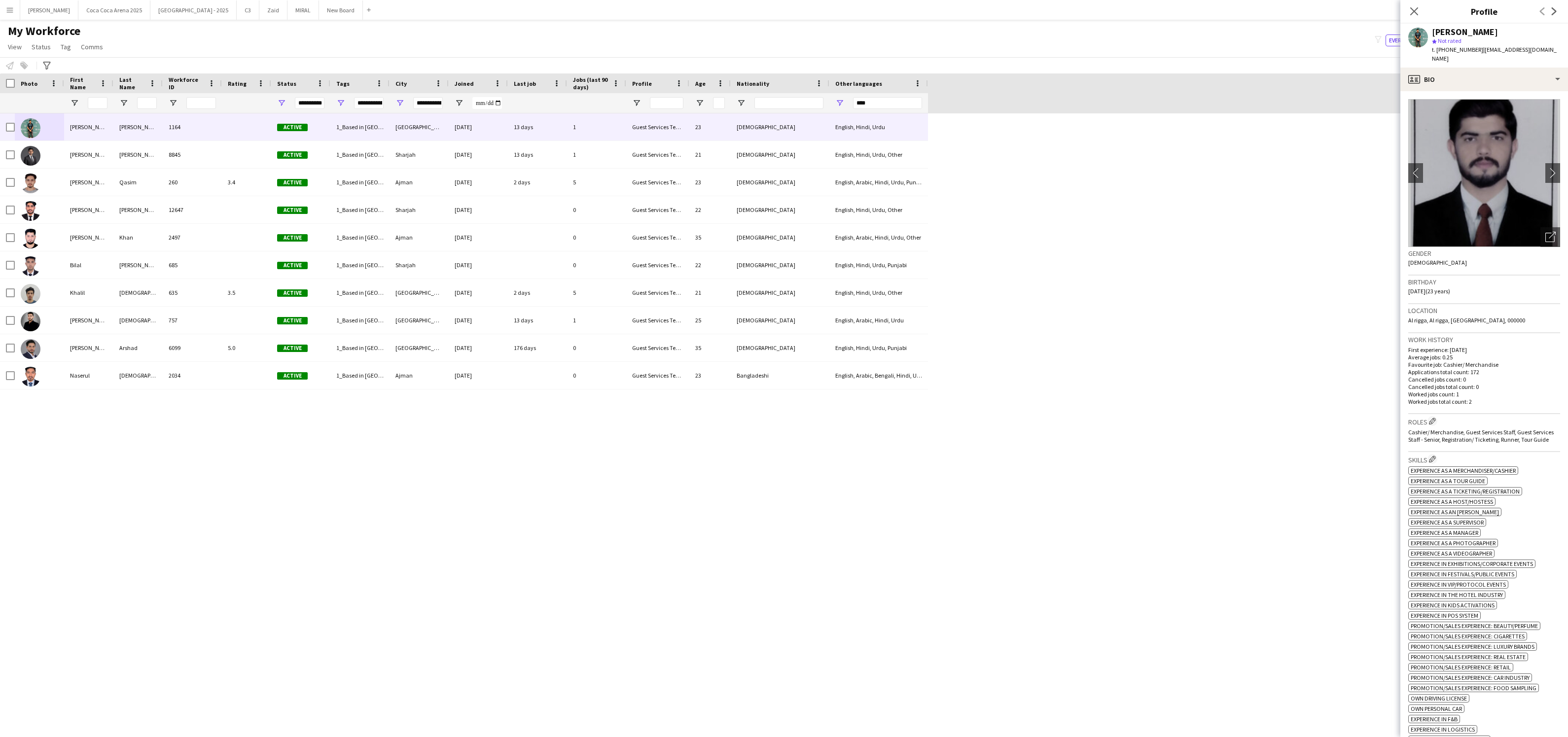
click at [1139, 180] on img at bounding box center [1483, 172] width 151 height 148
click at [1139, 189] on img at bounding box center [1483, 172] width 151 height 148
click at [1139, 249] on h3 "Gender" at bounding box center [1483, 252] width 151 height 9
click at [1139, 233] on div "Open photos pop-in" at bounding box center [1550, 237] width 20 height 20
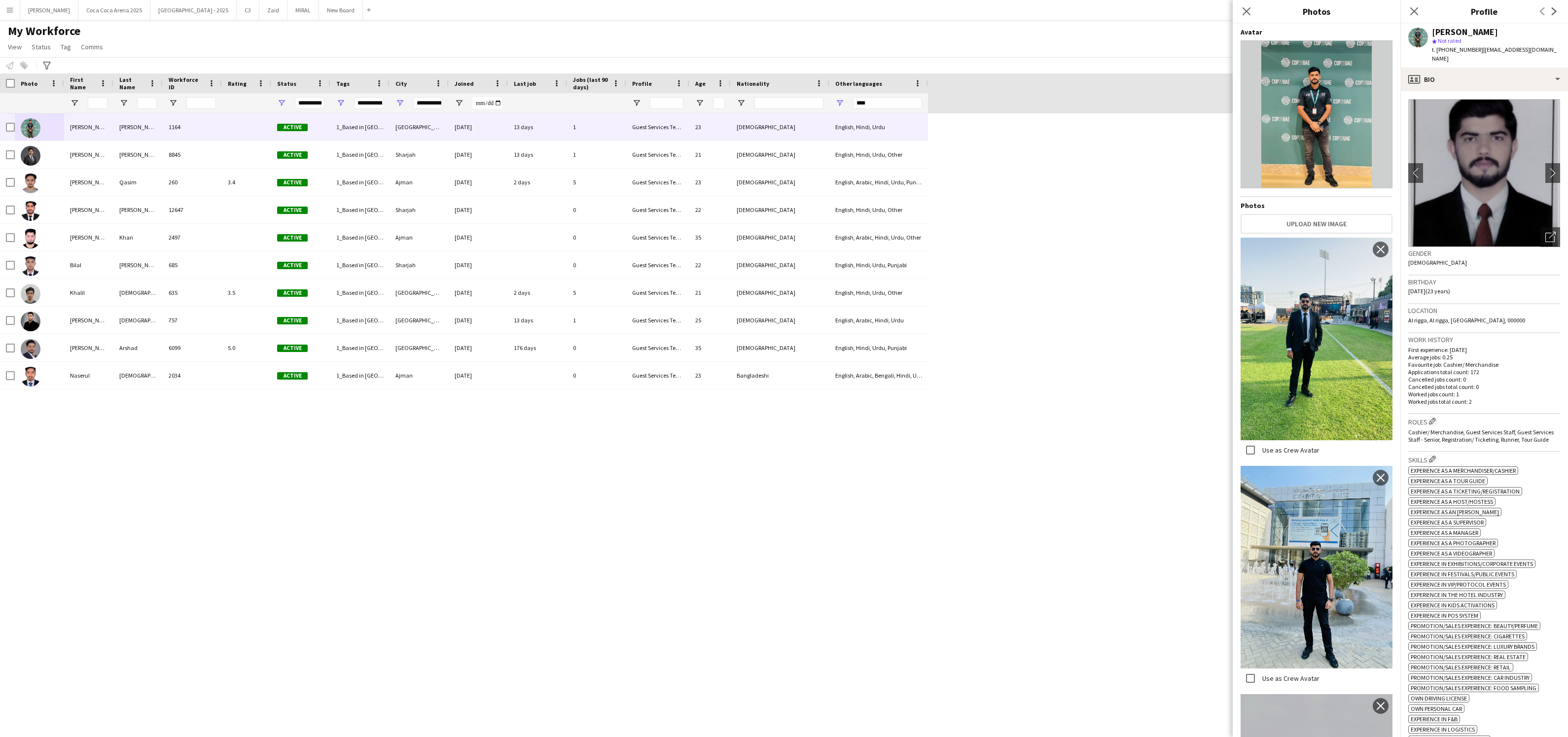
click at [1139, 161] on img at bounding box center [1483, 172] width 151 height 148
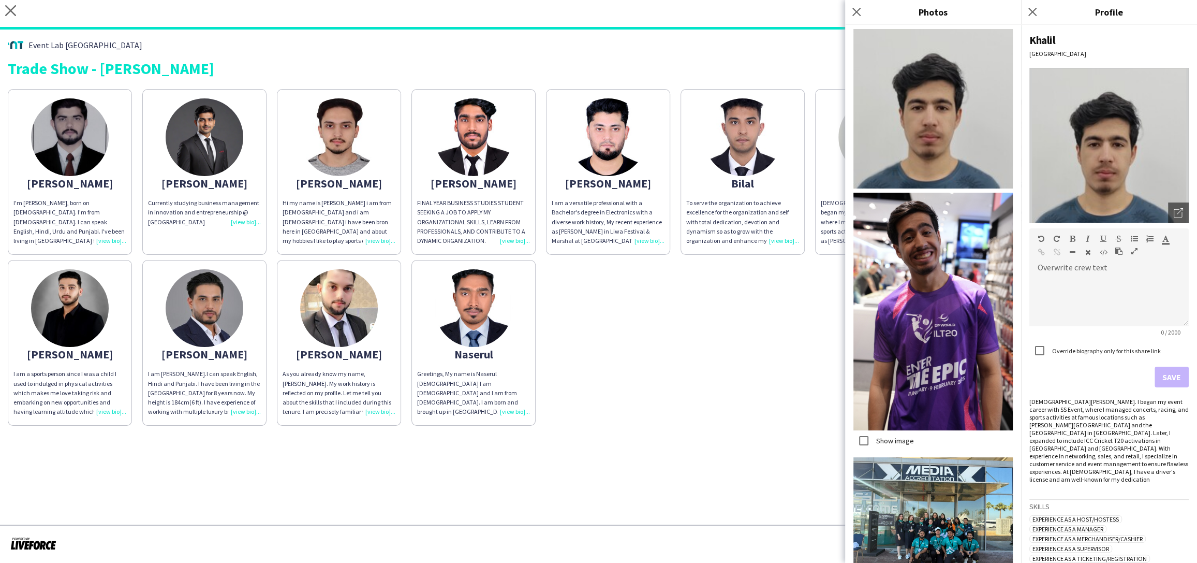
click at [663, 344] on div "[PERSON_NAME]'m [PERSON_NAME], born on [DEMOGRAPHIC_DATA]. I'm from [DEMOGRAPHI…" at bounding box center [598, 255] width 1181 height 342
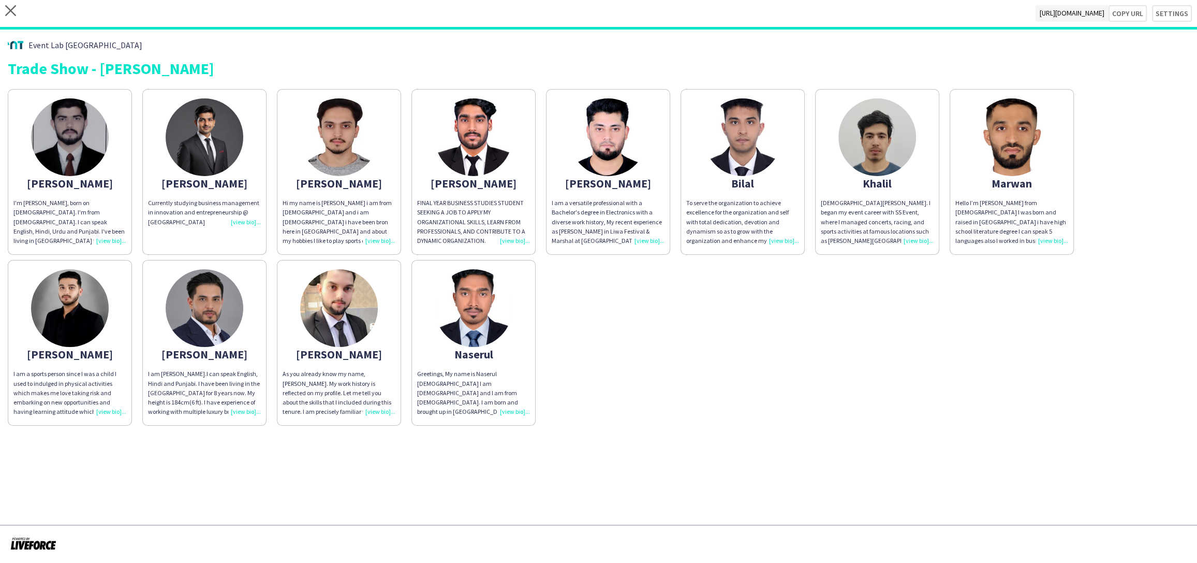
click at [783, 240] on div "To serve the organization to achieve excellence for the organization and self w…" at bounding box center [742, 221] width 113 height 47
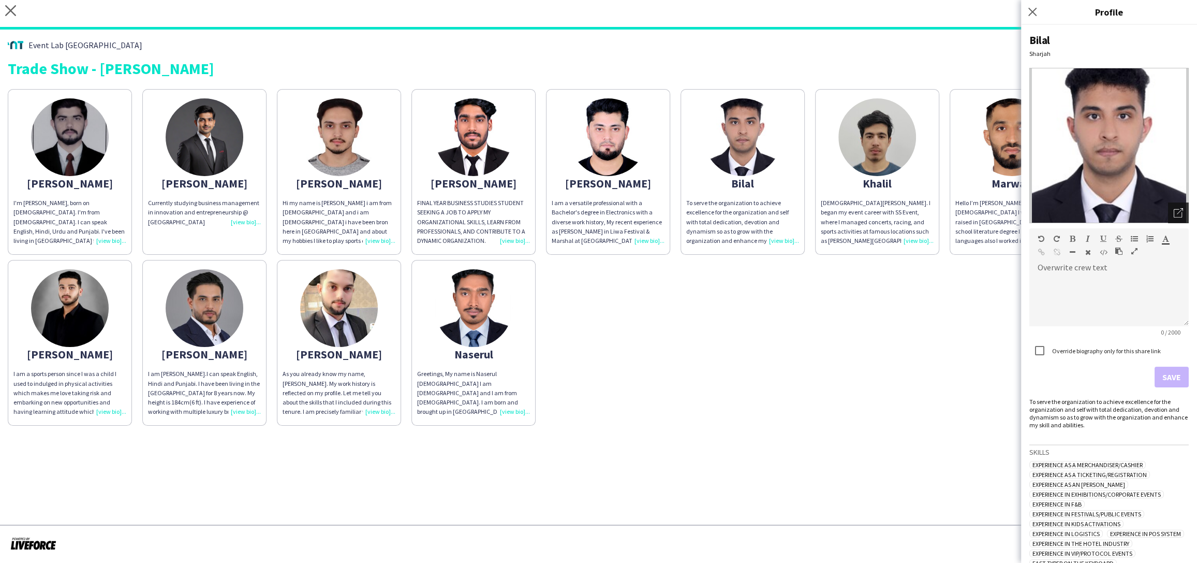
click at [1179, 212] on icon "Open photos pop-in" at bounding box center [1178, 212] width 9 height 9
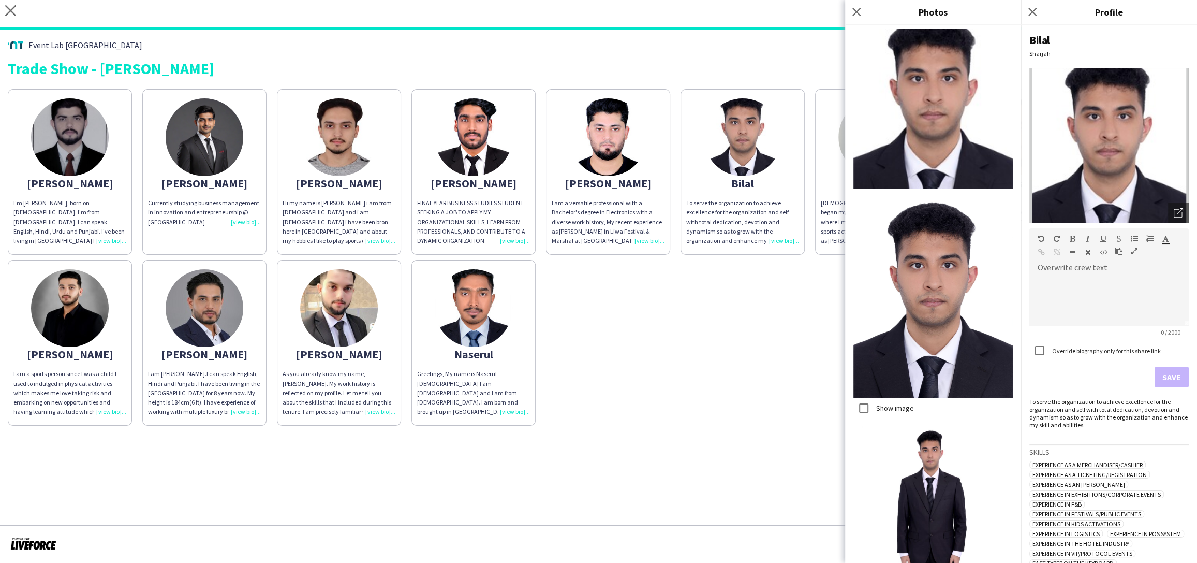
click at [748, 288] on div "[PERSON_NAME]'m [PERSON_NAME], born on [DEMOGRAPHIC_DATA]. I'm from [DEMOGRAPHI…" at bounding box center [598, 255] width 1181 height 342
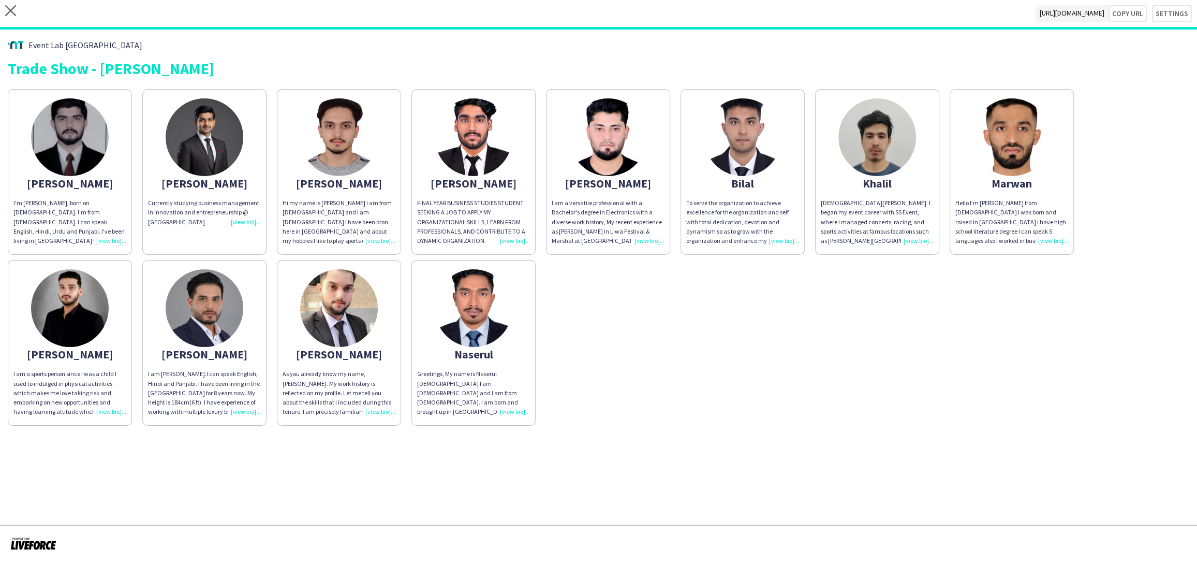
click at [784, 243] on div "To serve the organization to achieve excellence for the organization and self w…" at bounding box center [742, 221] width 113 height 47
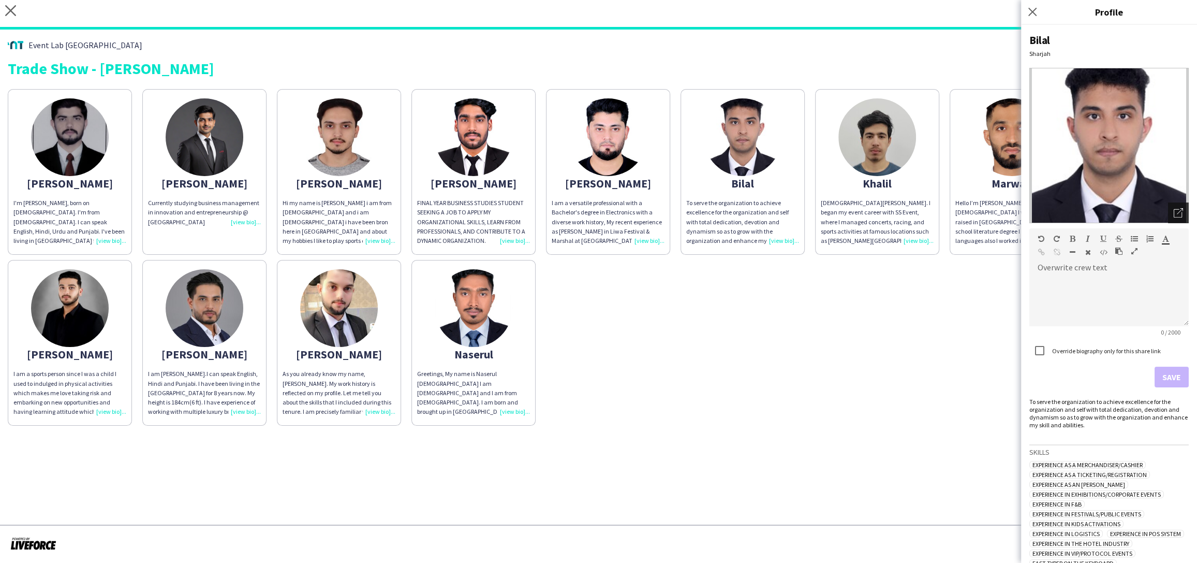
click at [1179, 213] on icon "Open photos pop-in" at bounding box center [1178, 212] width 9 height 9
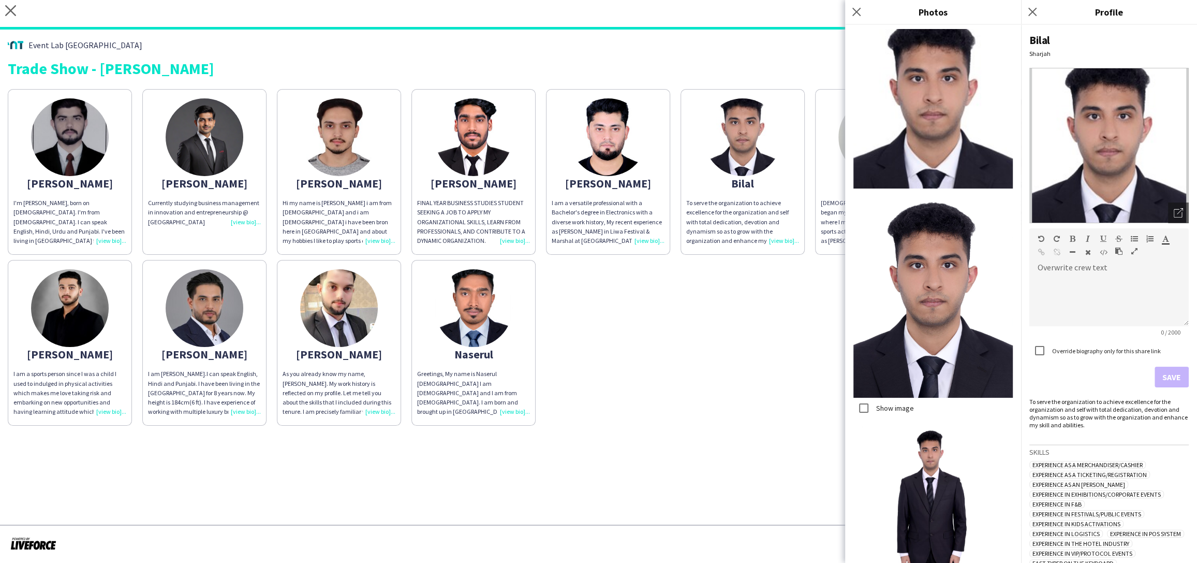
click at [712, 368] on div "[PERSON_NAME]'m [PERSON_NAME], born on [DEMOGRAPHIC_DATA]. I'm from [DEMOGRAPHI…" at bounding box center [598, 255] width 1181 height 342
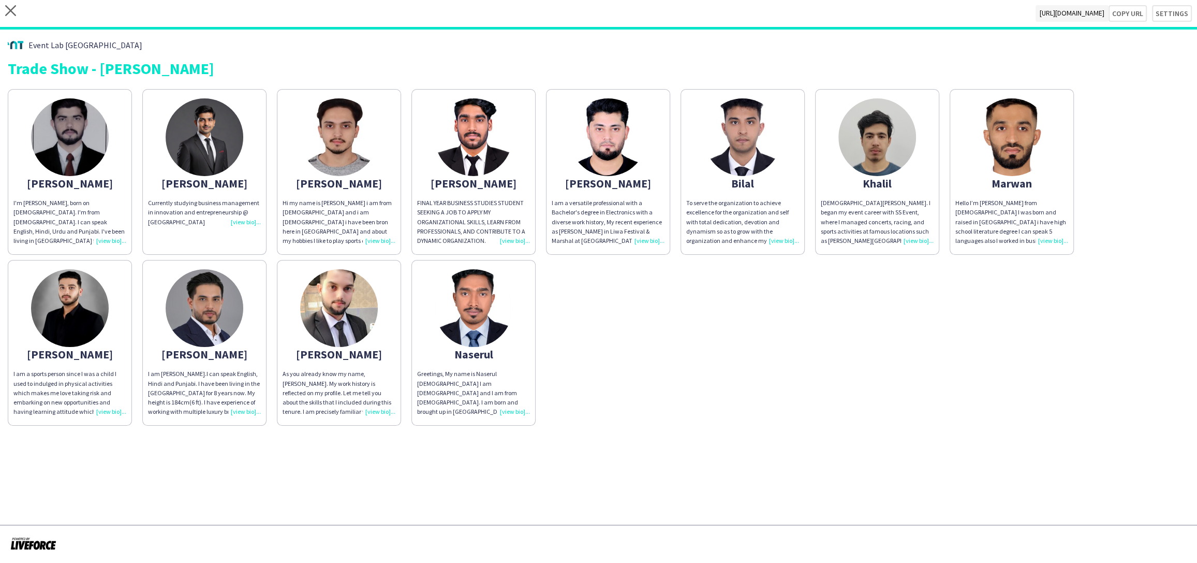
click at [911, 242] on div "[DEMOGRAPHIC_DATA][PERSON_NAME]. I began my event career with SS Event, where I…" at bounding box center [877, 221] width 113 height 47
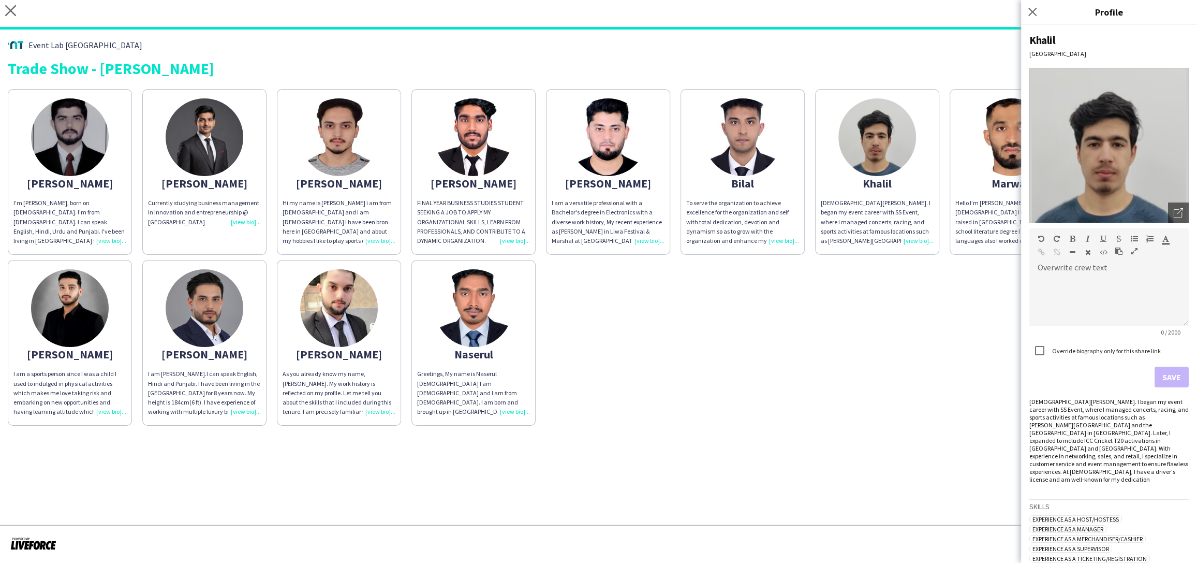
click at [951, 287] on div "[PERSON_NAME]'m [PERSON_NAME], born on [DEMOGRAPHIC_DATA]. I'm from [DEMOGRAPHI…" at bounding box center [598, 255] width 1181 height 342
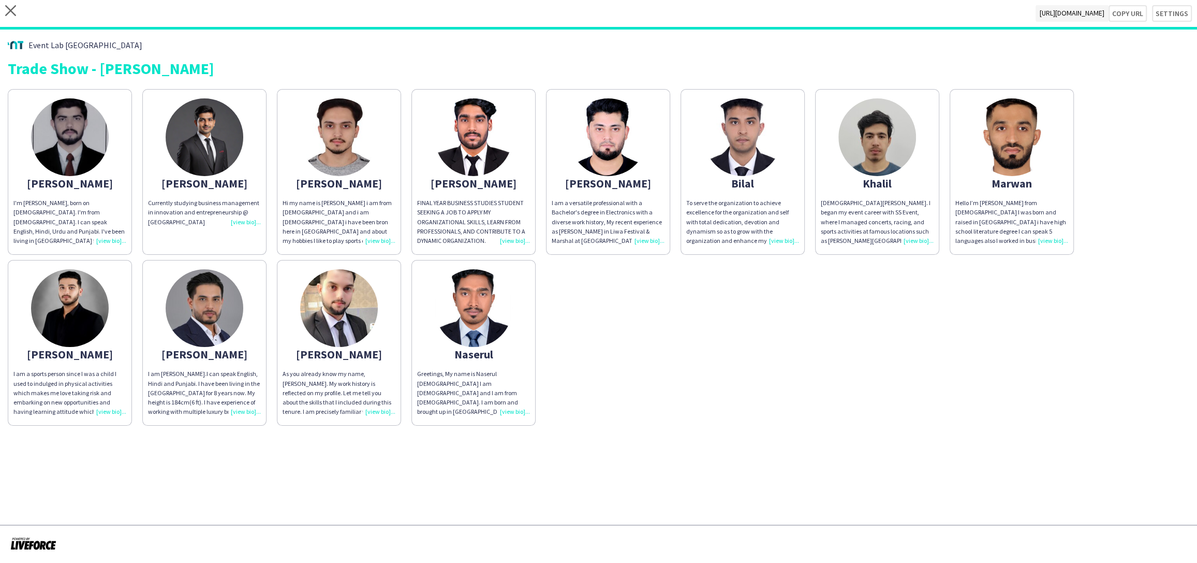
click at [1047, 239] on div "Hello I’m [PERSON_NAME] from [DEMOGRAPHIC_DATA] I was born and raised in [GEOGR…" at bounding box center [1011, 221] width 113 height 47
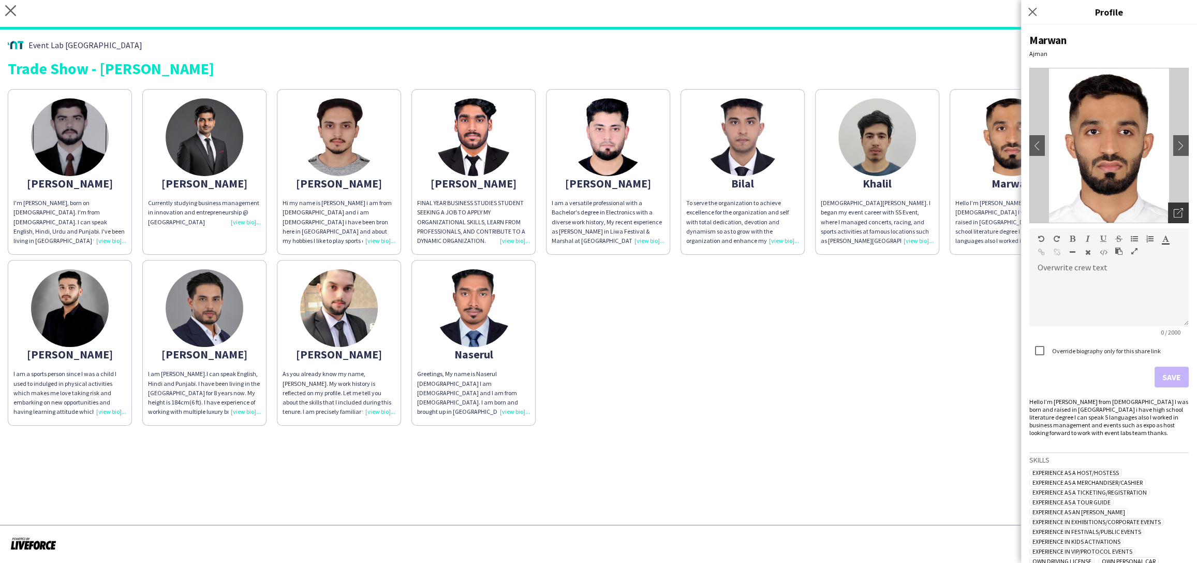
click at [1179, 211] on icon "Open photos pop-in" at bounding box center [1178, 212] width 9 height 9
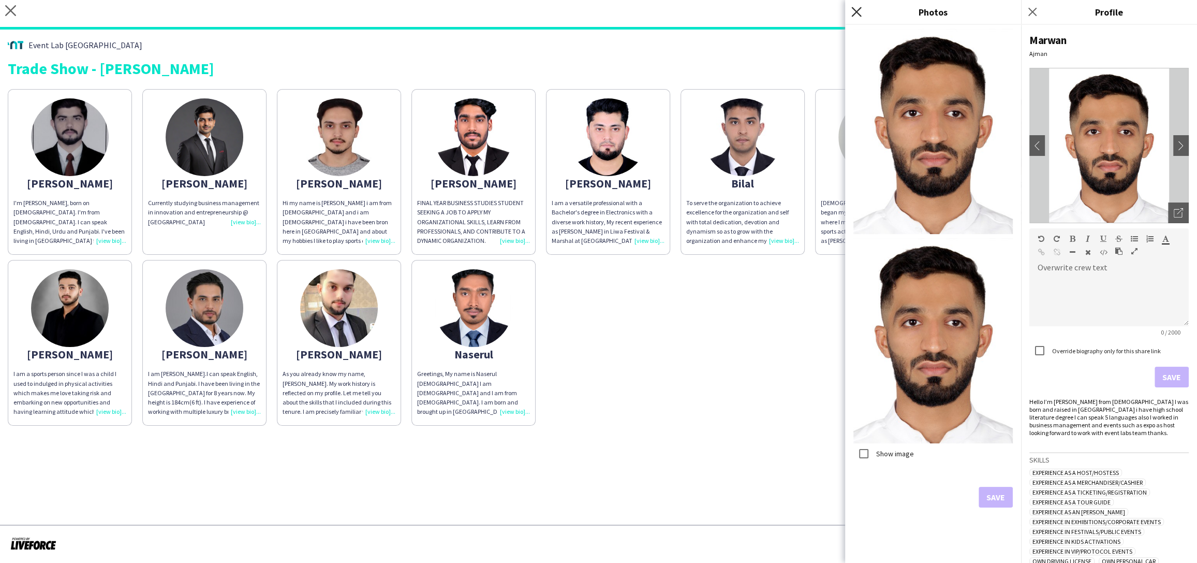
click at [854, 10] on icon at bounding box center [856, 12] width 10 height 10
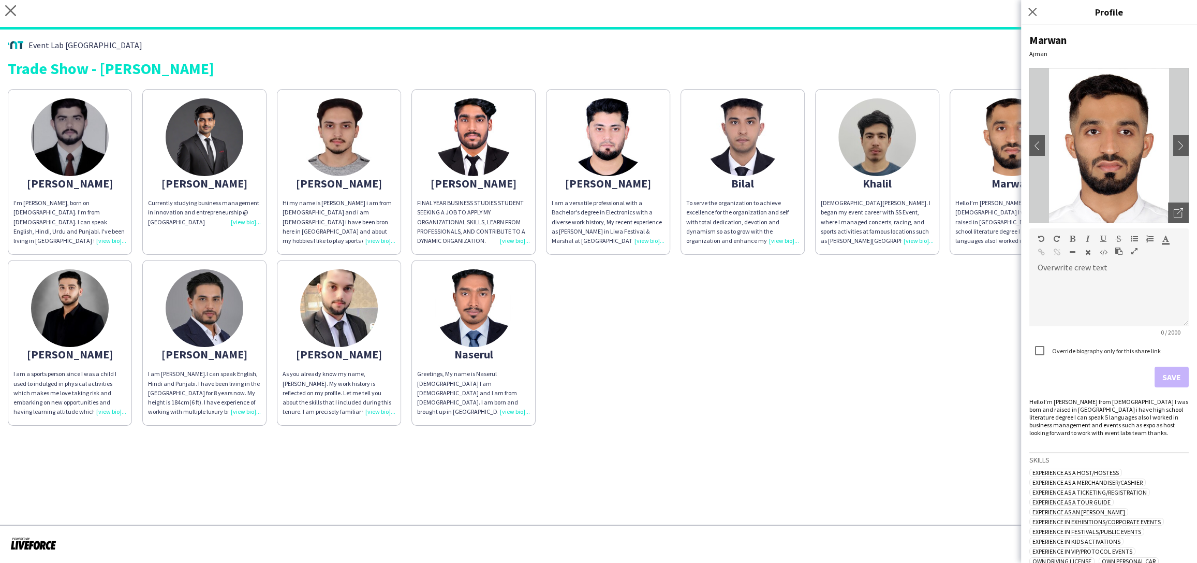
click at [503, 238] on div "FINAL YEAR BUSINESS STUDIES STUDENT SEEKING A JOB TO APPLY MY ORGANIZATIONAL SK…" at bounding box center [473, 221] width 113 height 47
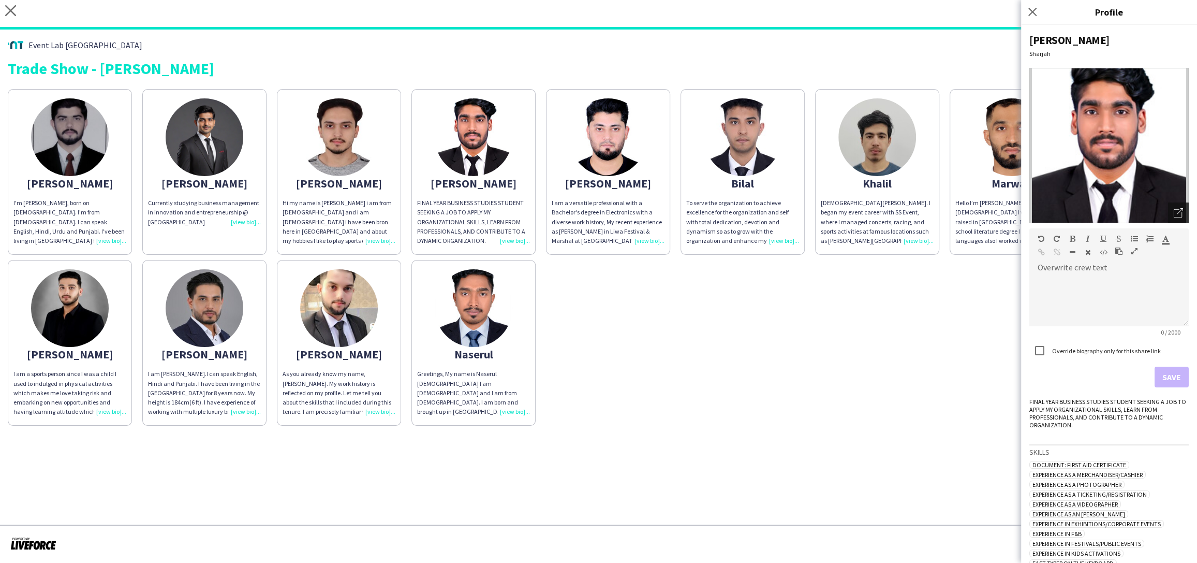
click at [1175, 216] on icon "Open photos pop-in" at bounding box center [1178, 212] width 9 height 9
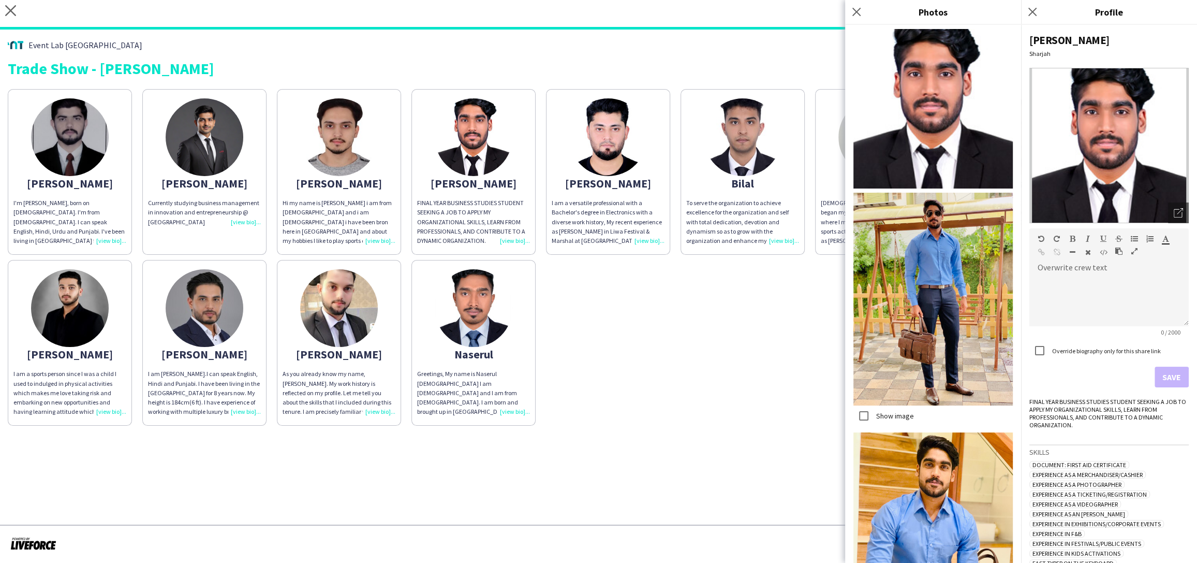
click at [249, 218] on div "Currently studying business management in innovation and entrepreneurship @ [GE…" at bounding box center [204, 212] width 113 height 28
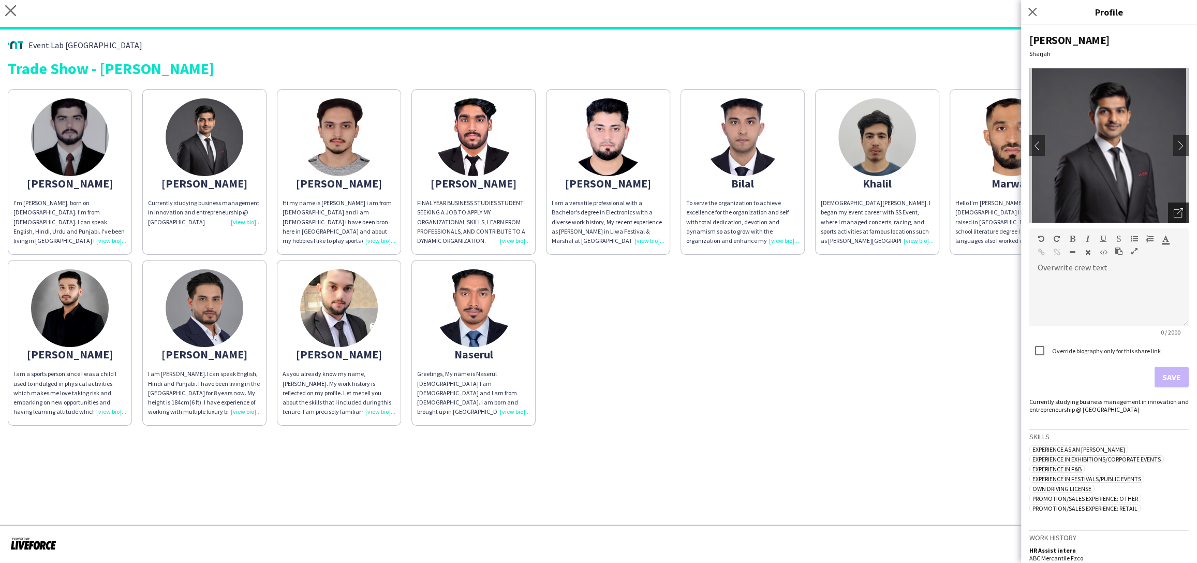
click at [1181, 213] on icon "Open photos pop-in" at bounding box center [1178, 212] width 9 height 9
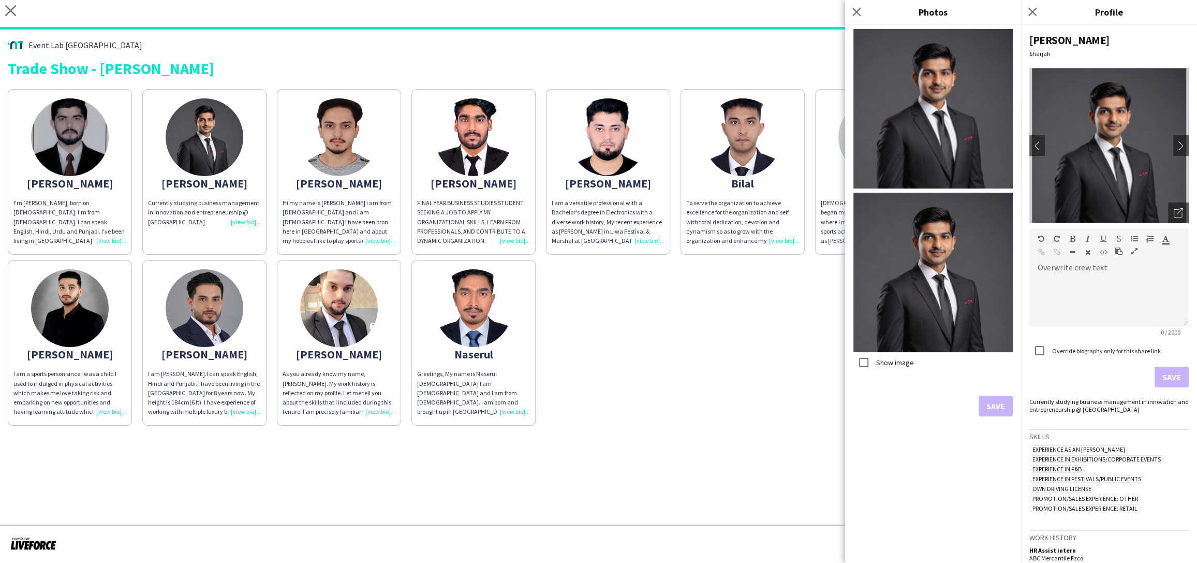
click at [761, 351] on div "[PERSON_NAME]'m [PERSON_NAME], born on [DEMOGRAPHIC_DATA]. I'm from [DEMOGRAPHI…" at bounding box center [598, 255] width 1181 height 342
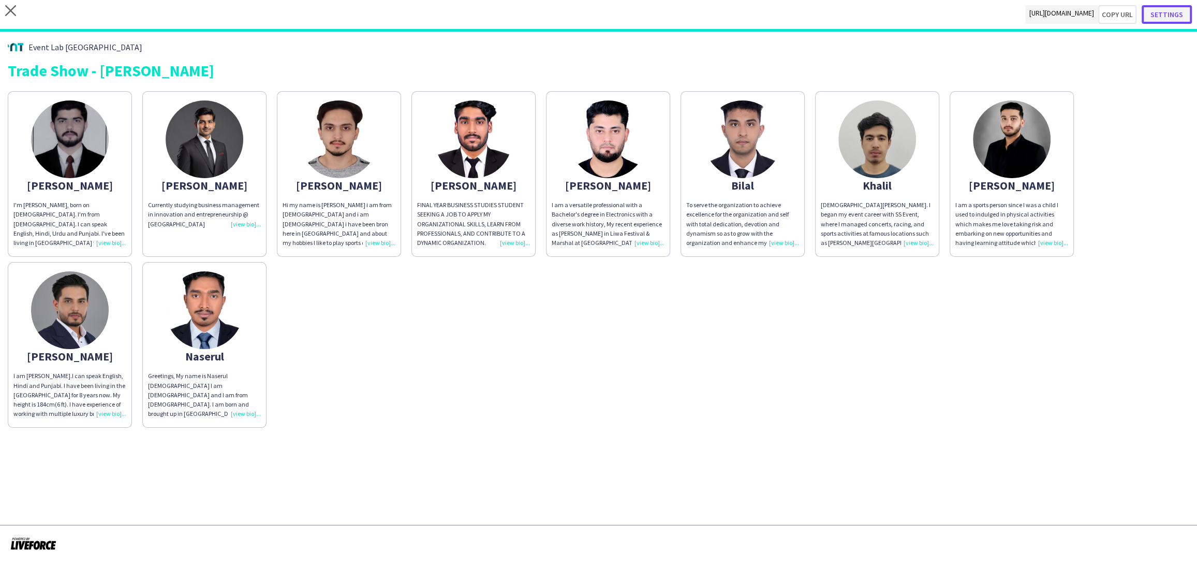
click at [1171, 8] on button "Settings" at bounding box center [1167, 14] width 50 height 19
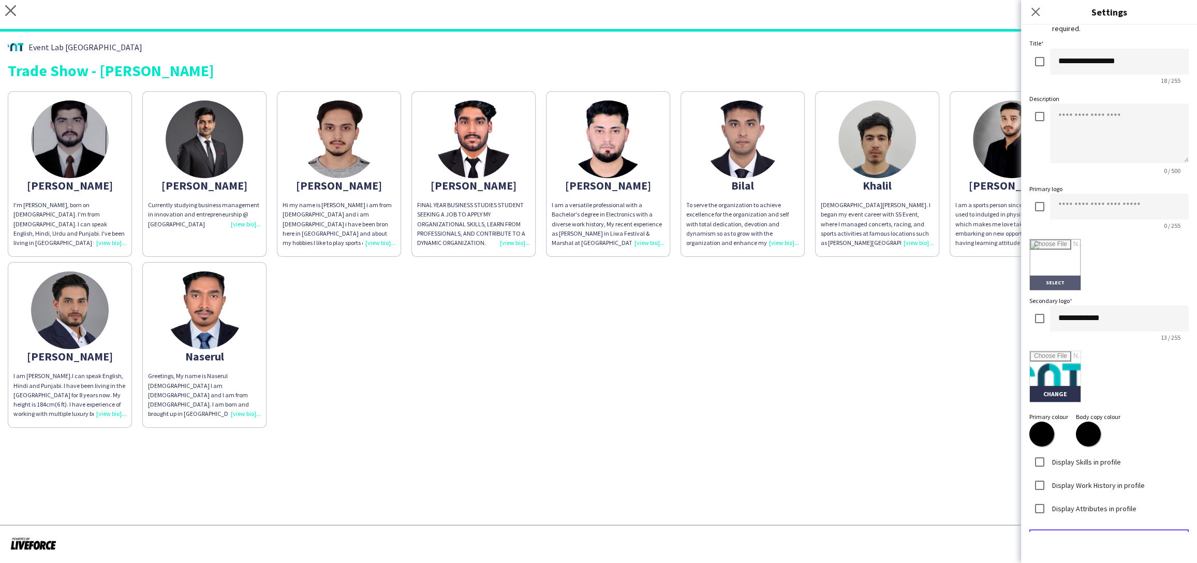
scroll to position [46, 0]
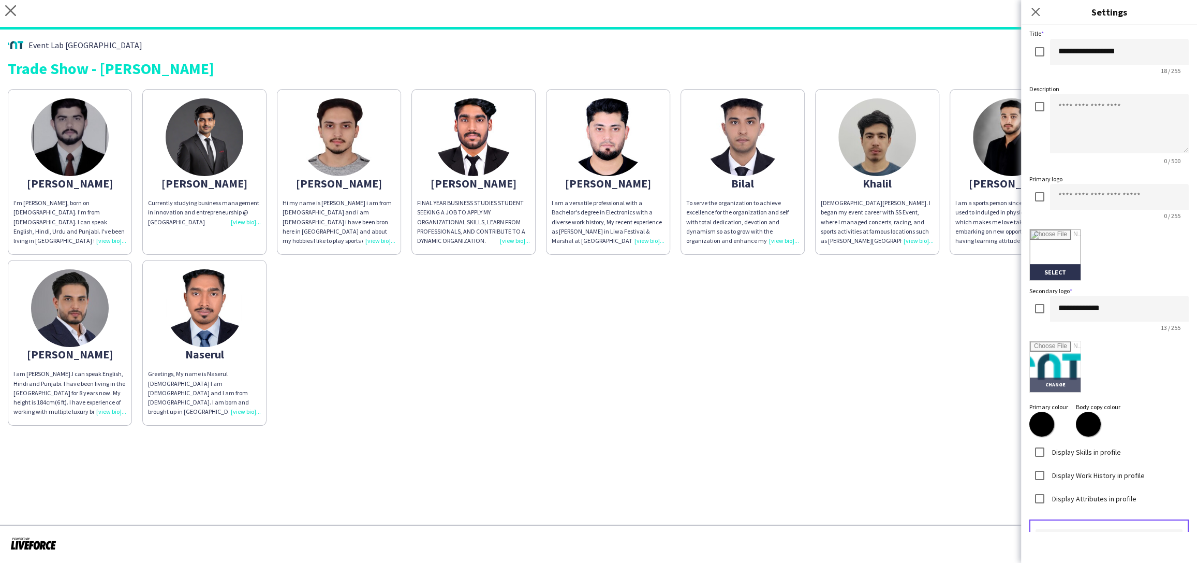
click at [1058, 383] on input "file" at bounding box center [1055, 366] width 51 height 51
click at [1043, 381] on input "file" at bounding box center [1055, 366] width 51 height 51
type input "**********"
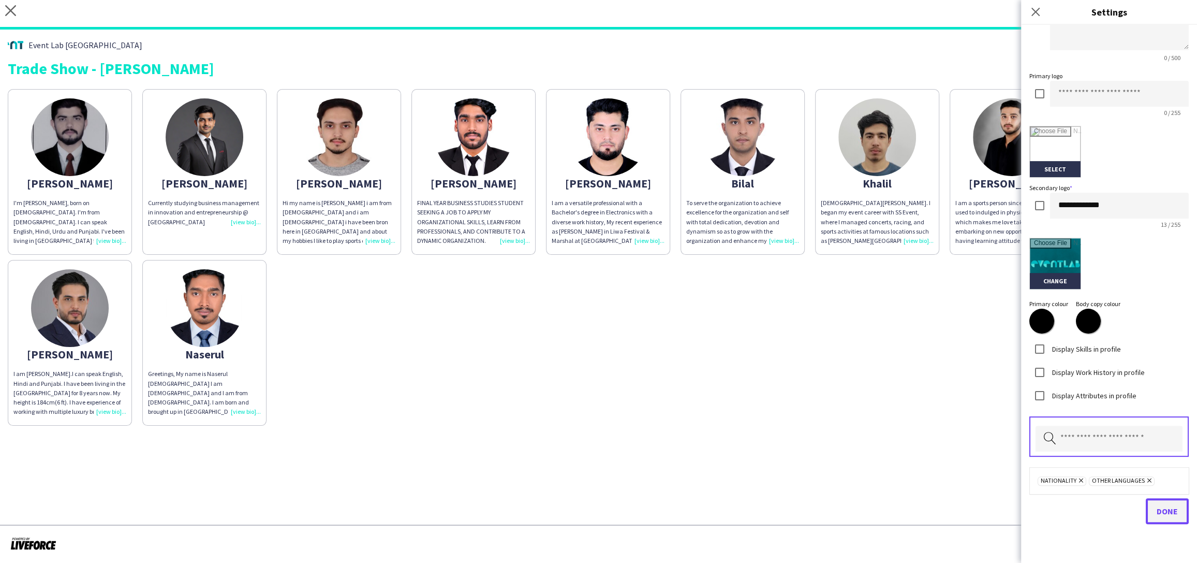
click at [1164, 510] on span "Done" at bounding box center [1167, 511] width 21 height 10
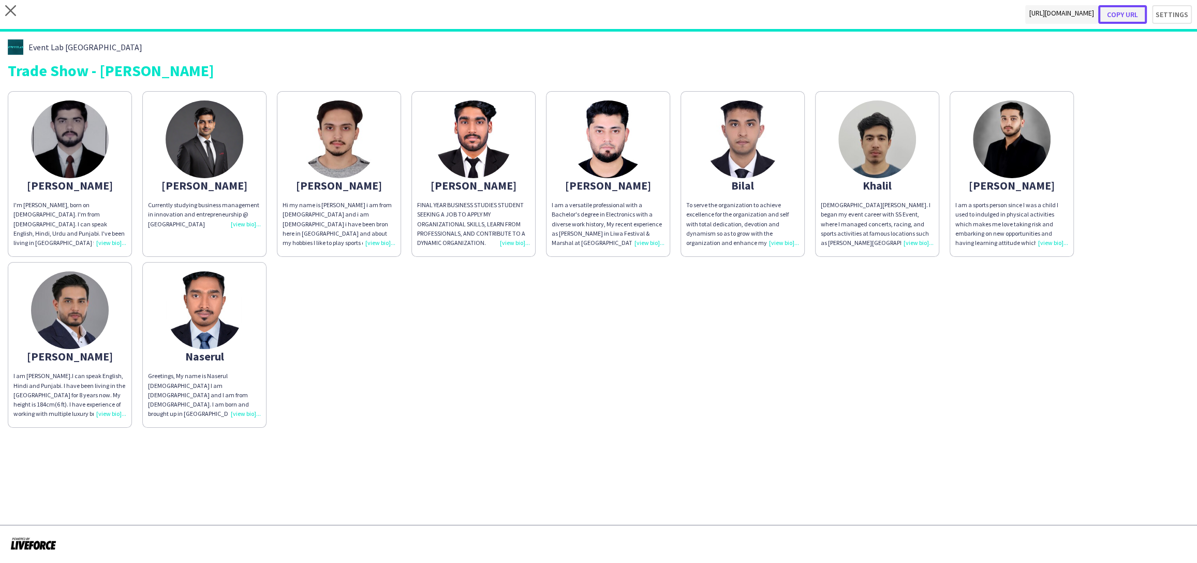
click at [1133, 12] on button "Copy url" at bounding box center [1122, 14] width 49 height 19
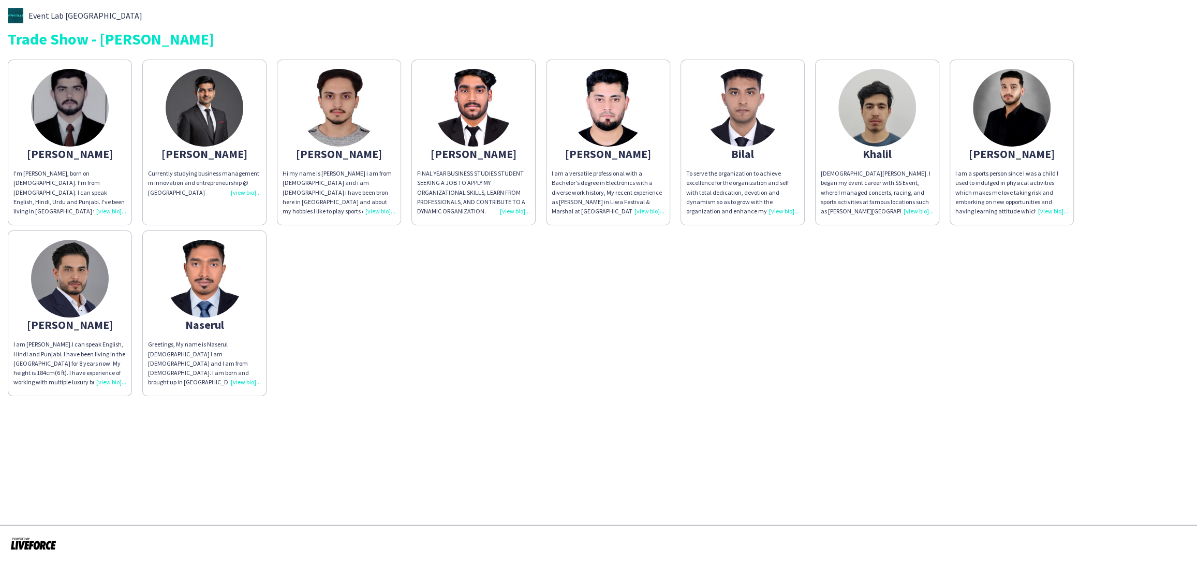
click at [115, 209] on div "I'm [PERSON_NAME], born on [DEMOGRAPHIC_DATA]. I'm from [DEMOGRAPHIC_DATA]. I c…" at bounding box center [69, 192] width 113 height 47
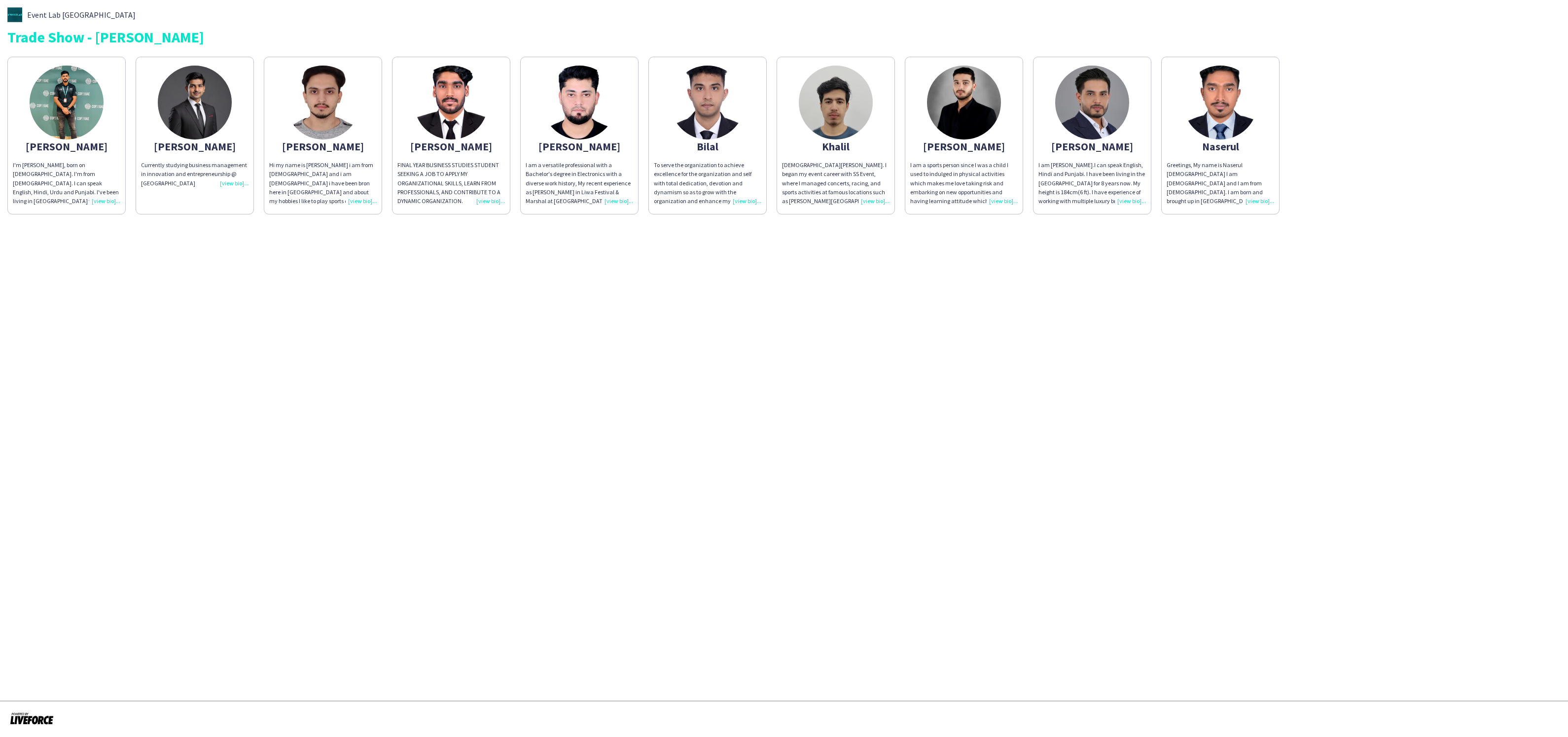
click at [403, 383] on app-share-pages "Event Lab UAE Trade Show - [PERSON_NAME] I'm [PERSON_NAME], born on [DEMOGRAPHI…" at bounding box center [784, 368] width 1568 height 737
